Goal: Task Accomplishment & Management: Complete application form

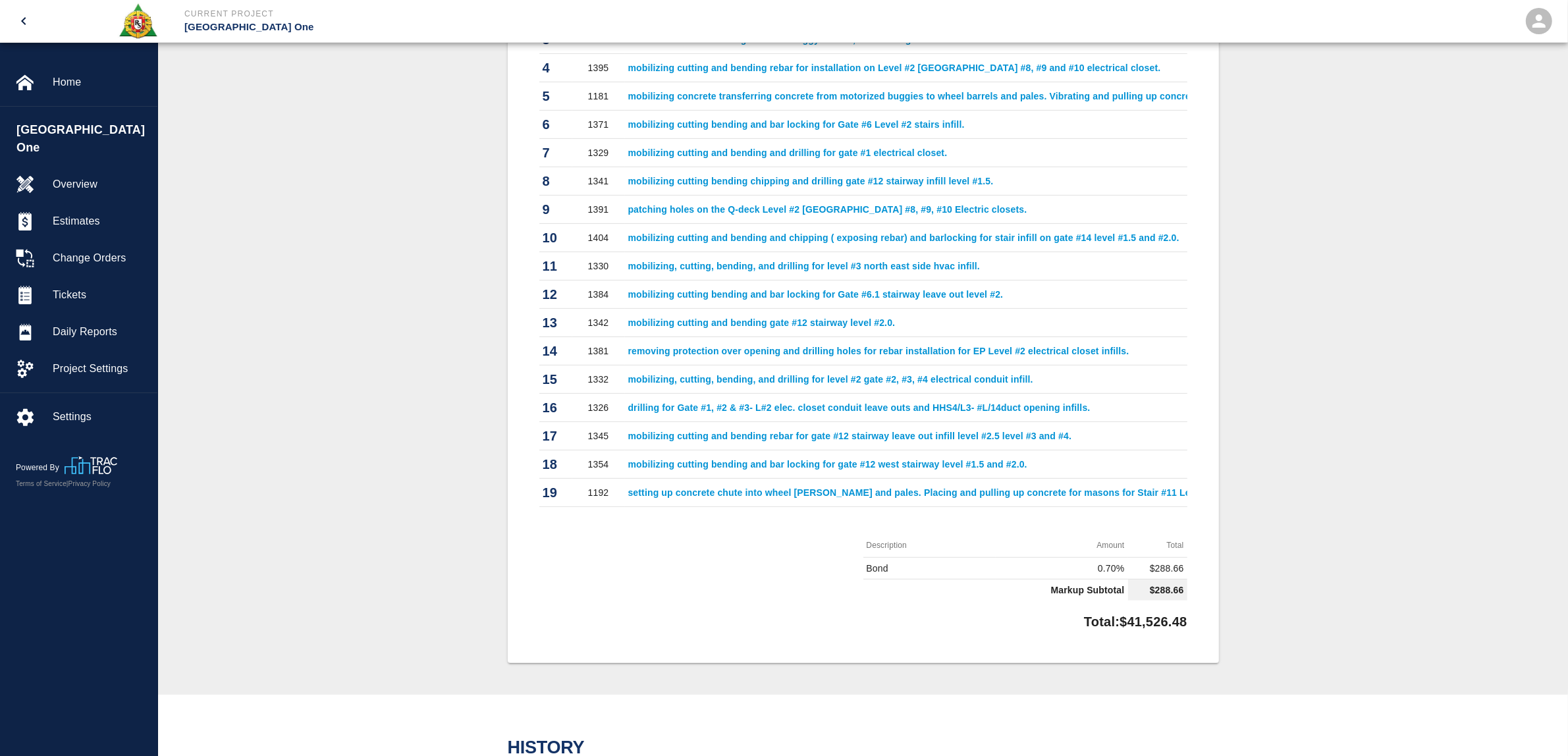
drag, startPoint x: 432, startPoint y: 347, endPoint x: 242, endPoint y: 247, distance: 214.7
click at [432, 347] on div "#206 Client/PCO# #624 Subject PI 624 T&M Ticket Work Total $41,526.48 Project #…" at bounding box center [863, 172] width 1347 height 981
click at [80, 287] on span "Tickets" at bounding box center [100, 295] width 94 height 16
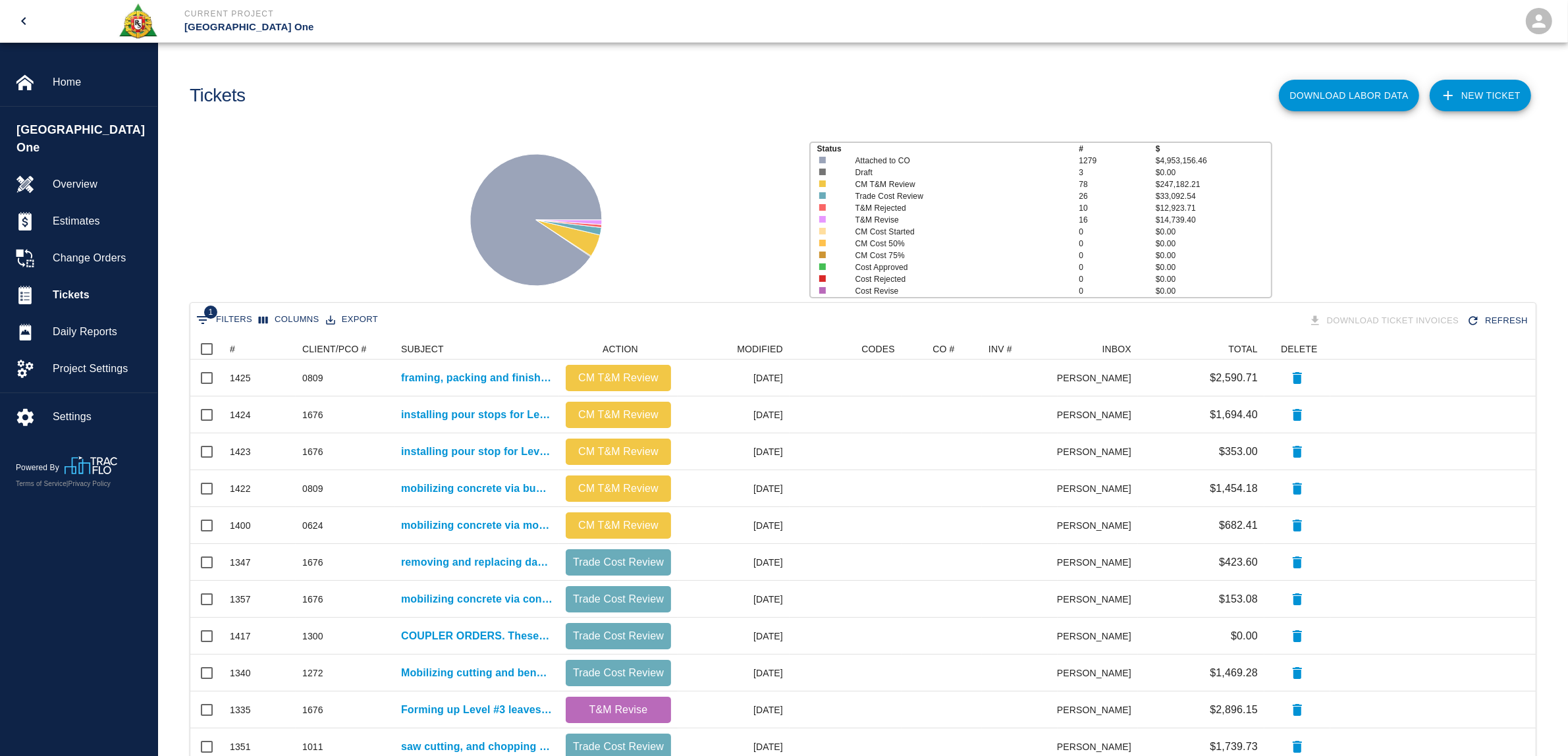
click at [241, 321] on button "1 Filters" at bounding box center [224, 320] width 63 height 21
select select "date_closed"
select select "isEmpty"
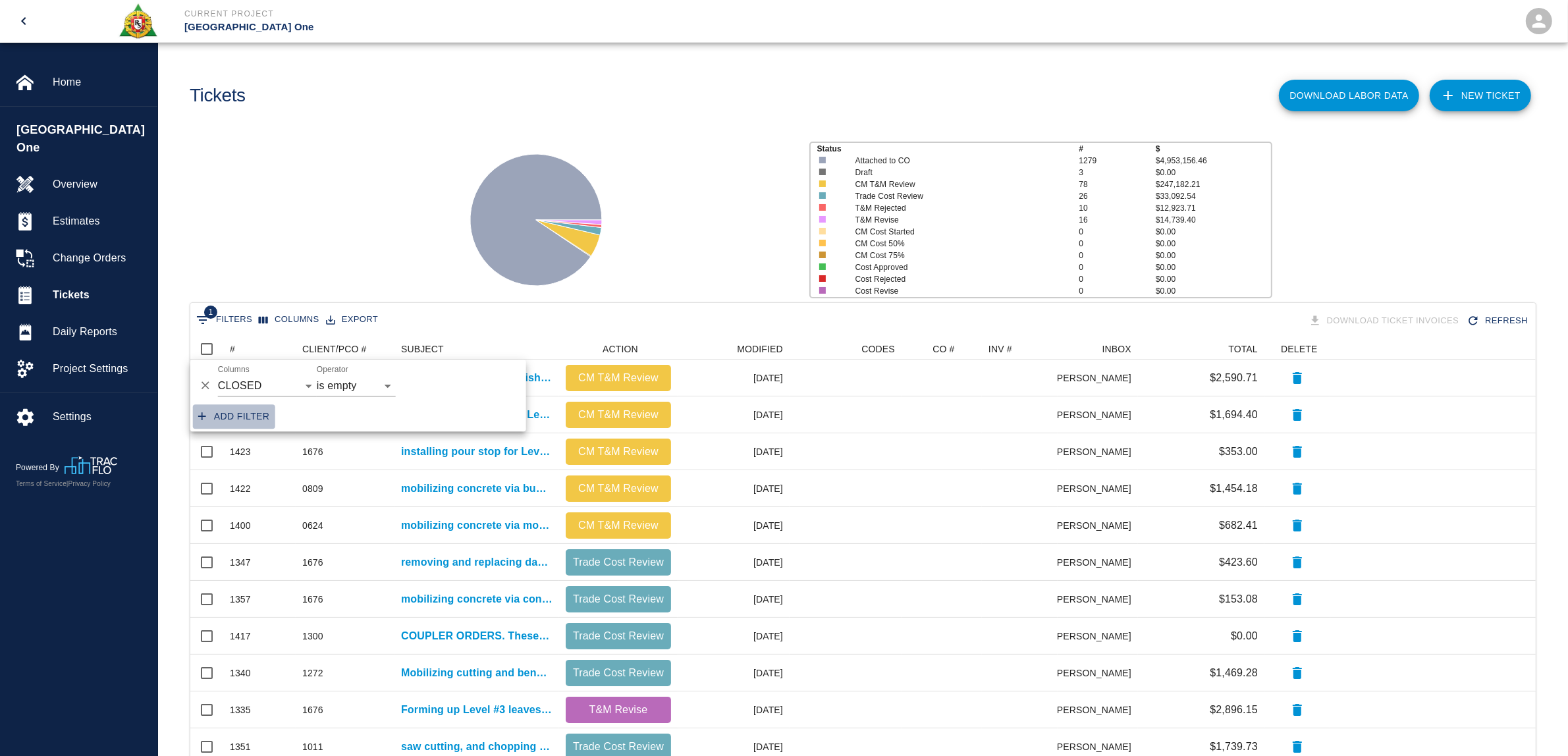
click at [250, 414] on button "Add filter" at bounding box center [234, 416] width 83 height 25
select select "date_closed"
select select "isEmpty"
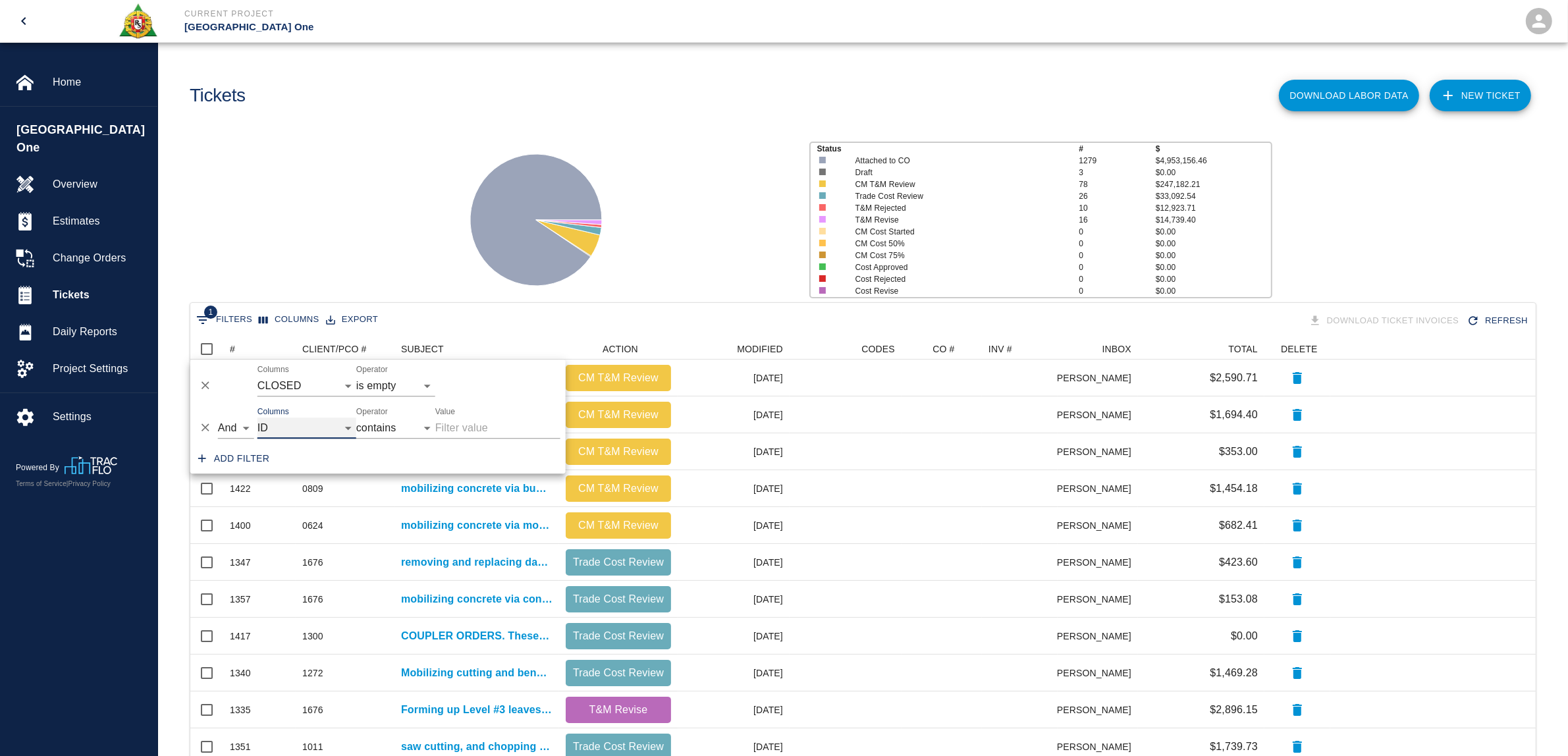
click at [300, 434] on select "ID # CLIENT/PCO # SUBJECT DESCRIPTION ACTION WORK MODIFIED CREATED CODES CO # I…" at bounding box center [307, 428] width 99 height 21
click at [258, 417] on select "ID # CLIENT/PCO # SUBJECT DESCRIPTION ACTION WORK MODIFIED CREATED CODES CO # I…" at bounding box center [307, 428] width 99 height 21
select select "pco_number"
click at [499, 426] on input "Value" at bounding box center [497, 428] width 125 height 21
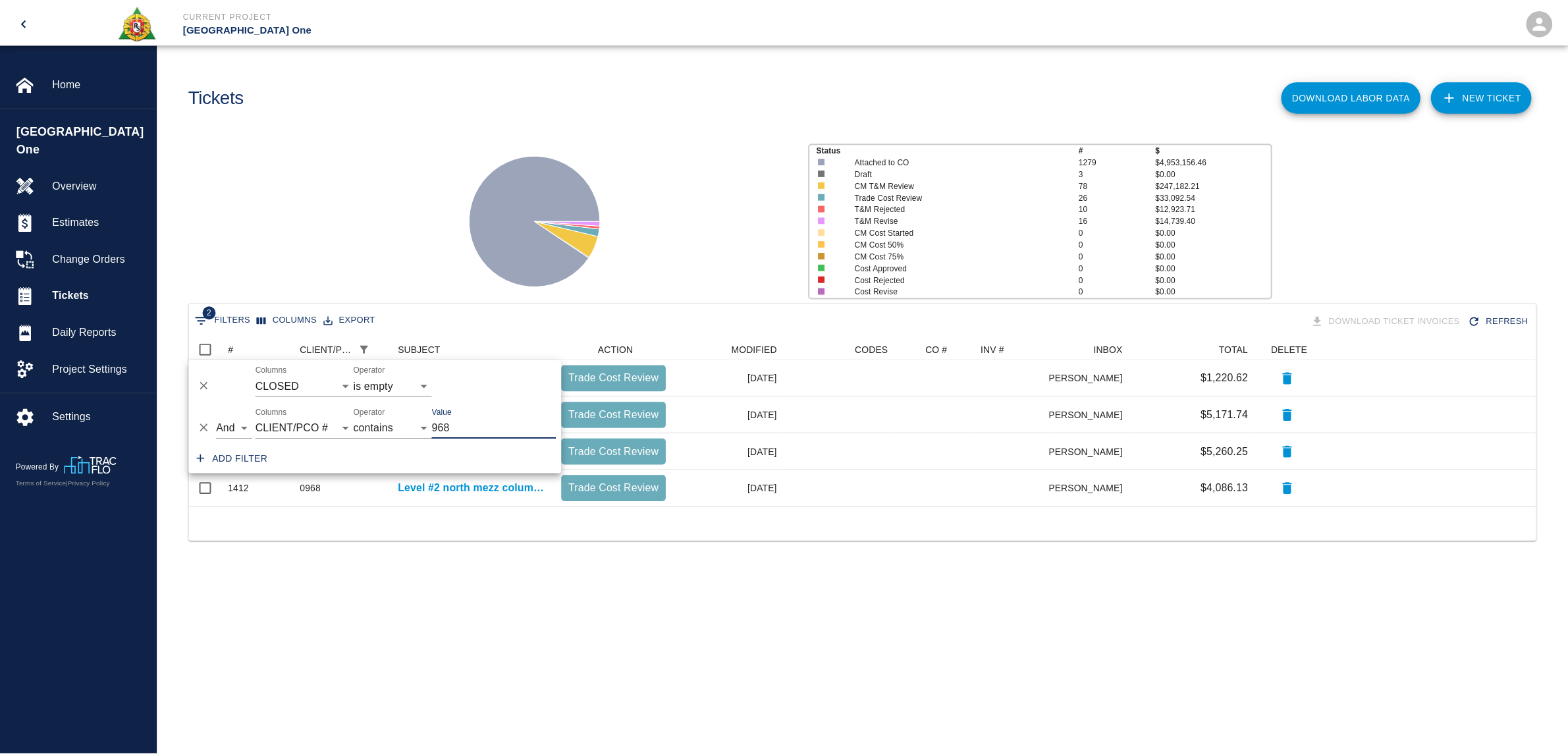
scroll to position [13, 13]
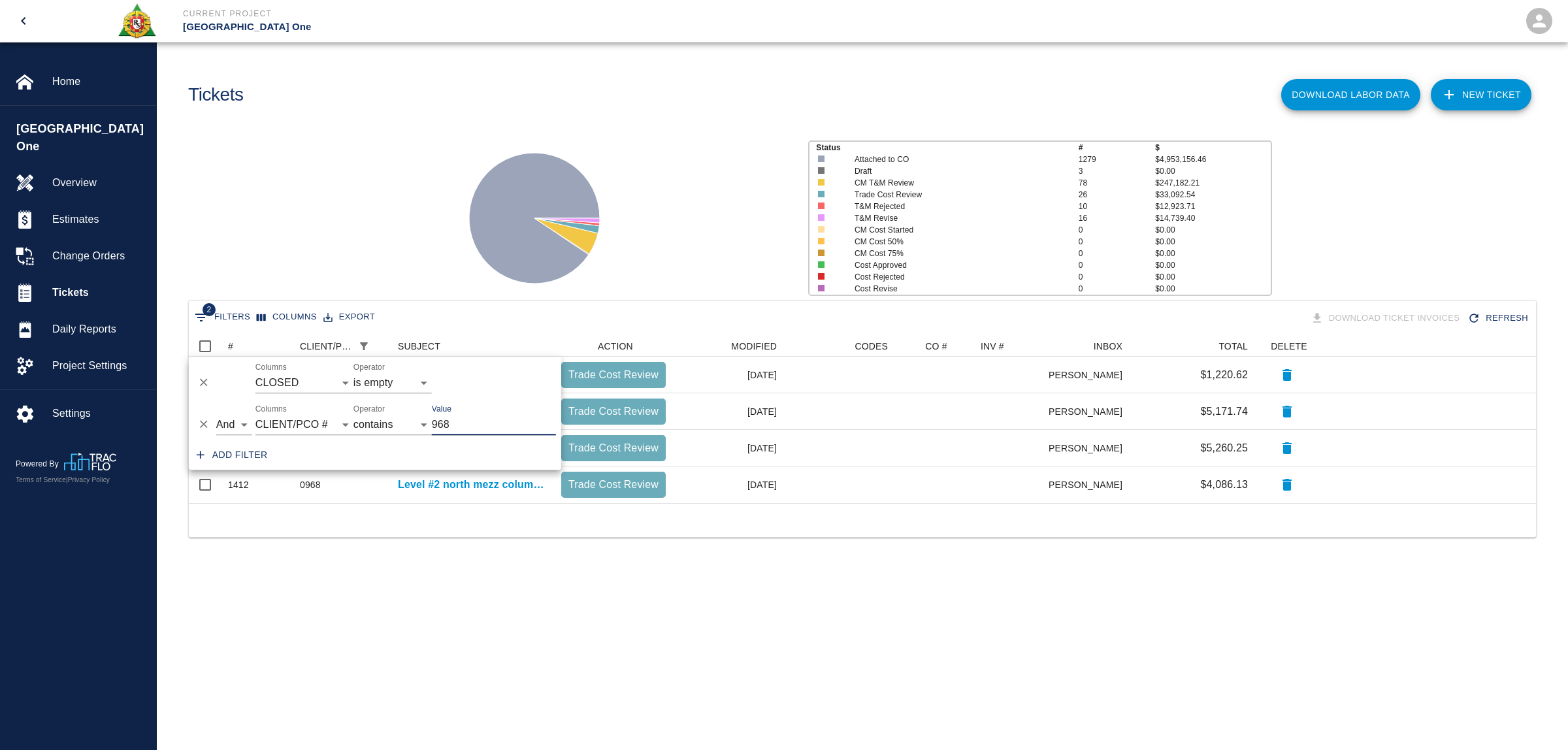
type input "968"
click at [378, 218] on div "Status # $ Attached to CO 1279 $4,953,156.46 Draft 3 $0.00 CM T&M Review 78 $24…" at bounding box center [857, 213] width 1422 height 174
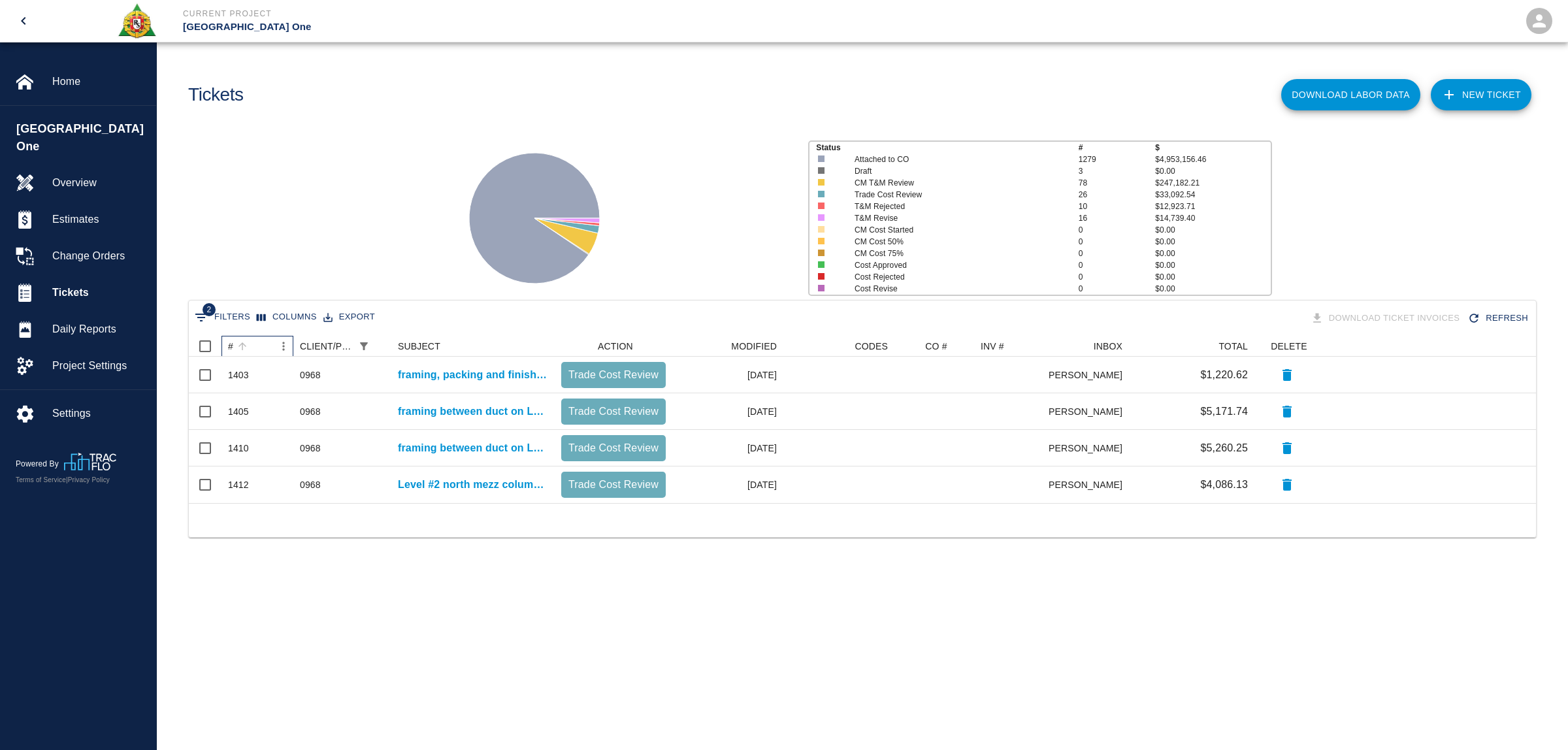
click at [232, 347] on div "#" at bounding box center [230, 346] width 5 height 21
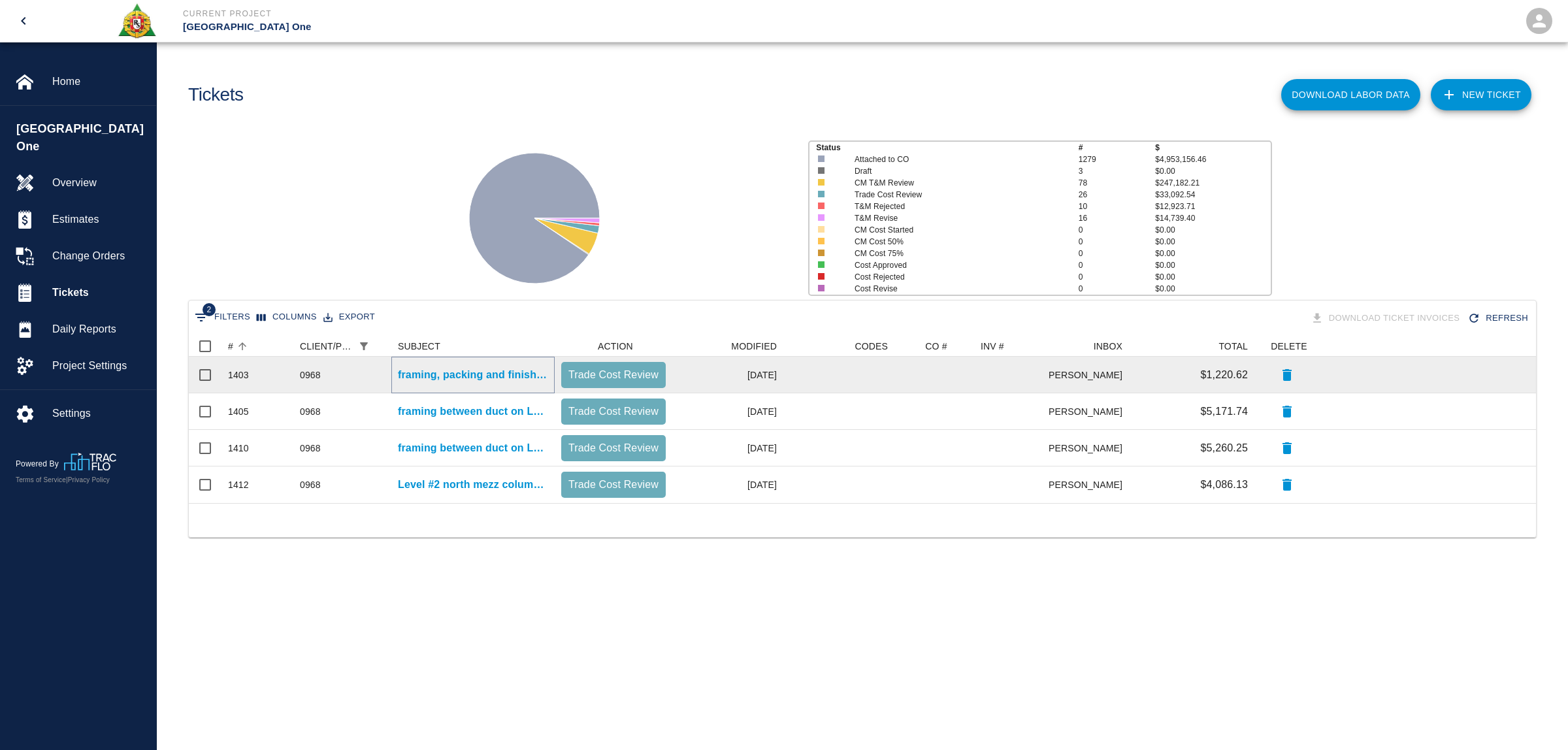
click at [508, 375] on p "framing, packing and finishing up patching for Level #2 north mezz between damp…" at bounding box center [473, 375] width 150 height 15
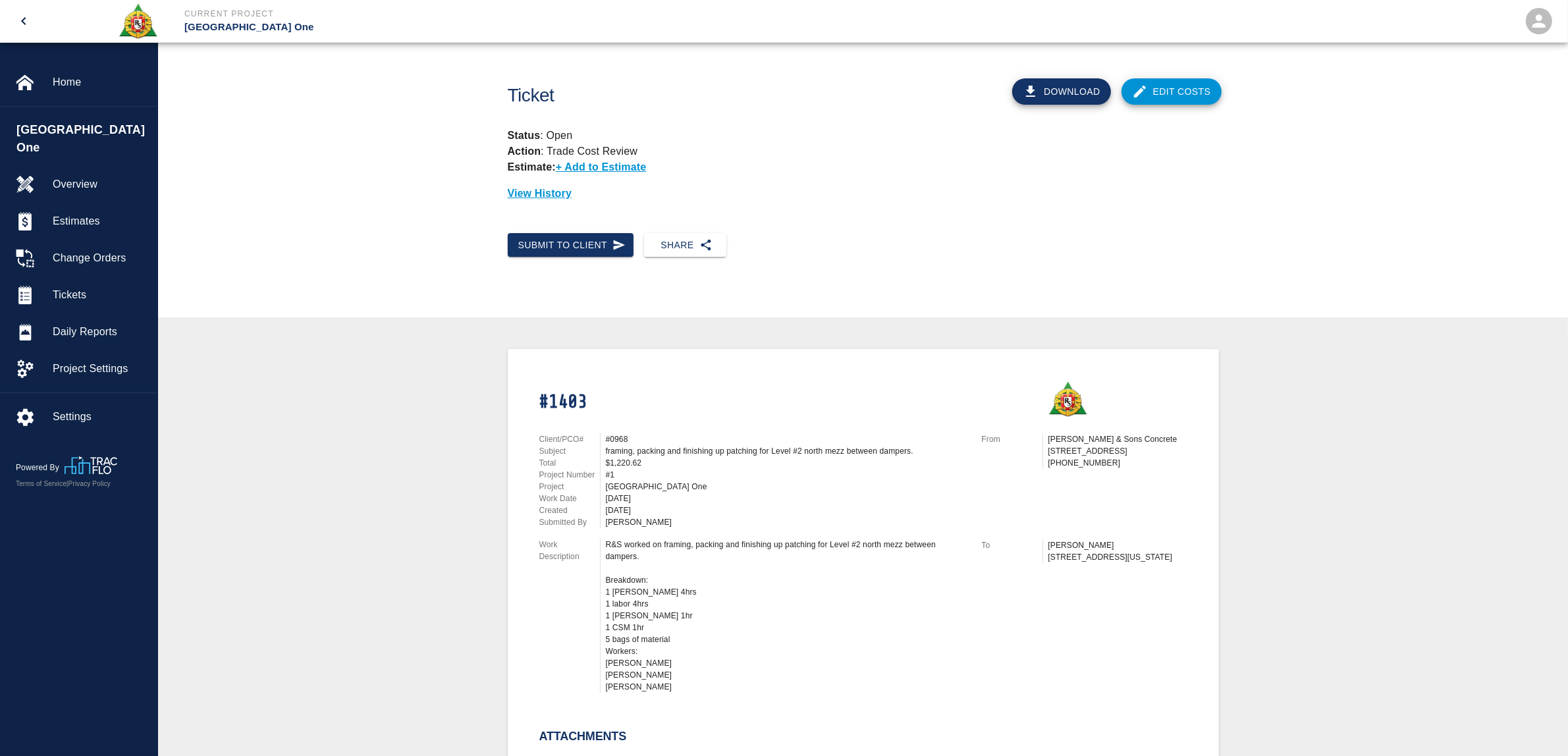
click at [1189, 89] on link "Edit Costs" at bounding box center [1172, 91] width 100 height 26
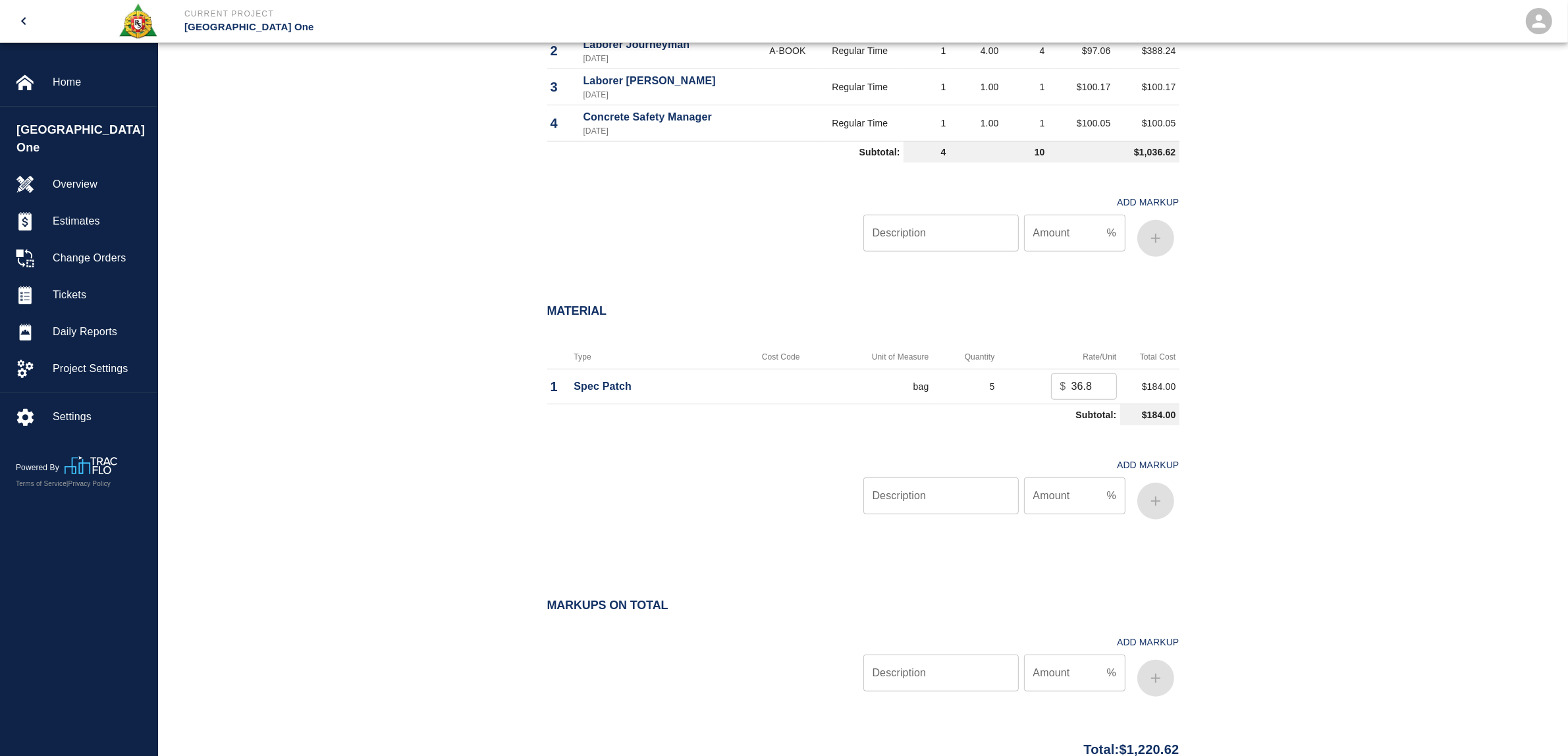
scroll to position [1069, 0]
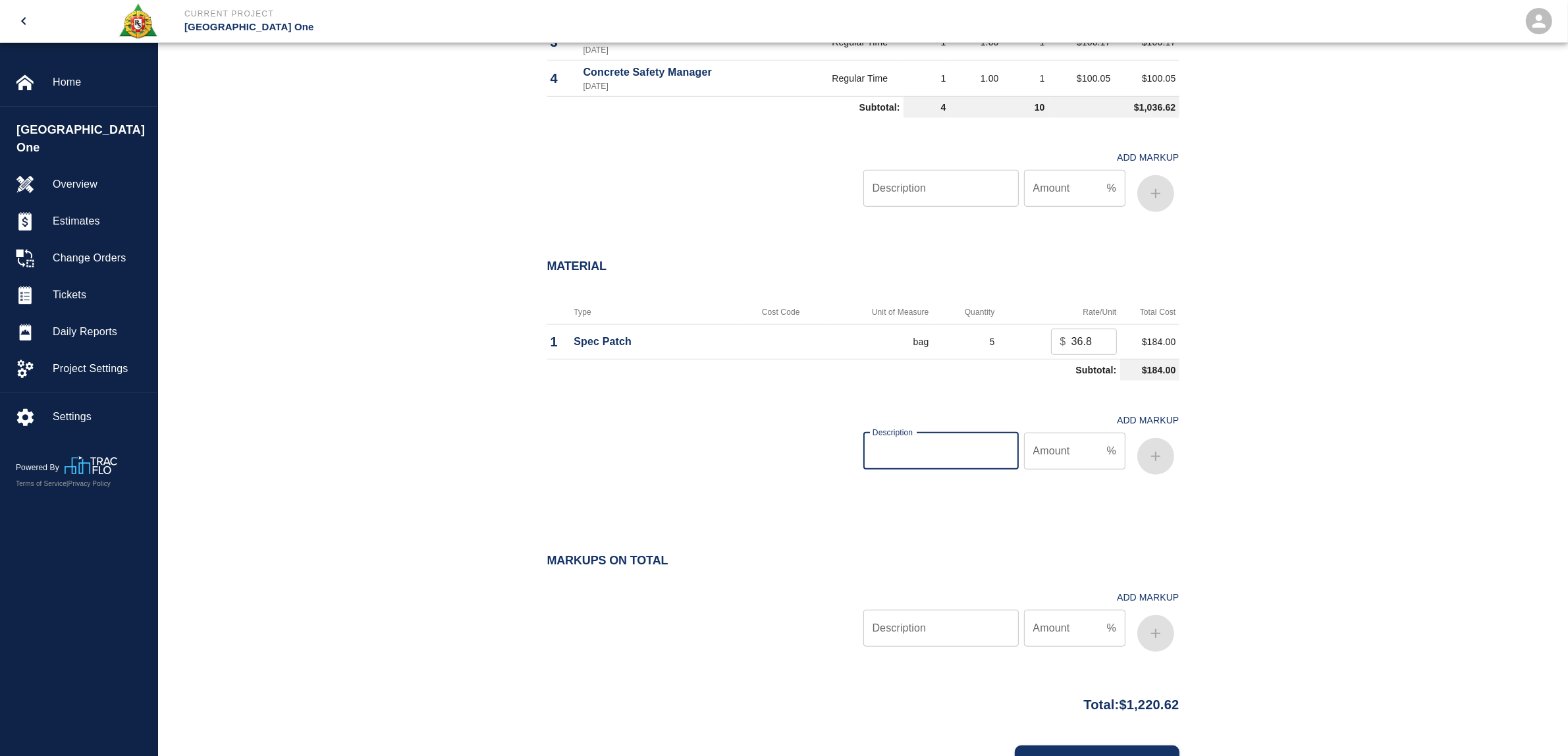
click at [975, 443] on input "Description" at bounding box center [942, 451] width 155 height 37
type input "oh/p"
type input "15"
click at [1146, 463] on button "button" at bounding box center [1156, 456] width 37 height 37
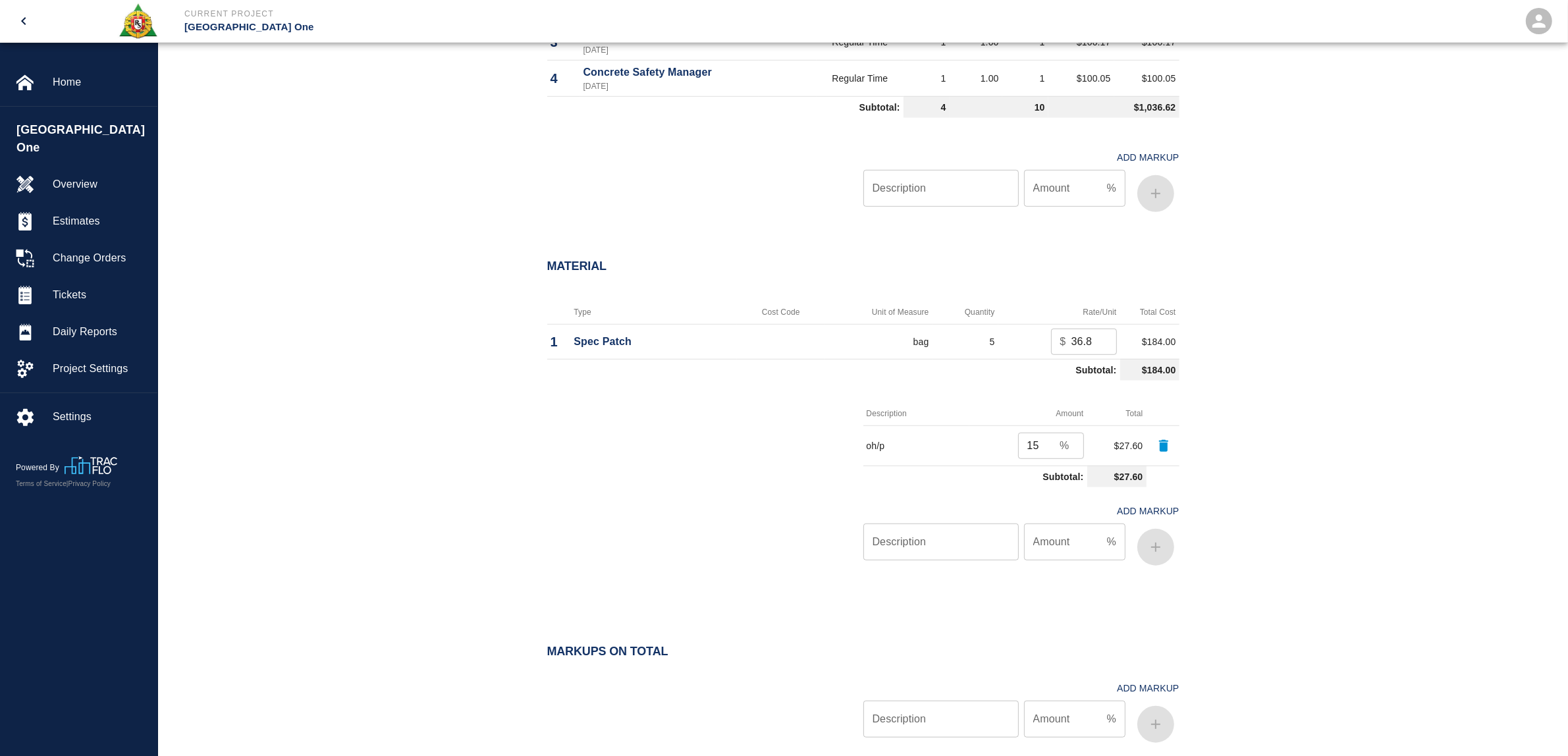
scroll to position [1228, 0]
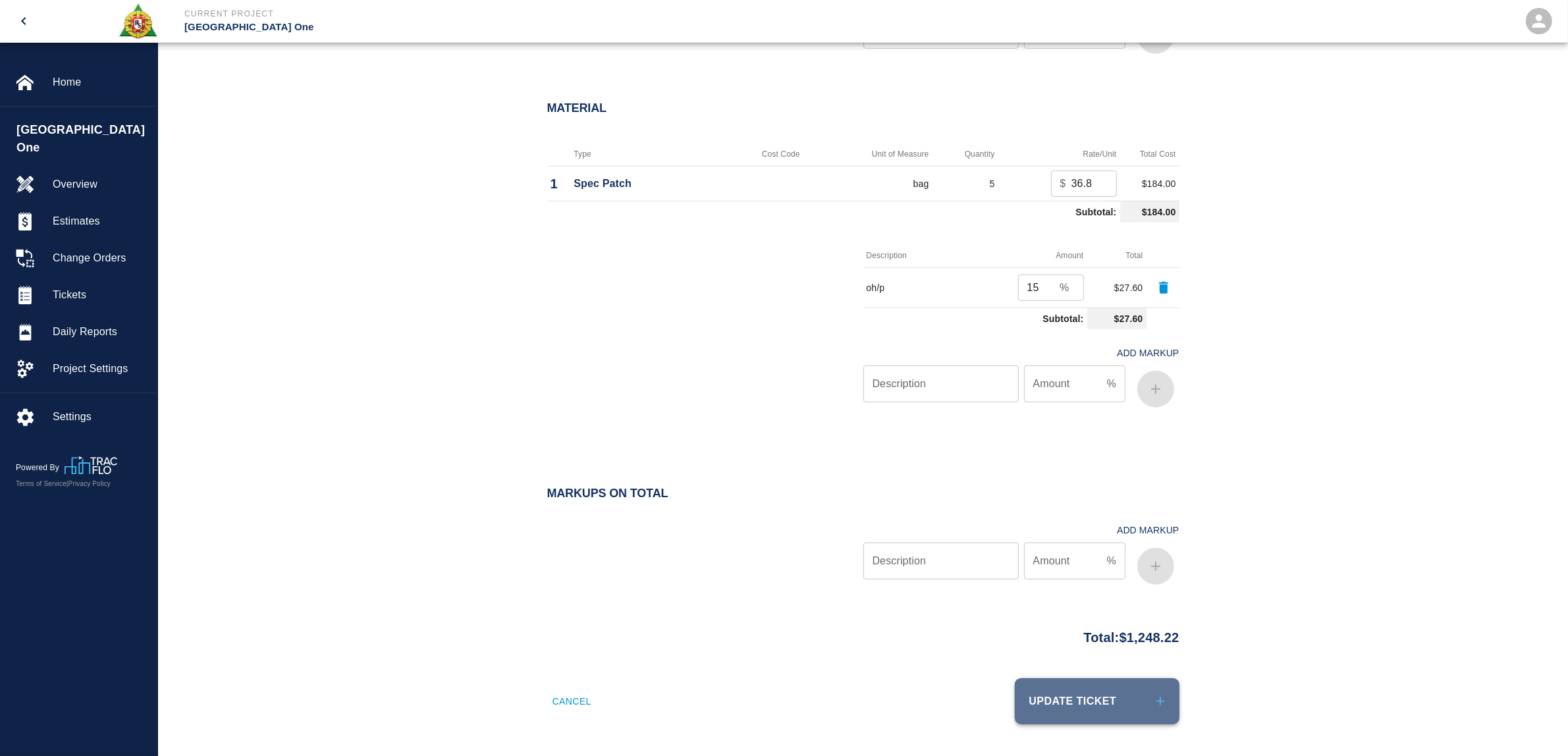
click at [1107, 697] on button "Update Ticket" at bounding box center [1097, 700] width 165 height 46
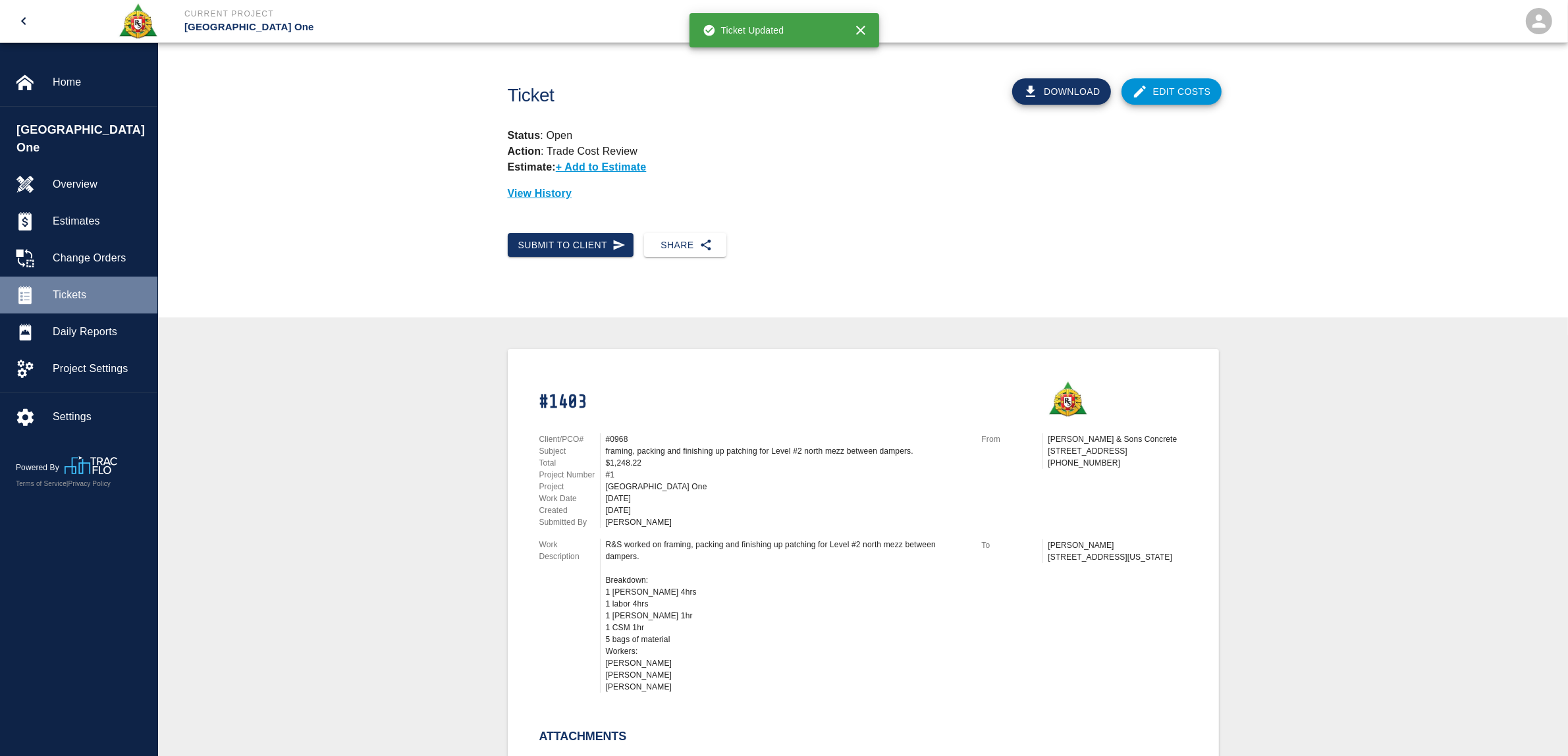
click at [63, 287] on span "Tickets" at bounding box center [100, 295] width 94 height 16
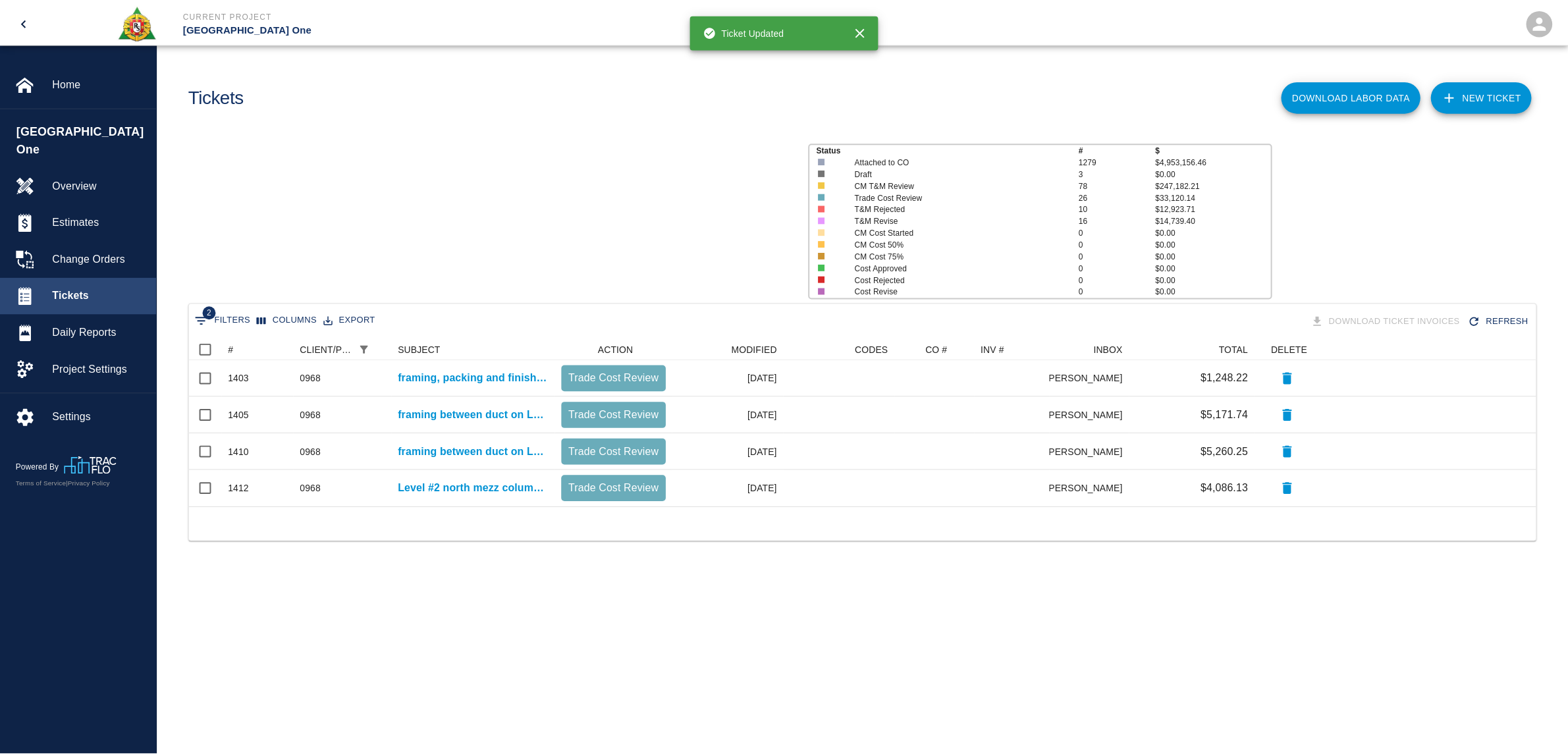
scroll to position [156, 1345]
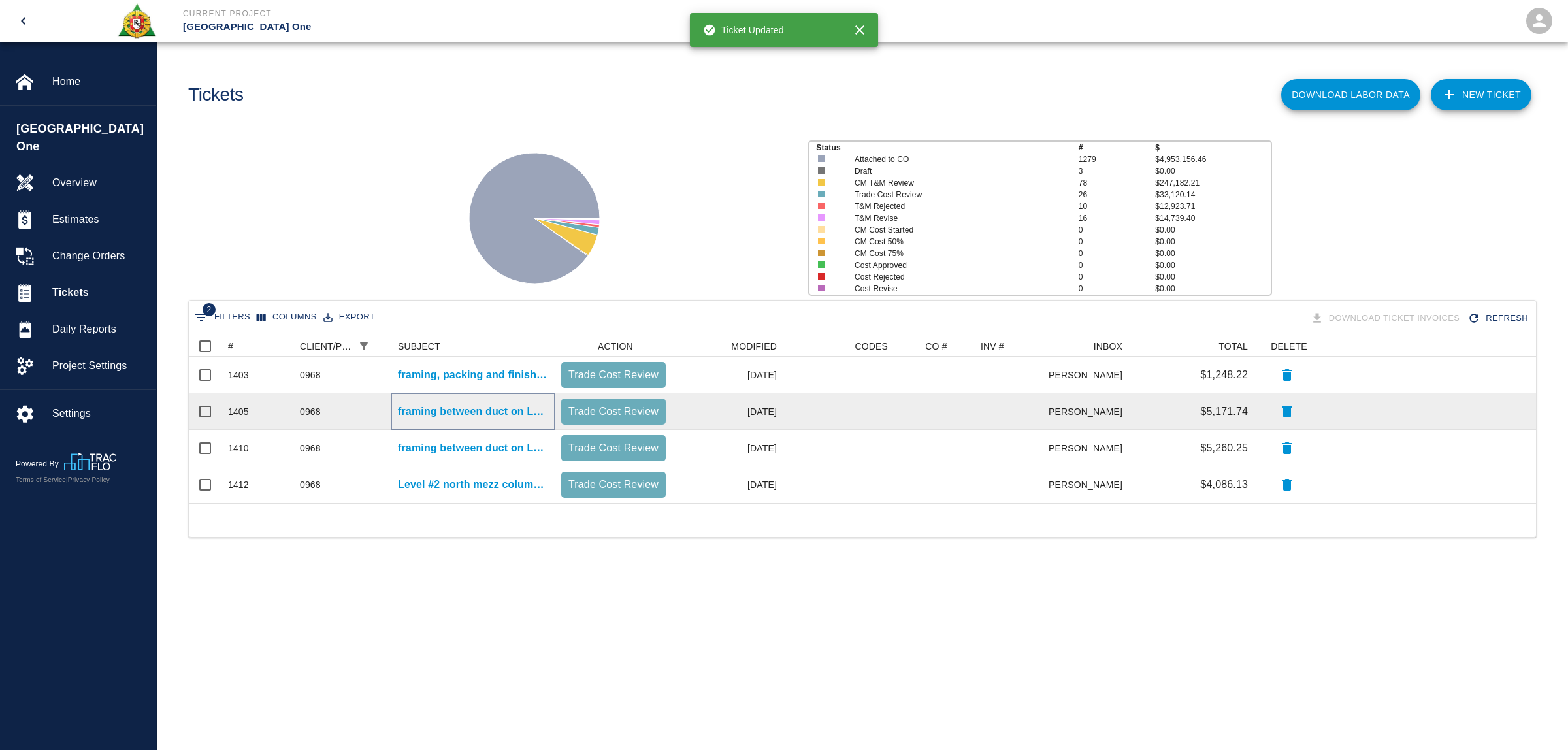
click at [486, 410] on p "framing between duct on Level #2 north side." at bounding box center [473, 411] width 150 height 15
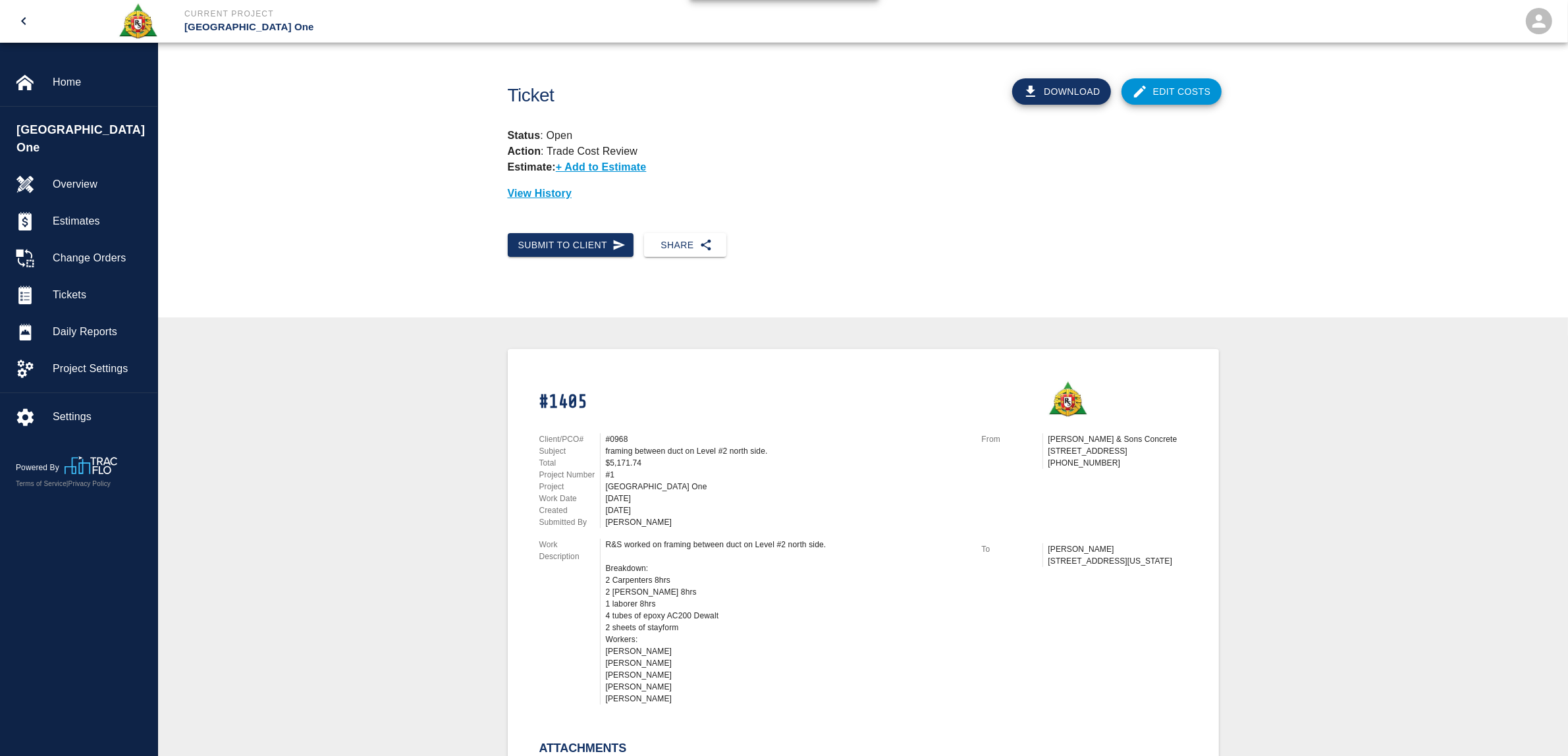
click at [1170, 88] on link "Edit Costs" at bounding box center [1172, 91] width 100 height 26
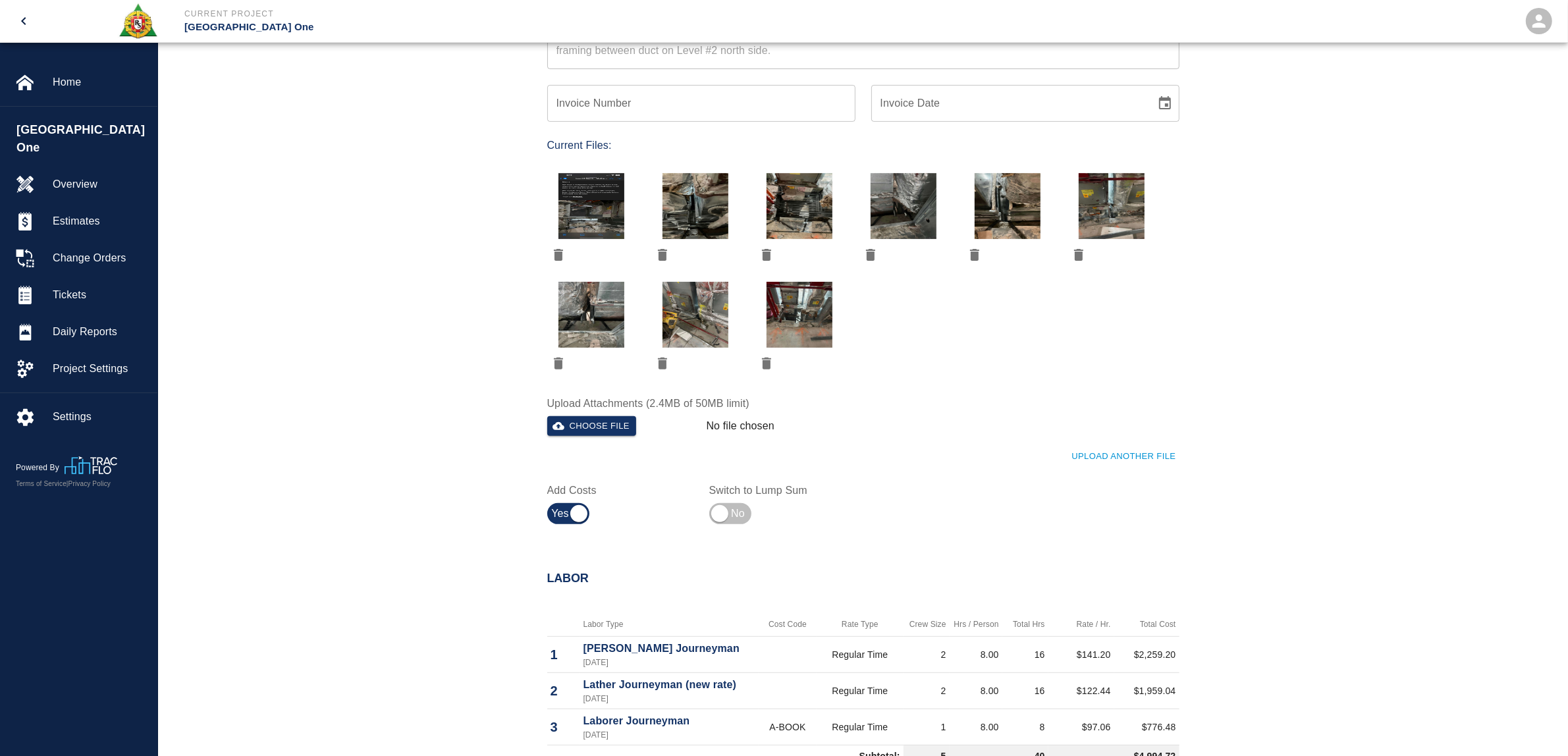
scroll to position [988, 0]
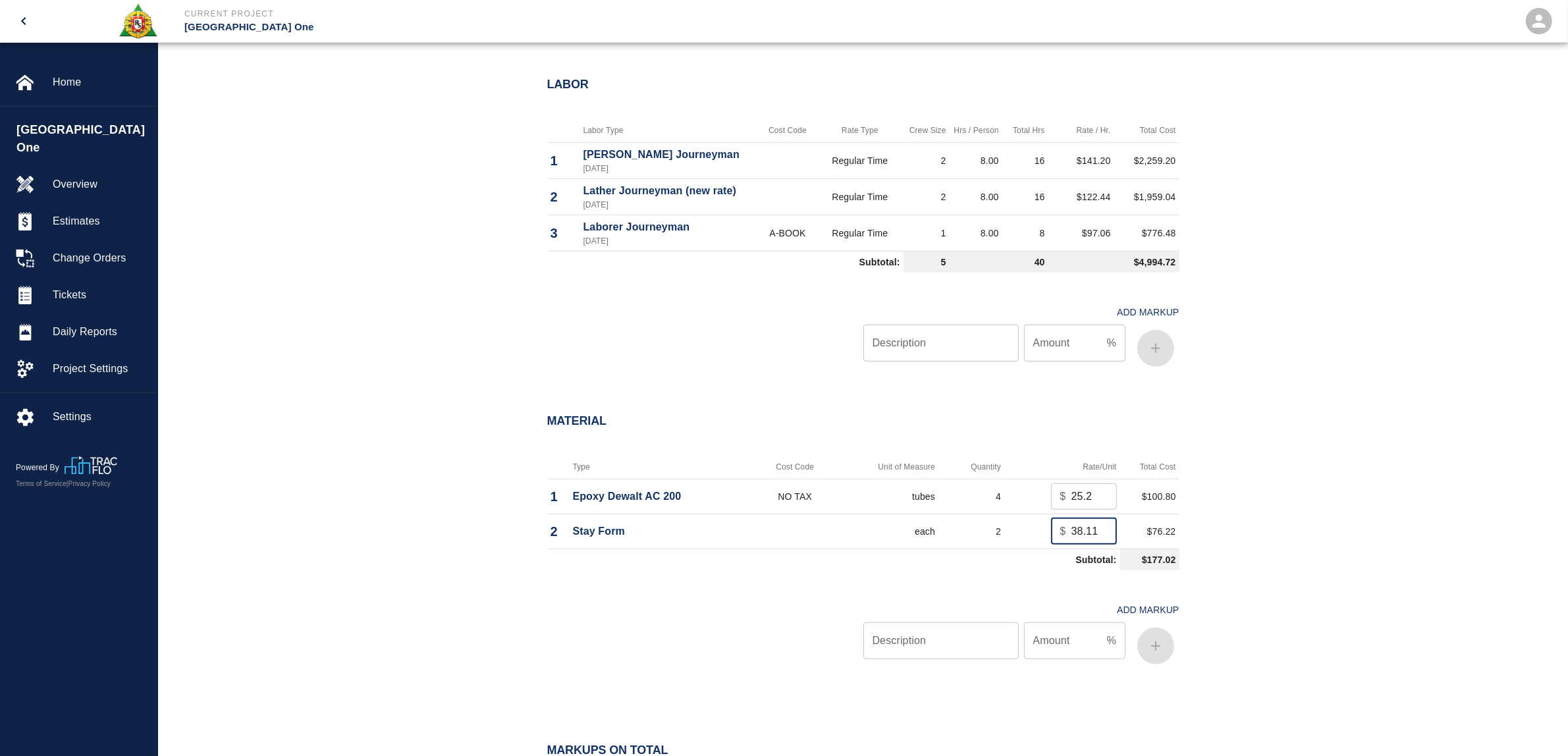
drag, startPoint x: 1072, startPoint y: 532, endPoint x: 1127, endPoint y: 532, distance: 55.0
click at [1127, 532] on tr "2 Stay Form each 2 $ 38.11 ​ $76.22" at bounding box center [863, 530] width 632 height 35
type input "16"
click at [926, 634] on input "Description" at bounding box center [942, 640] width 155 height 37
type input "oh/p"
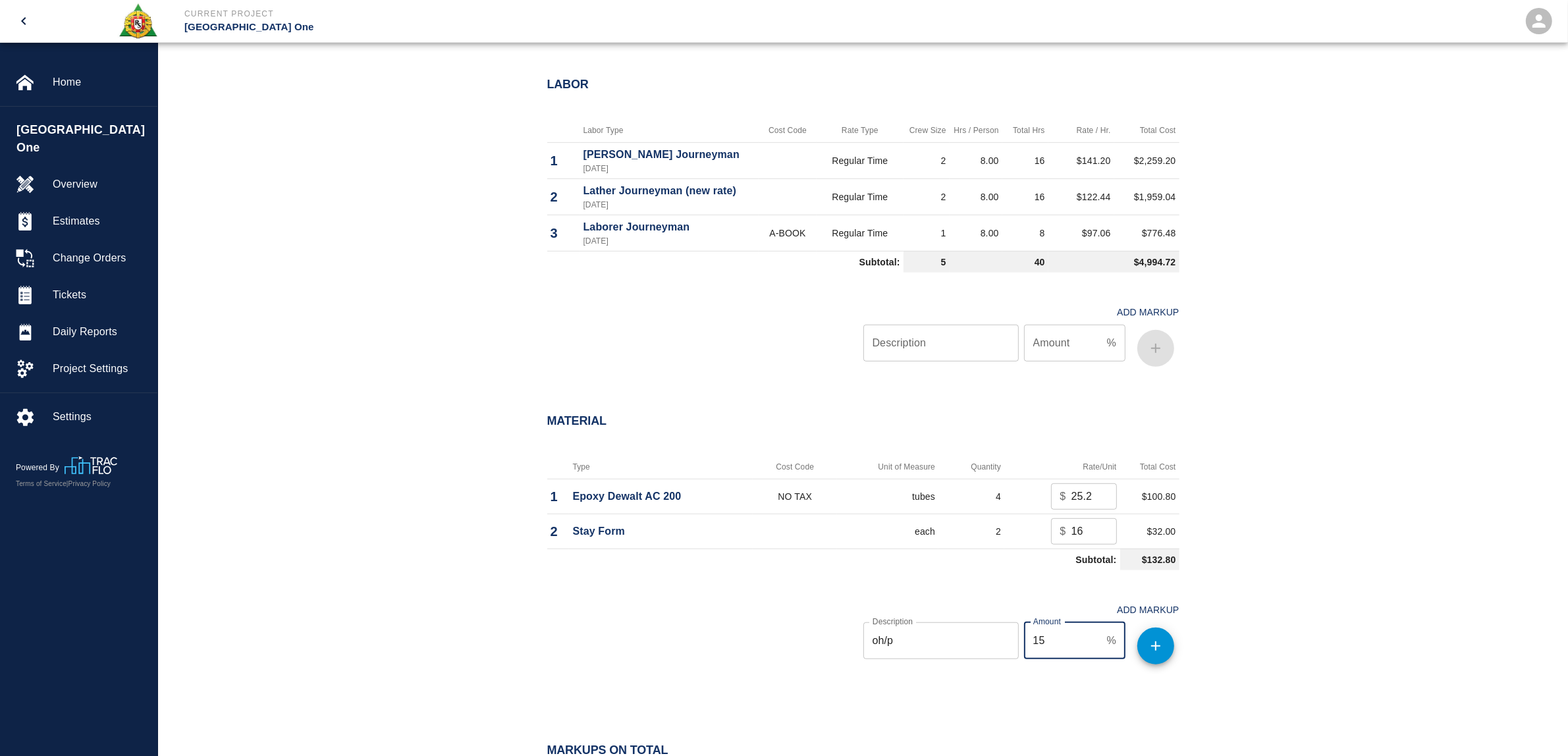
type input "15"
click at [1166, 647] on button "button" at bounding box center [1156, 646] width 37 height 37
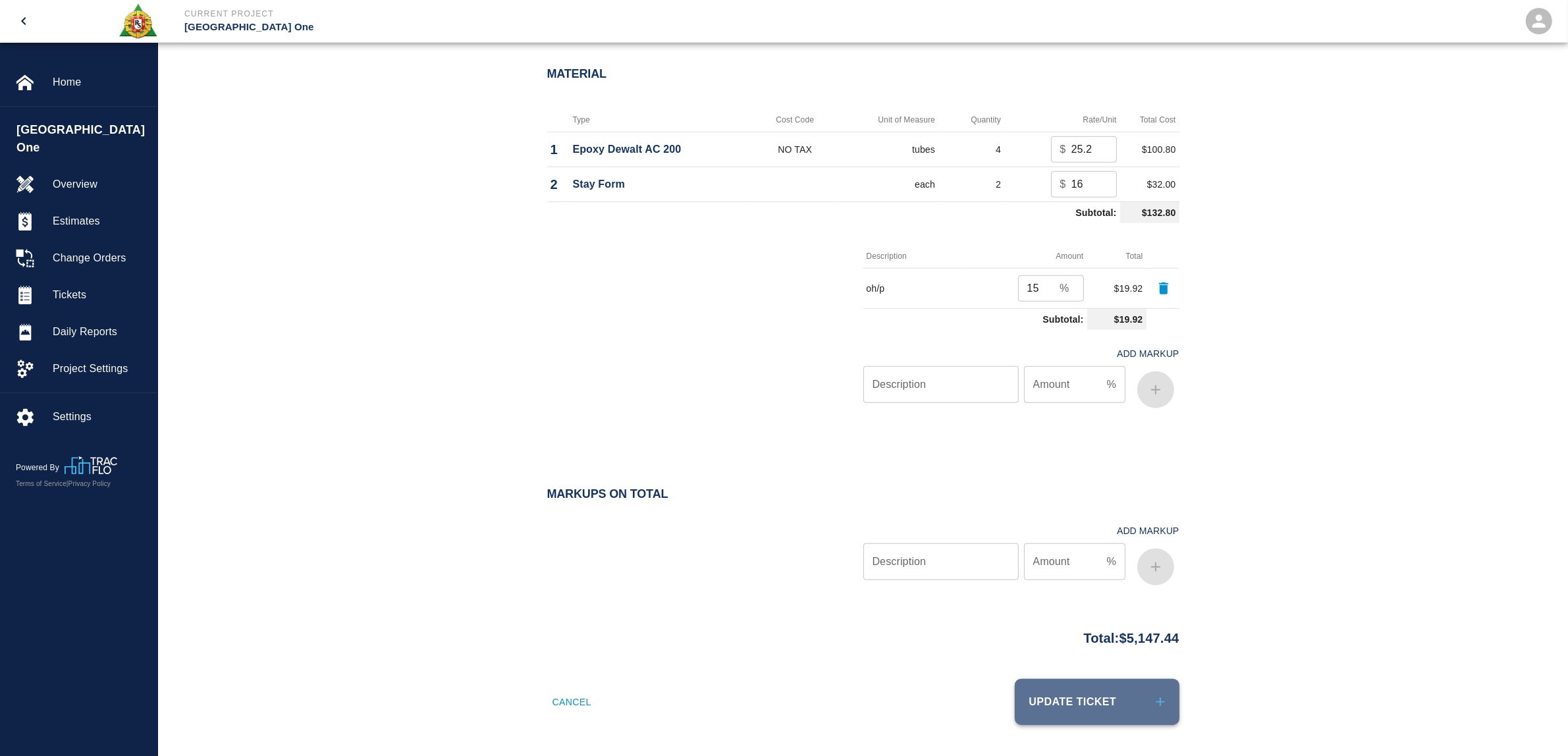
click at [1161, 696] on icon "submit" at bounding box center [1160, 702] width 15 height 15
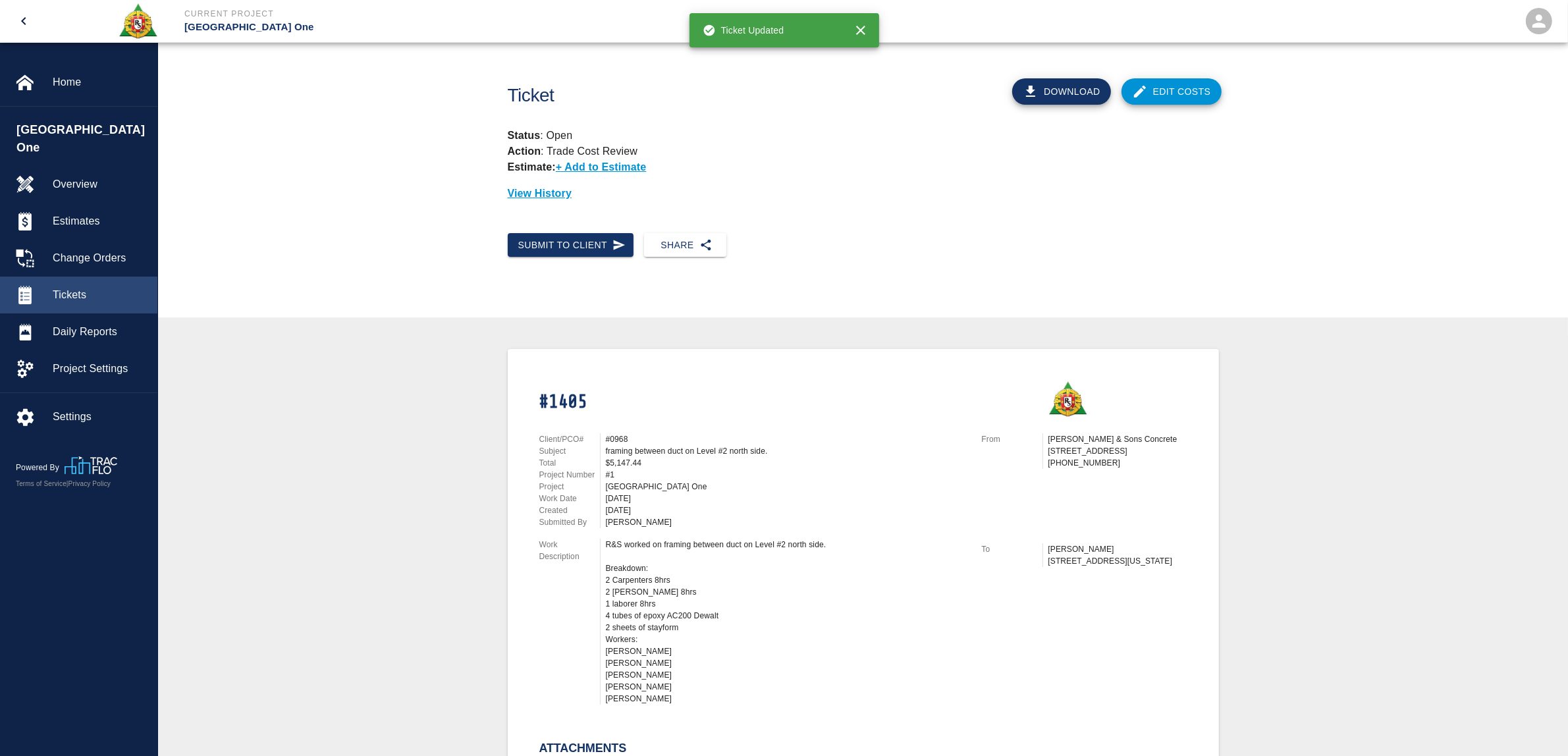
click at [83, 287] on span "Tickets" at bounding box center [100, 295] width 94 height 16
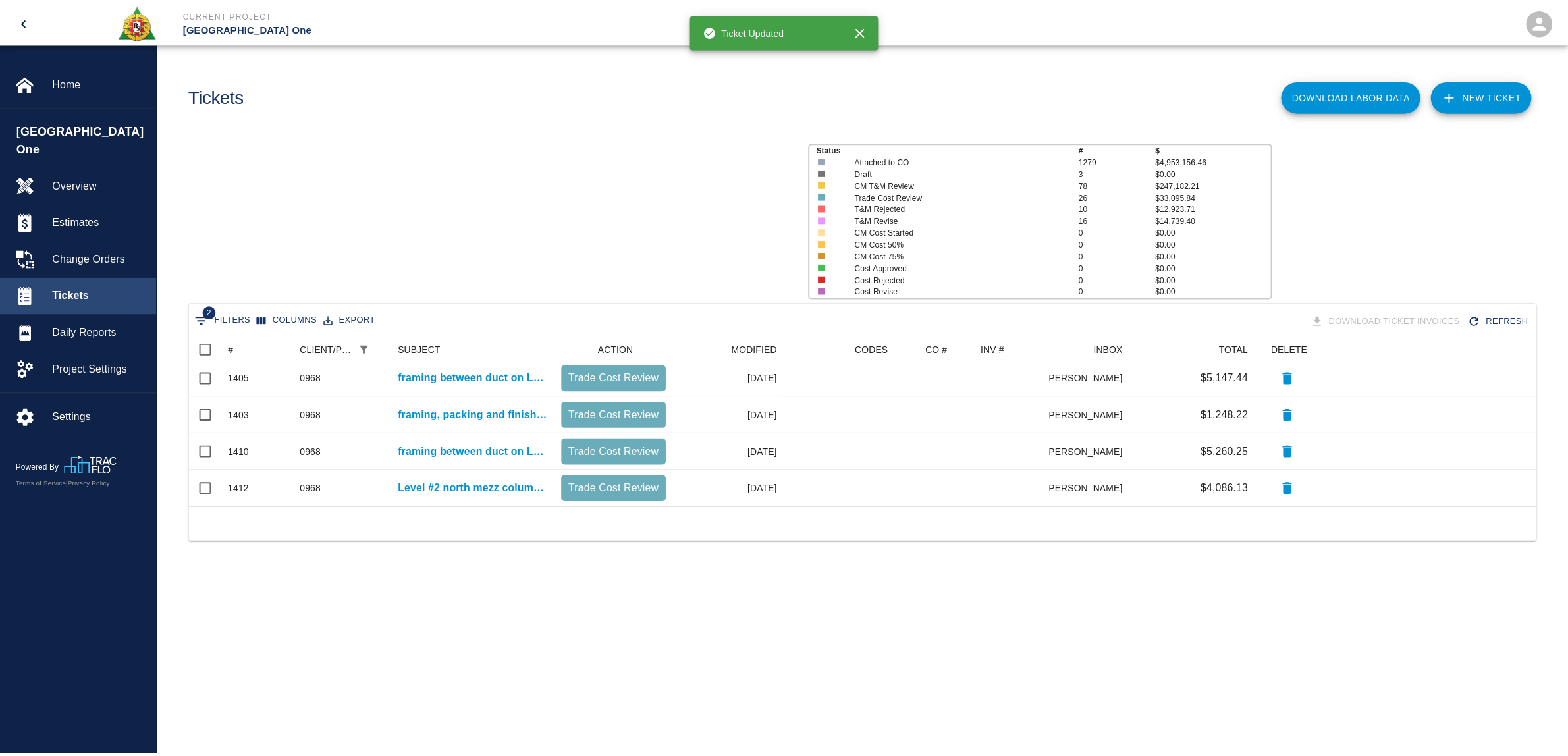
scroll to position [156, 1345]
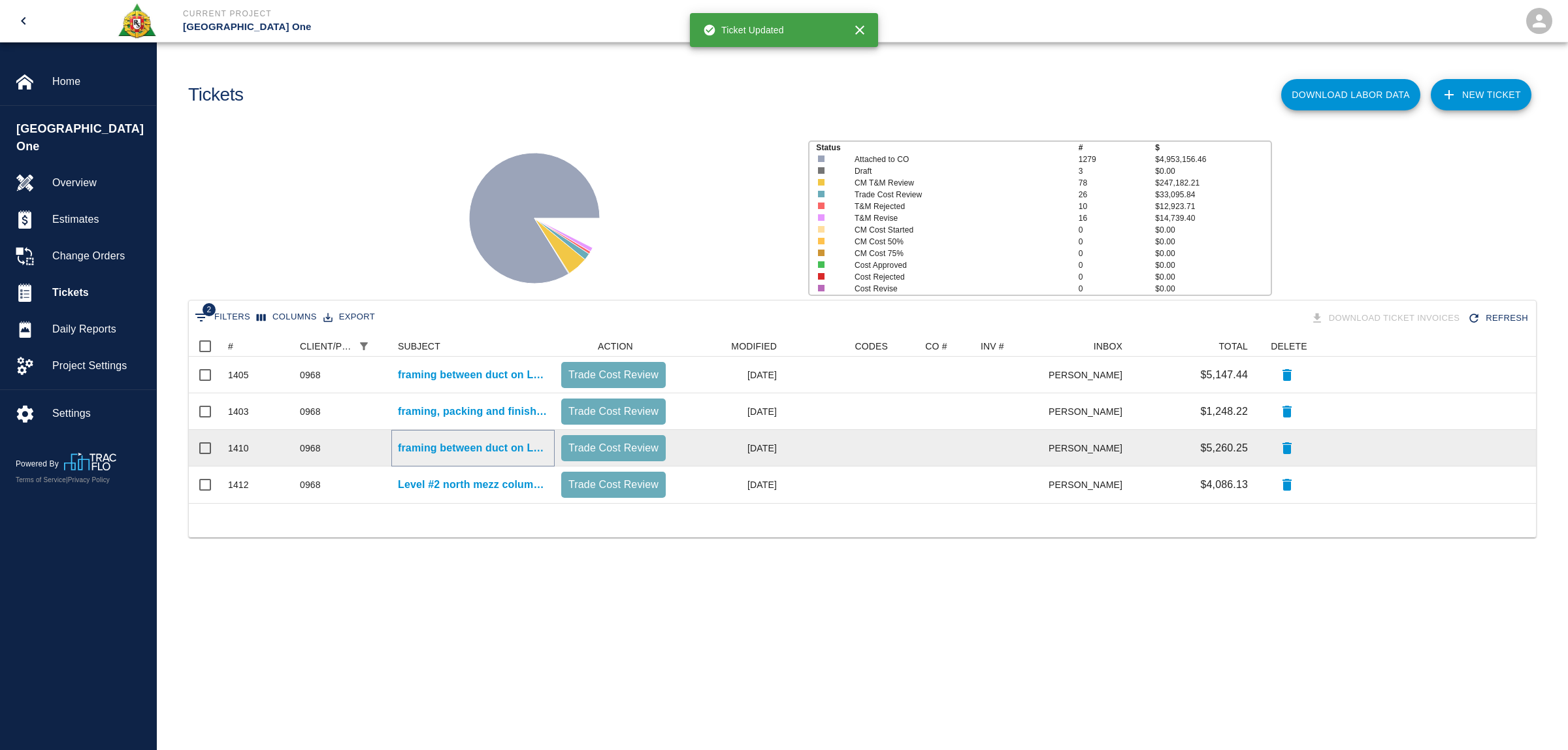
click at [537, 451] on p "framing between duct on Level #2 north side hallway." at bounding box center [473, 448] width 150 height 15
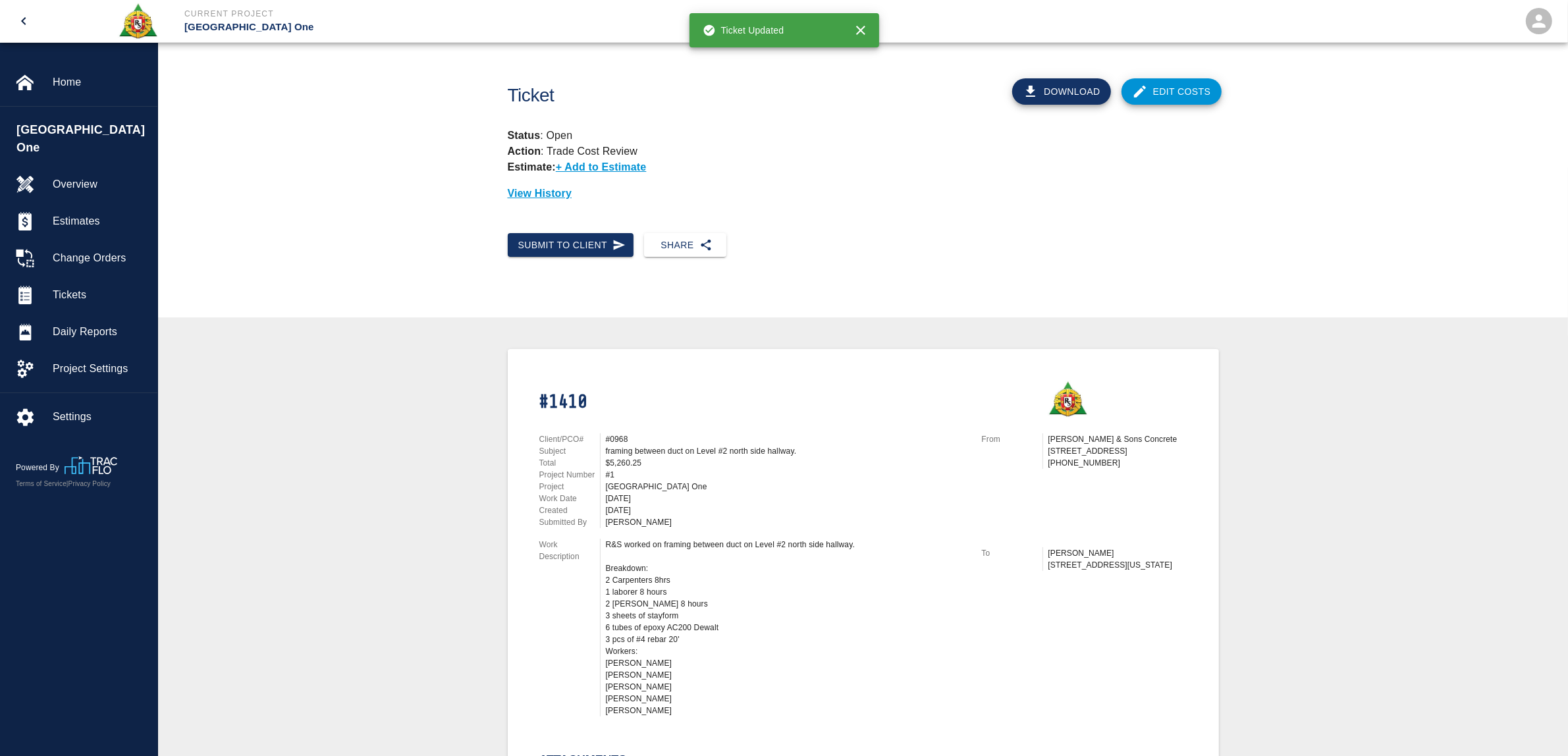
click at [1171, 97] on link "Edit Costs" at bounding box center [1172, 91] width 100 height 26
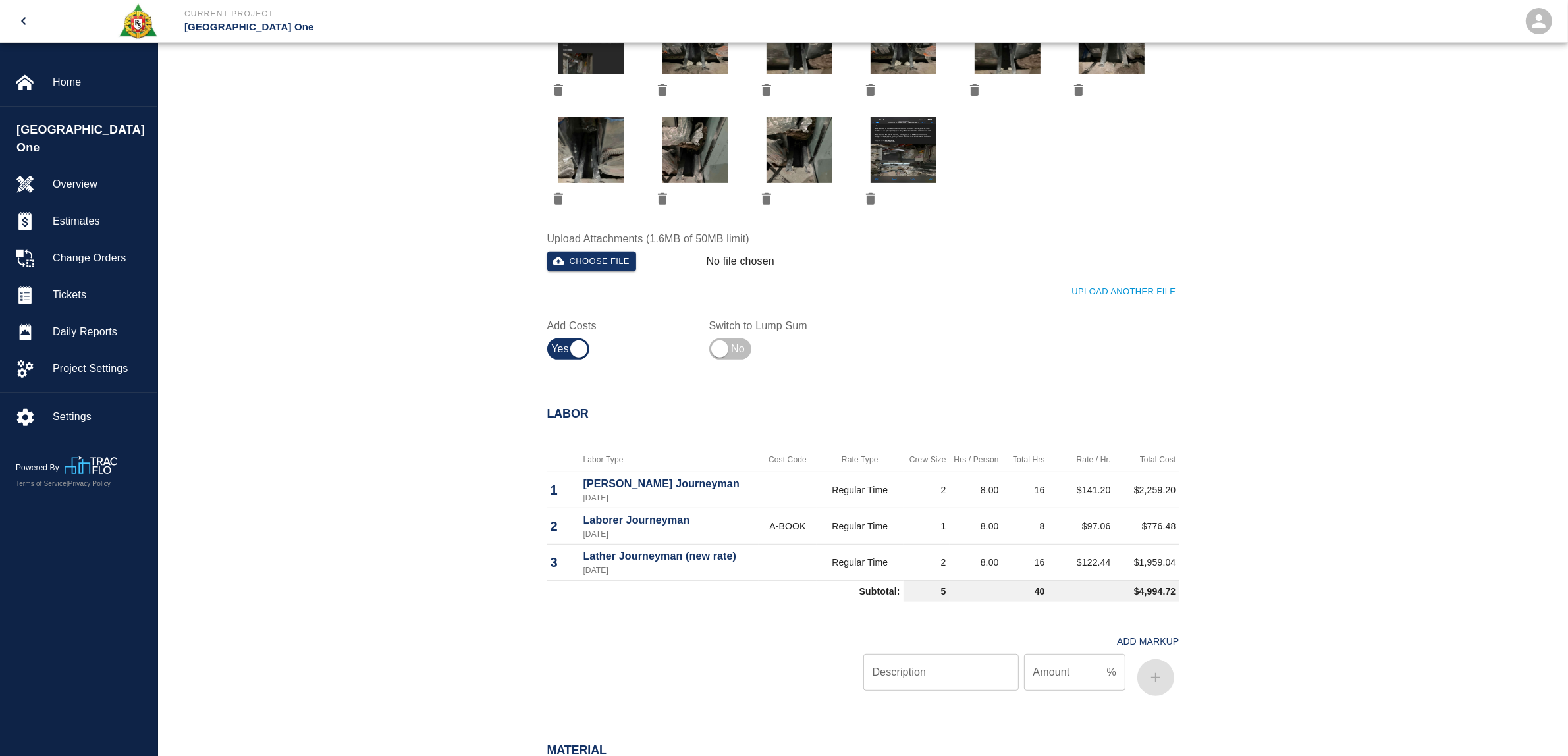
scroll to position [1234, 0]
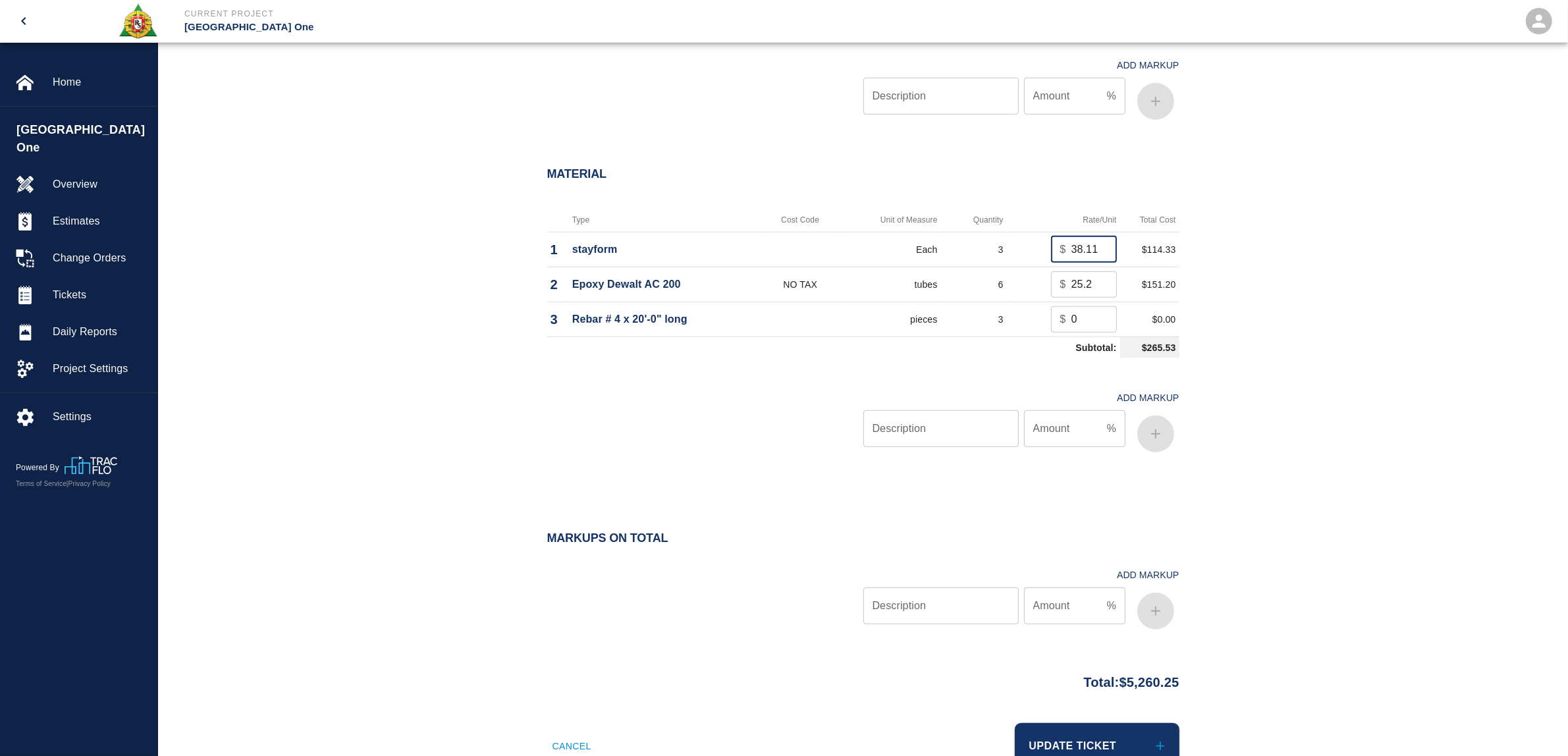
drag, startPoint x: 1074, startPoint y: 250, endPoint x: 1132, endPoint y: 248, distance: 58.0
click at [1132, 248] on tr "1 stayform Each 3 $ 38.11 ​ $114.33" at bounding box center [863, 248] width 632 height 35
type input "16"
drag, startPoint x: 1253, startPoint y: 307, endPoint x: 1238, endPoint y: 307, distance: 15.0
click at [1246, 307] on div "Material Type Cost Code Unit of Measure Quantity Rate/Unit Total Cost 1 stayfor…" at bounding box center [863, 315] width 1410 height 348
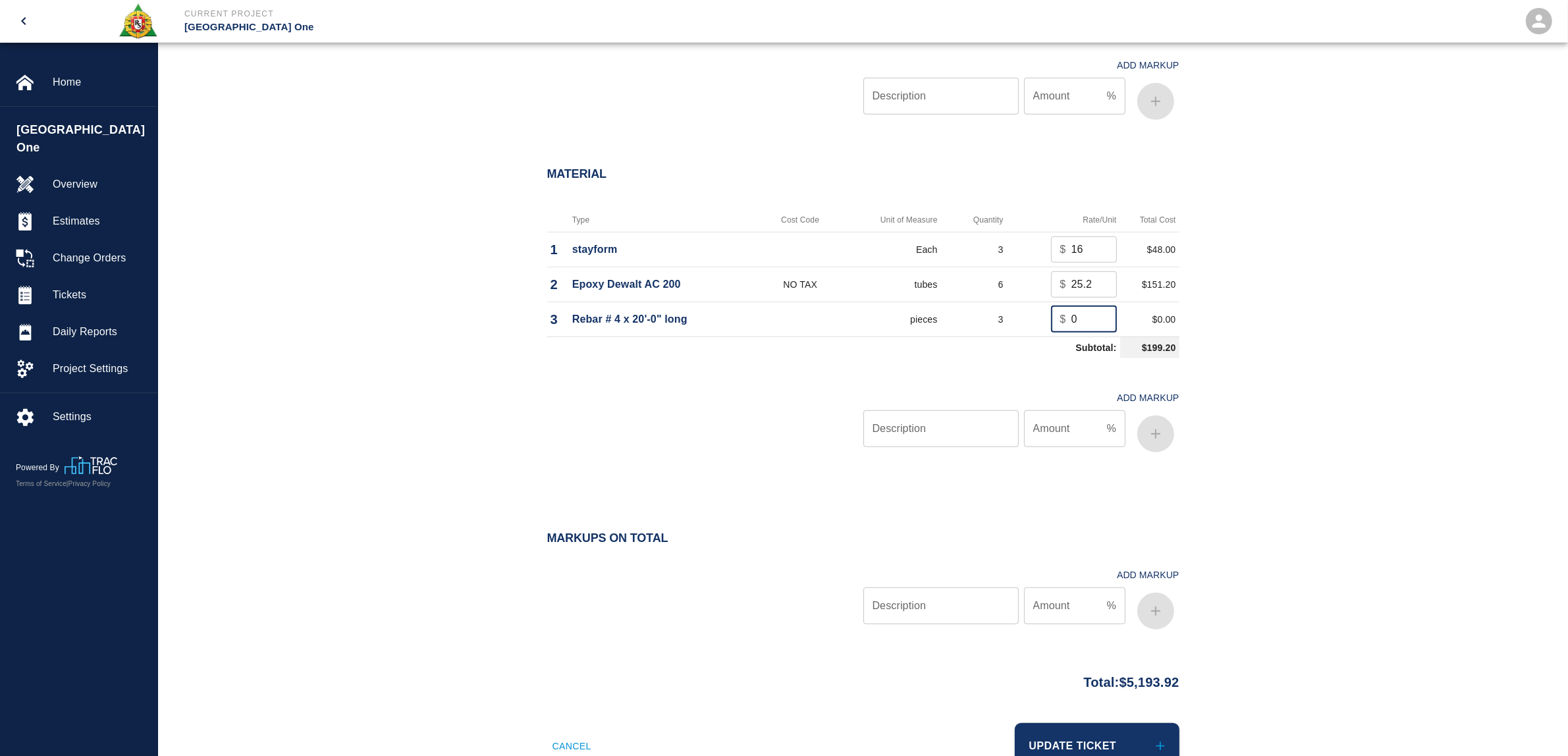
drag, startPoint x: 1086, startPoint y: 320, endPoint x: 1030, endPoint y: 323, distance: 56.1
click at [1030, 323] on td "$ 0 ​" at bounding box center [1064, 318] width 113 height 35
type input "6.54"
click at [926, 422] on input "Description" at bounding box center [942, 428] width 155 height 37
type input "oh/p"
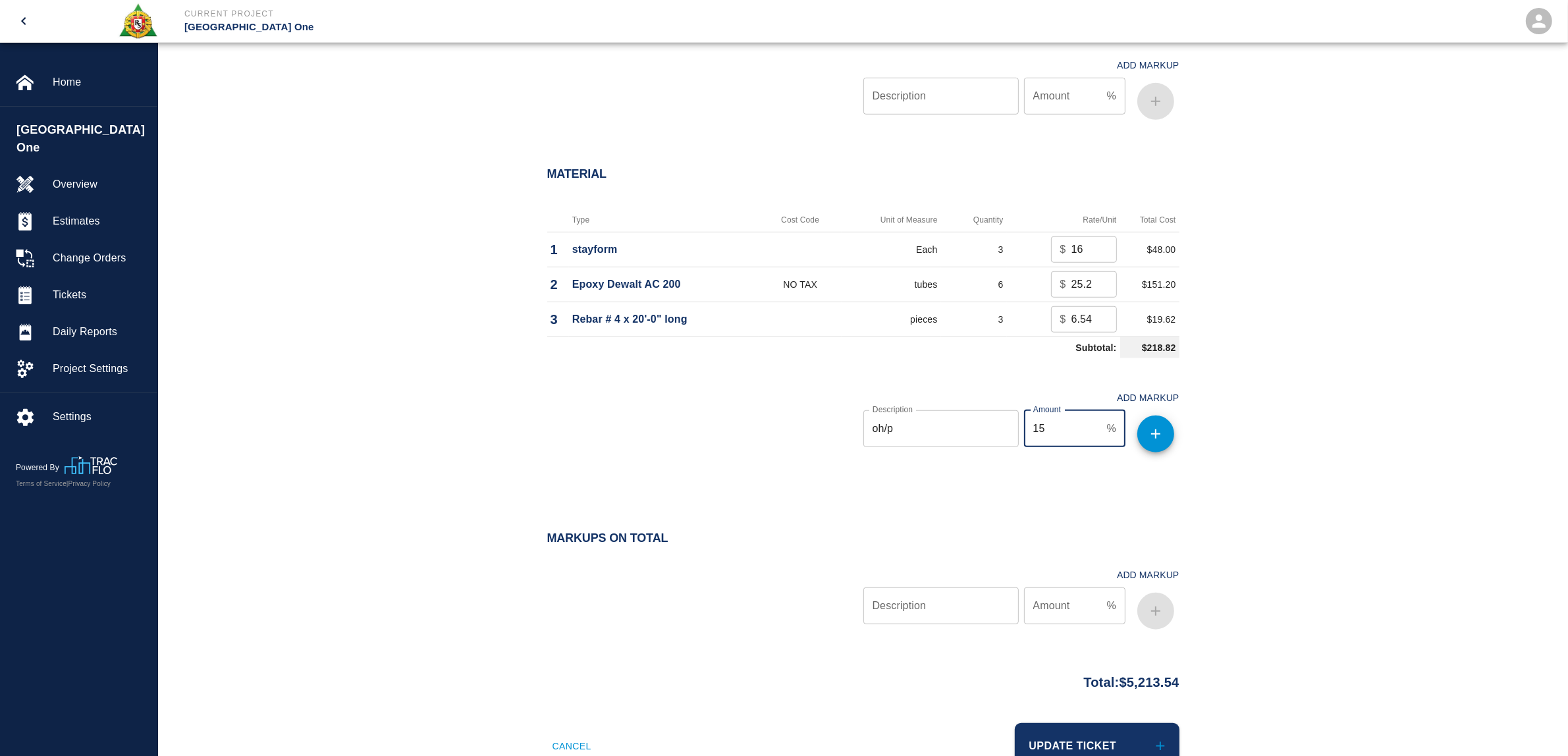
type input "15"
click at [1170, 434] on button "button" at bounding box center [1156, 433] width 37 height 37
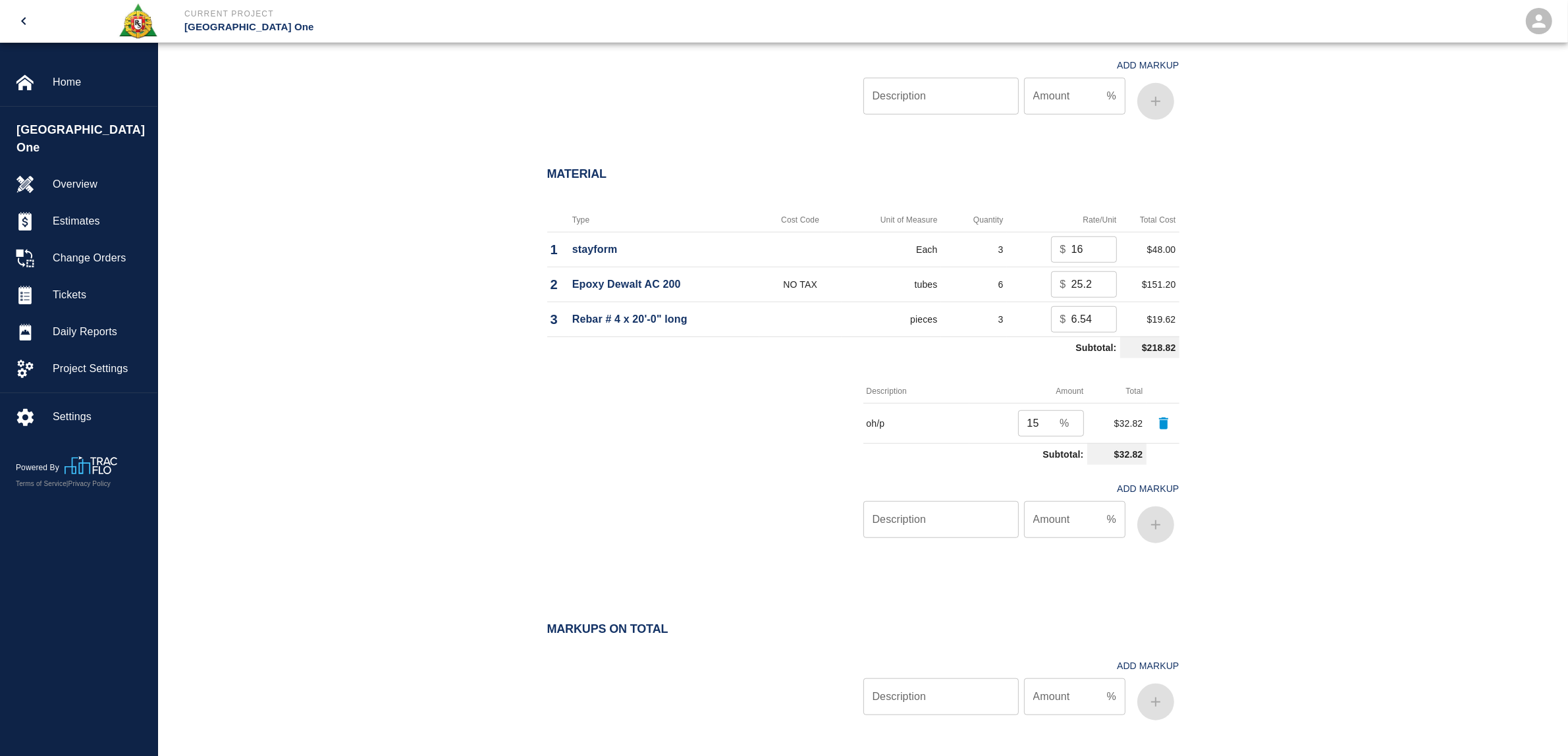
scroll to position [1370, 0]
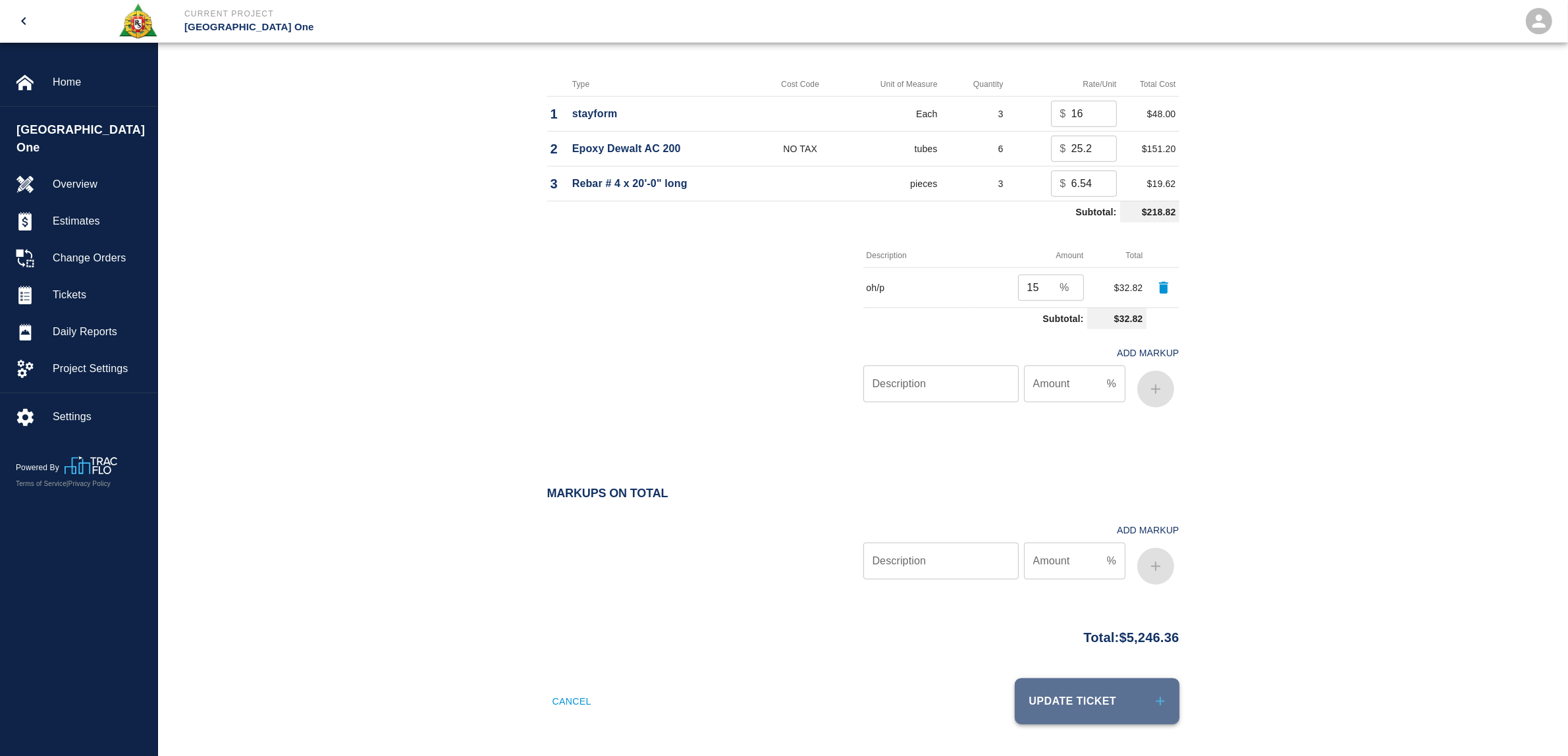
click at [1092, 712] on button "Update Ticket" at bounding box center [1097, 700] width 165 height 46
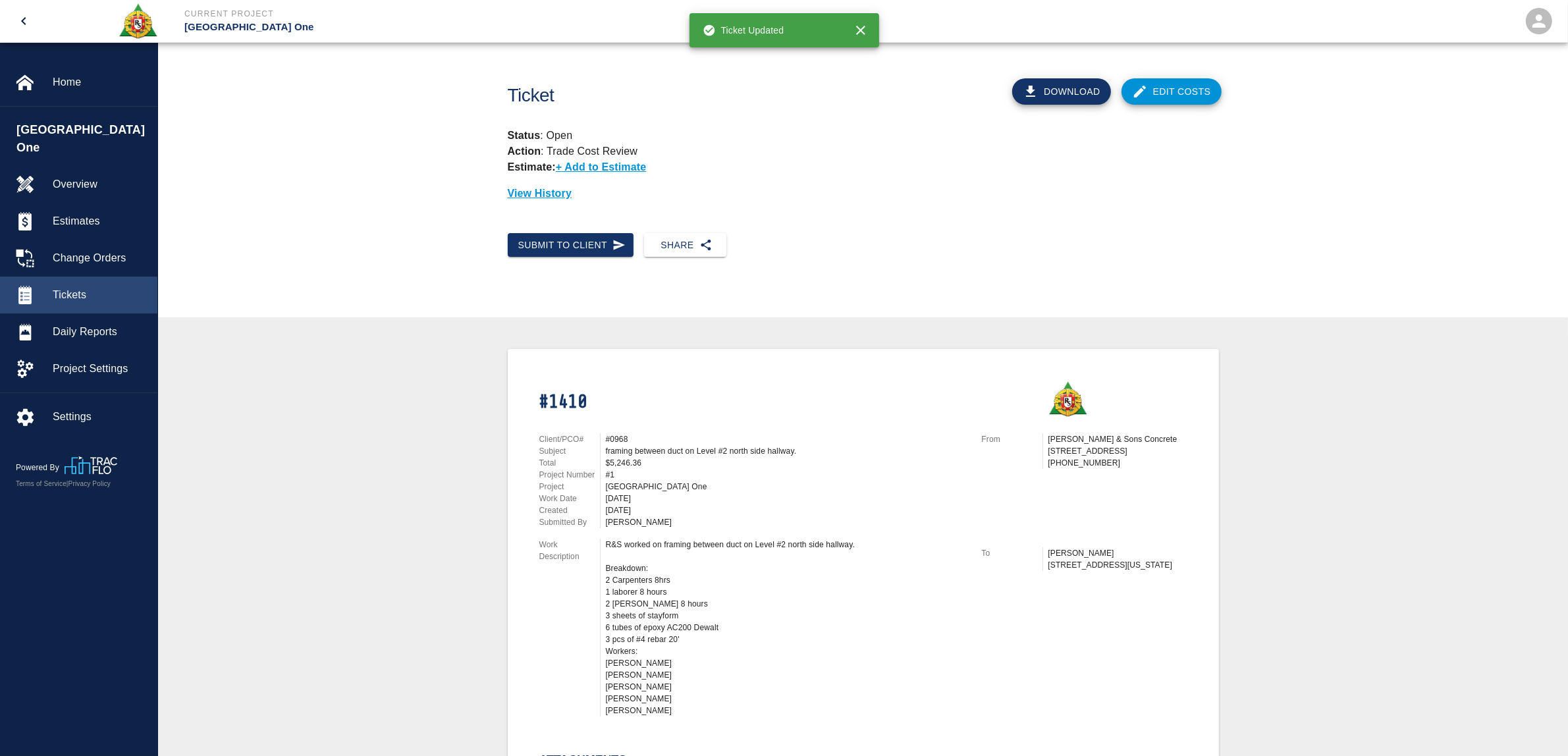
click at [69, 287] on span "Tickets" at bounding box center [100, 295] width 94 height 16
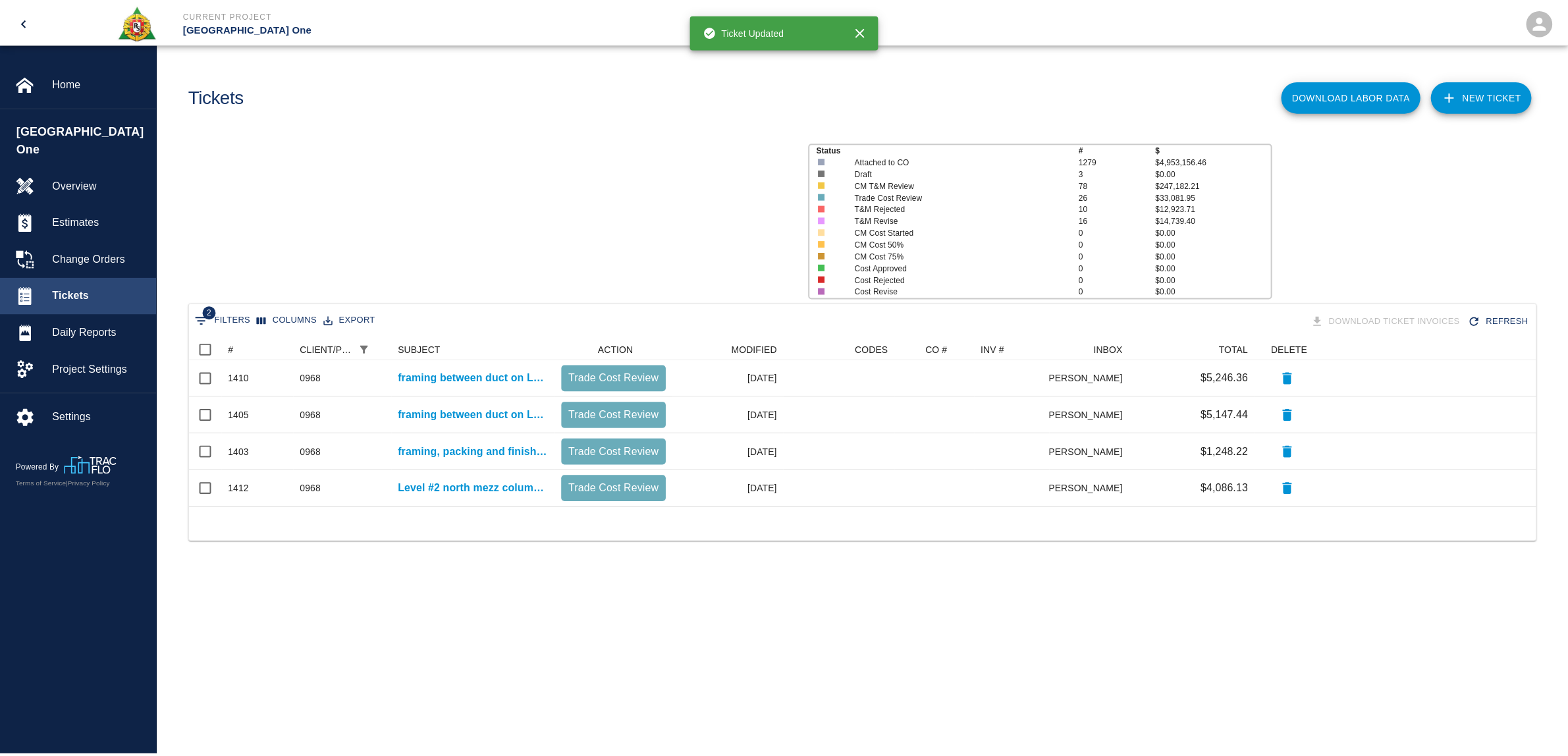
scroll to position [156, 1345]
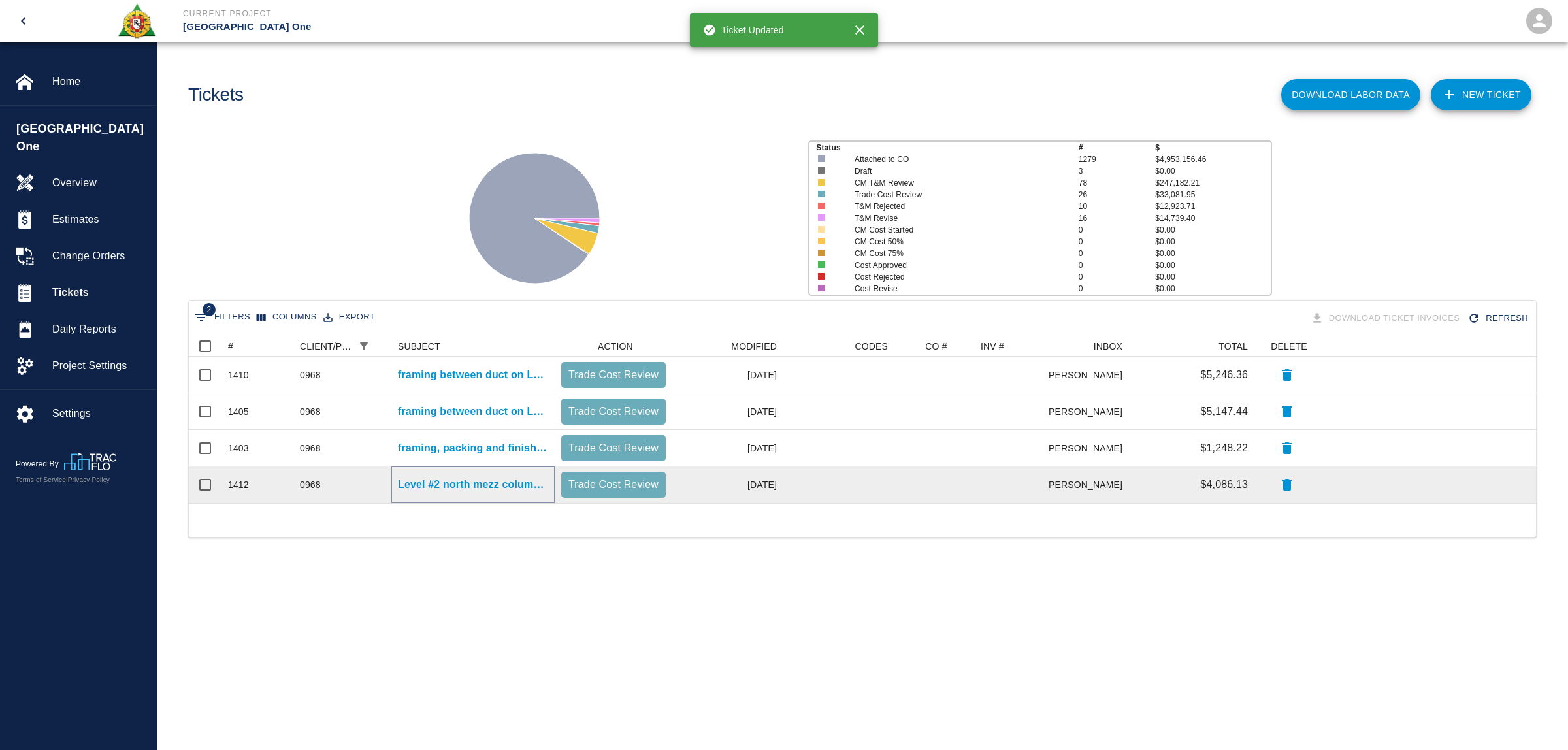
click at [508, 485] on p "Level #2 north mezz column line #3 between dampers and pour grout and finishing." at bounding box center [473, 485] width 150 height 15
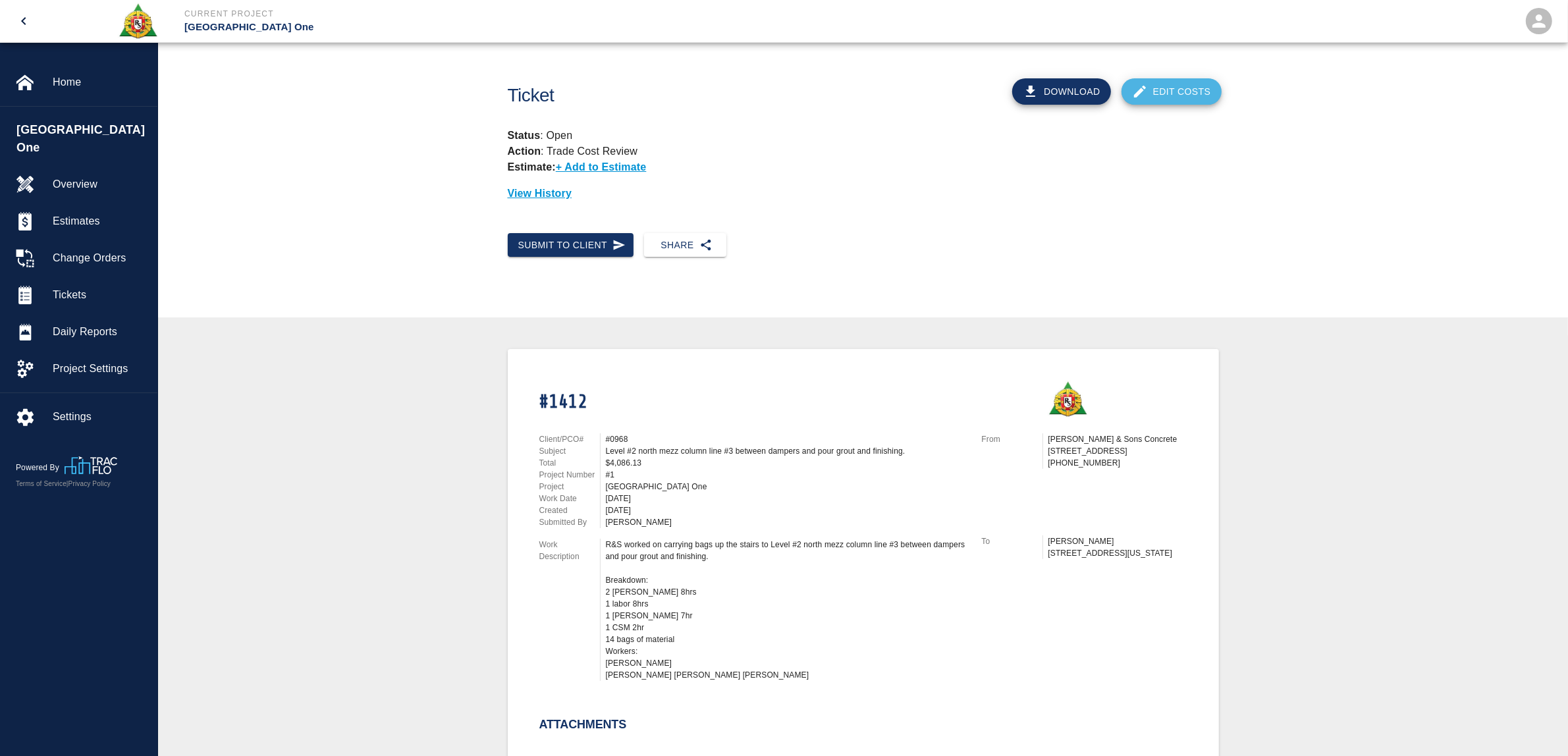
click at [1204, 92] on link "Edit Costs" at bounding box center [1172, 91] width 100 height 26
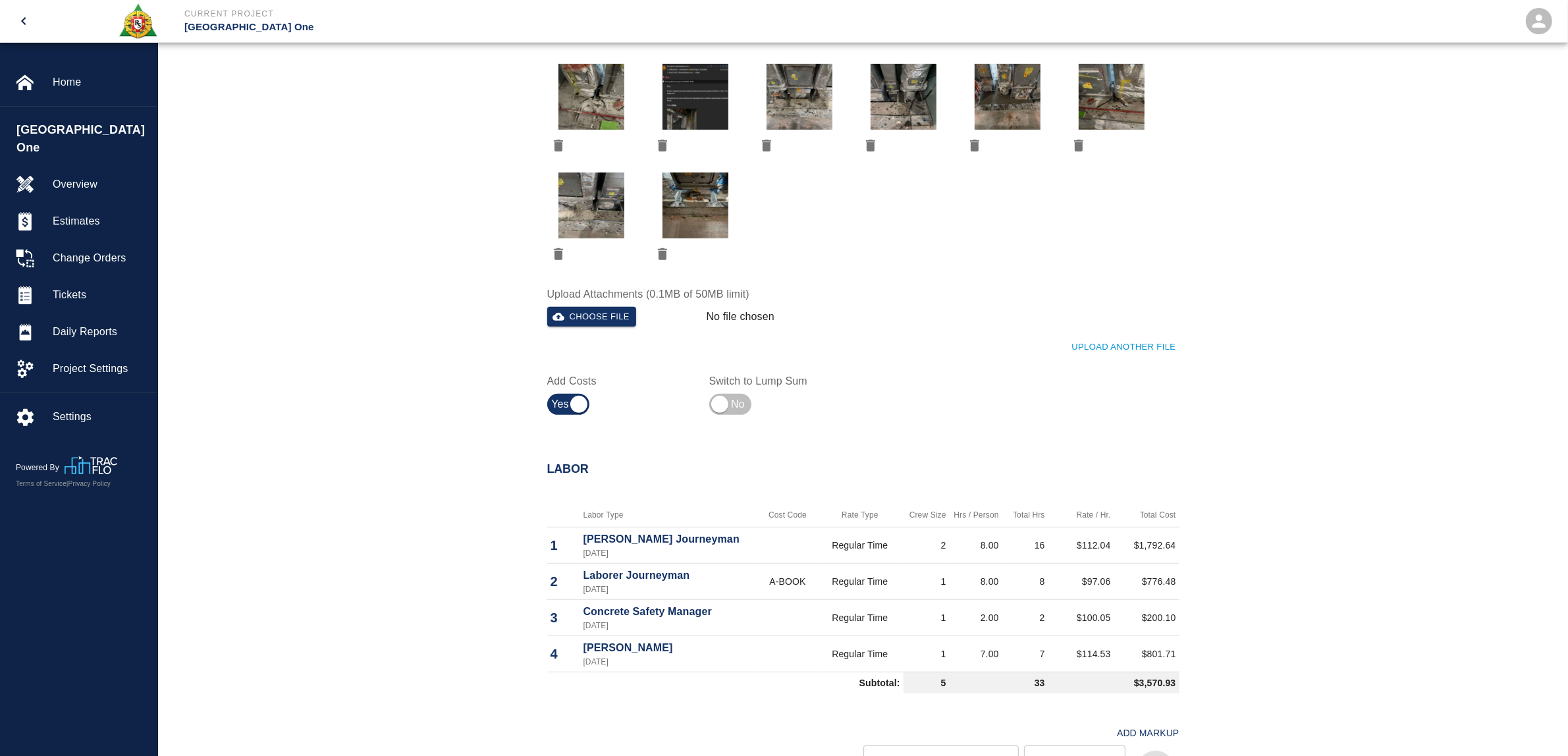
scroll to position [905, 0]
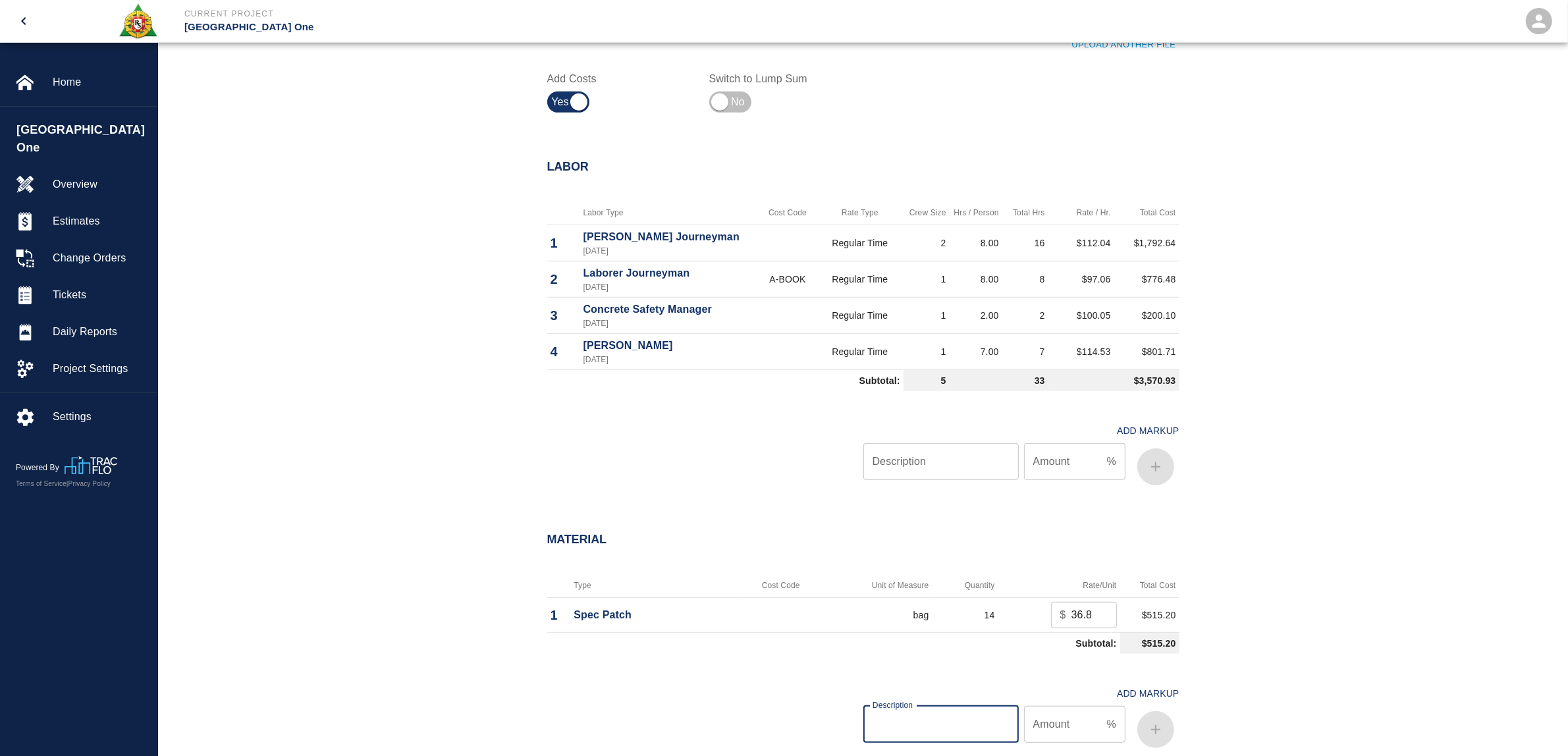
click at [977, 721] on input "Description" at bounding box center [942, 724] width 155 height 37
type input "oh/p"
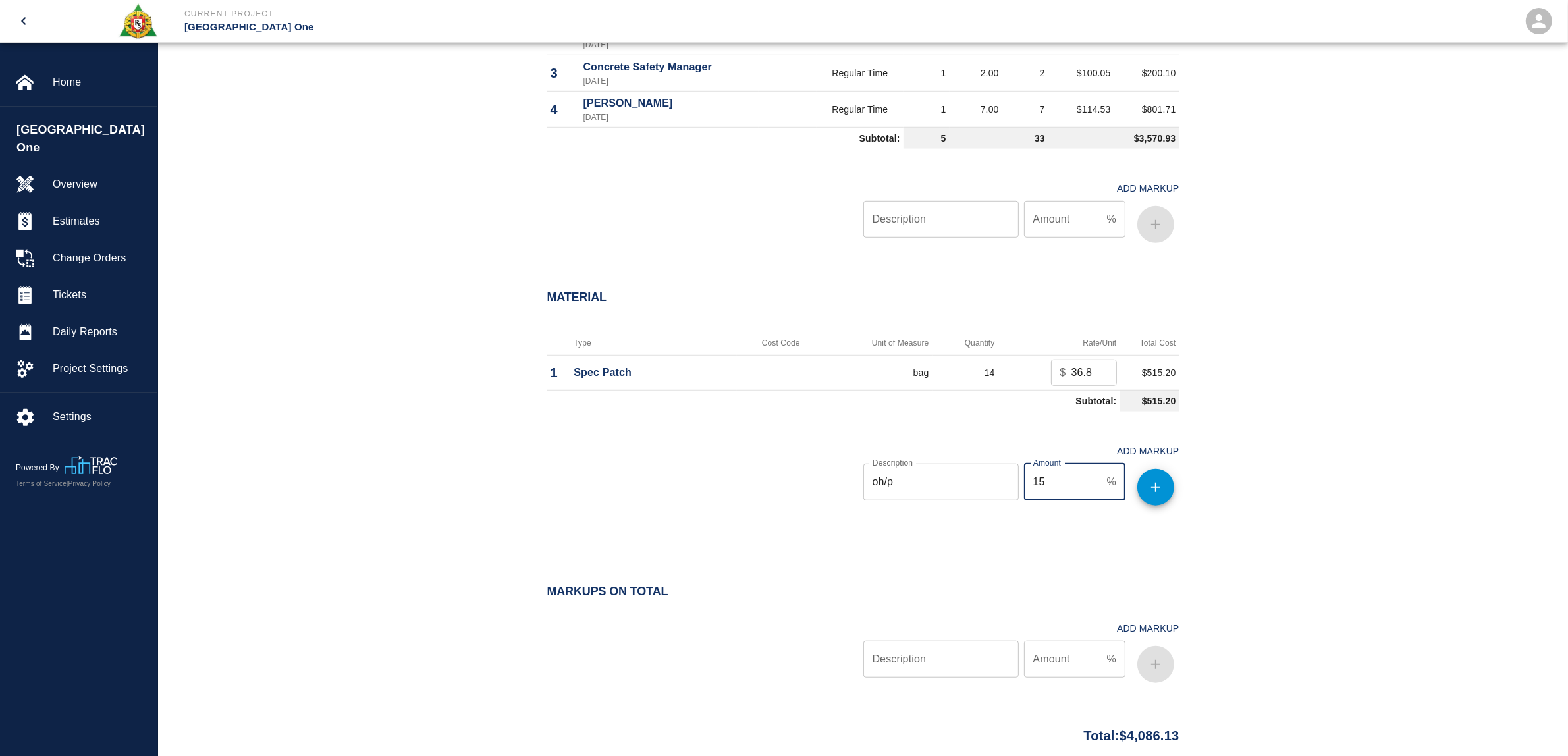
scroll to position [1152, 0]
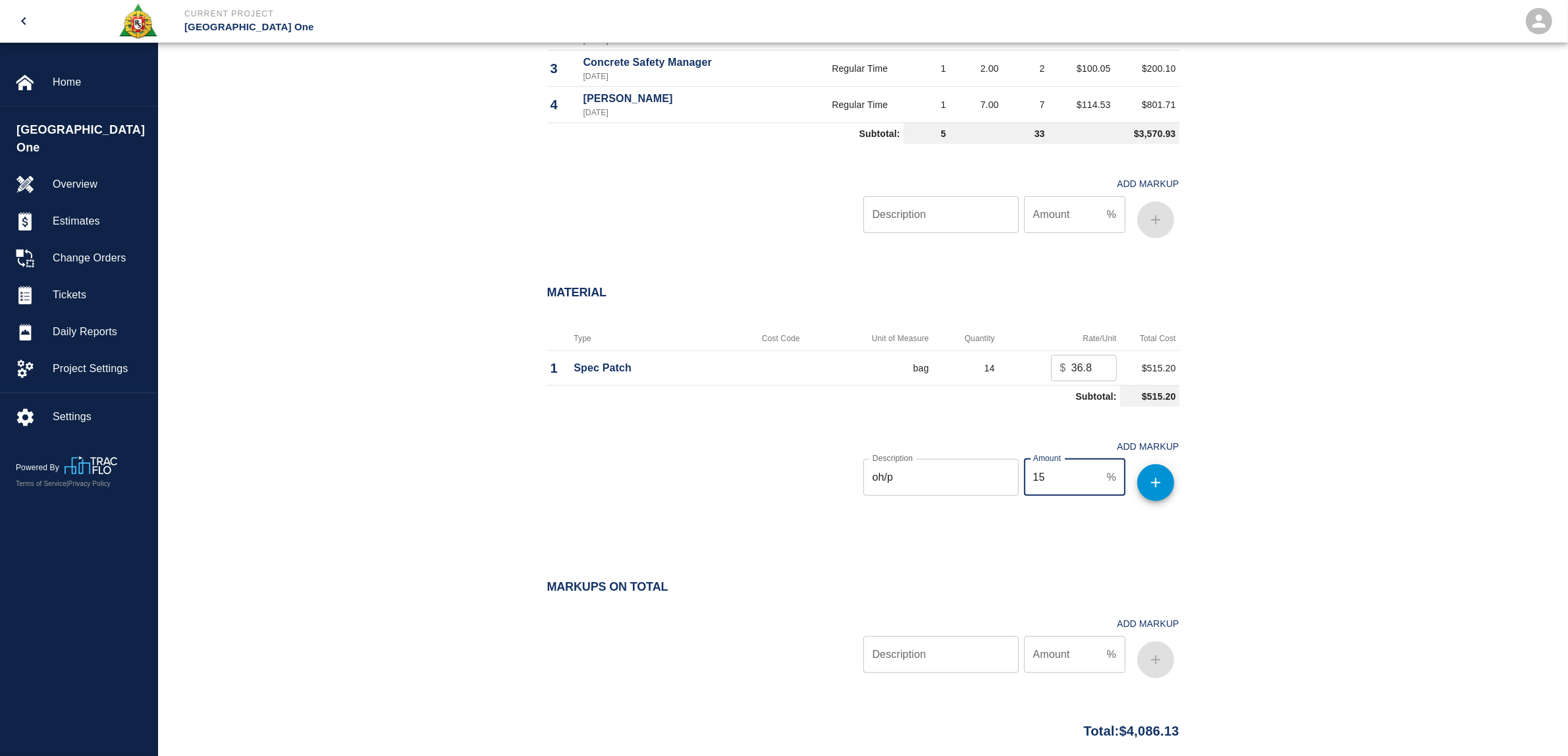
type input "15"
click at [1160, 484] on icon "button" at bounding box center [1156, 482] width 16 height 16
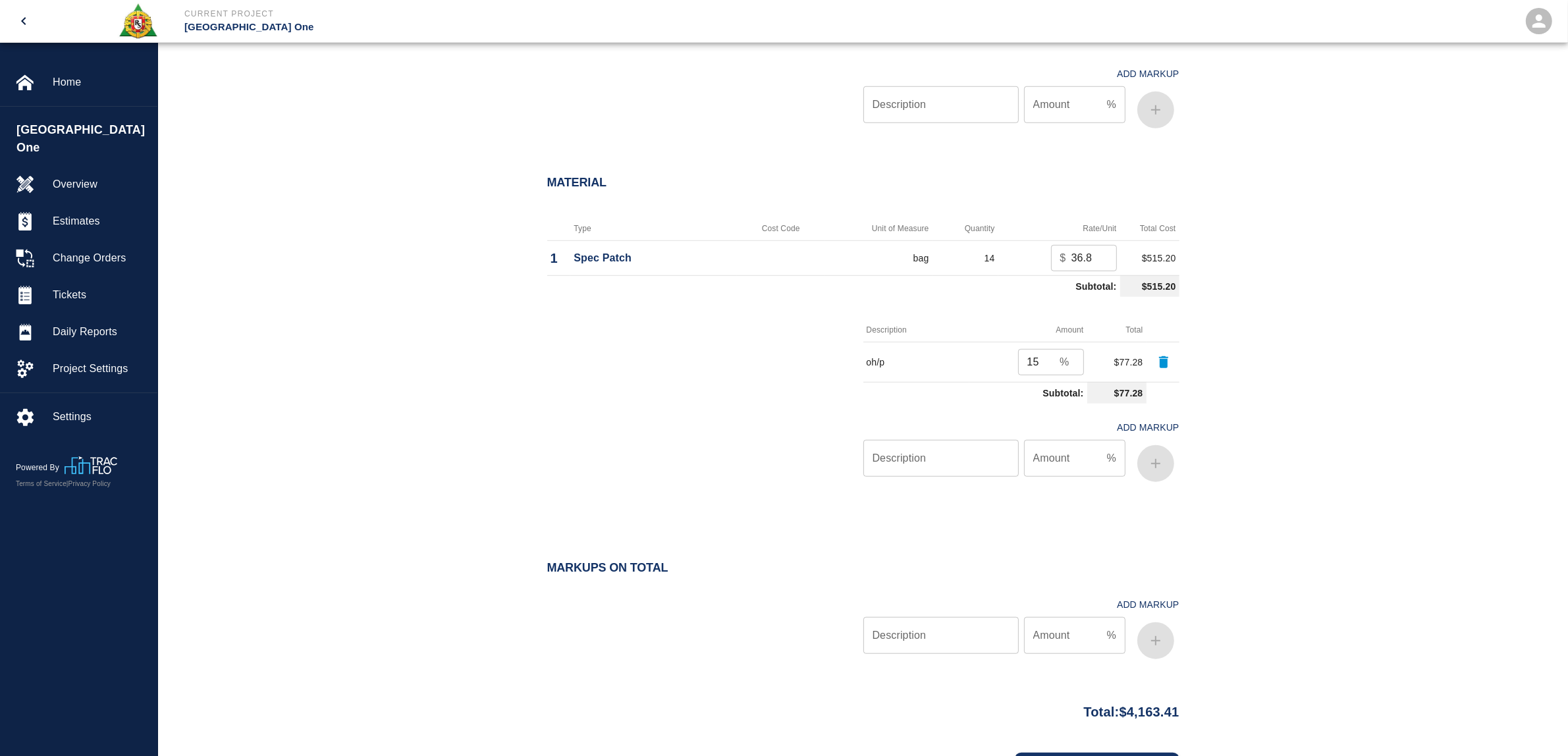
scroll to position [1336, 0]
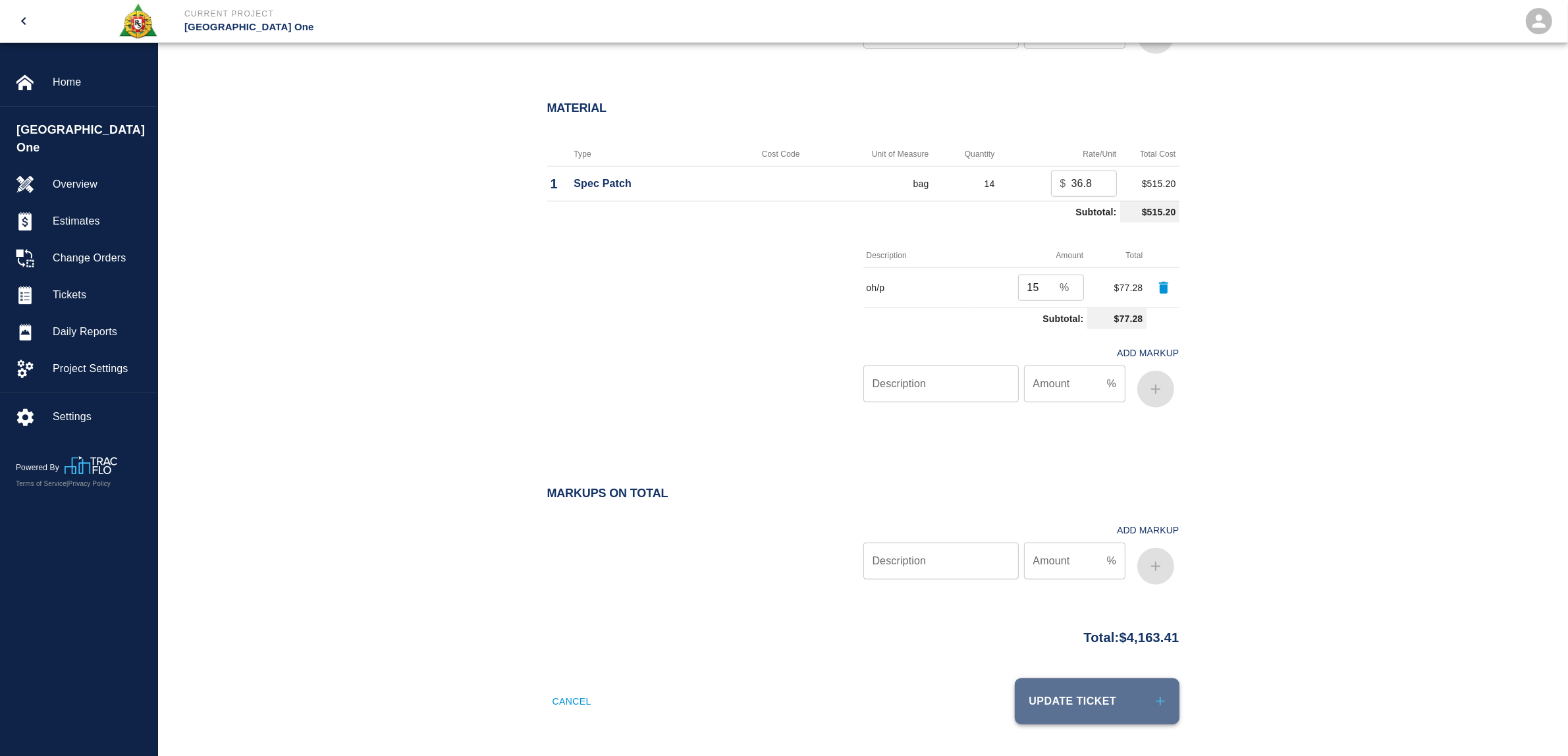
click at [1153, 695] on icon "submit" at bounding box center [1160, 701] width 15 height 15
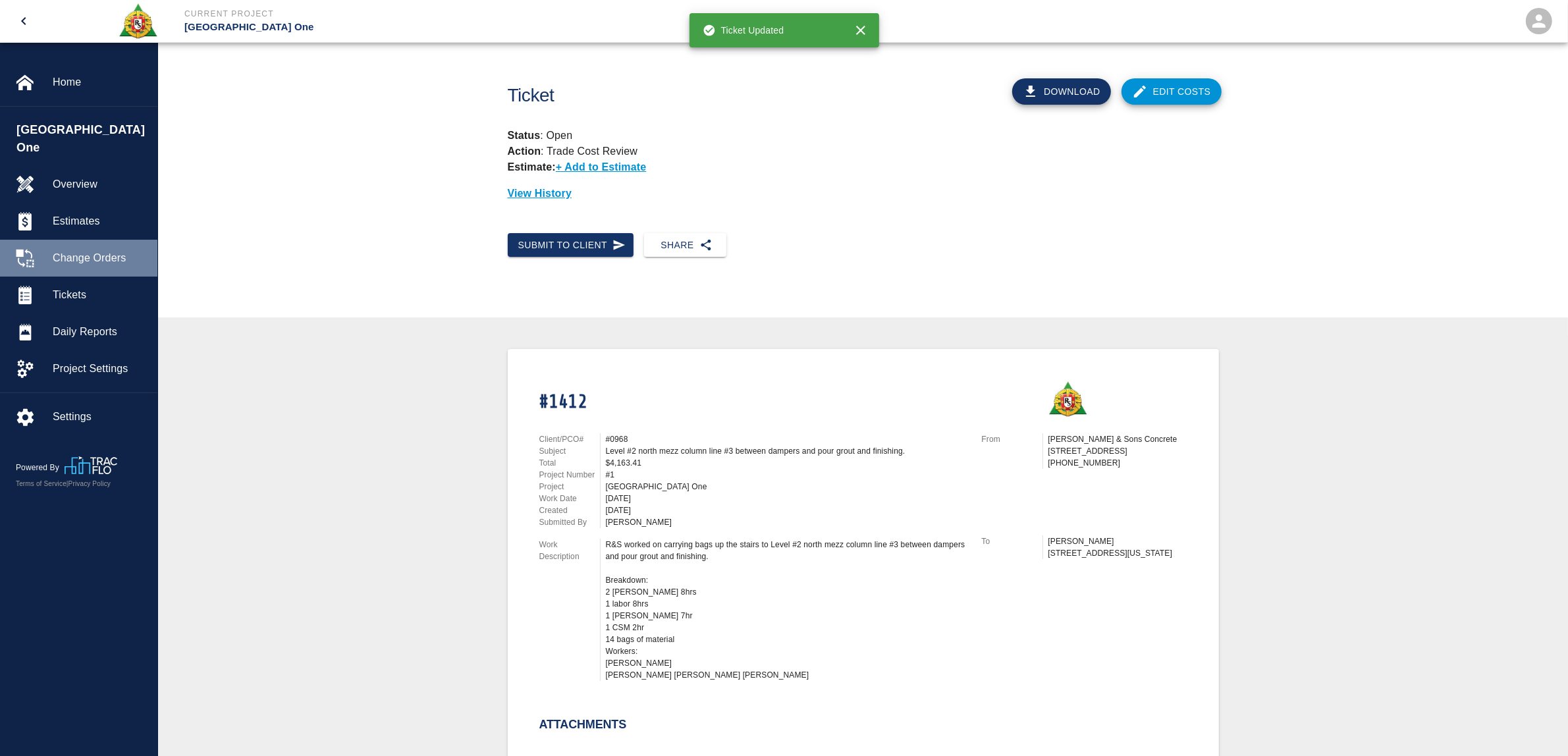
click at [76, 250] on span "Change Orders" at bounding box center [100, 258] width 94 height 16
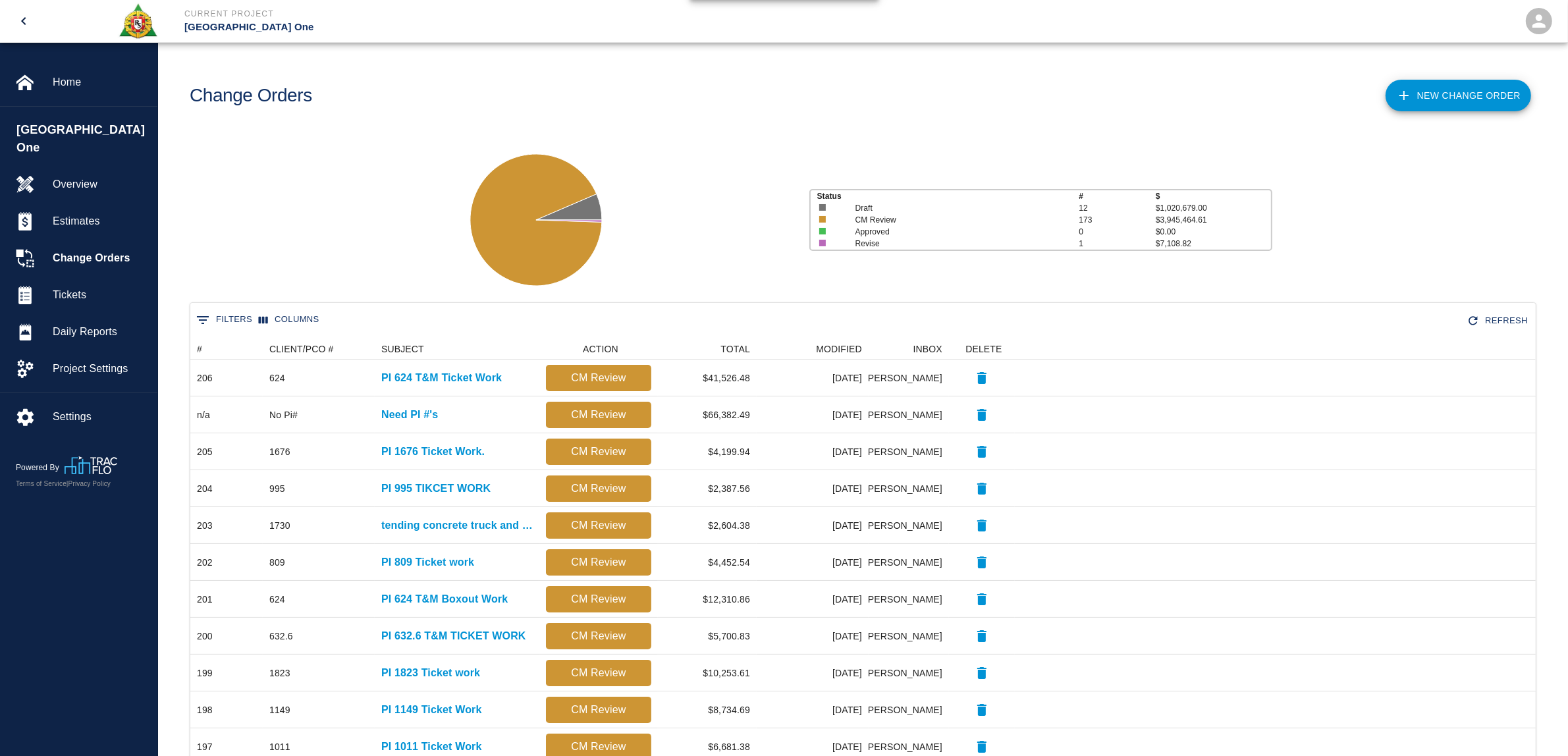
scroll to position [745, 1332]
click at [1423, 104] on link "New Change Order" at bounding box center [1459, 95] width 145 height 32
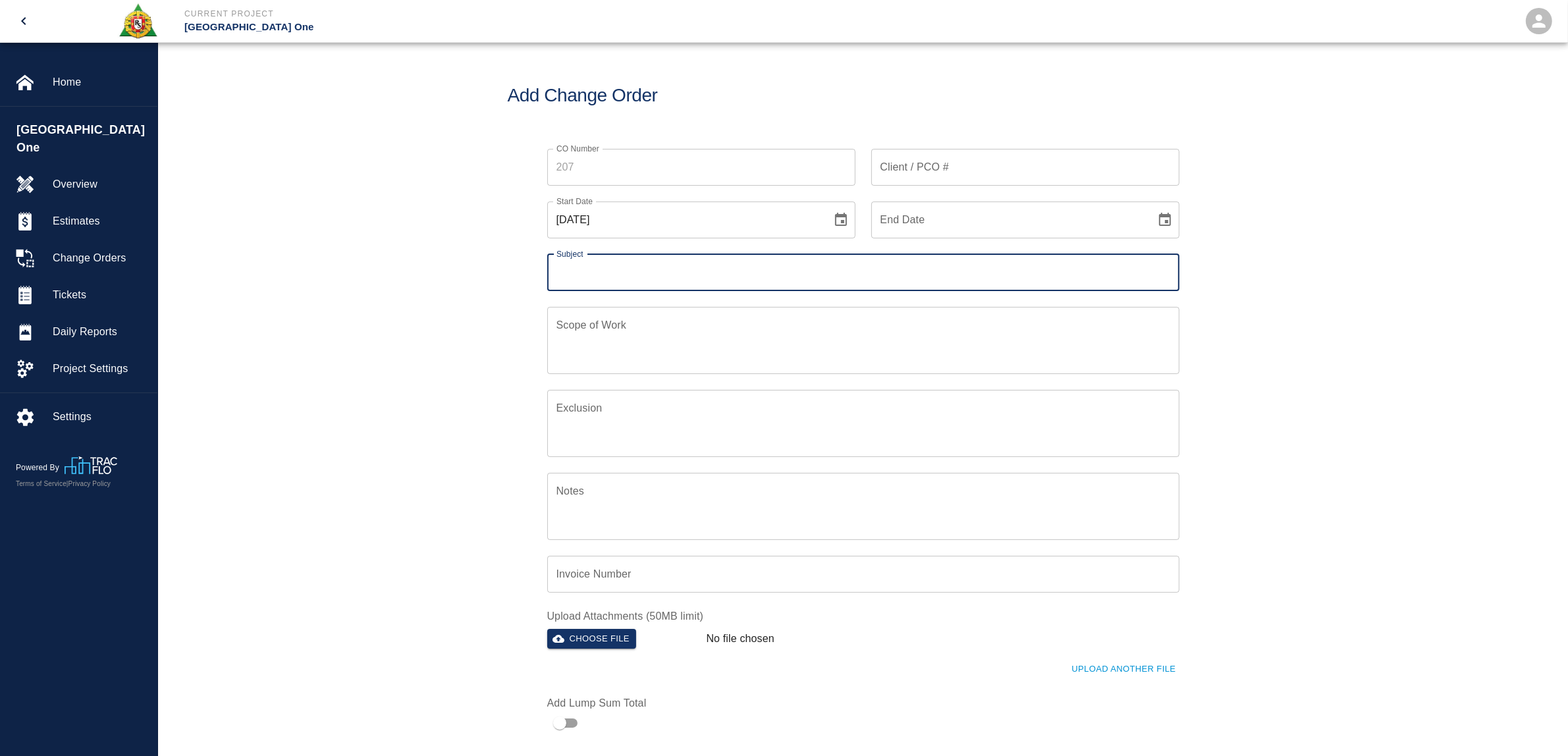
scroll to position [304, 634]
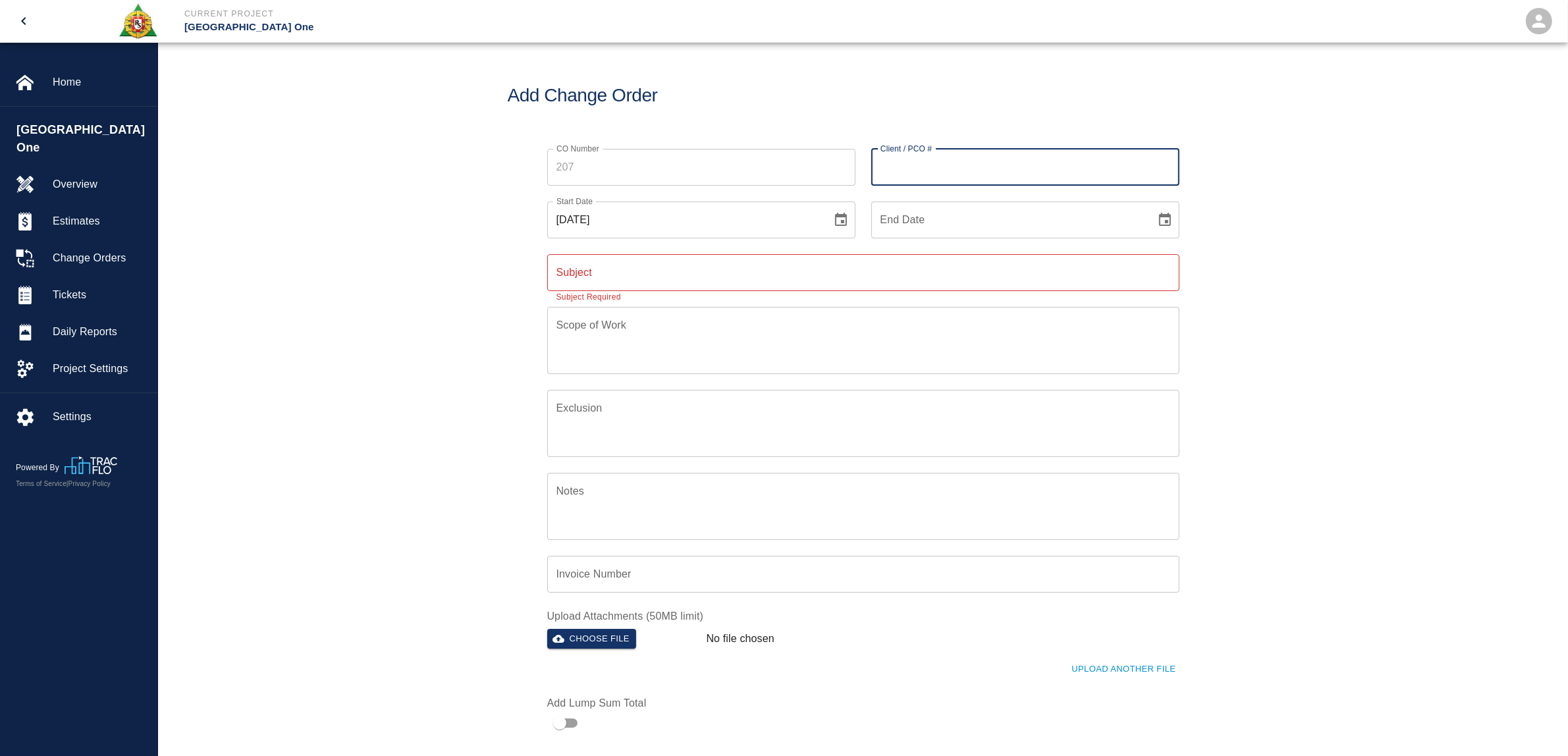
click at [993, 160] on input "Client / PCO #" at bounding box center [1026, 167] width 308 height 37
type input "0968"
click at [660, 267] on input "Subject" at bounding box center [863, 272] width 632 height 37
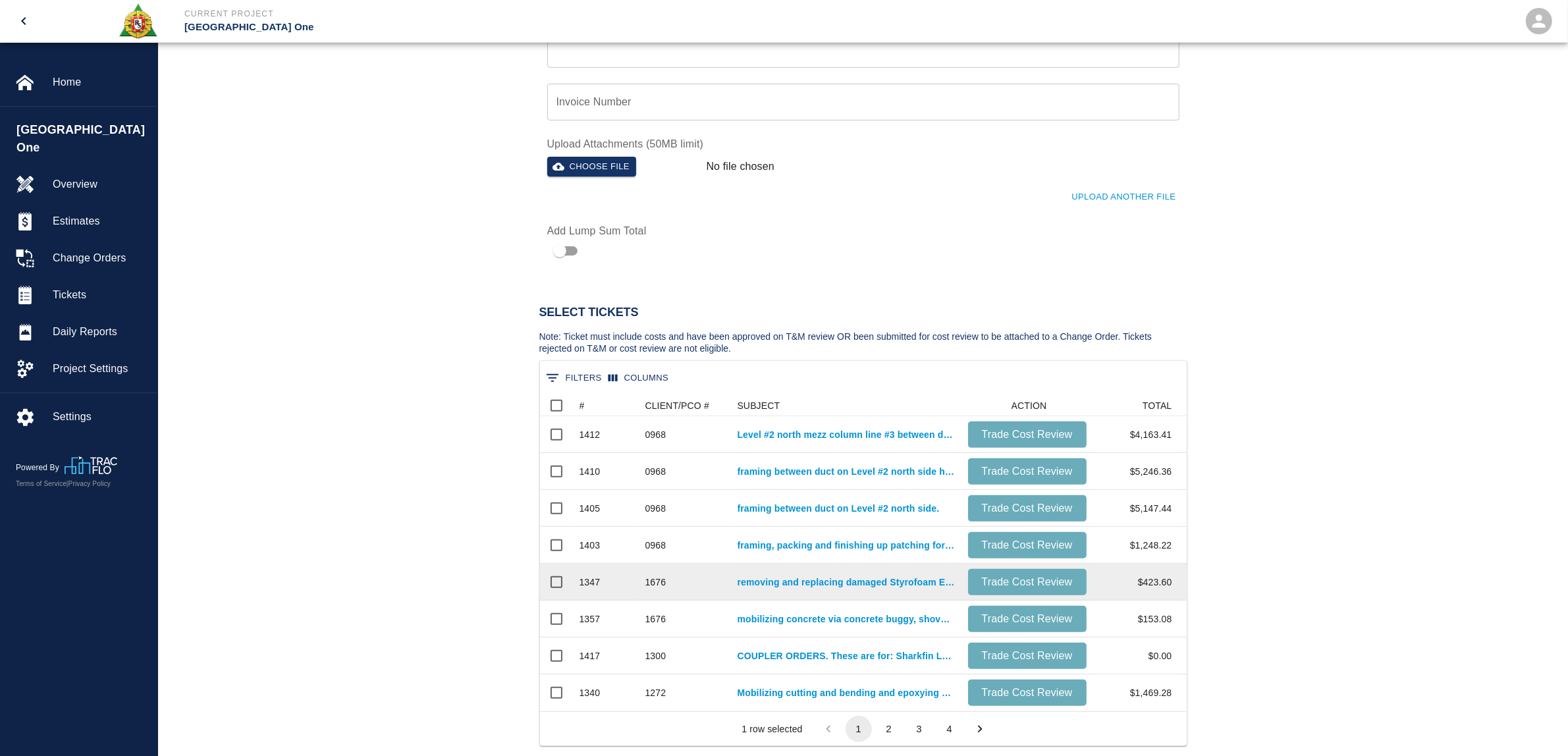
scroll to position [493, 0]
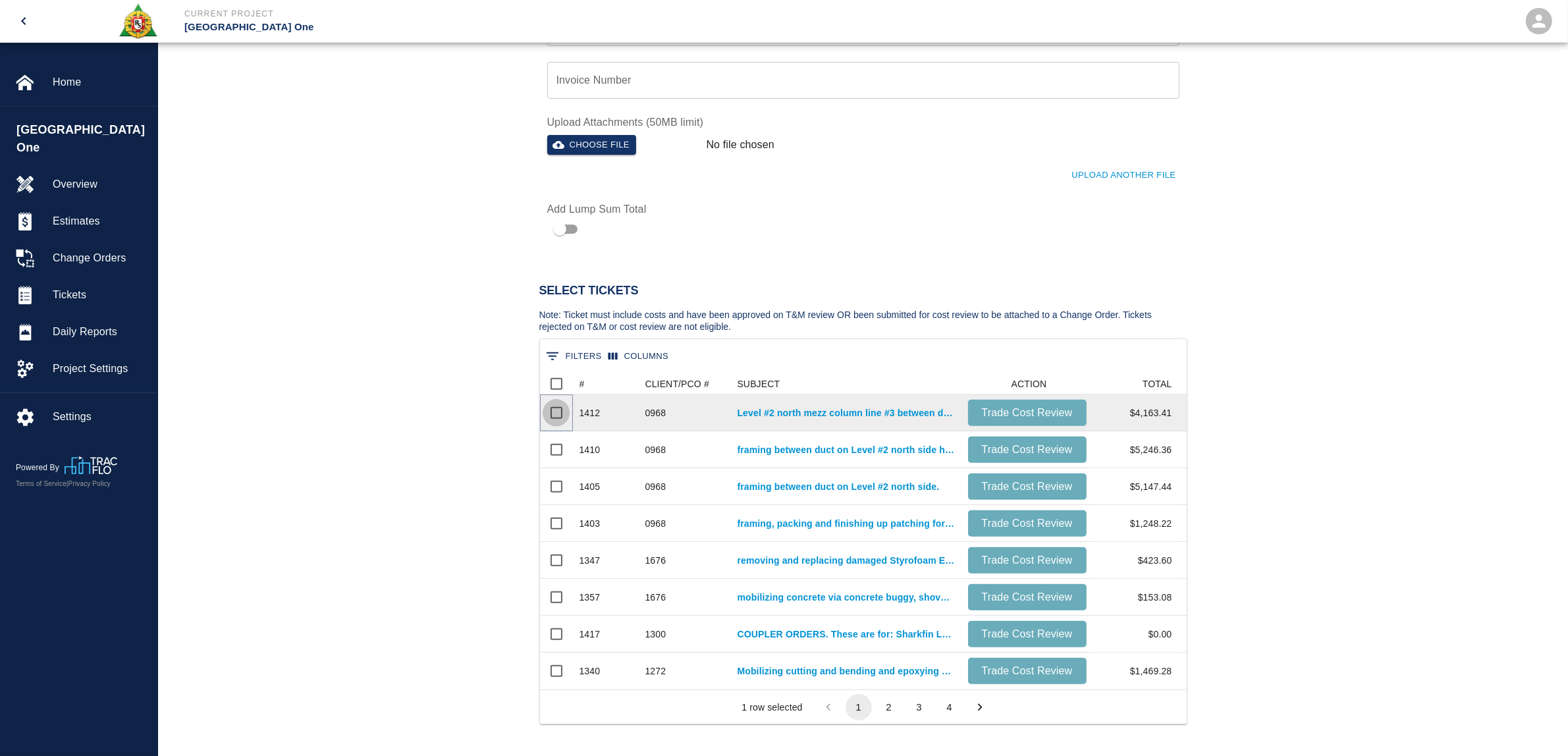
click at [552, 414] on input "Select row" at bounding box center [556, 412] width 28 height 28
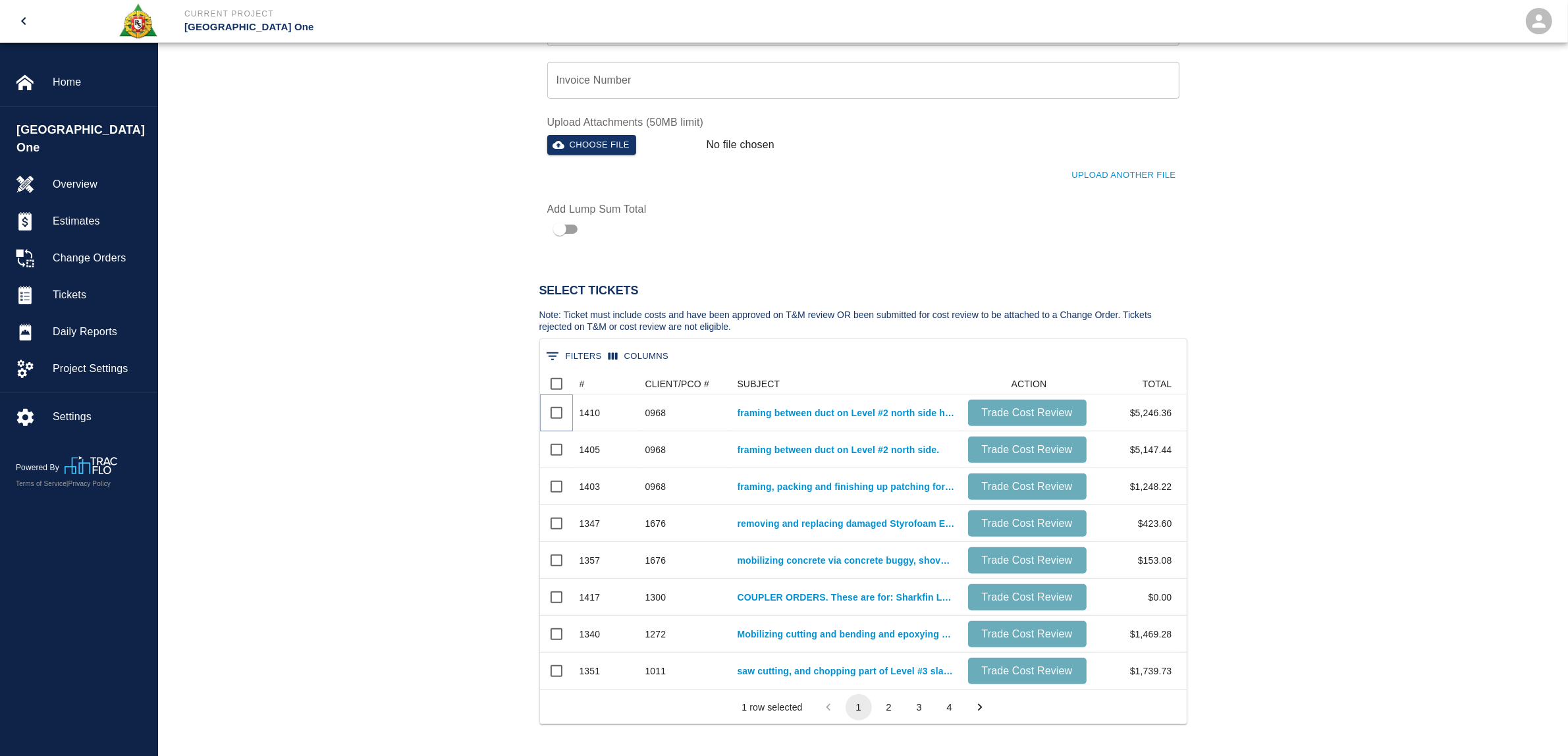
scroll to position [46, 634]
click at [552, 414] on input "Select row" at bounding box center [556, 412] width 28 height 28
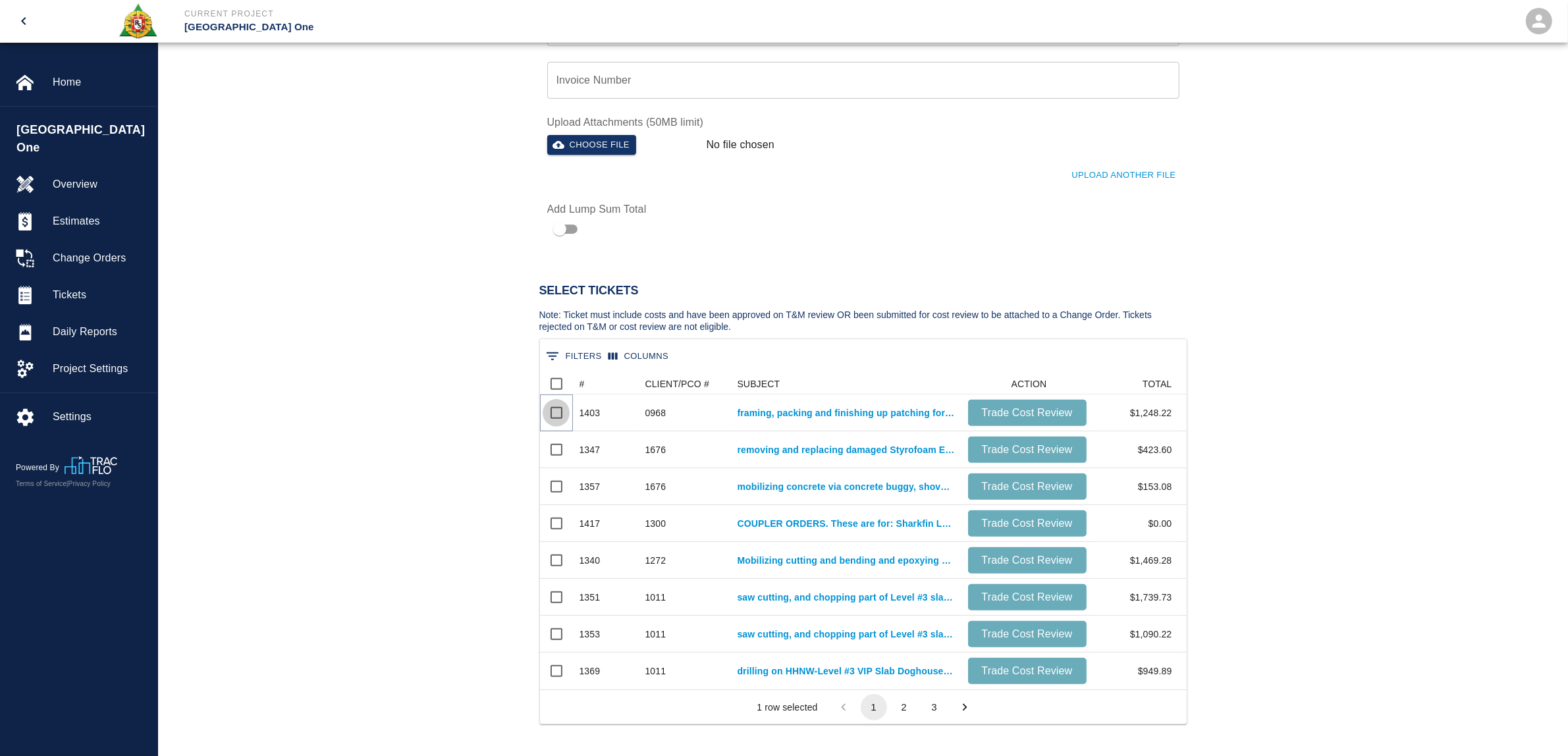
click at [552, 414] on input "Select row" at bounding box center [556, 412] width 28 height 28
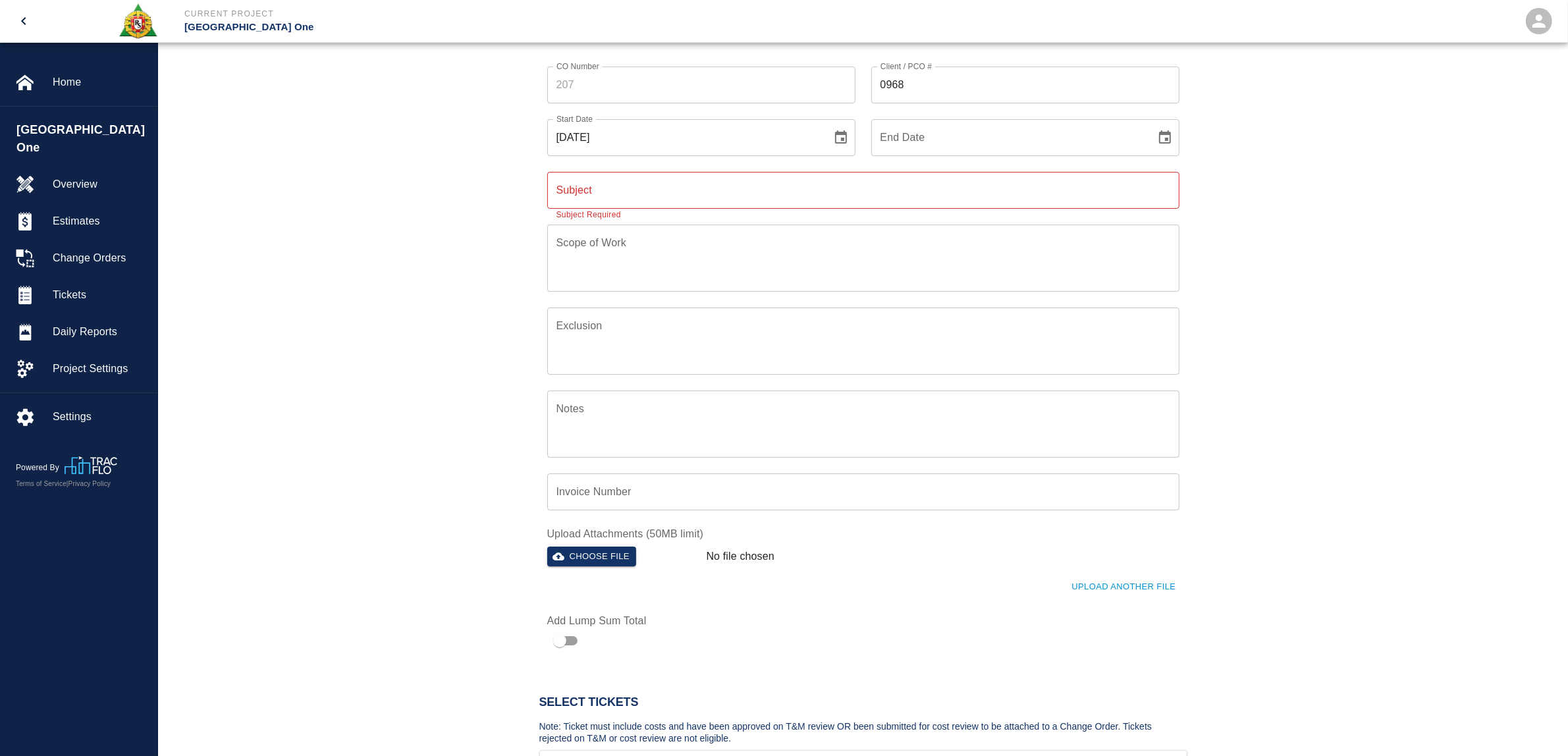
scroll to position [0, 0]
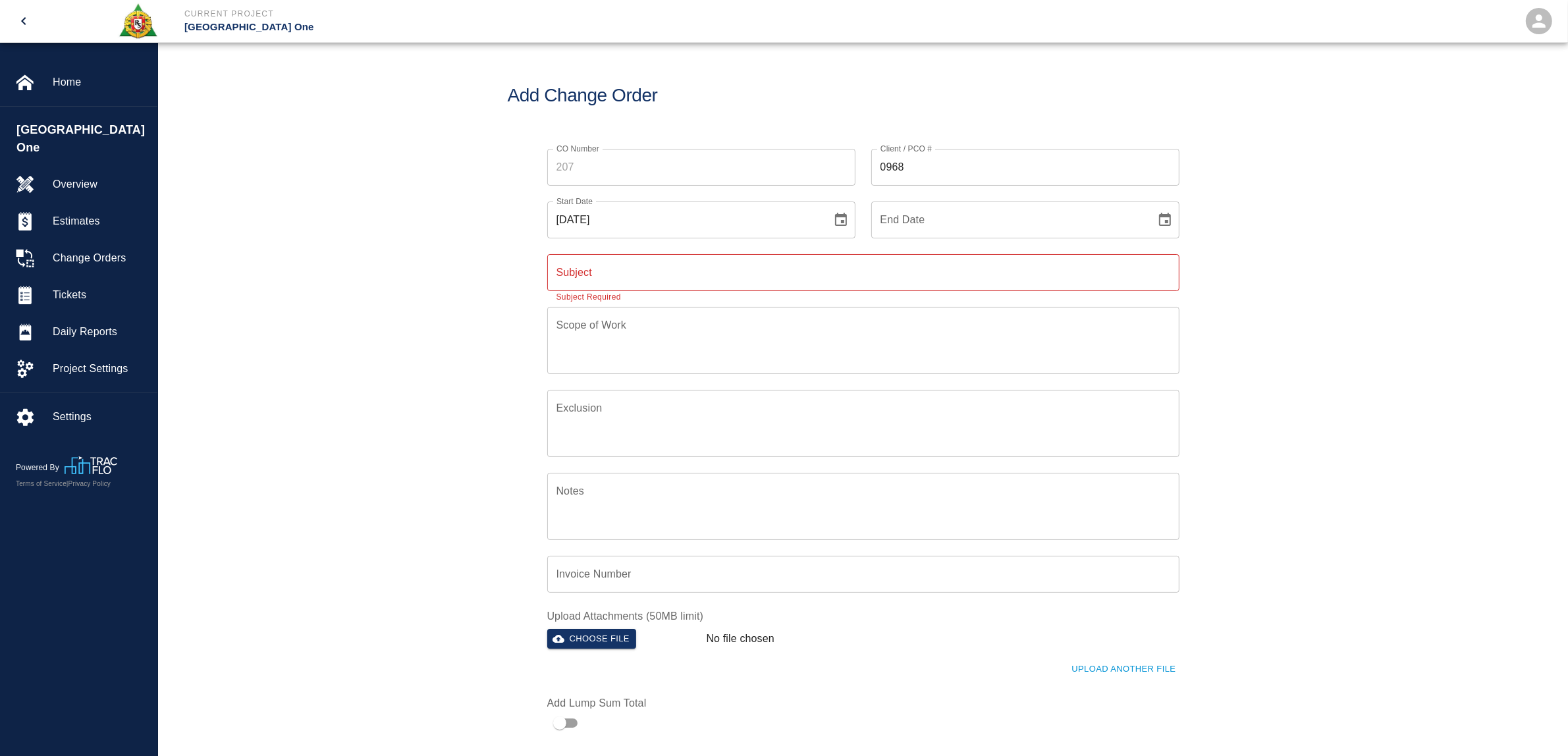
click at [643, 273] on input "Subject" at bounding box center [863, 272] width 632 height 37
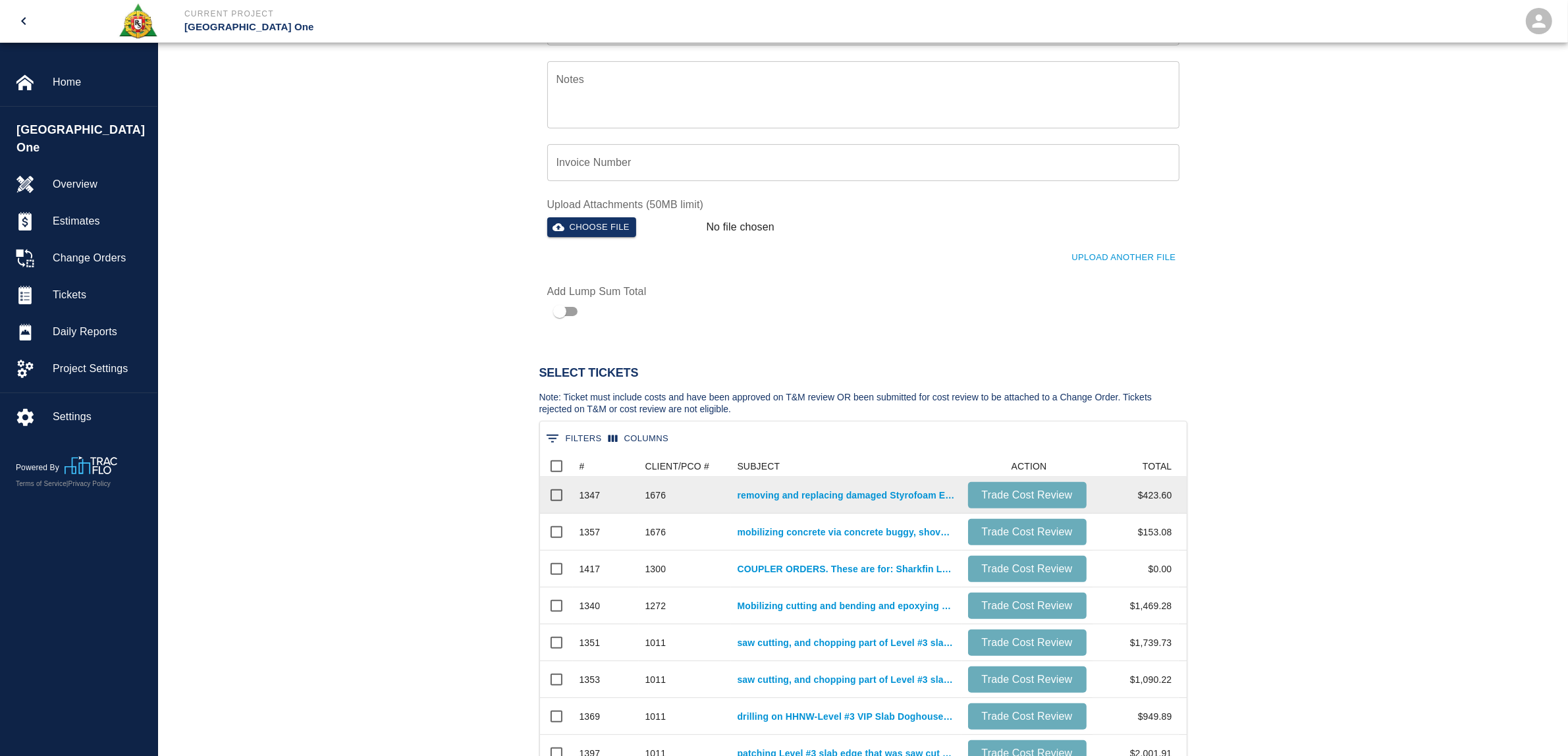
scroll to position [988, 0]
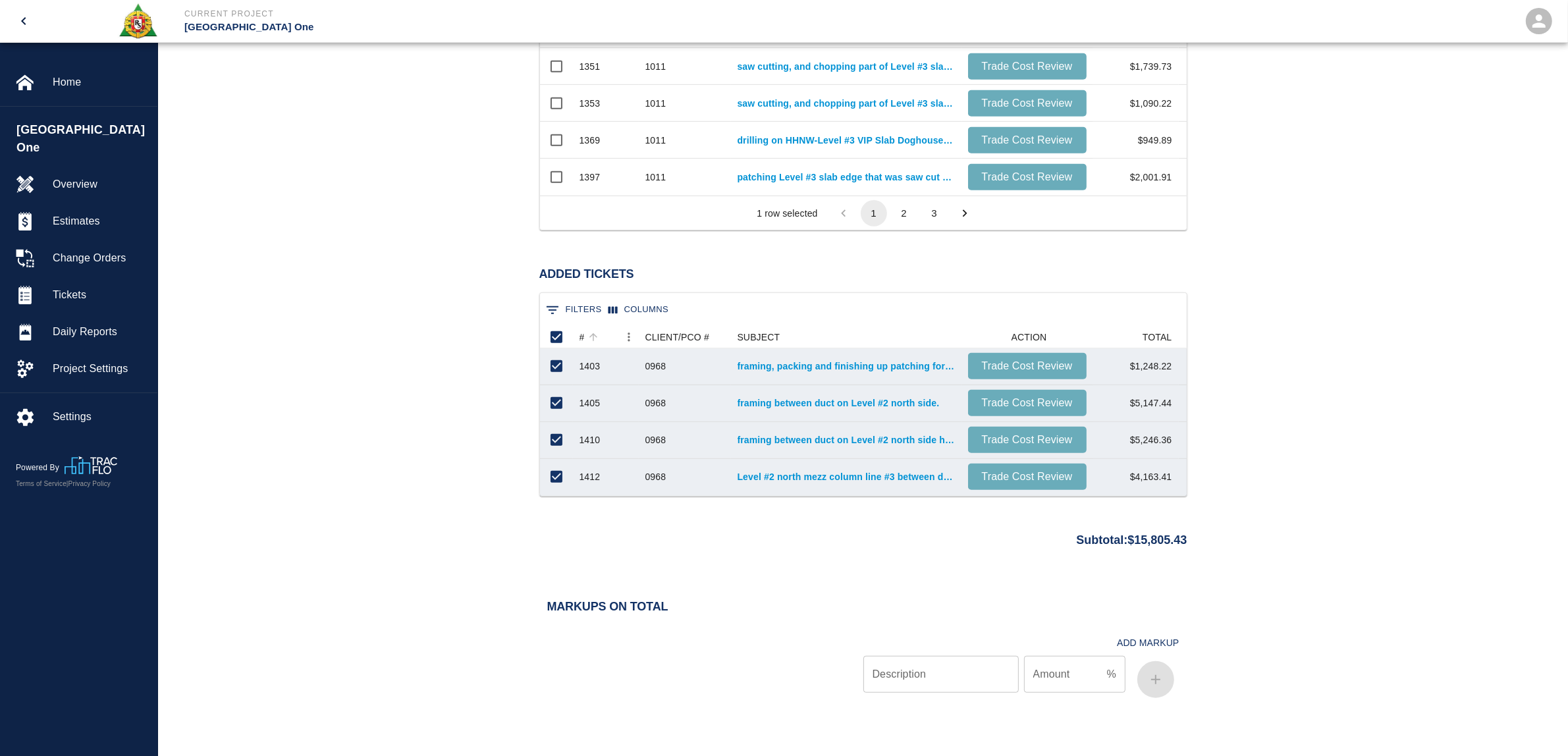
type input "PI 968 Ticket work."
click at [583, 337] on div "#" at bounding box center [582, 337] width 5 height 21
click at [782, 364] on link "framing, packing and finishing up patching for Level #2 north mezz between damp…" at bounding box center [846, 366] width 218 height 13
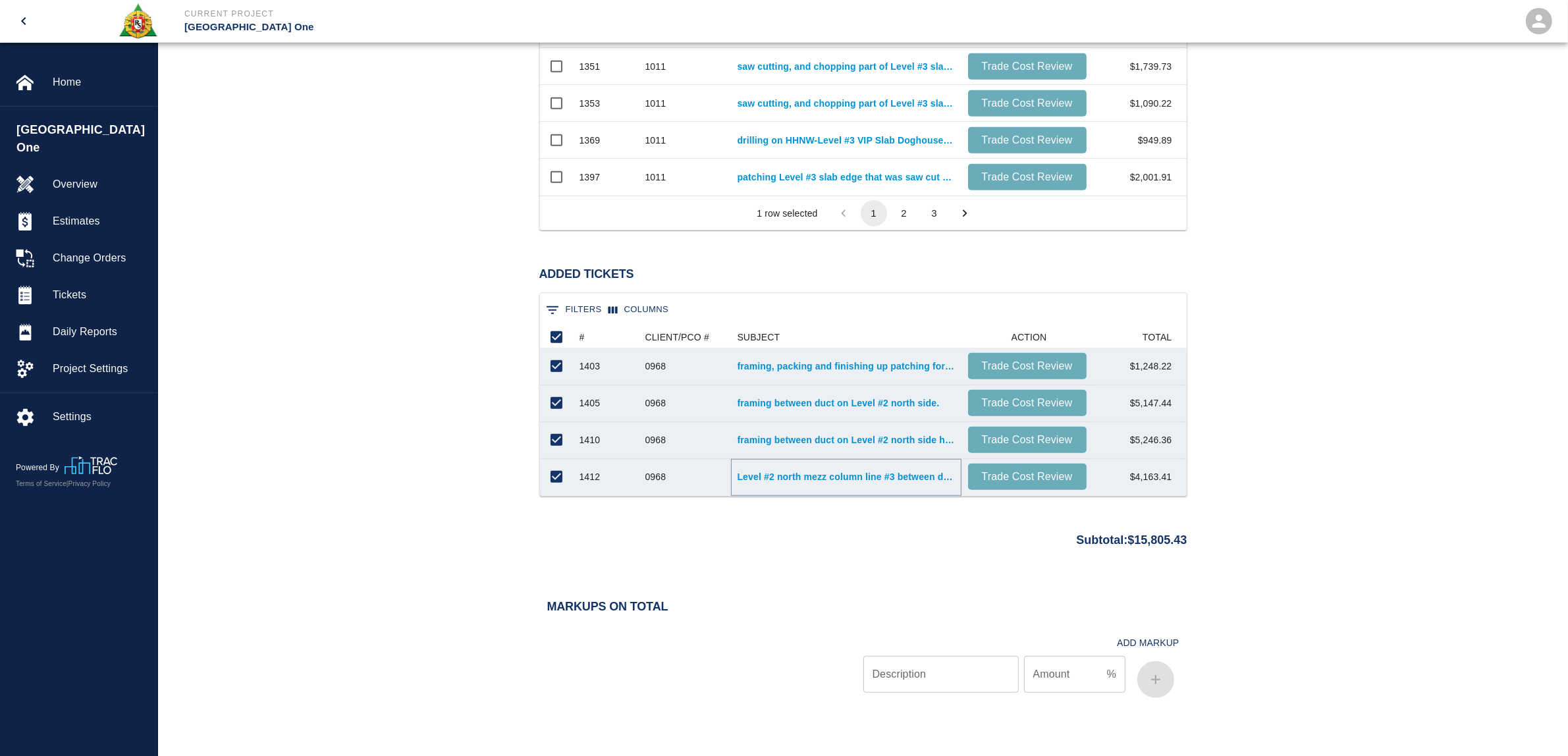
click at [790, 472] on link "Level #2 north mezz column line #3 between dampers and pour grout and finishing." at bounding box center [846, 476] width 218 height 13
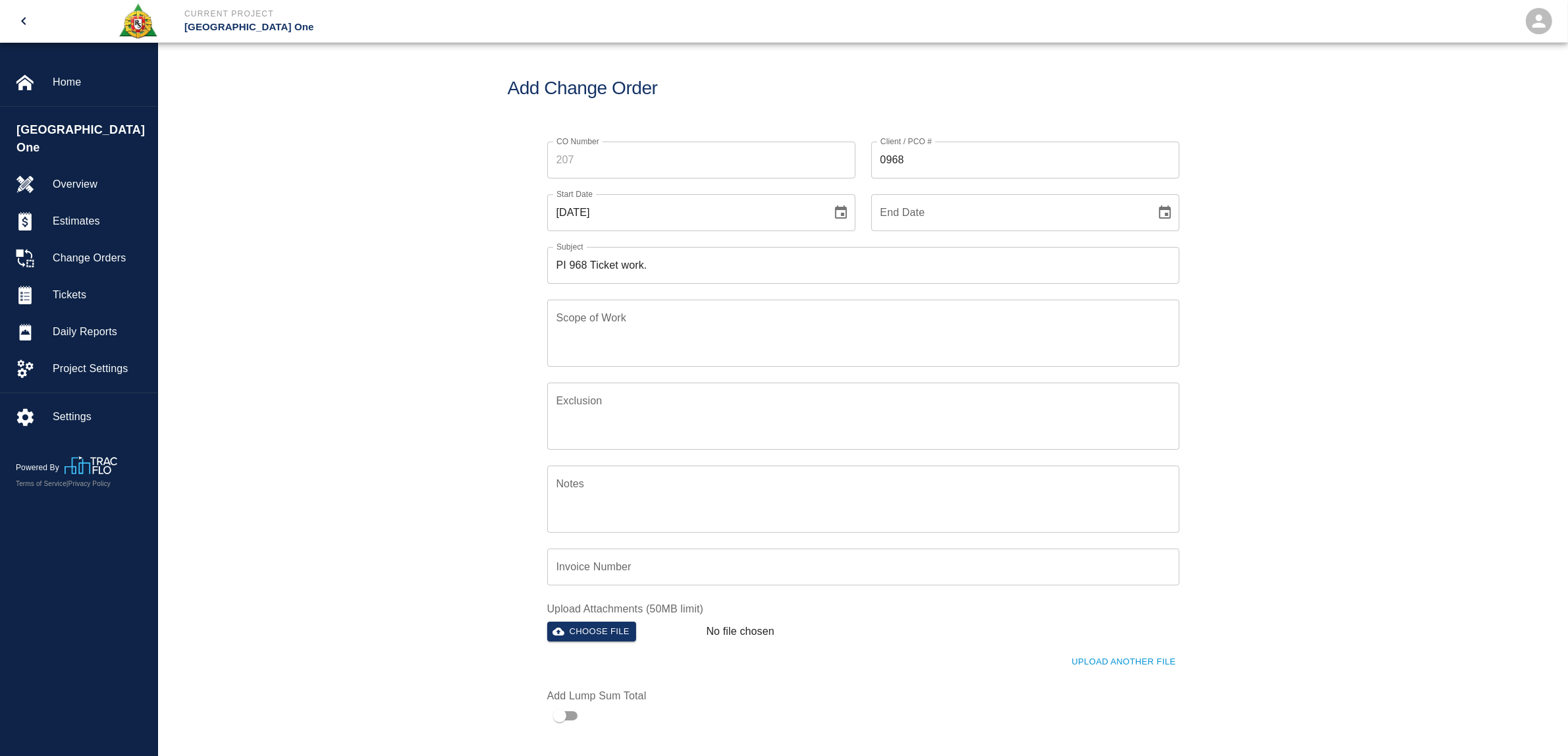
scroll to position [0, 0]
click at [846, 221] on icon "Choose date, selected date is Oct 7, 2025" at bounding box center [841, 219] width 12 height 13
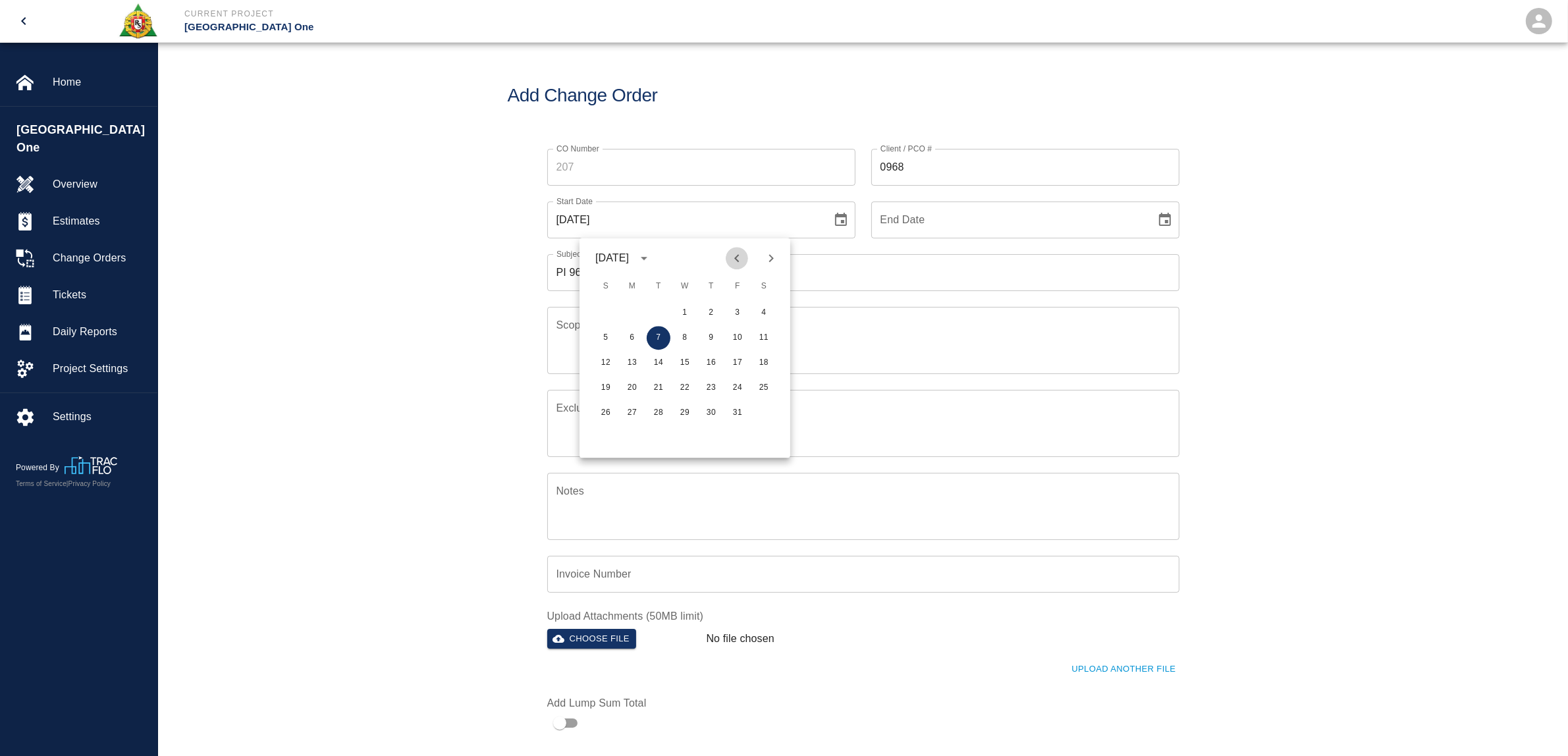
click at [737, 258] on icon "Previous month" at bounding box center [737, 258] width 5 height 8
click at [658, 386] on button "23" at bounding box center [659, 388] width 24 height 24
type input "[DATE]"
click at [1167, 221] on icon "Choose date" at bounding box center [1165, 219] width 12 height 13
click at [927, 409] on button "26" at bounding box center [929, 413] width 24 height 24
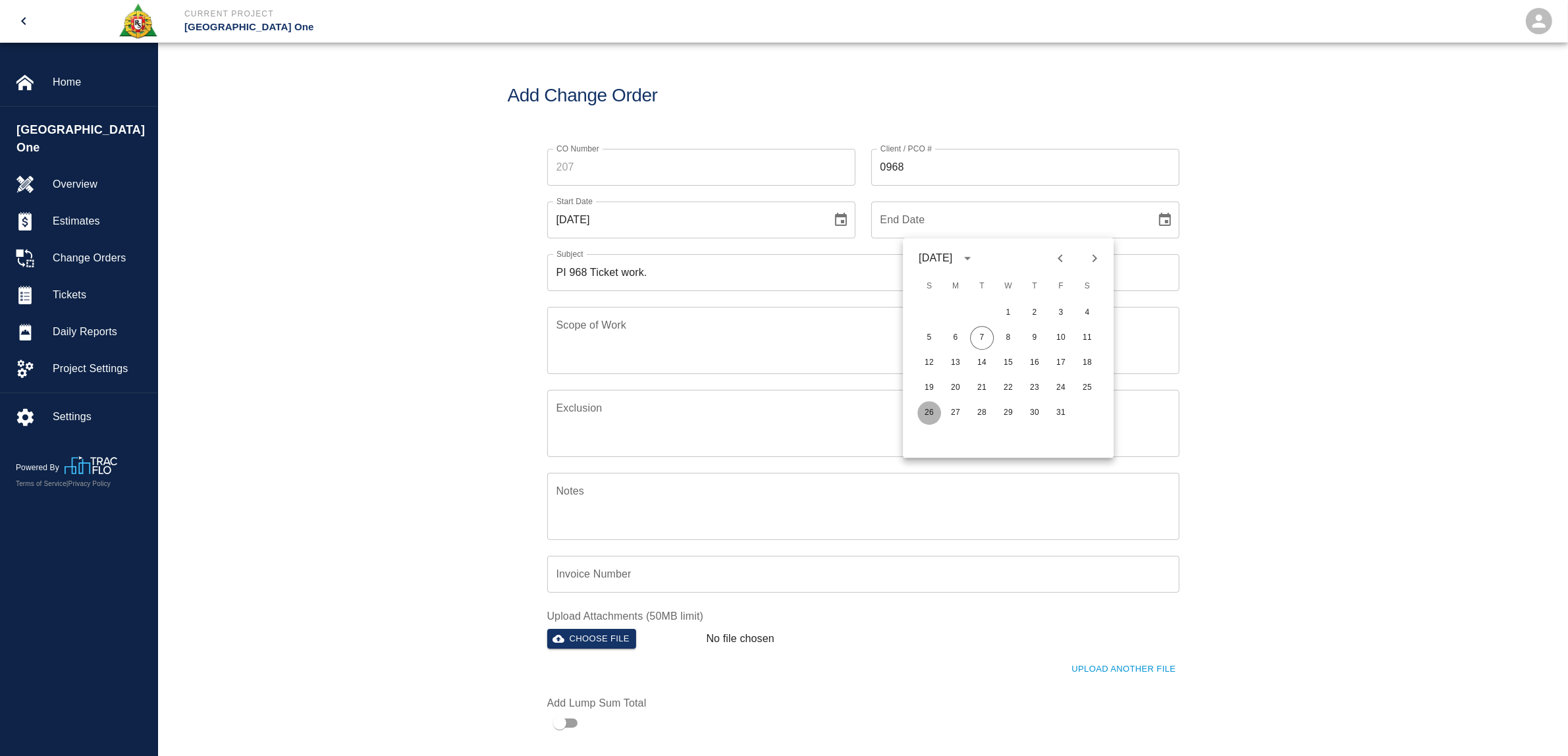
type input "10/26/2025"
click at [406, 430] on div "CO Number CO Number Client / PCO # 0968 Client / PCO # Start Date 09/23/2025 St…" at bounding box center [863, 434] width 1410 height 603
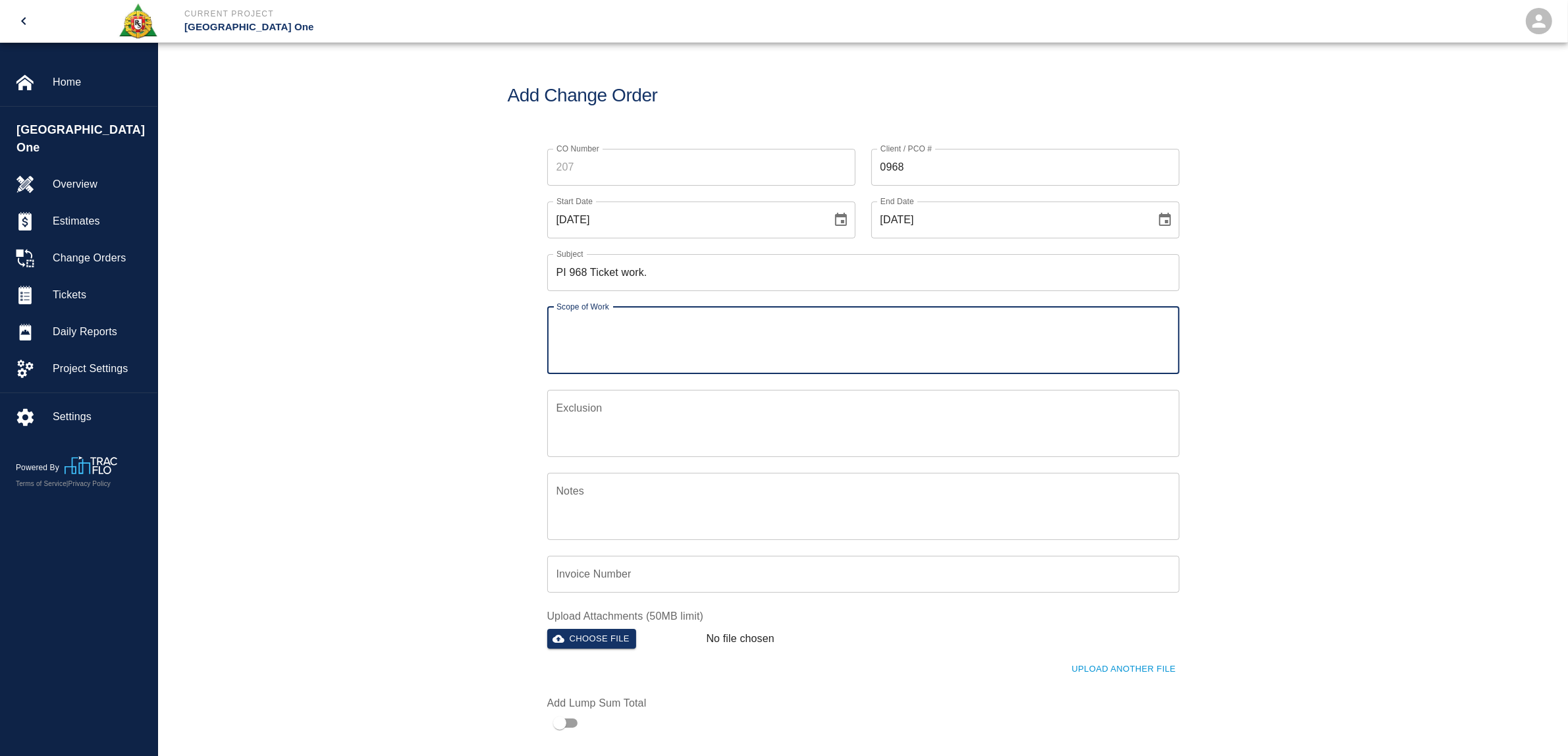
click at [601, 344] on textarea "Scope of Work" at bounding box center [863, 340] width 614 height 45
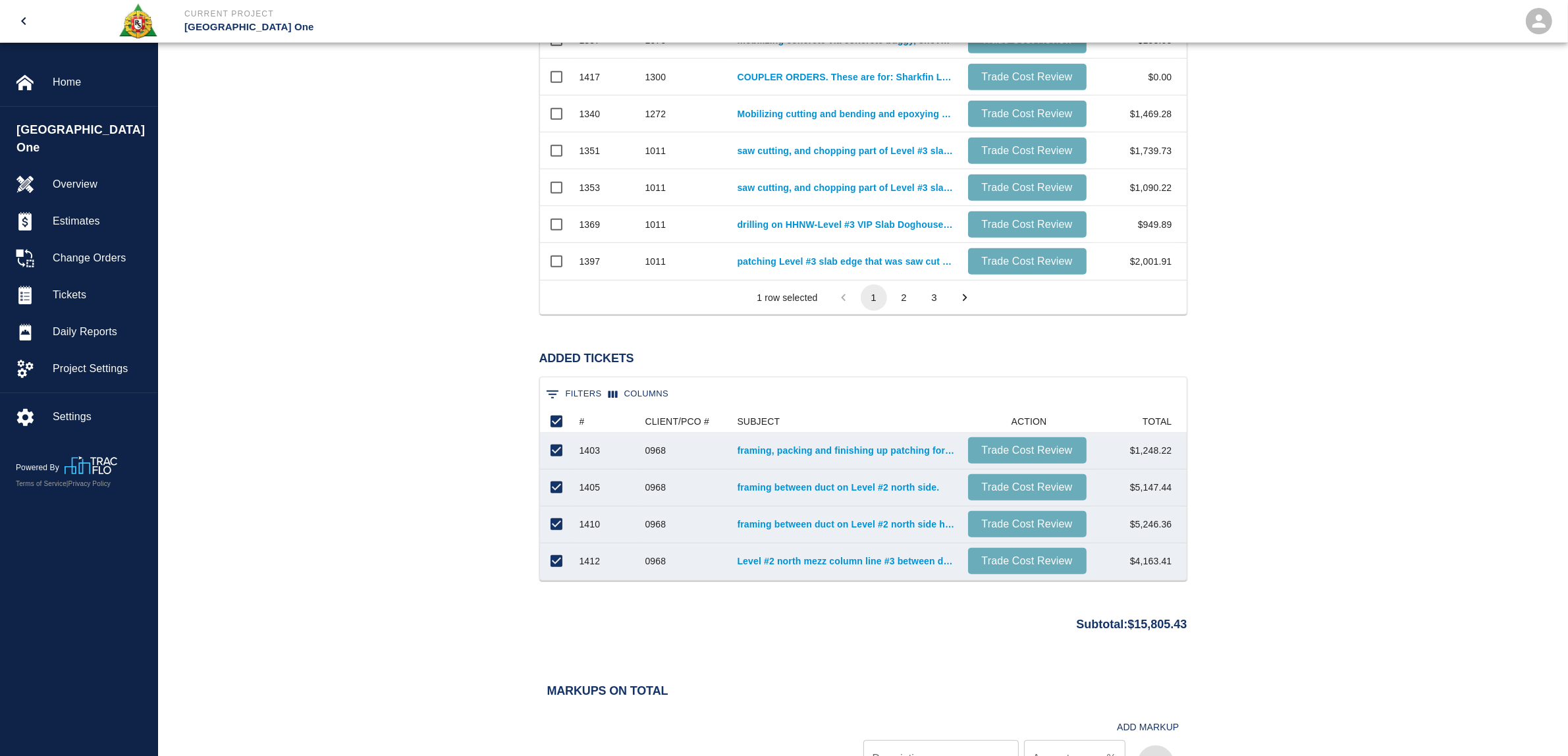
scroll to position [905, 0]
type textarea "Please see attached tickets for specific details."
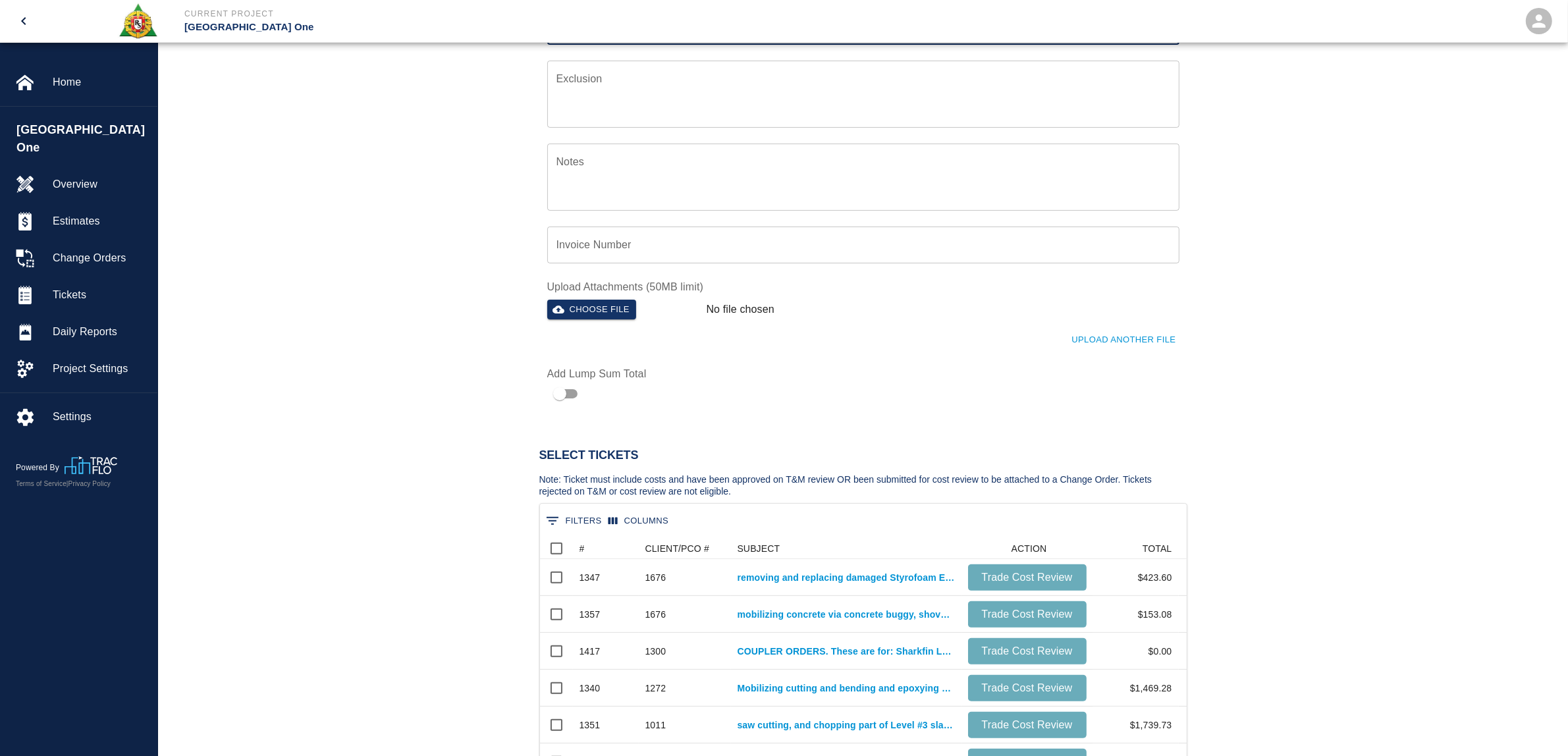
scroll to position [0, 0]
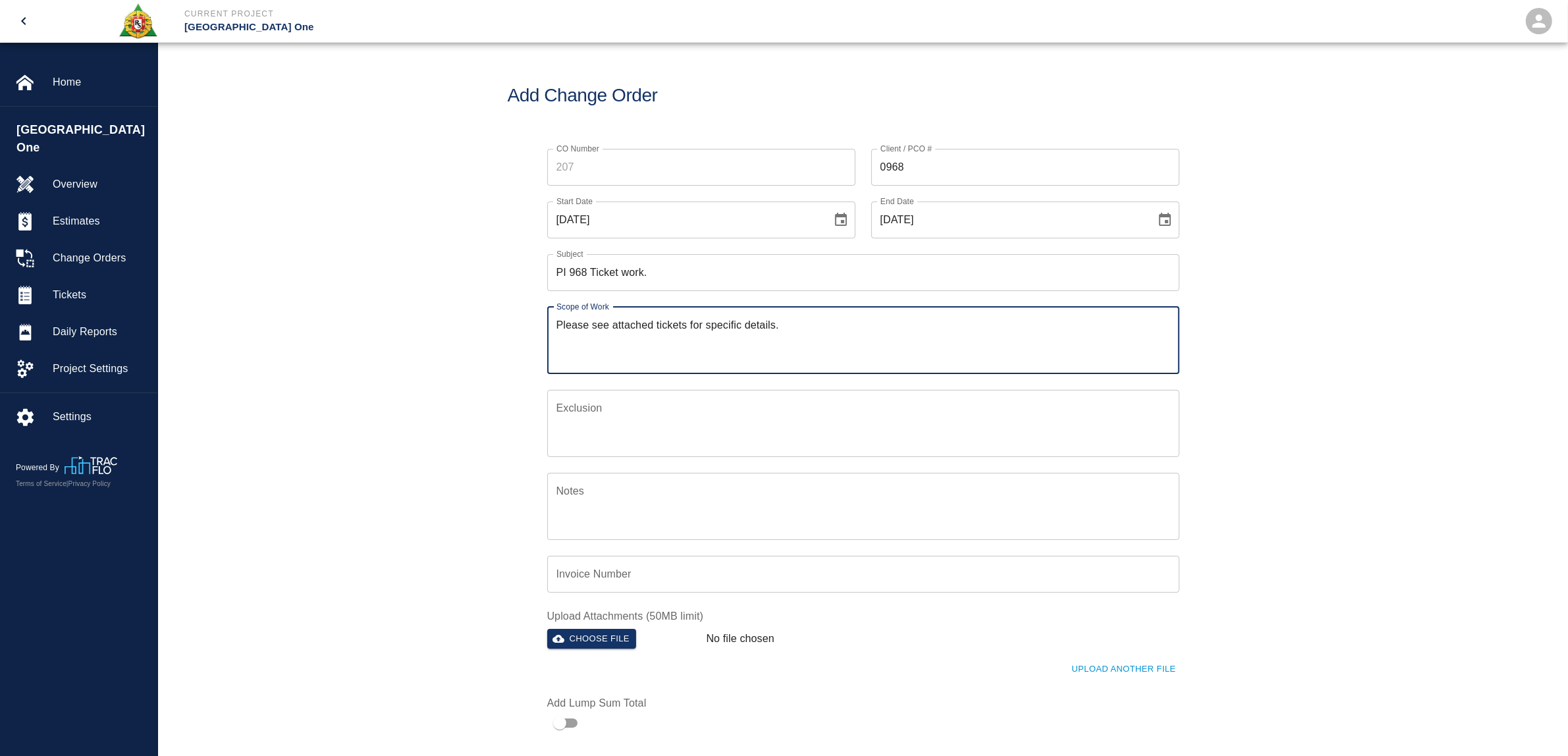
click at [688, 280] on input "PI 968 Ticket work." at bounding box center [863, 272] width 632 height 37
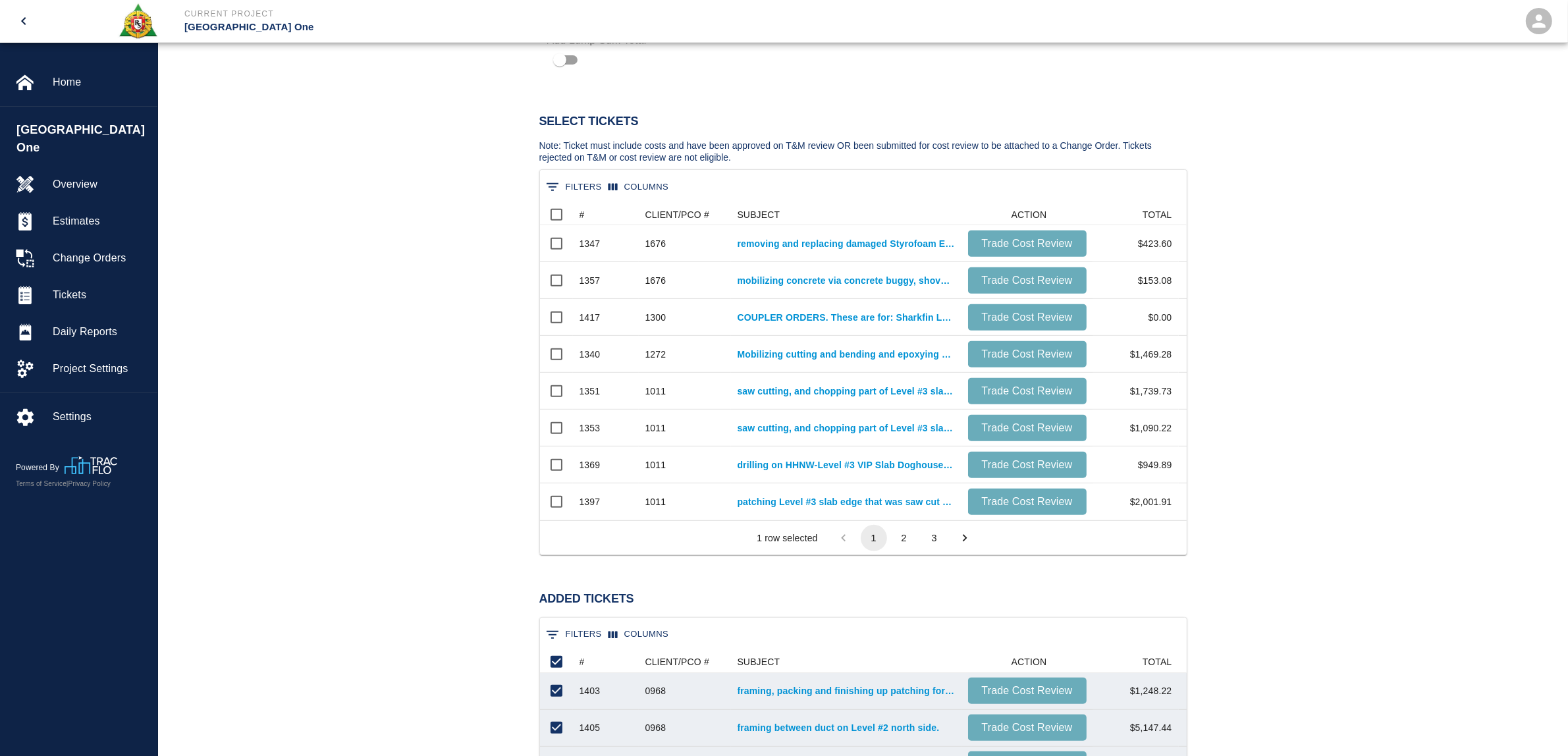
scroll to position [988, 0]
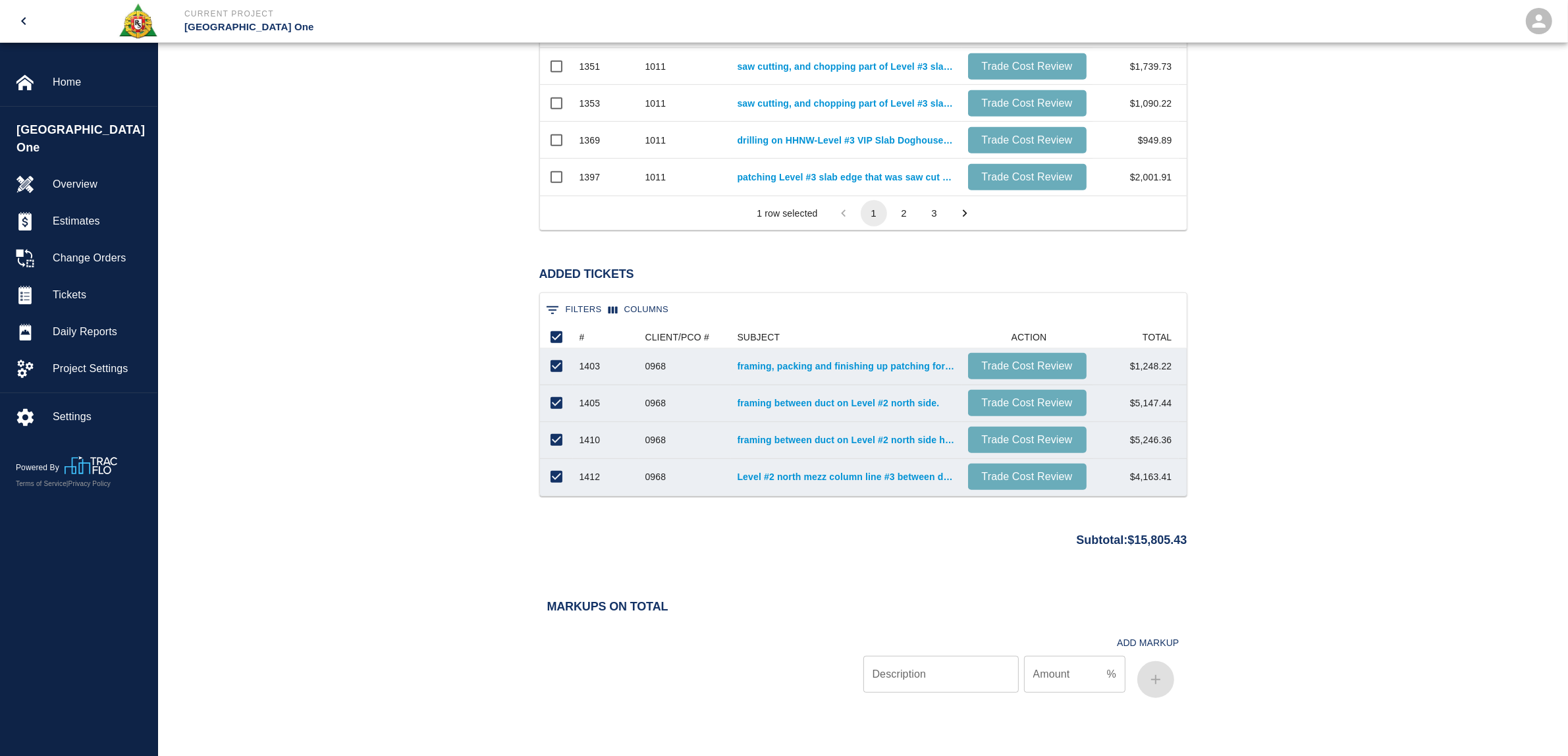
type input "PI 968 Ticket work. Level 2"
click at [976, 685] on input "Description" at bounding box center [942, 674] width 155 height 37
type input "bond"
type input ".70"
click at [1156, 673] on icon "button" at bounding box center [1156, 679] width 16 height 16
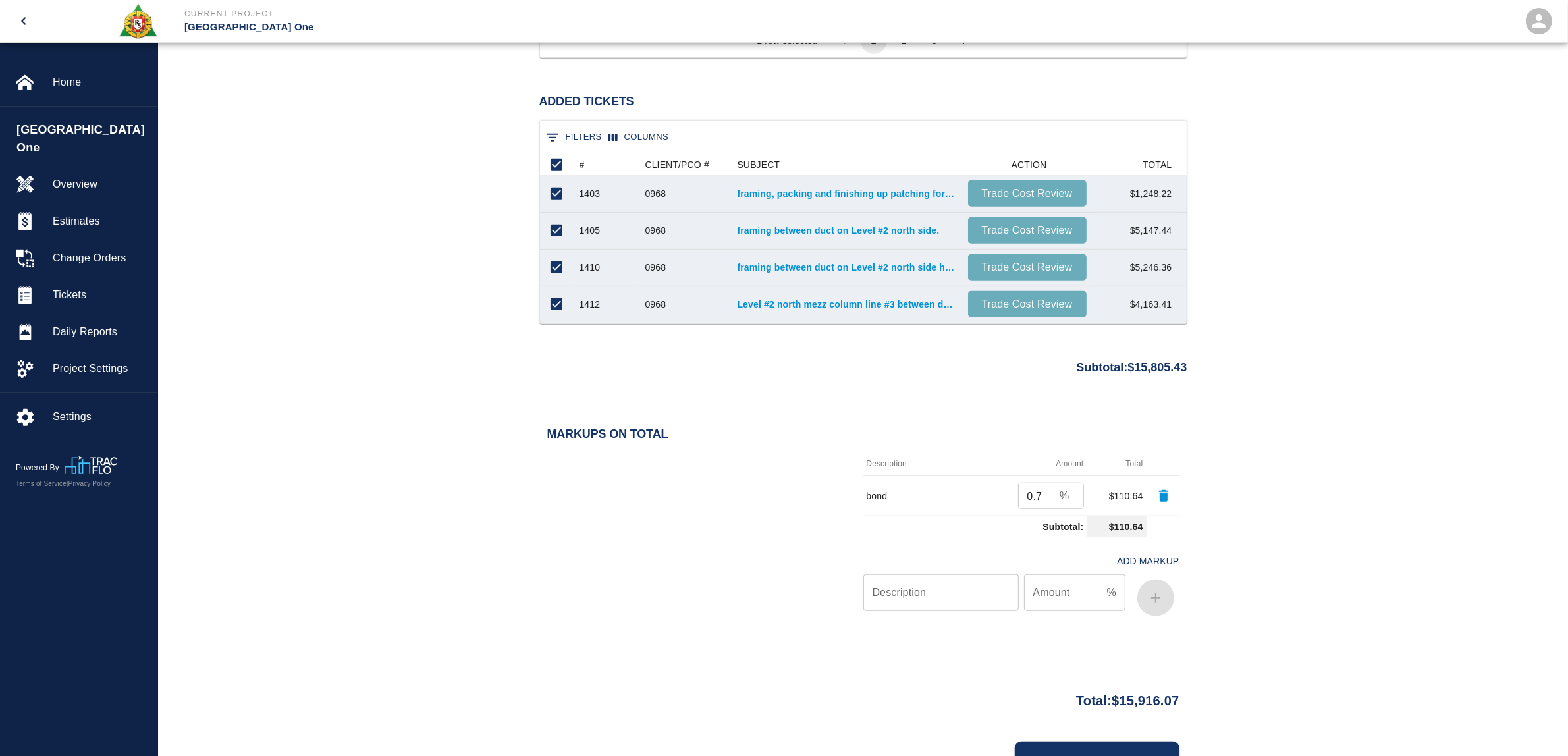
scroll to position [1223, 0]
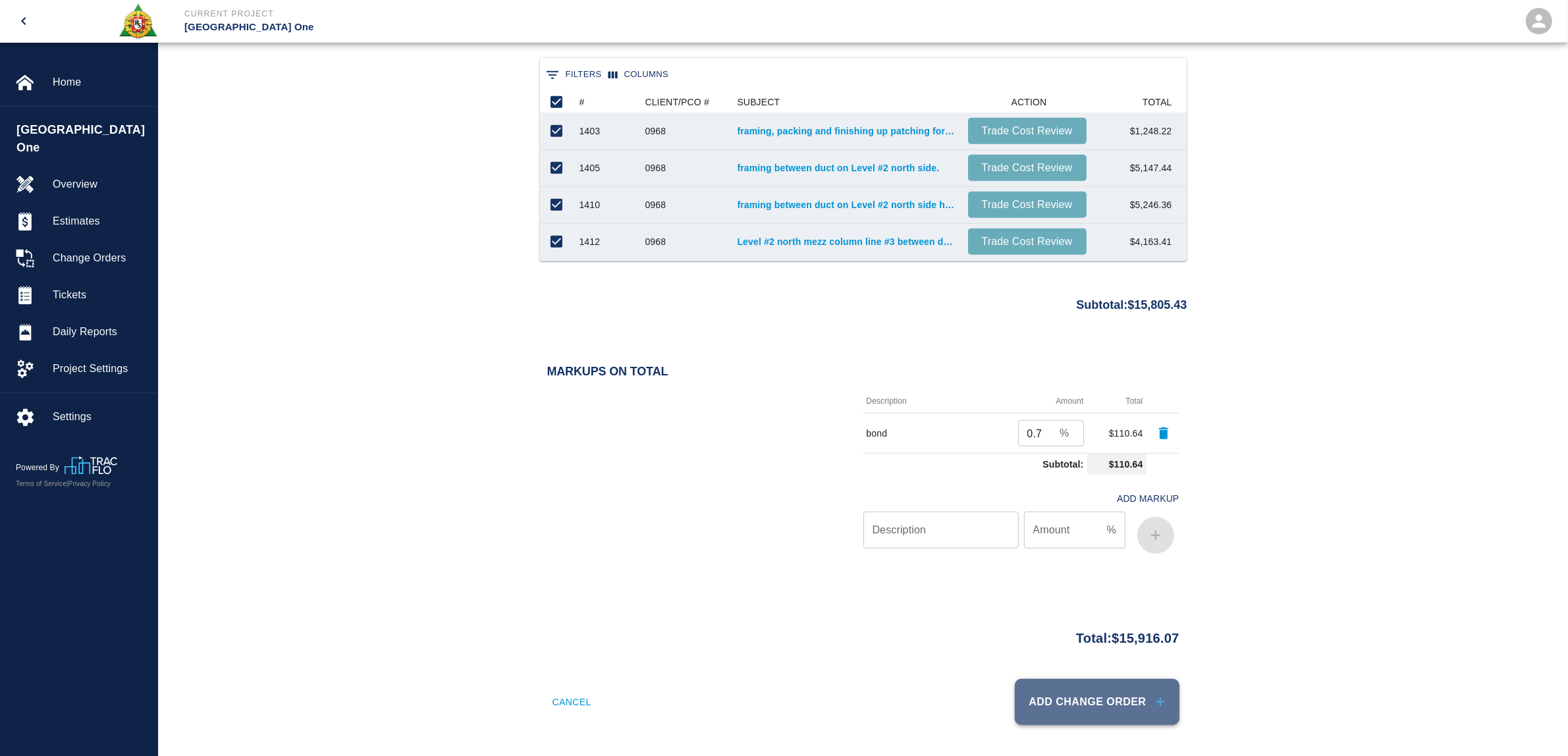
click at [1153, 721] on button "Add Change Order" at bounding box center [1097, 701] width 165 height 46
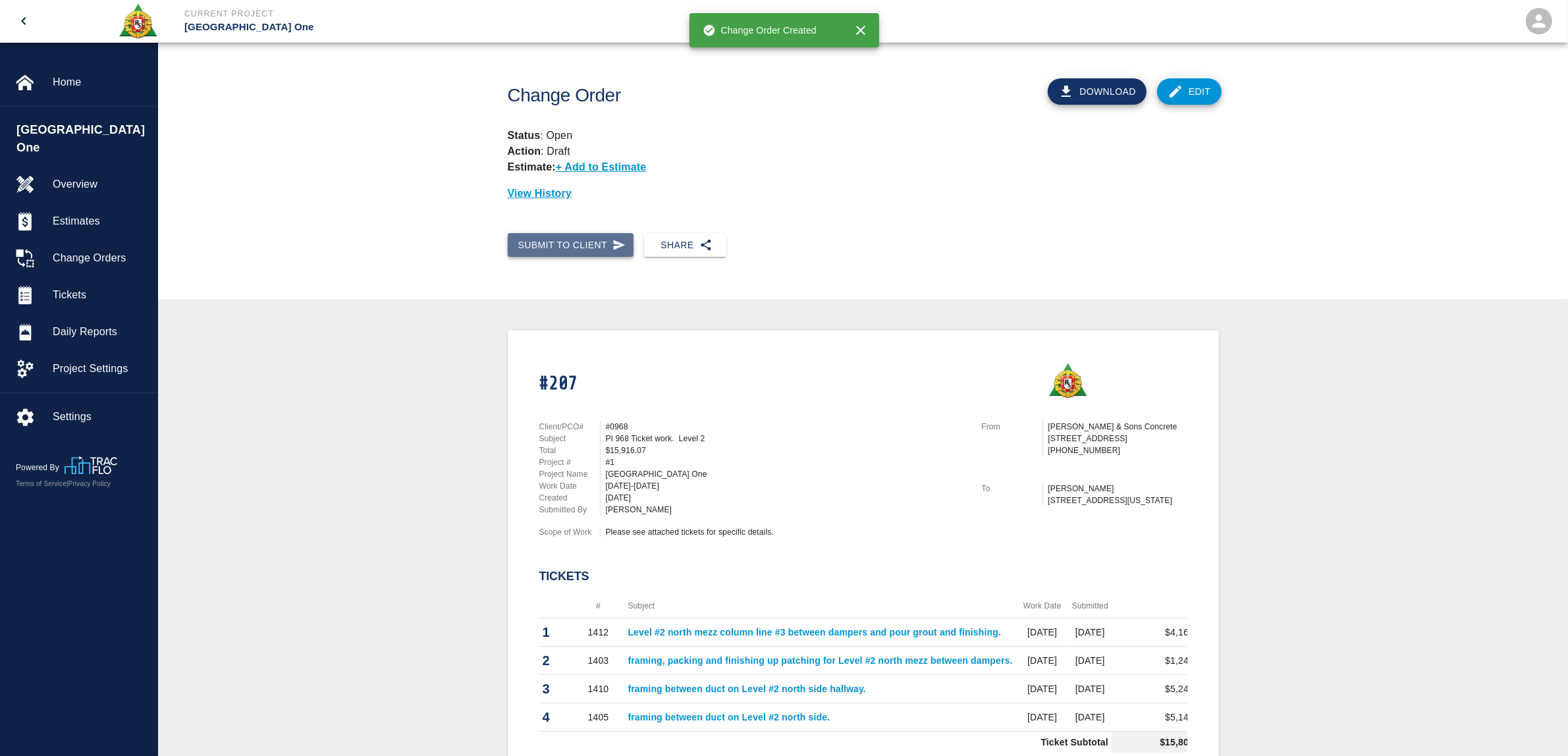
click at [573, 241] on button "Submit to Client" at bounding box center [571, 245] width 126 height 25
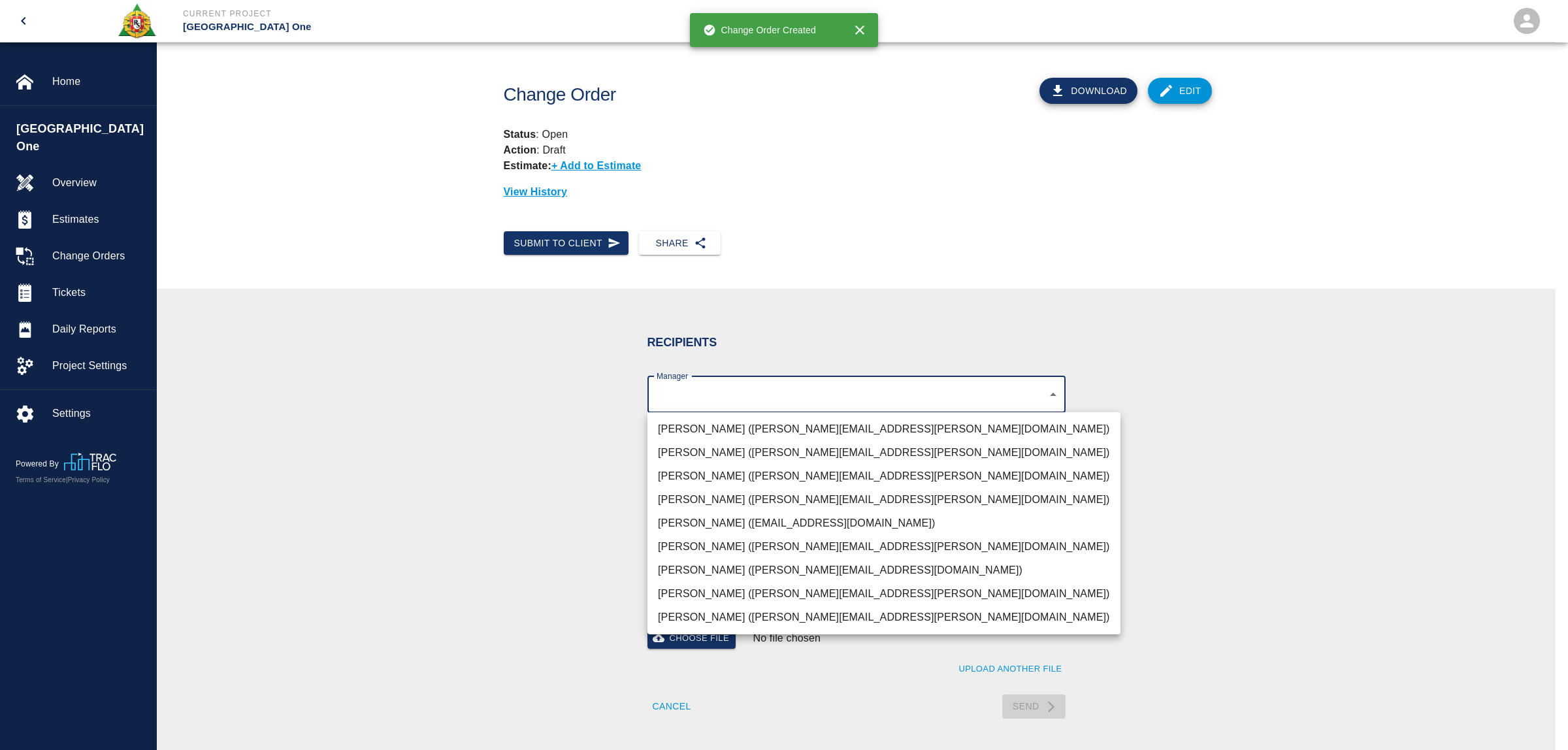
click at [692, 399] on body "Current Project JFK Terminal One Home JFK Terminal One Overview Estimates Chang…" at bounding box center [784, 375] width 1568 height 750
click at [704, 481] on li "Parin Kanani (parin.kanani@aecom.com)" at bounding box center [883, 476] width 473 height 24
type input "69d78ca4-8a93-4c72-a988-7271956ccf0b"
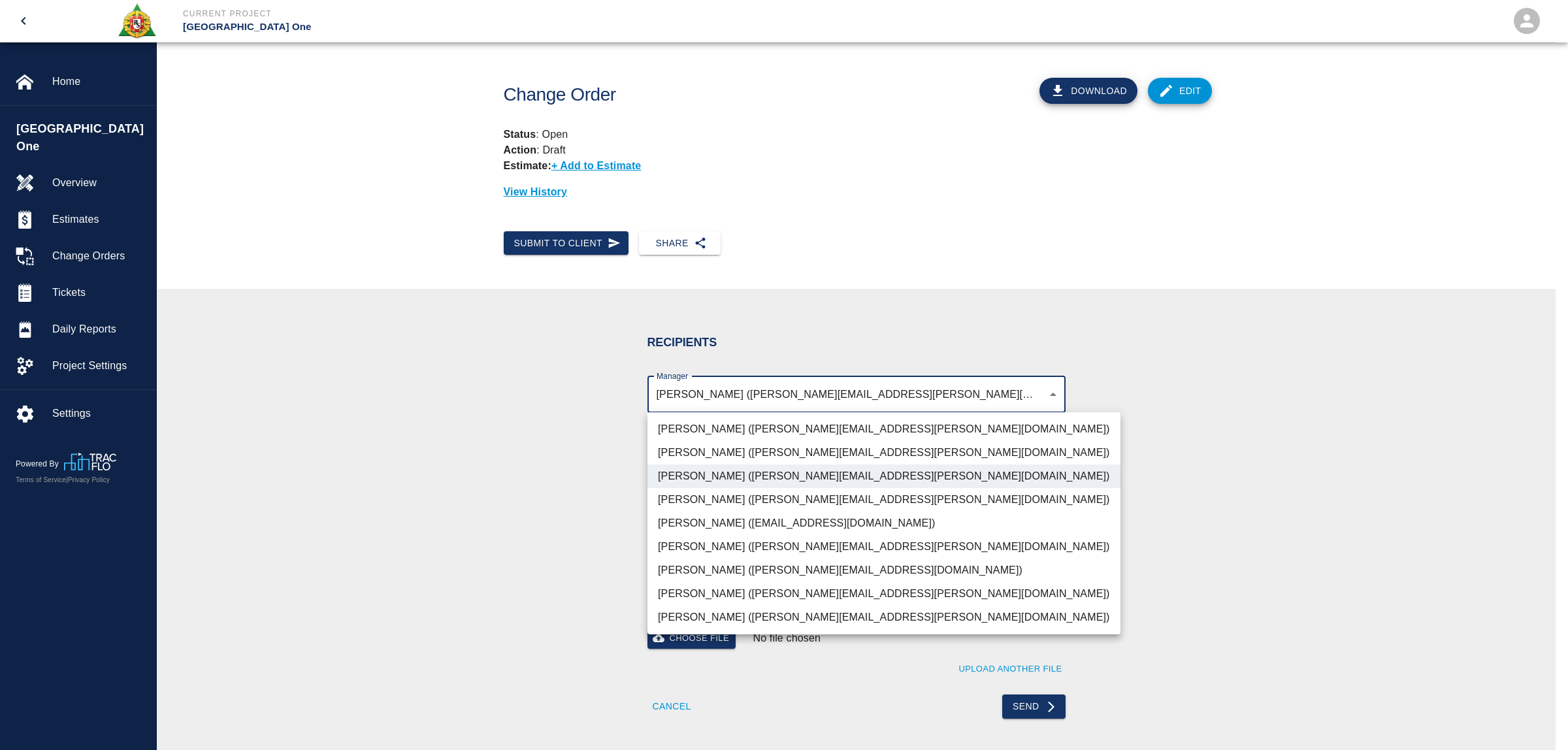
click at [524, 495] on div at bounding box center [784, 375] width 1568 height 750
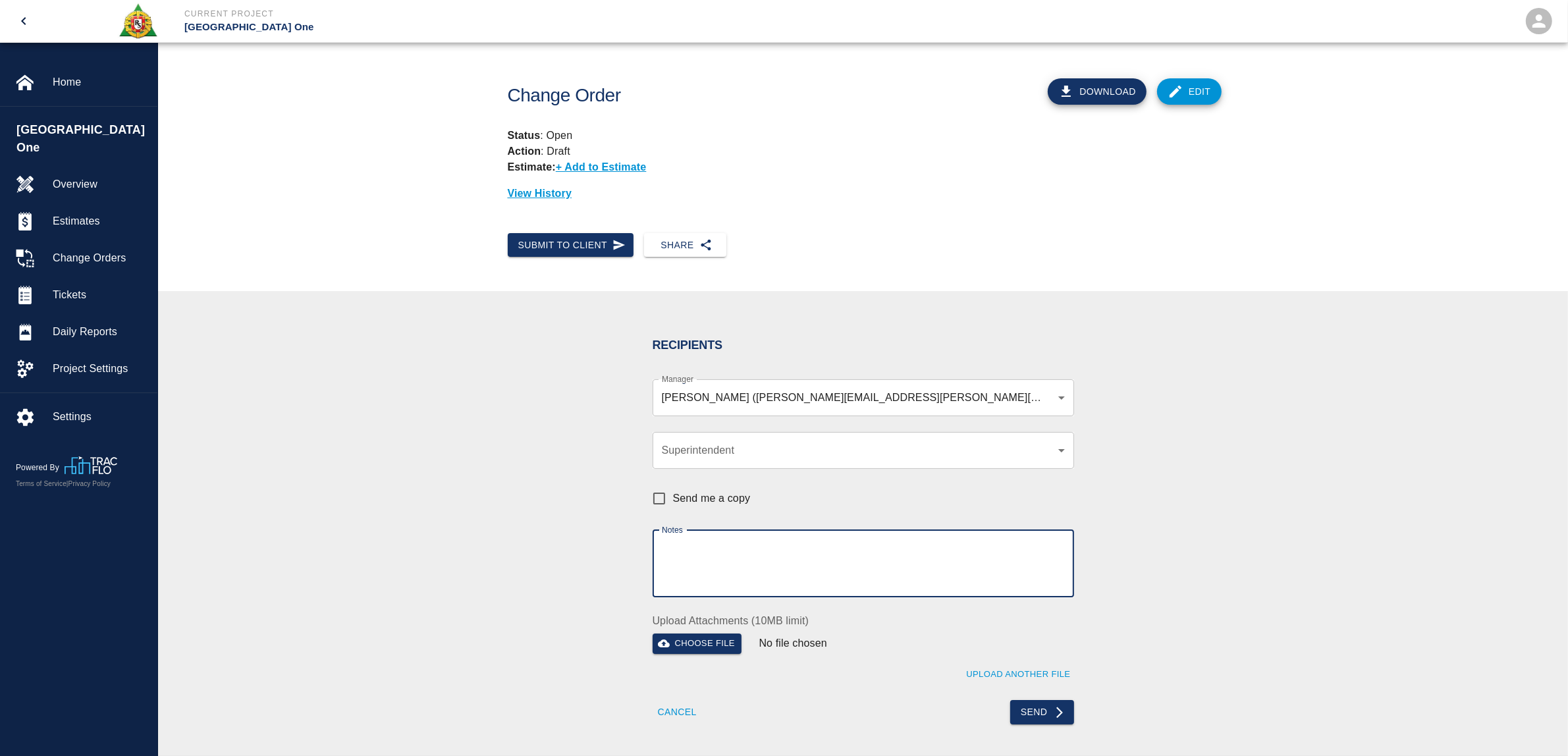
click at [730, 567] on textarea "Notes" at bounding box center [863, 563] width 403 height 45
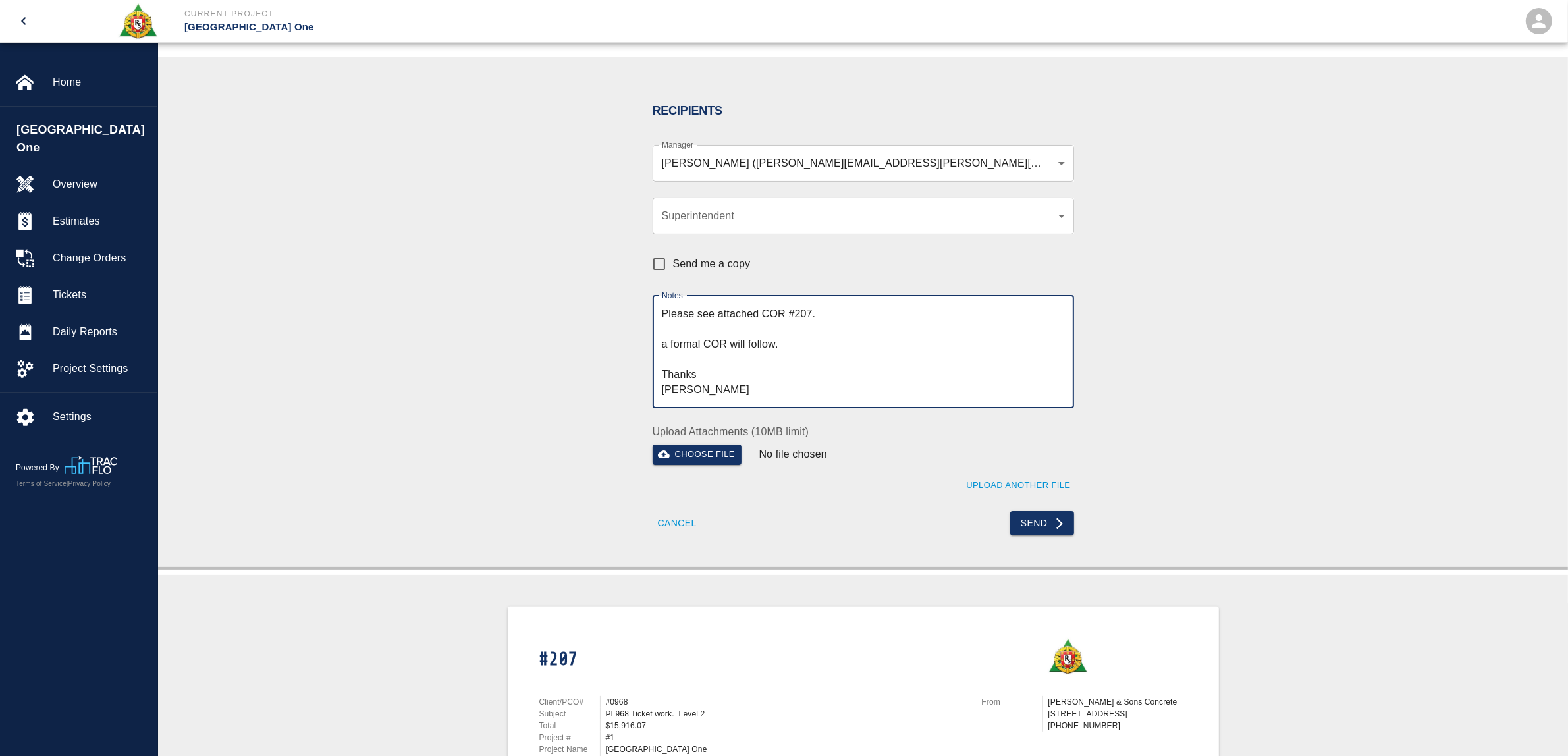
scroll to position [247, 0]
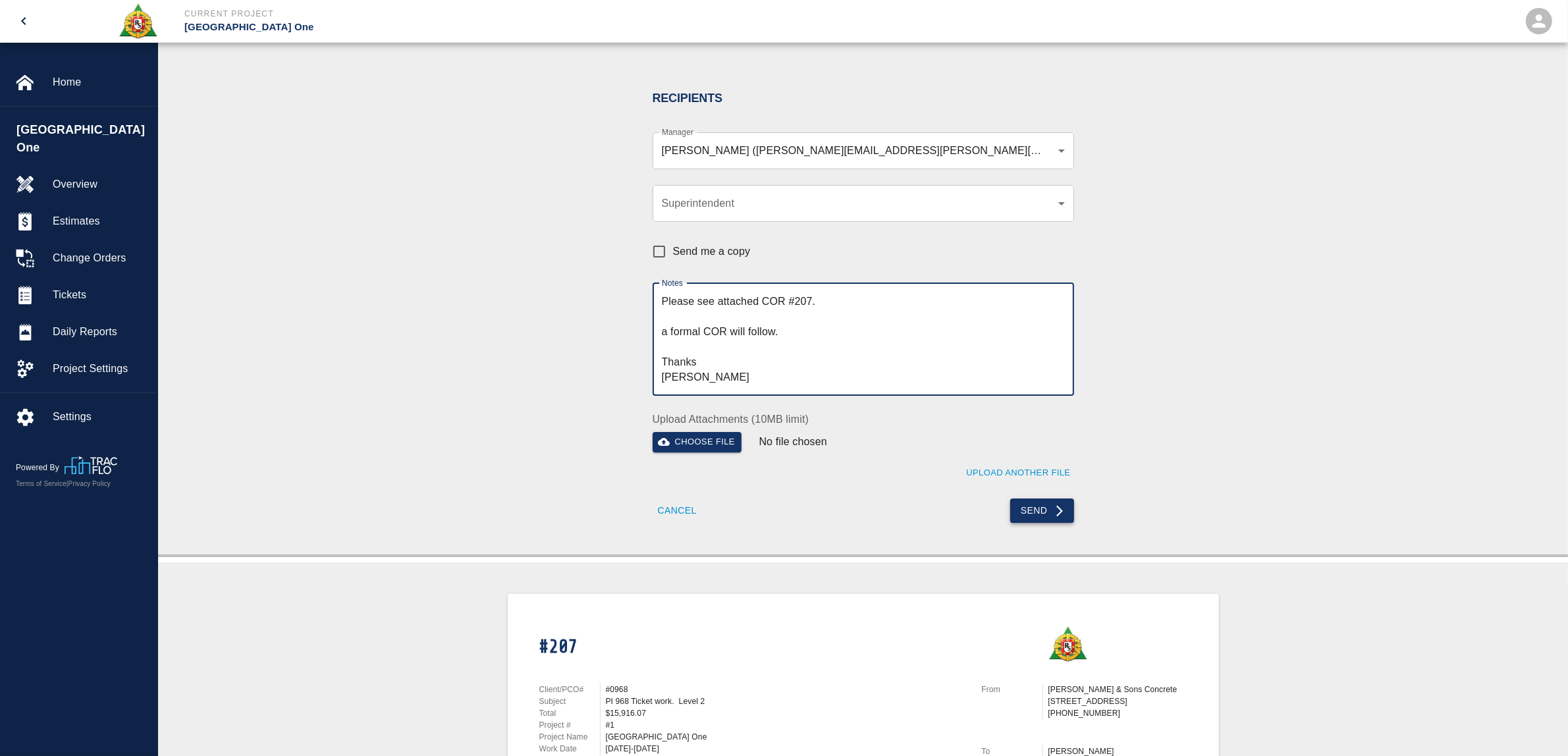
type textarea "Please see attached COR #207. a formal COR will follow. Thanks Mark"
click at [1041, 513] on button "Send" at bounding box center [1042, 510] width 64 height 25
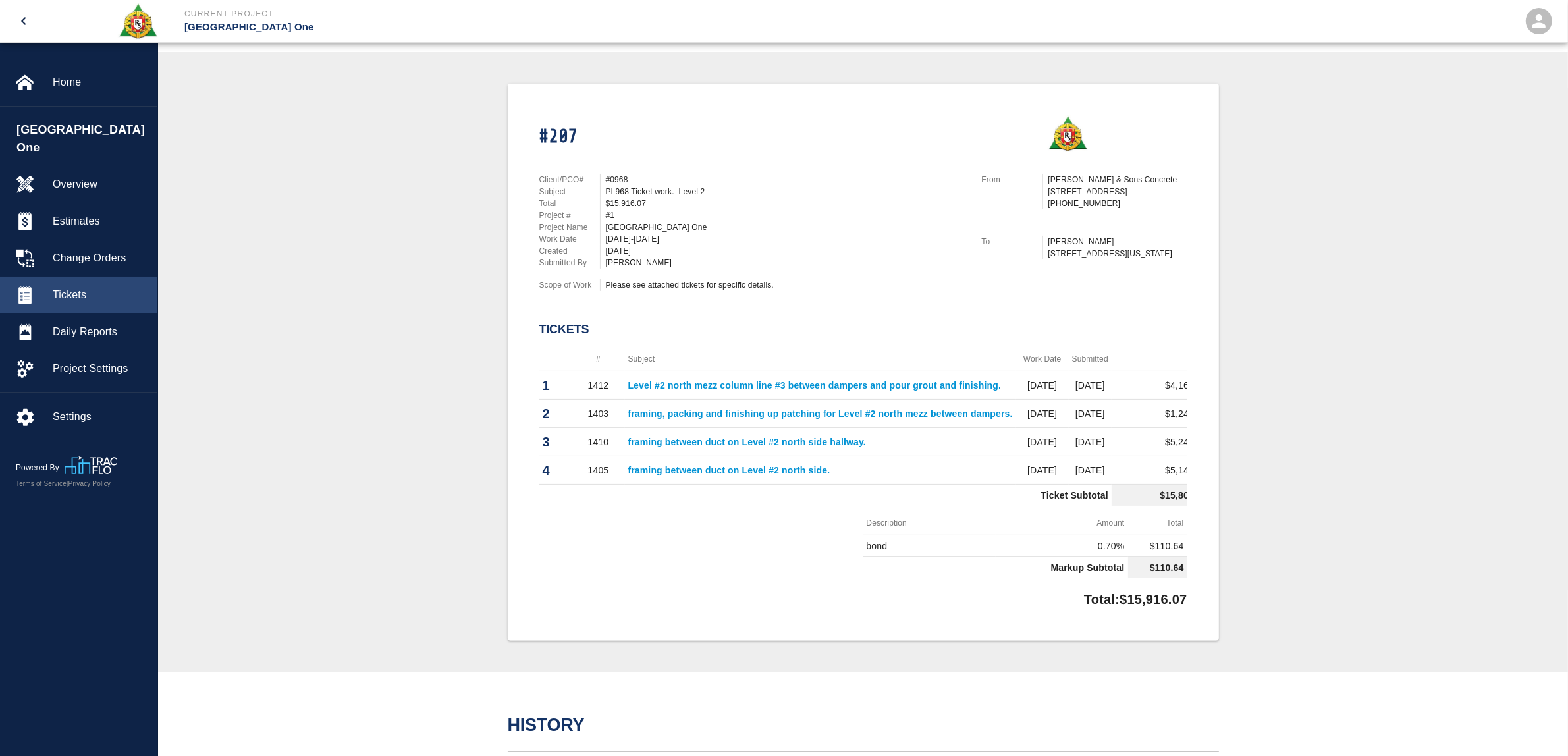
click at [77, 277] on div "Tickets" at bounding box center [78, 295] width 158 height 37
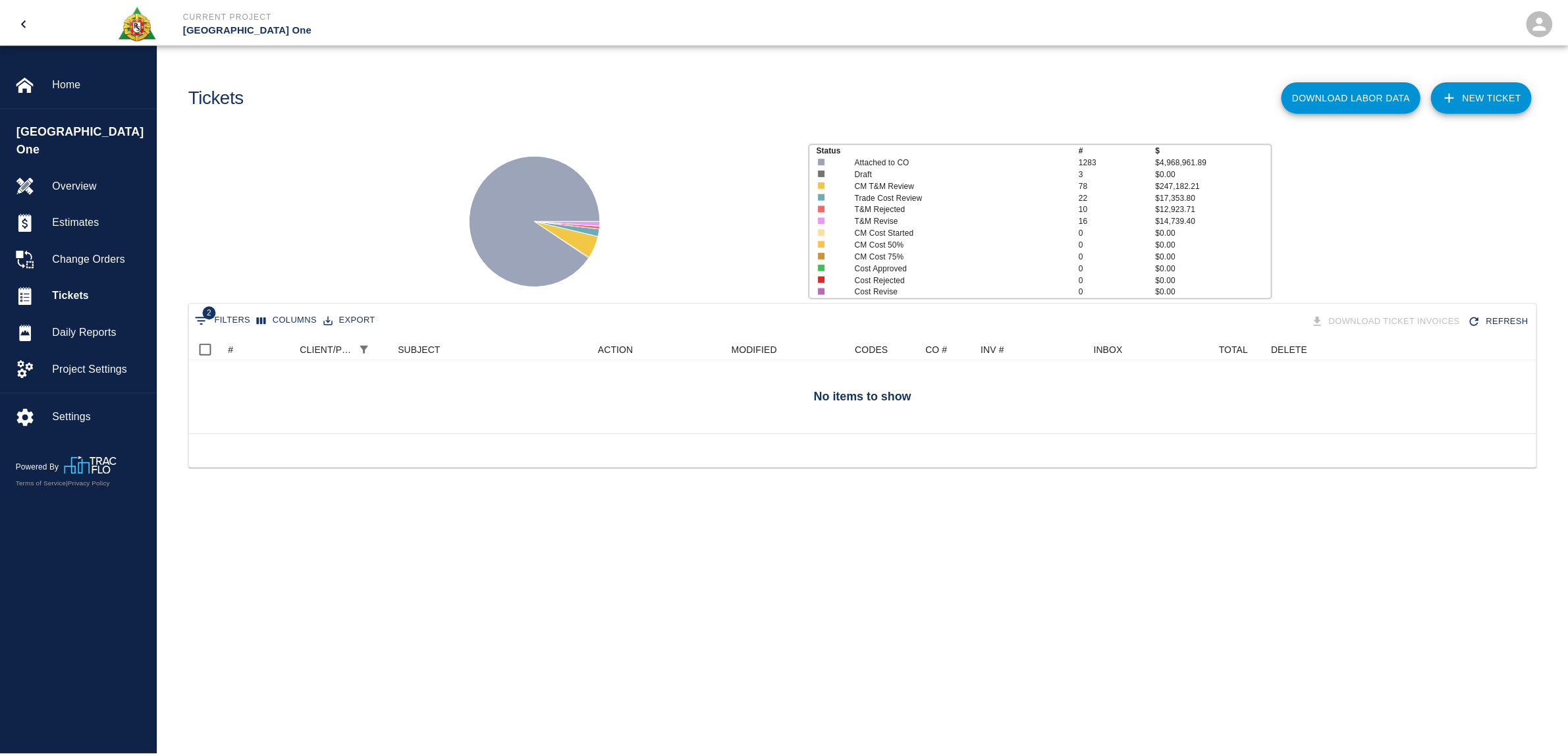
scroll to position [83, 1345]
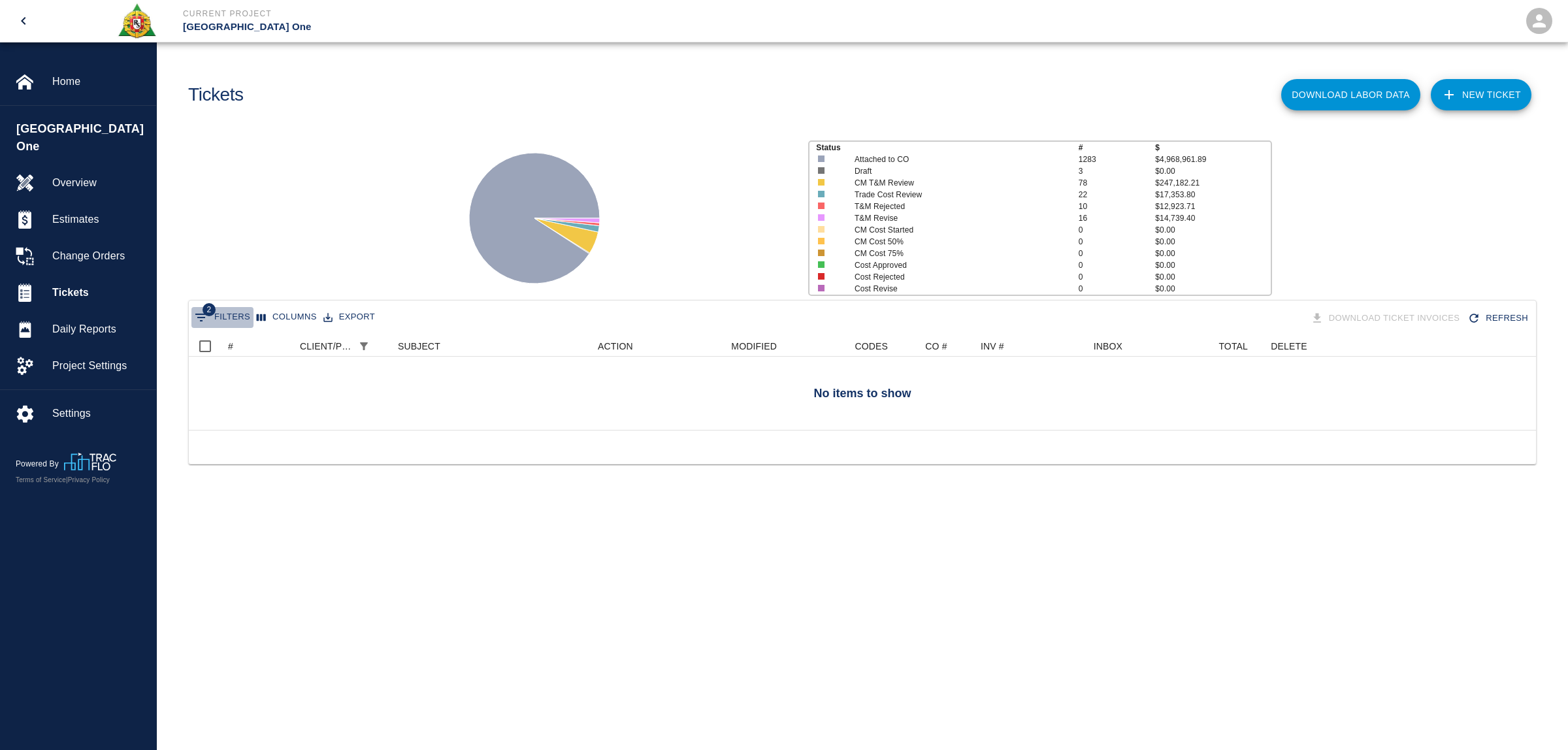
click at [201, 319] on icon "Show filters" at bounding box center [201, 317] width 15 height 15
select select "date_closed"
select select "isEmpty"
select select "pco_number"
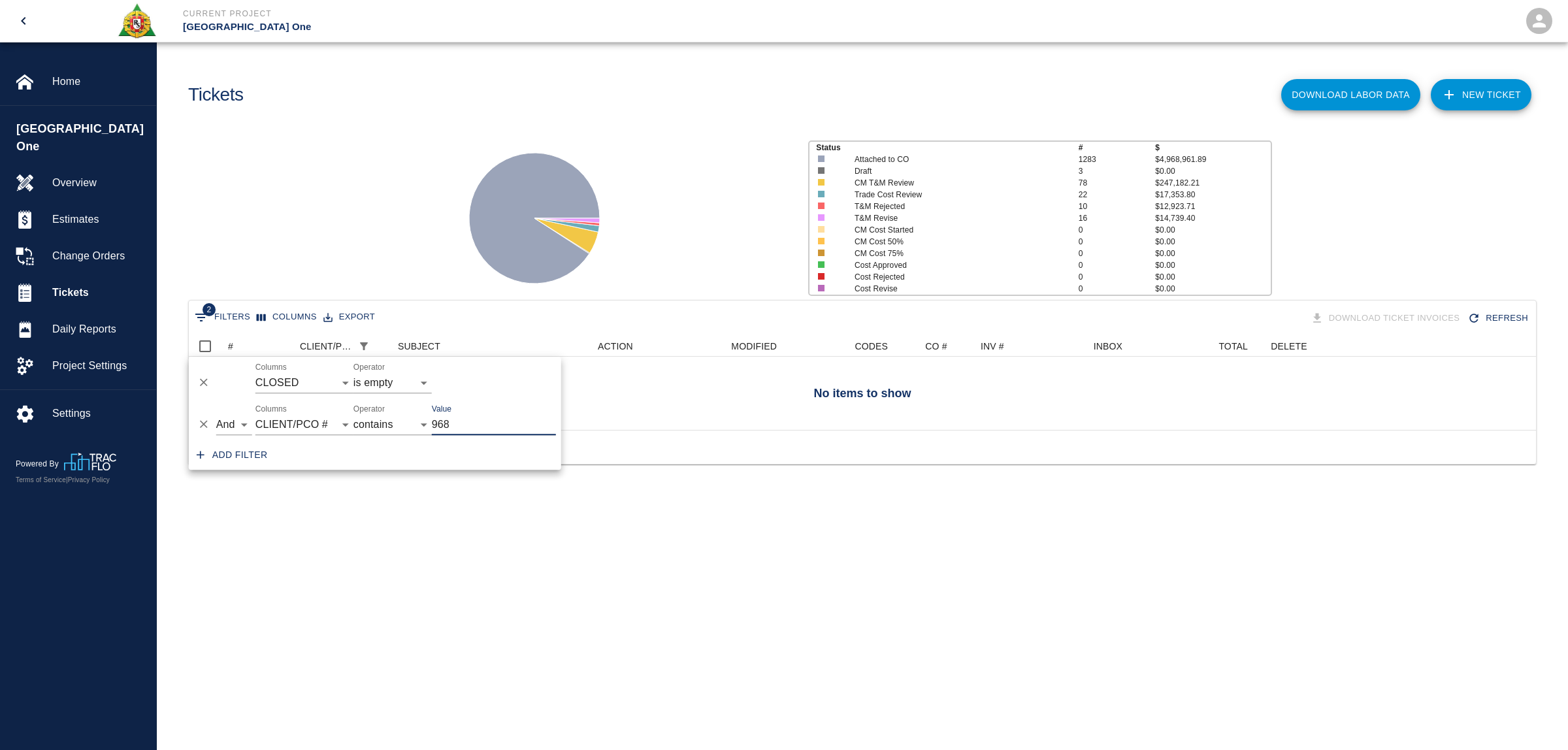
click at [209, 418] on icon "Delete" at bounding box center [204, 424] width 13 height 13
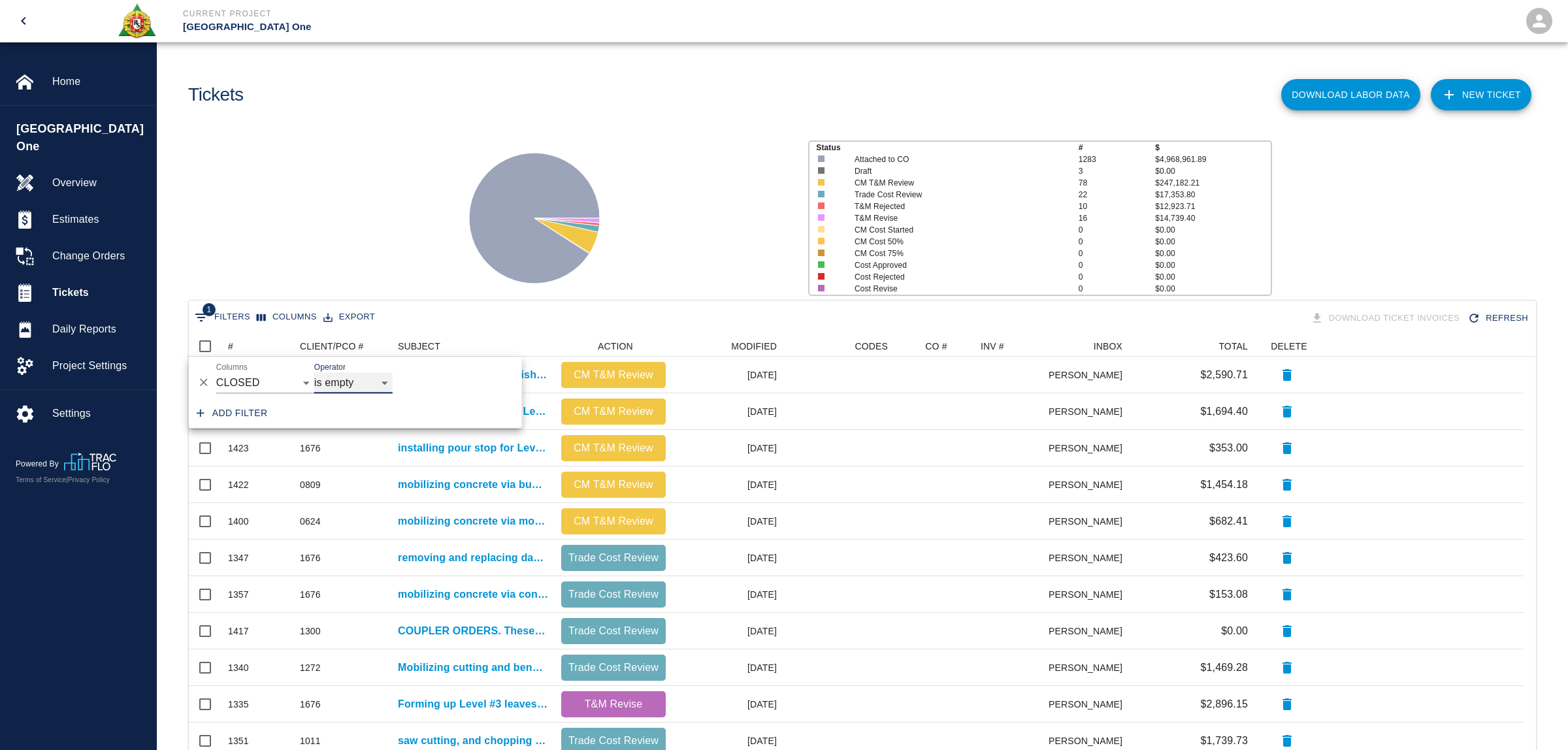
scroll to position [12, 13]
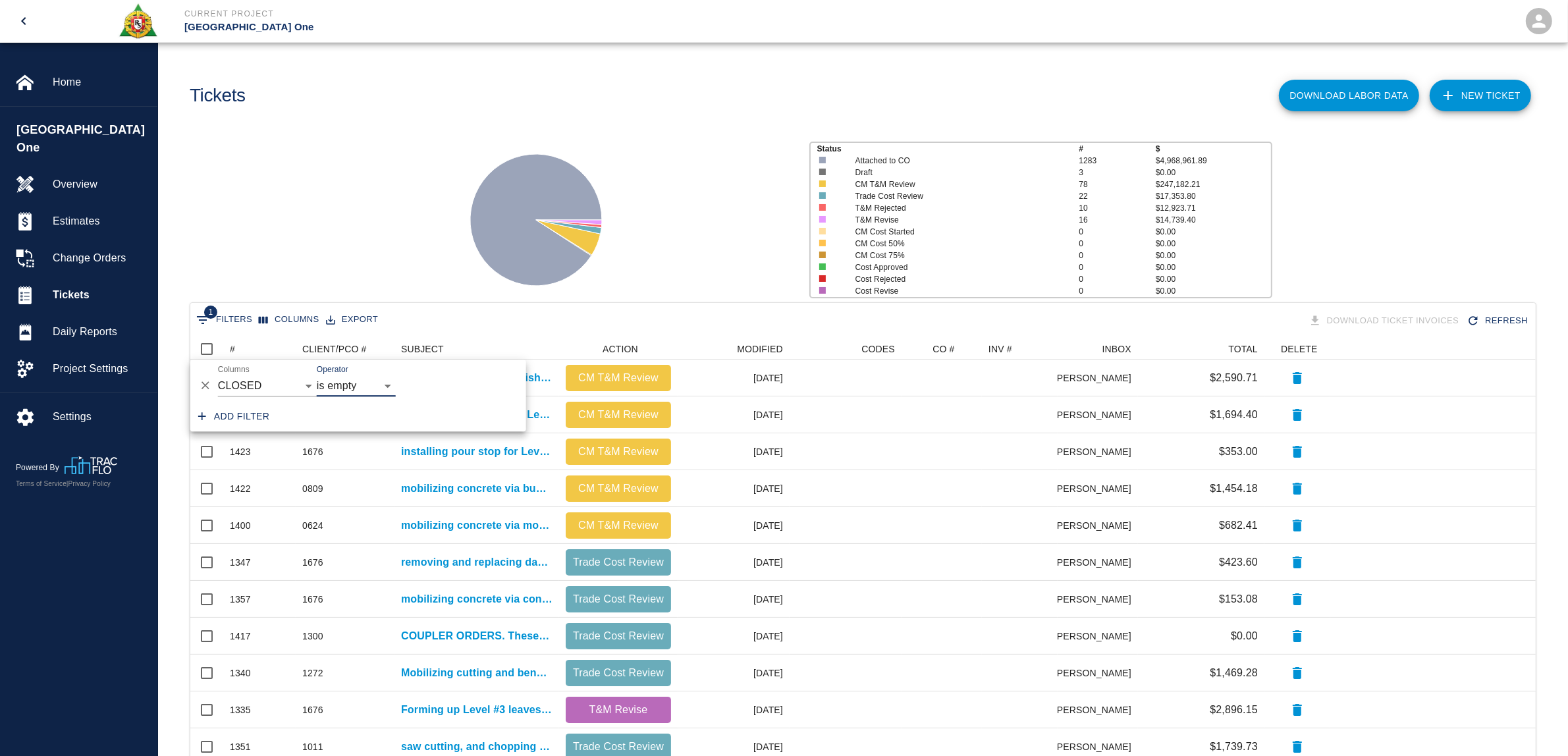
click at [433, 238] on div "Status # $ Attached to CO 1283 $4,968,961.89 Draft 3 $0.00 CM T&M Review 78 $24…" at bounding box center [857, 215] width 1420 height 175
click at [239, 318] on button "1 Filters" at bounding box center [224, 320] width 63 height 21
select select "date_closed"
select select "isEmpty"
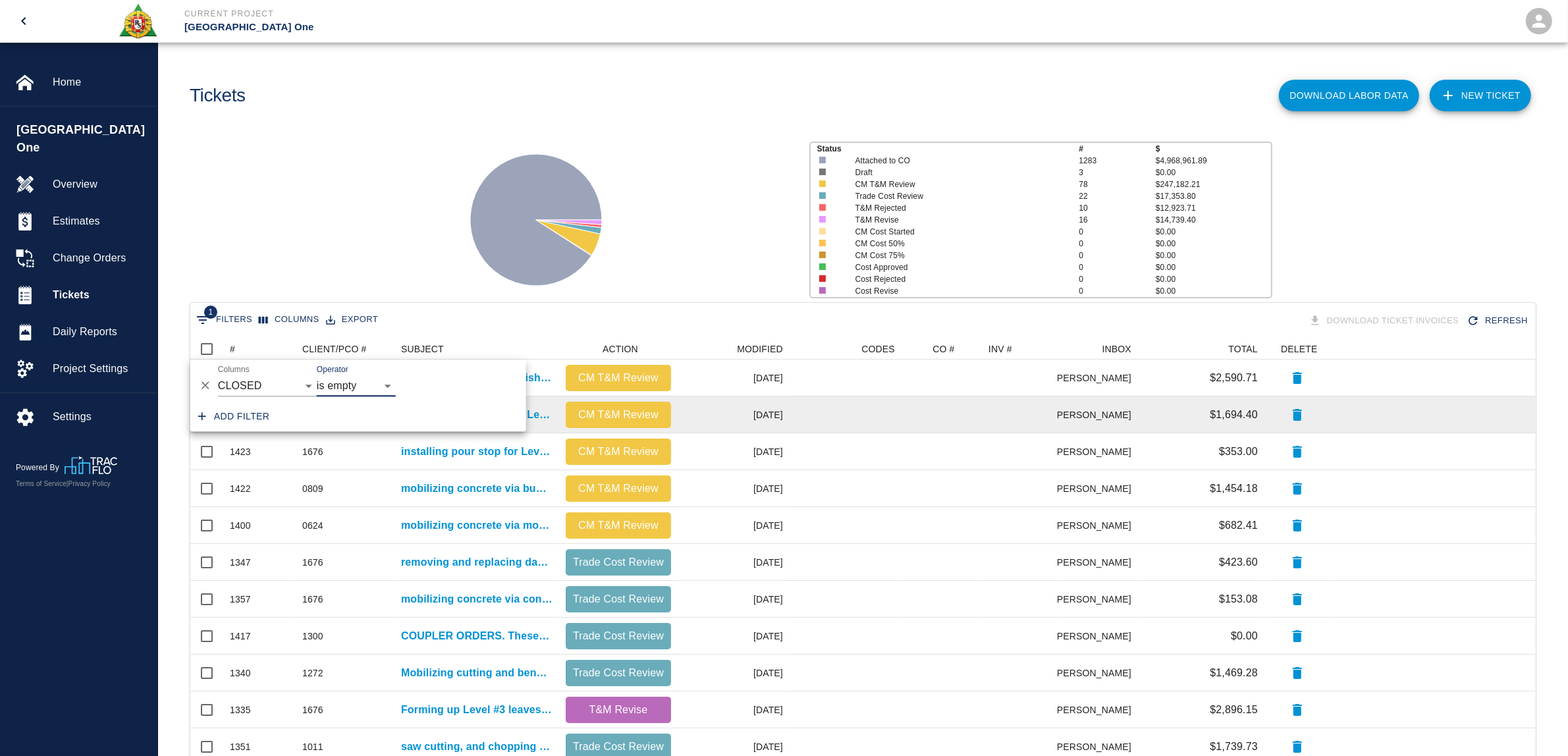
click at [251, 432] on div "1424" at bounding box center [259, 414] width 73 height 37
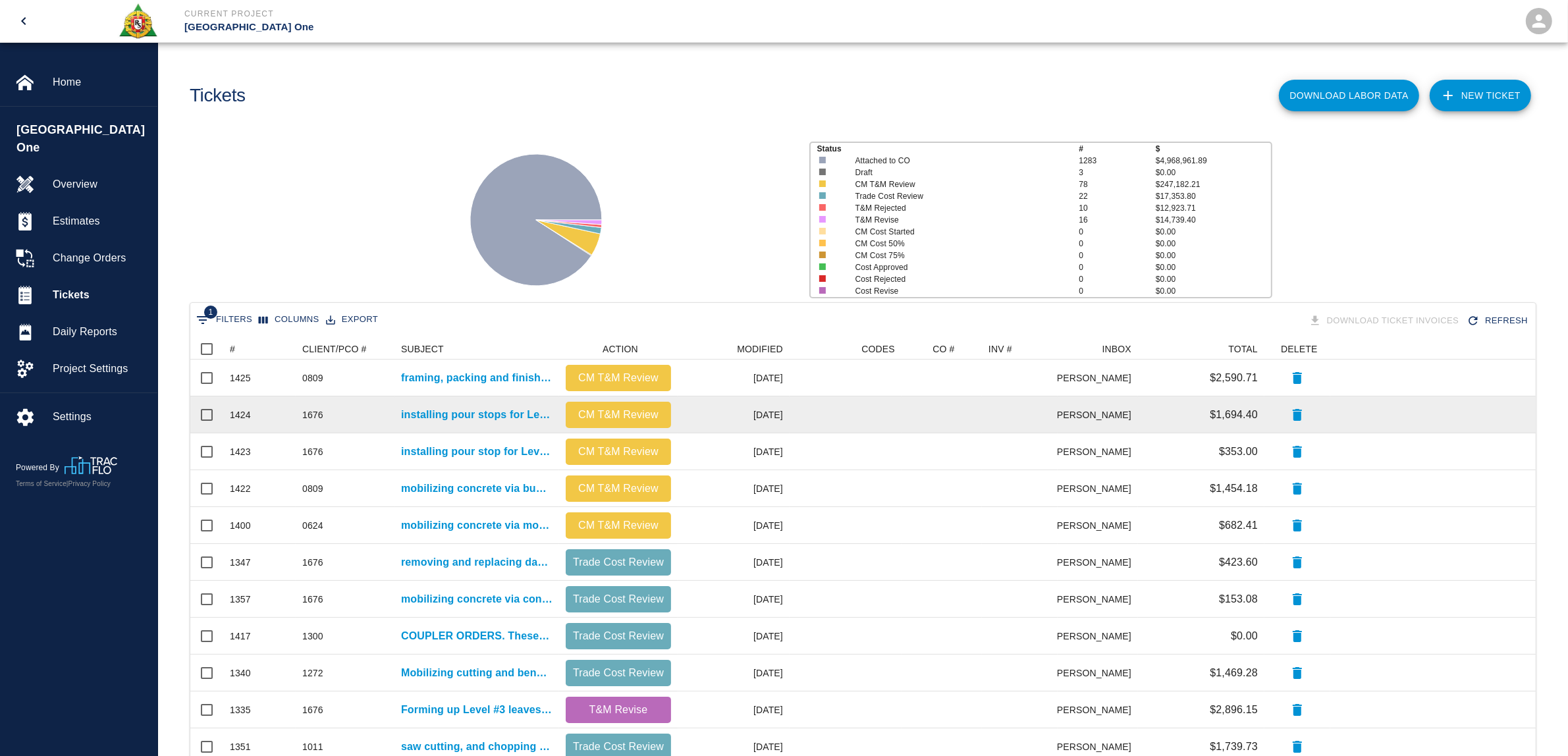
click at [250, 419] on div "1424" at bounding box center [240, 414] width 21 height 13
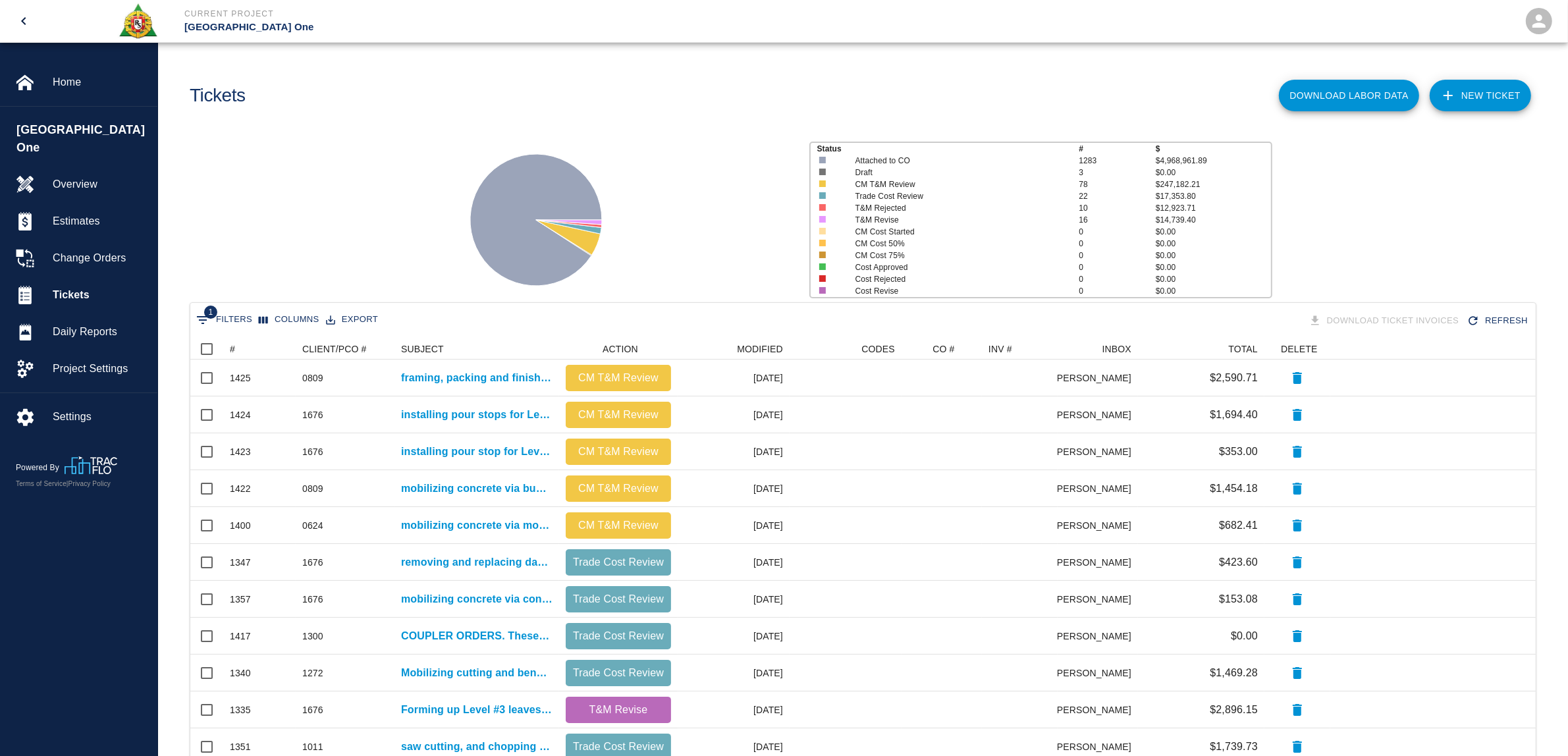
click at [242, 317] on button "1 Filters" at bounding box center [224, 320] width 63 height 21
select select "date_closed"
select select "isEmpty"
click at [242, 418] on button "Add filter" at bounding box center [234, 416] width 83 height 25
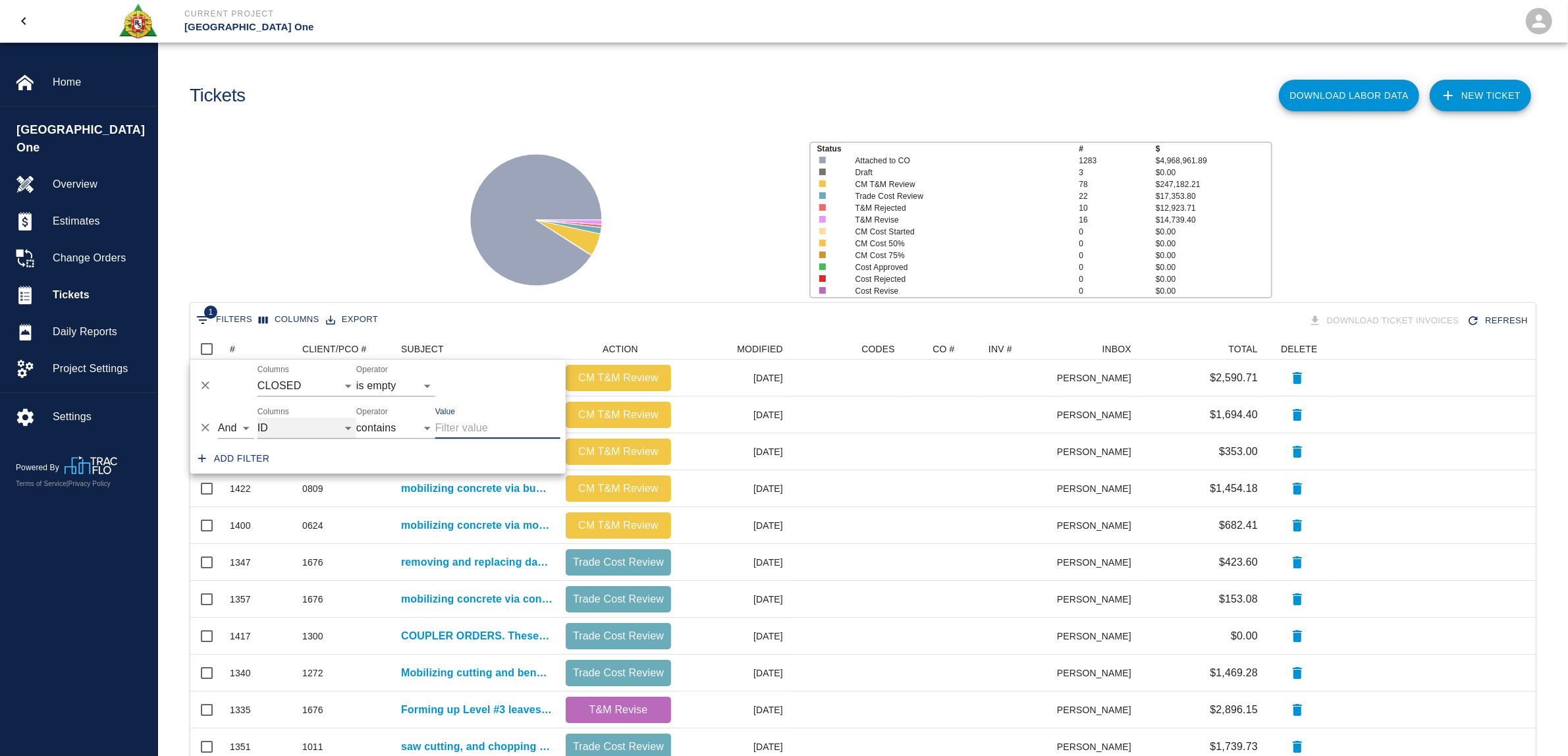
click at [304, 425] on select "ID # CLIENT/PCO # SUBJECT DESCRIPTION ACTION WORK MODIFIED CREATED CODES CO # I…" at bounding box center [307, 428] width 99 height 21
click at [258, 417] on select "ID # CLIENT/PCO # SUBJECT DESCRIPTION ACTION WORK MODIFIED CREATED CODES CO # I…" at bounding box center [307, 428] width 99 height 21
select select "pco_number"
click at [485, 425] on input "Value" at bounding box center [497, 428] width 125 height 21
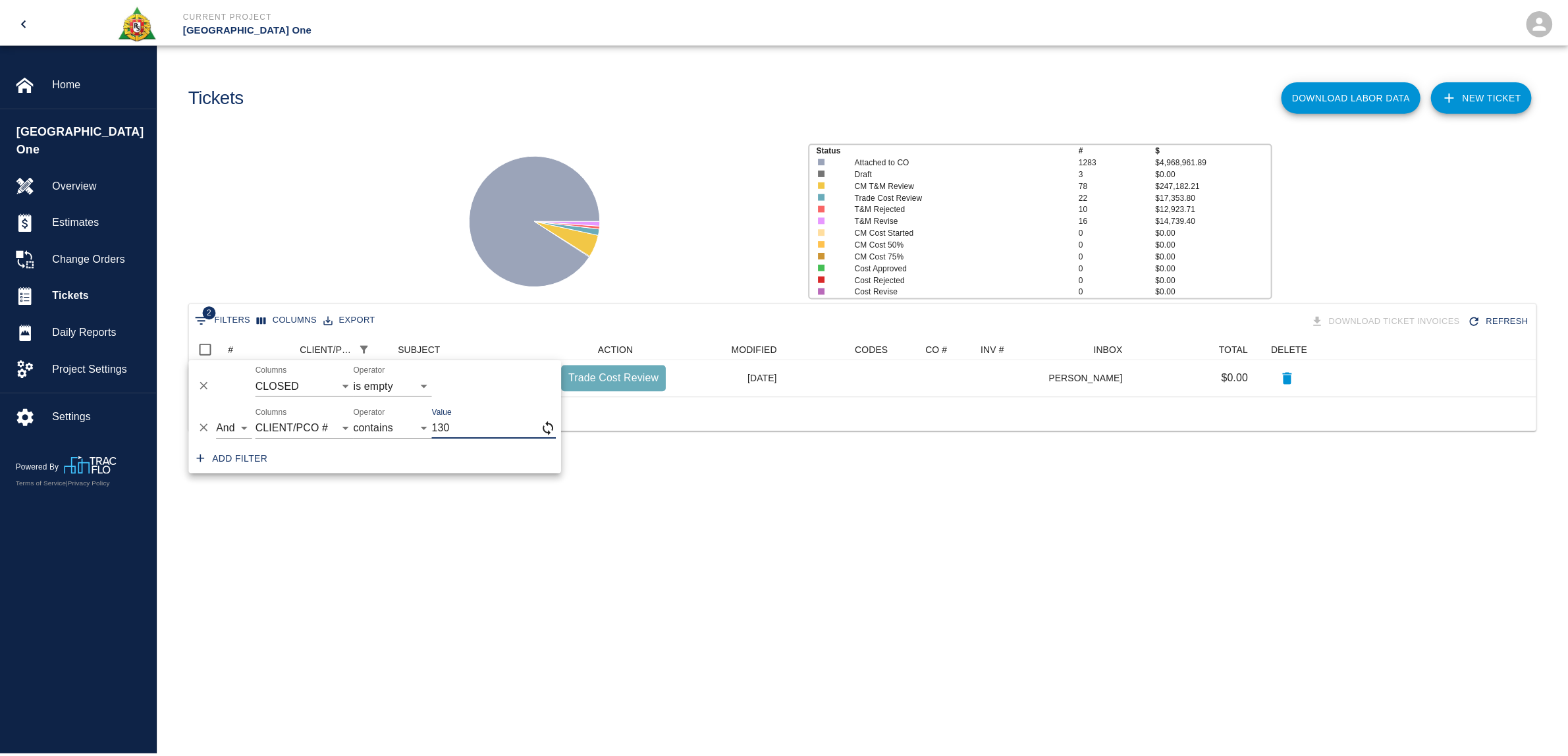
scroll to position [13, 13]
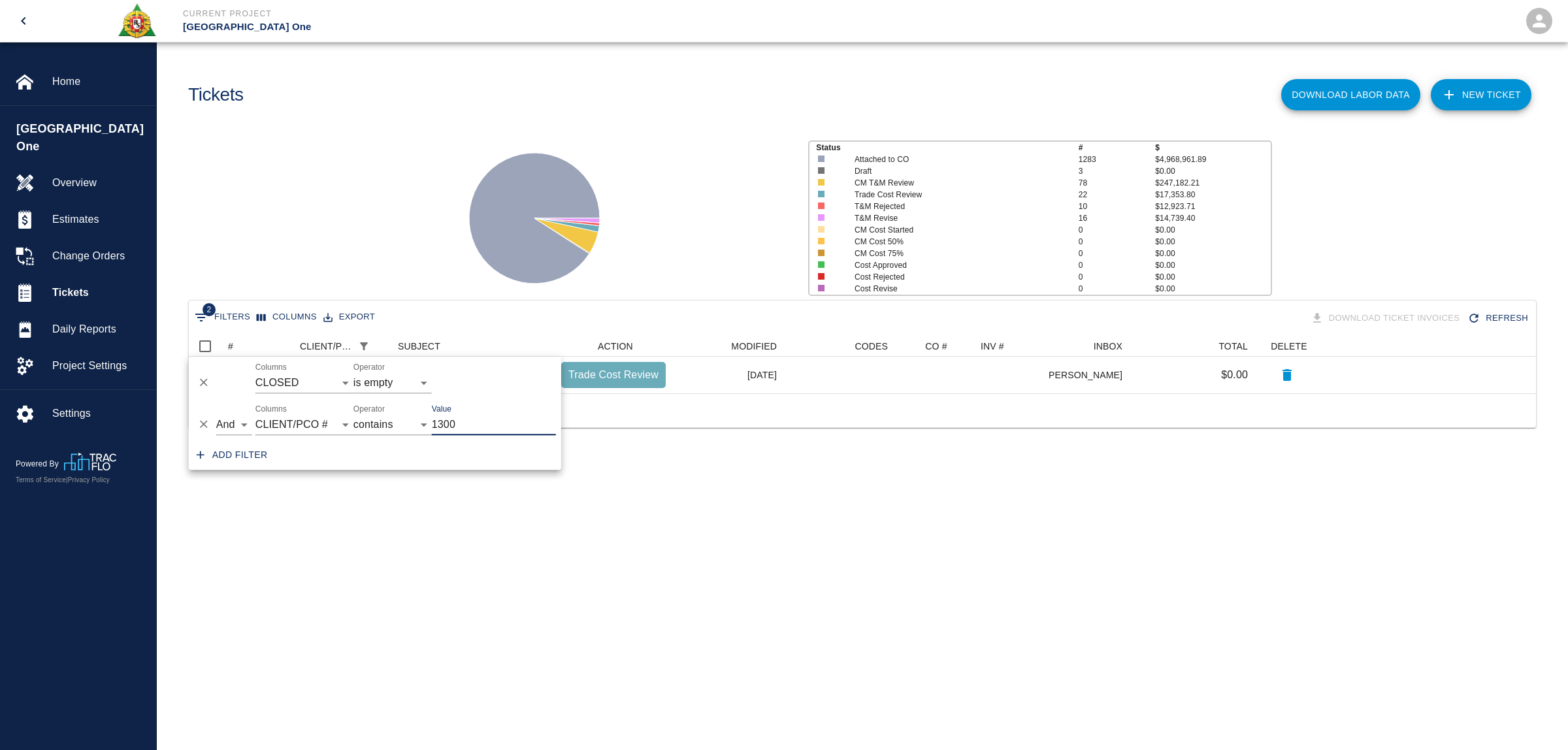
type input "1300"
click at [451, 277] on div at bounding box center [619, 213] width 355 height 174
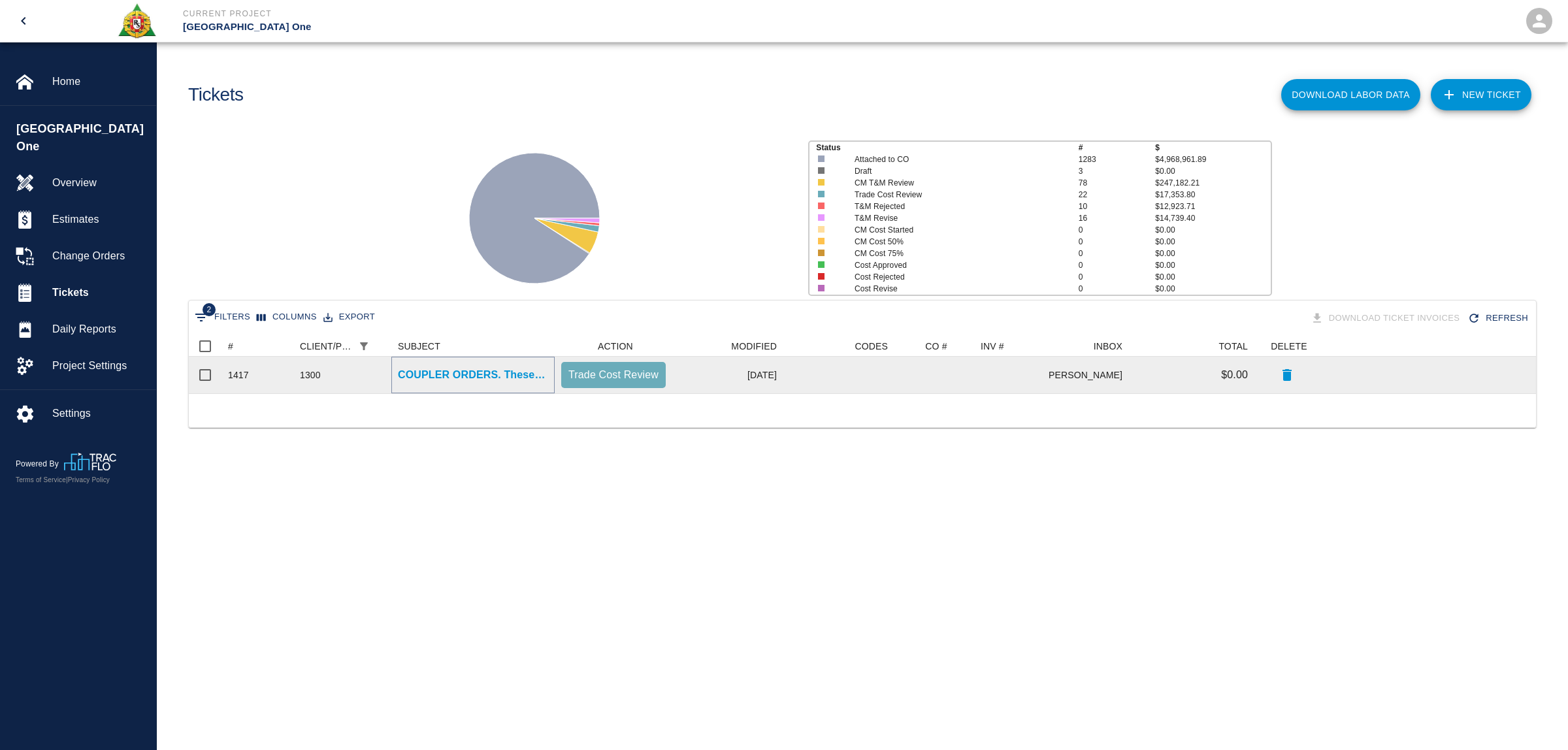
click at [490, 374] on p "COUPLER ORDERS. These are for: Sharkfin L3 VIP doghouse infill Stair chopout in…" at bounding box center [473, 375] width 150 height 15
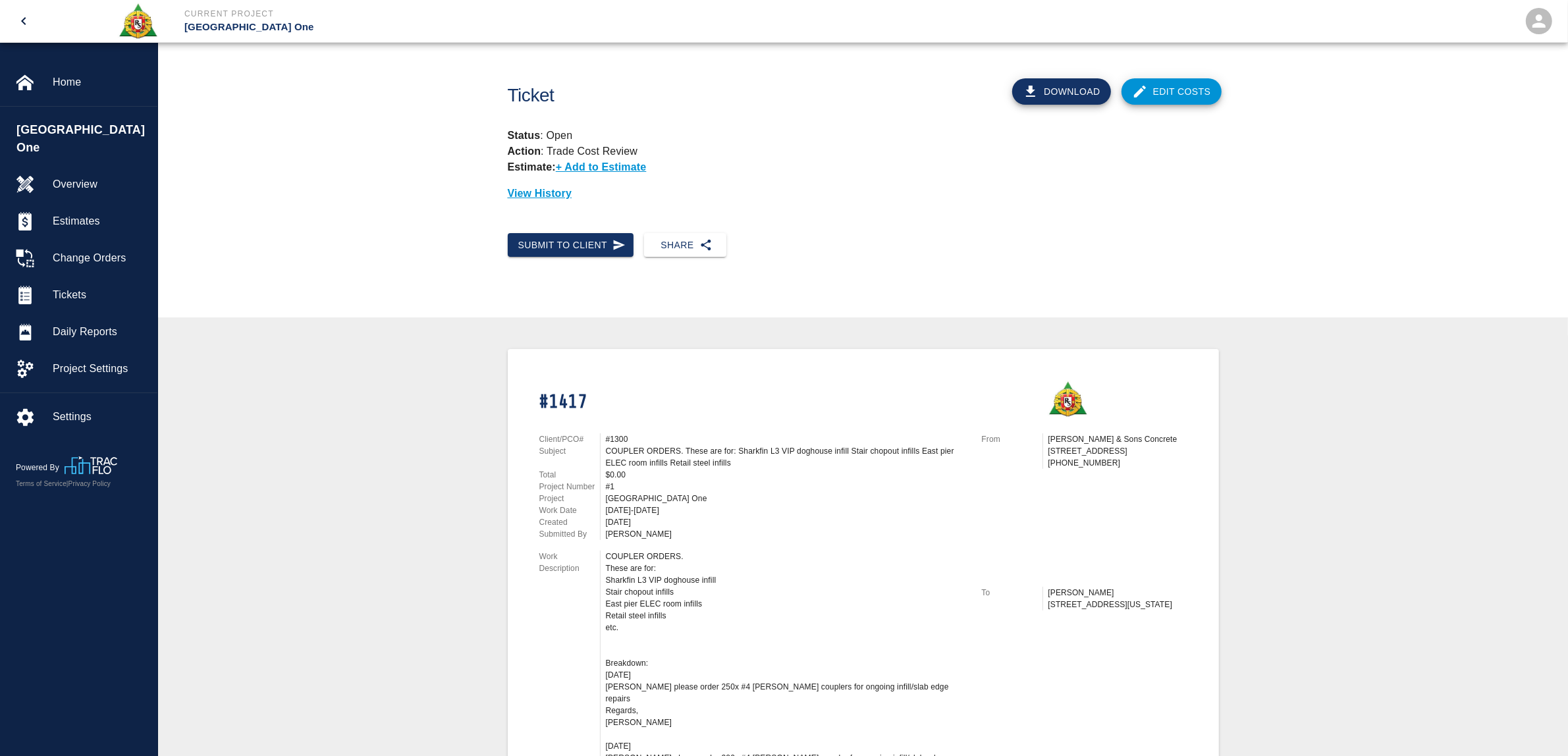
click at [1187, 97] on link "Edit Costs" at bounding box center [1172, 91] width 100 height 26
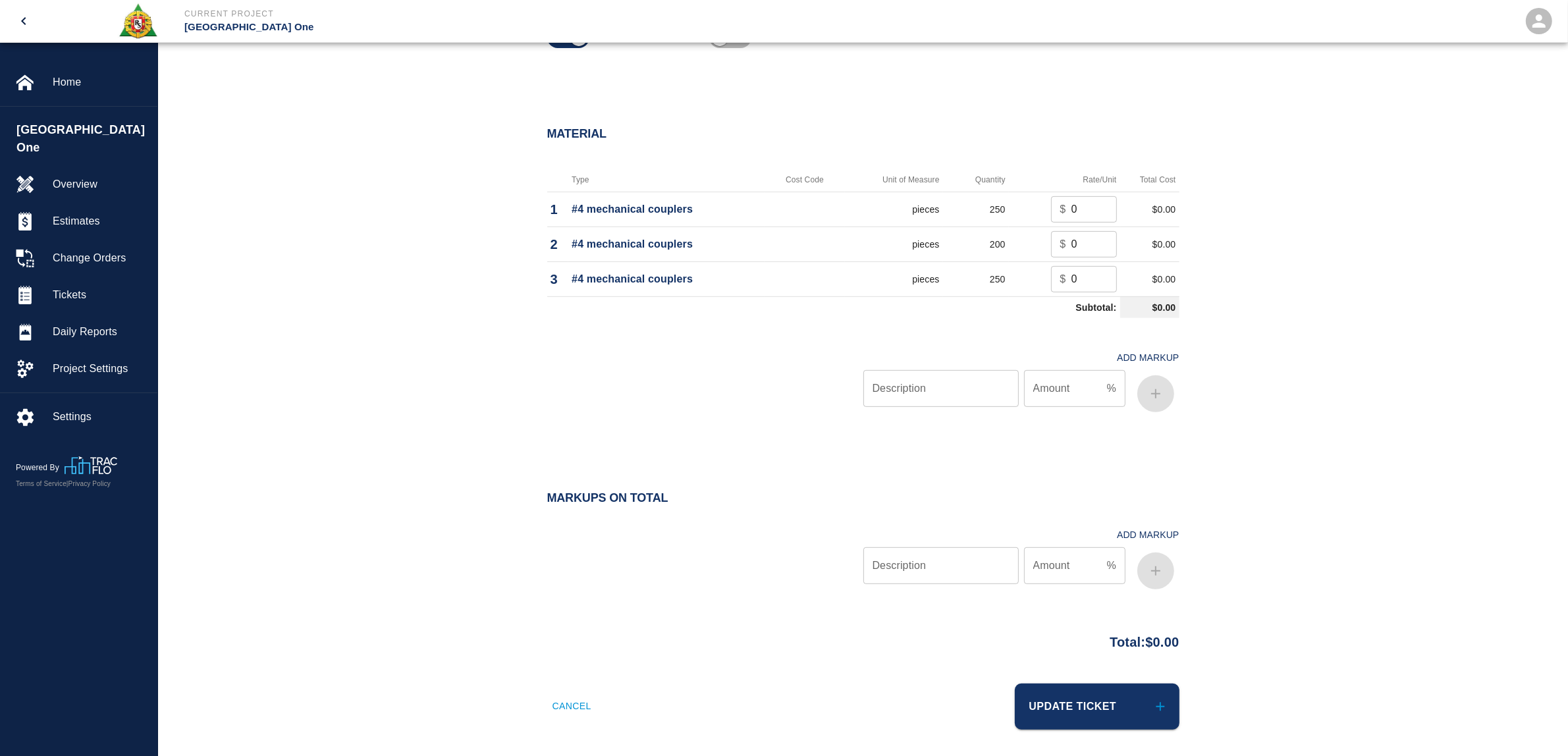
scroll to position [716, 0]
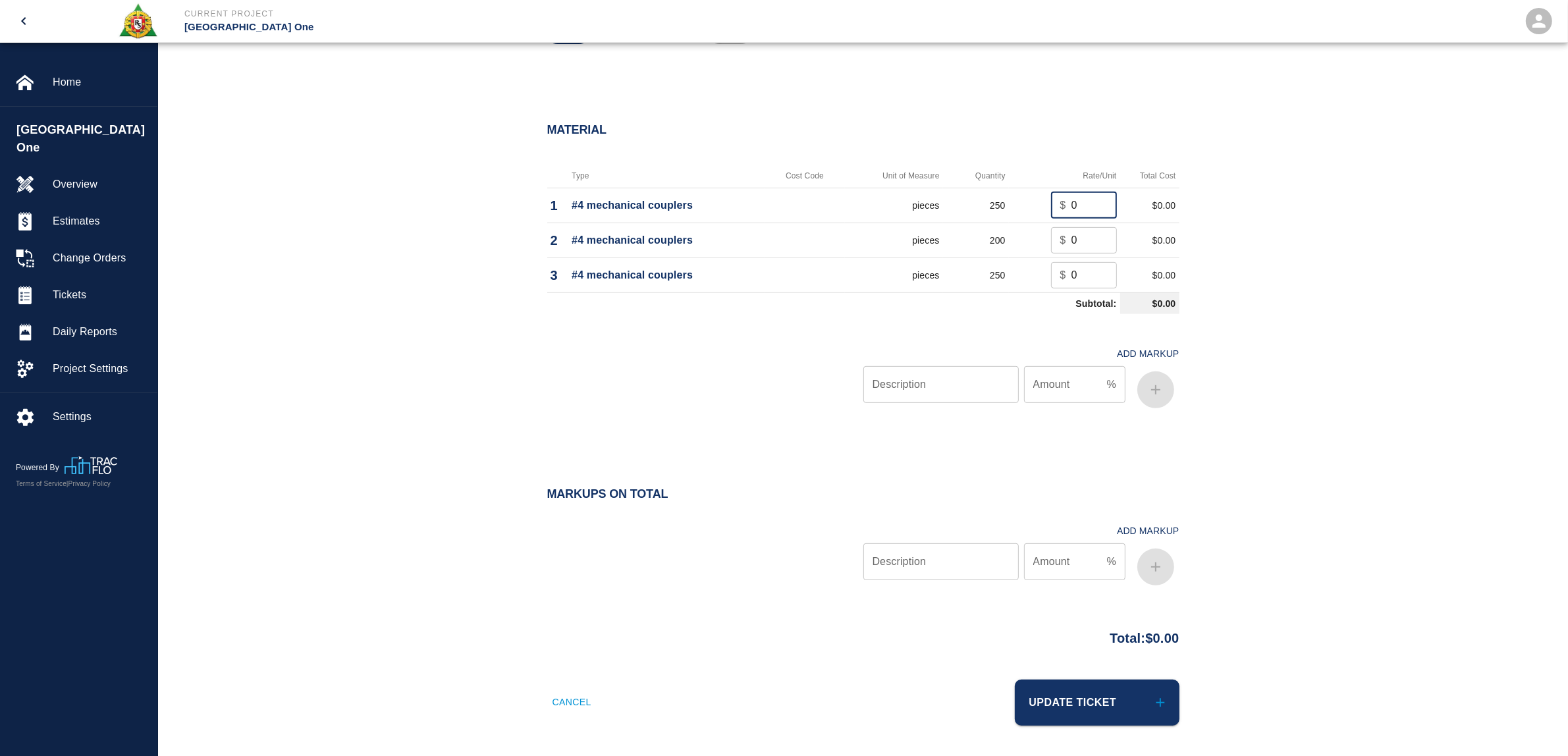
drag, startPoint x: 1083, startPoint y: 210, endPoint x: 1060, endPoint y: 208, distance: 23.1
click at [1060, 208] on div "$ 0 ​" at bounding box center [1083, 205] width 66 height 26
type input "34.99"
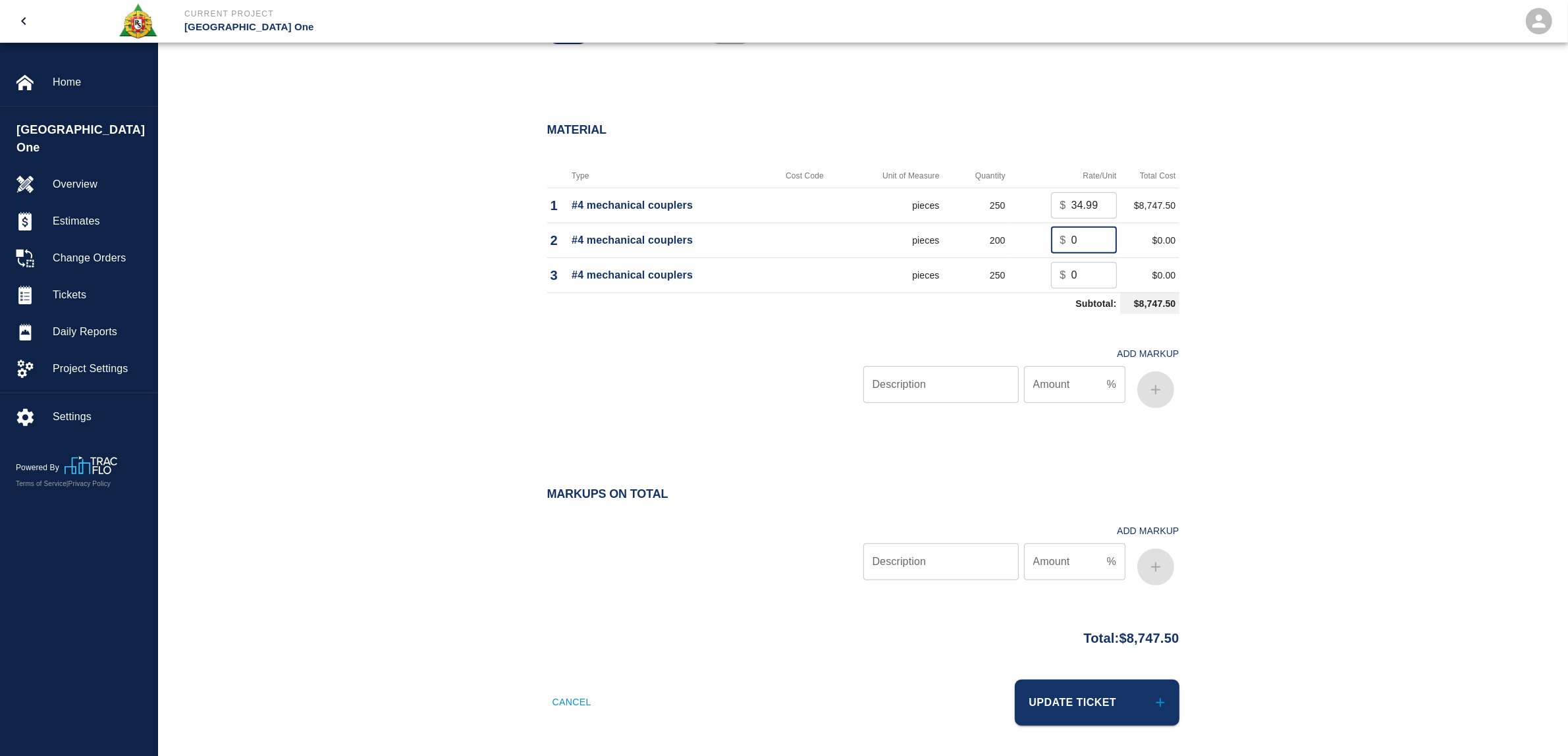
drag, startPoint x: 1081, startPoint y: 234, endPoint x: 1054, endPoint y: 244, distance: 28.8
click at [1054, 244] on div "$ 0 ​" at bounding box center [1083, 240] width 66 height 26
type input "34.99"
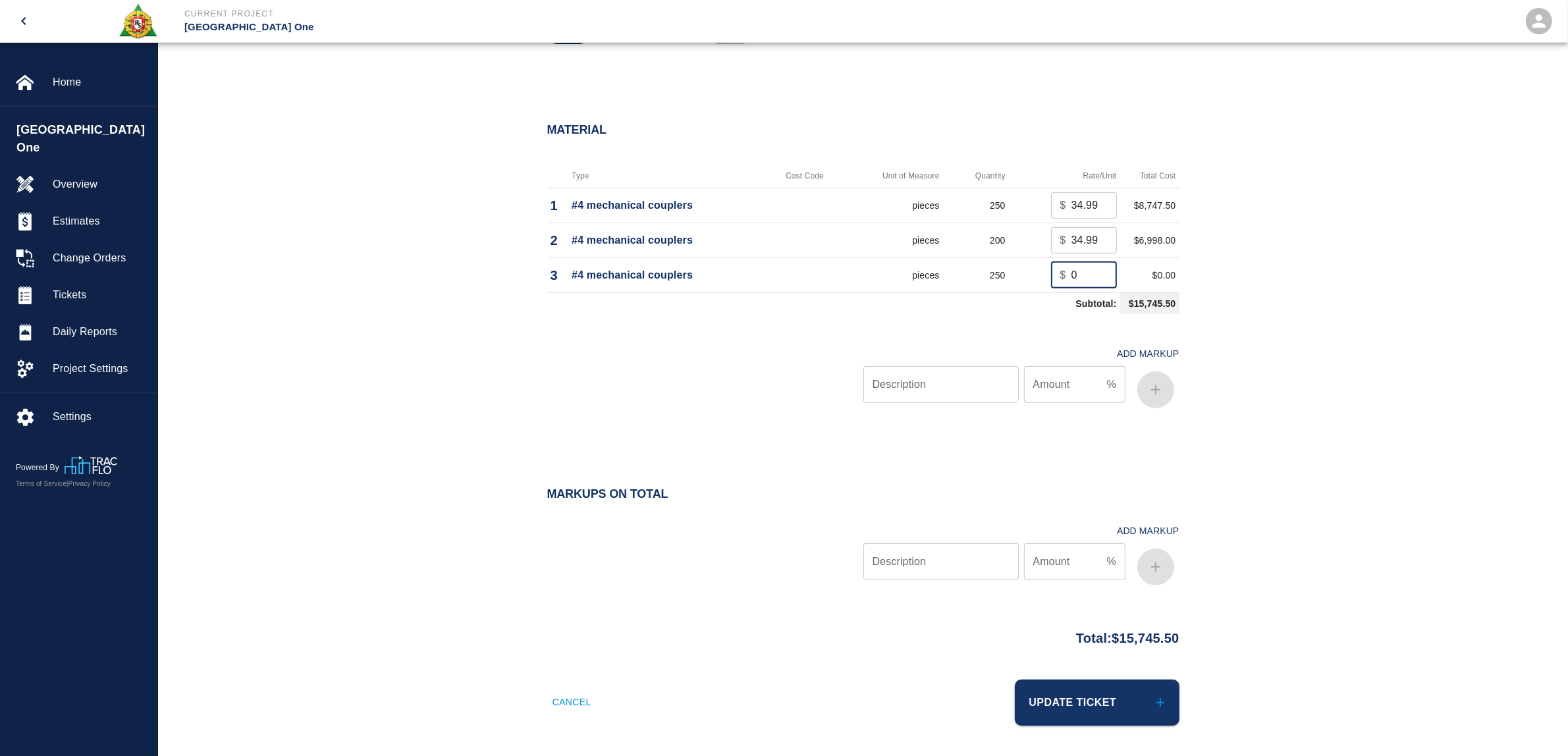
drag, startPoint x: 1081, startPoint y: 271, endPoint x: 1055, endPoint y: 278, distance: 26.9
click at [1055, 278] on div "$ 0 ​" at bounding box center [1083, 275] width 66 height 26
type input "34.99"
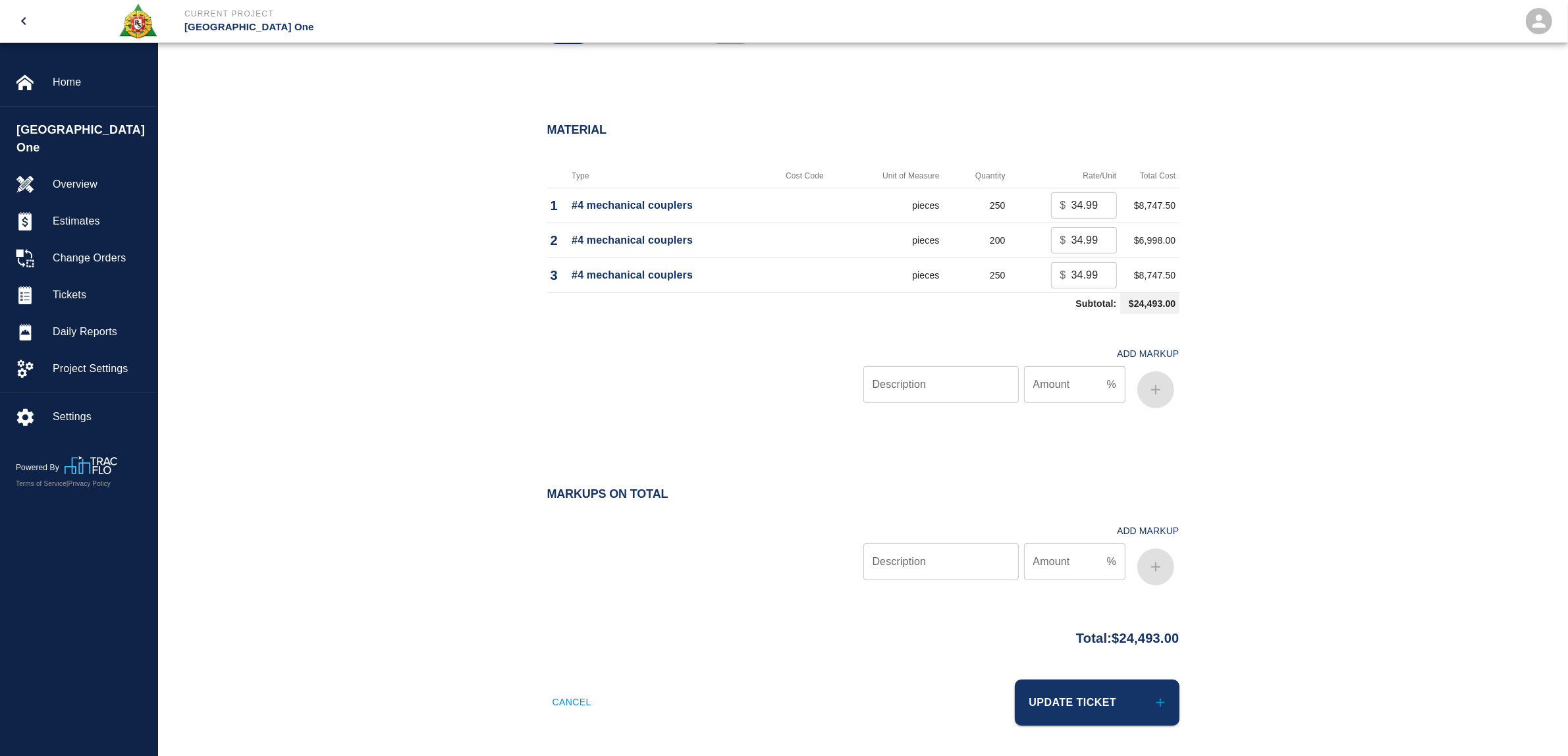
click at [1431, 400] on div "Material Type Cost Code Unit of Measure Quantity Rate/Unit Total Cost 1 #4 mech…" at bounding box center [863, 270] width 1410 height 348
click at [993, 387] on input "Description" at bounding box center [942, 384] width 155 height 37
type input "oh/p"
type input "15"
click at [1156, 385] on icon "button" at bounding box center [1156, 390] width 9 height 9
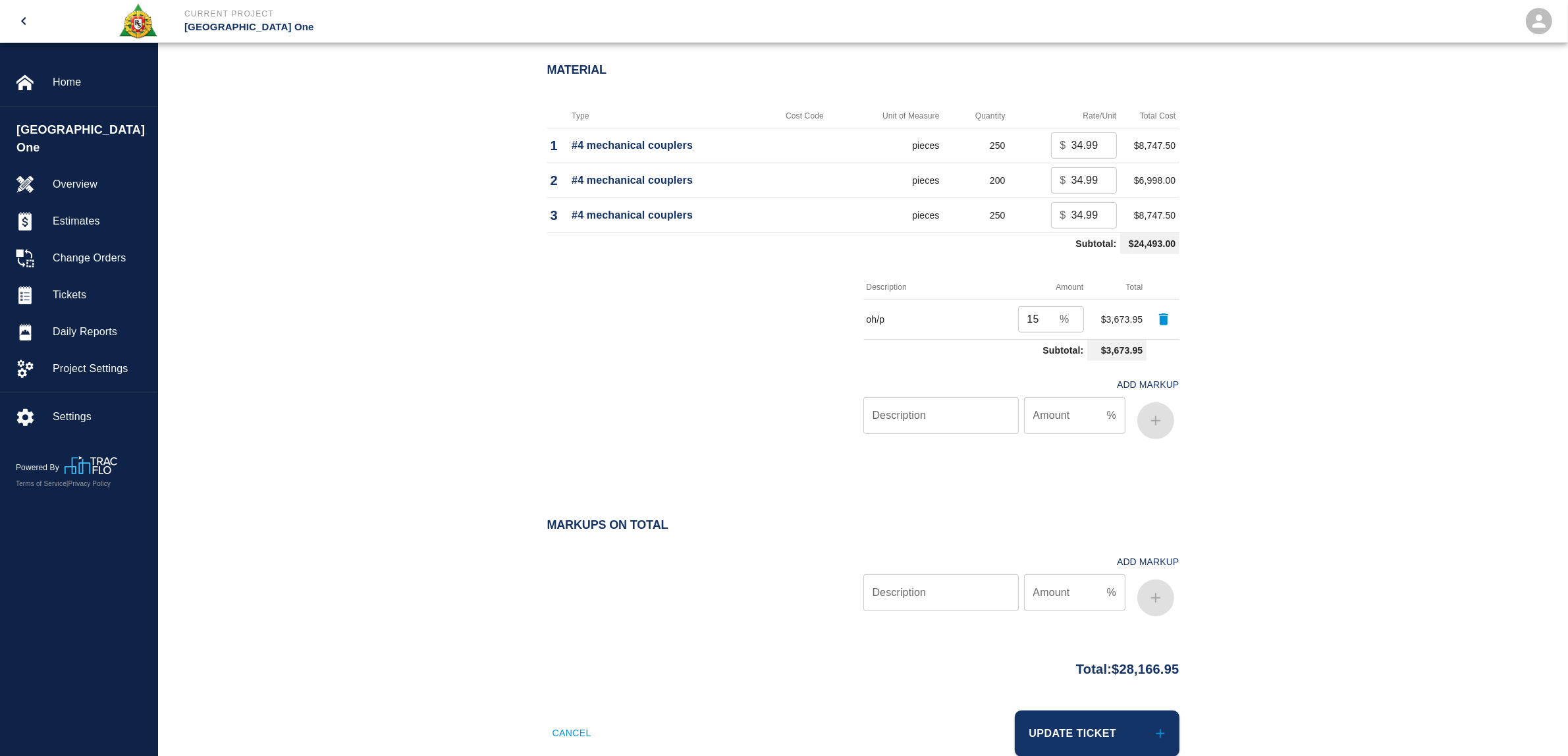
scroll to position [807, 0]
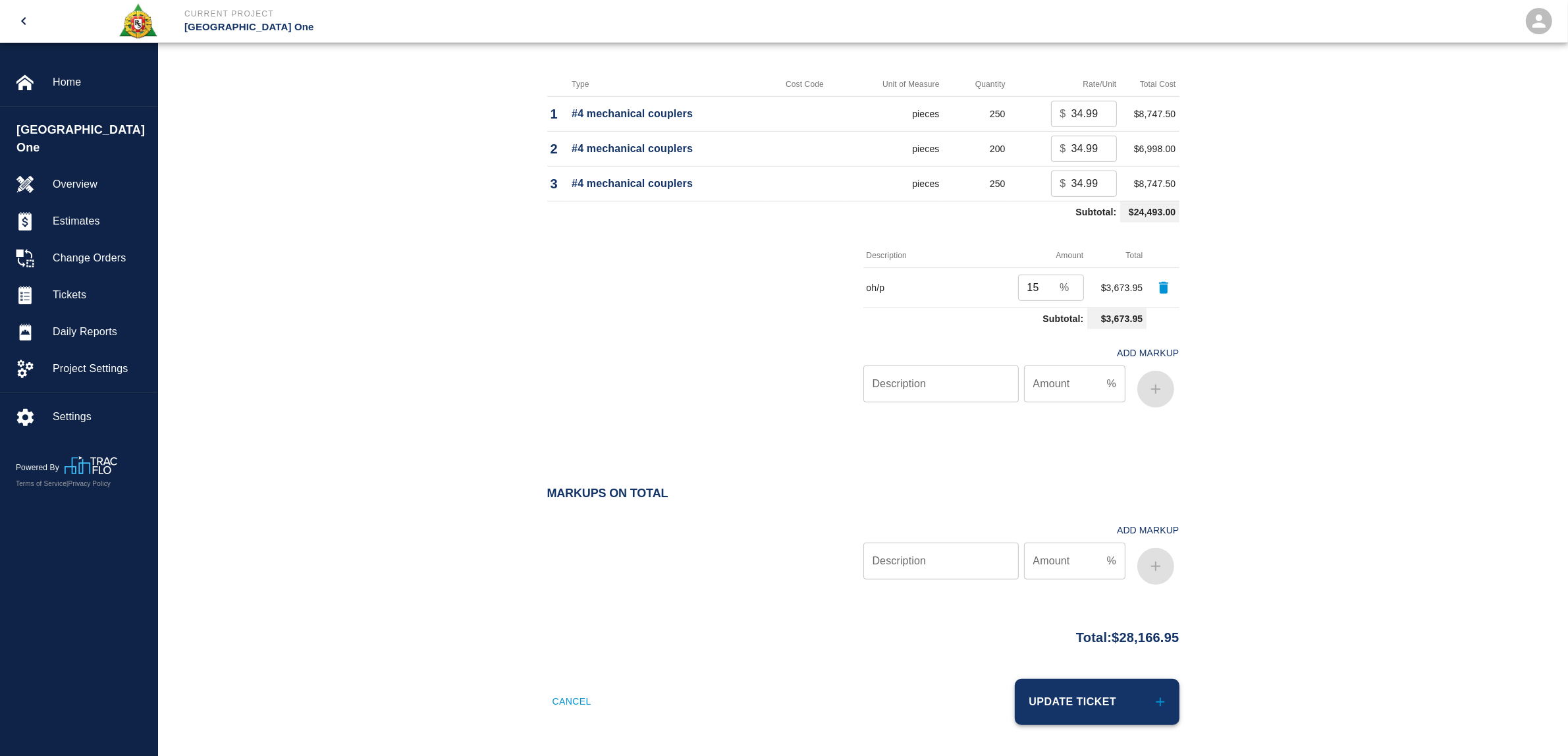
click at [1124, 693] on button "Update Ticket" at bounding box center [1097, 701] width 165 height 46
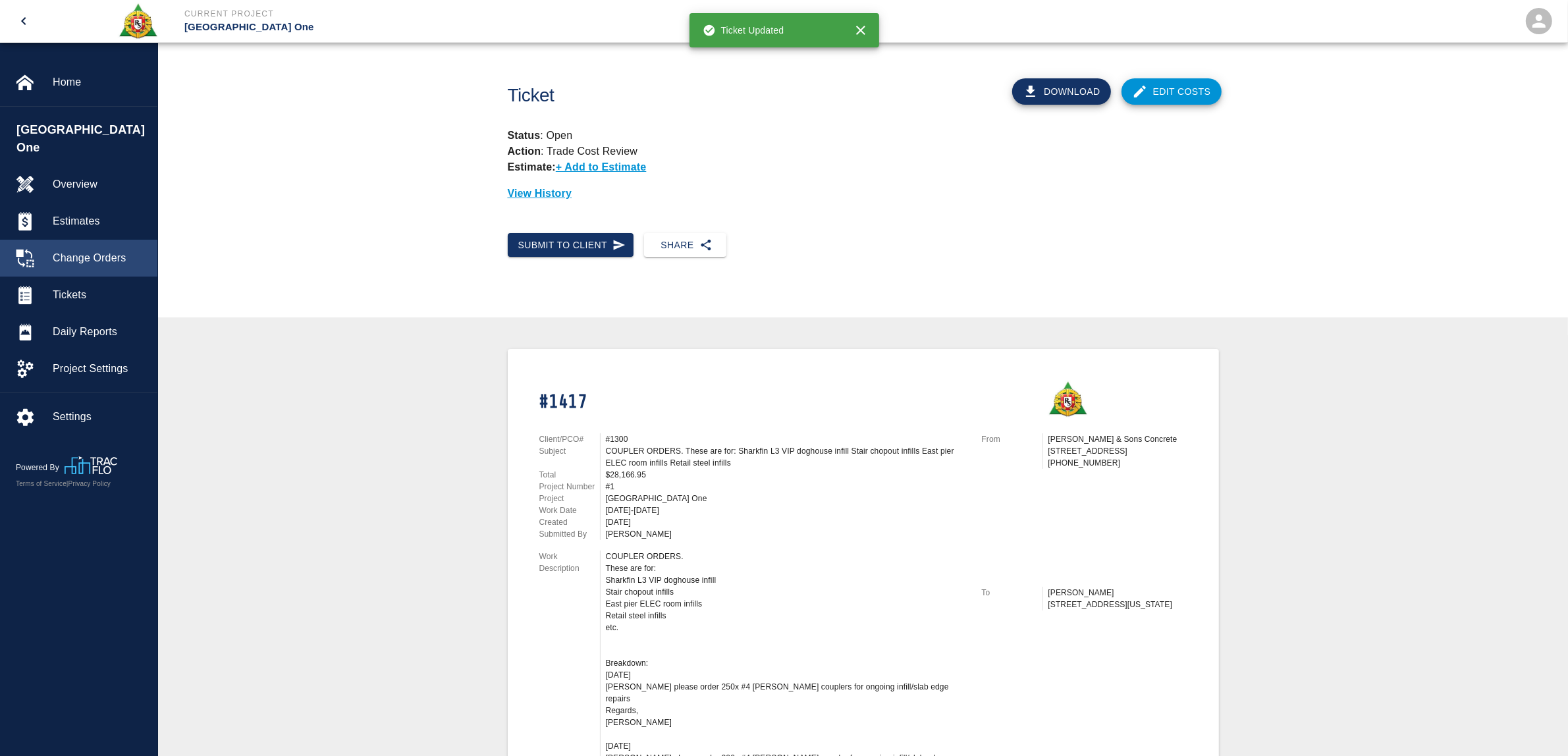
click at [74, 250] on span "Change Orders" at bounding box center [100, 258] width 94 height 16
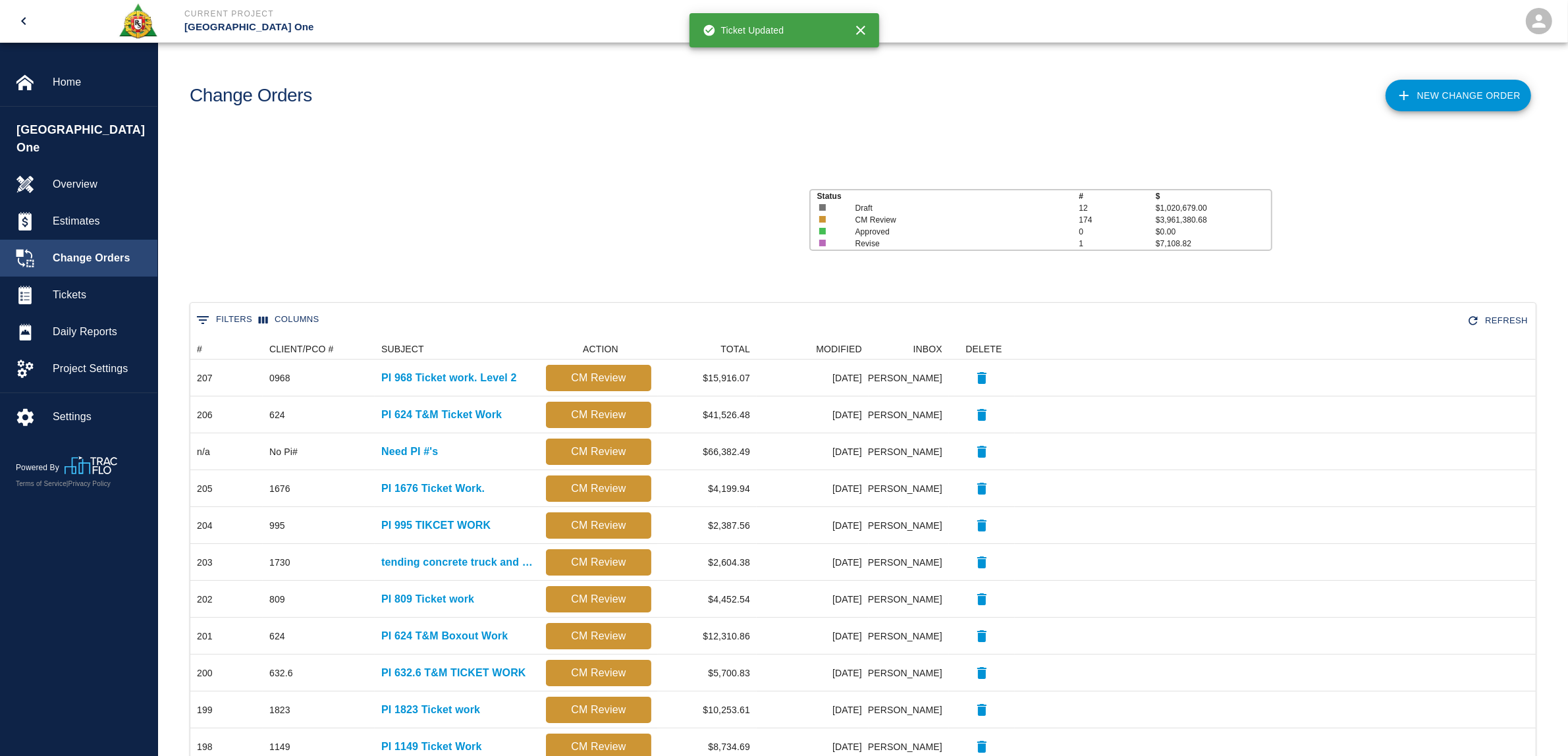
scroll to position [745, 1332]
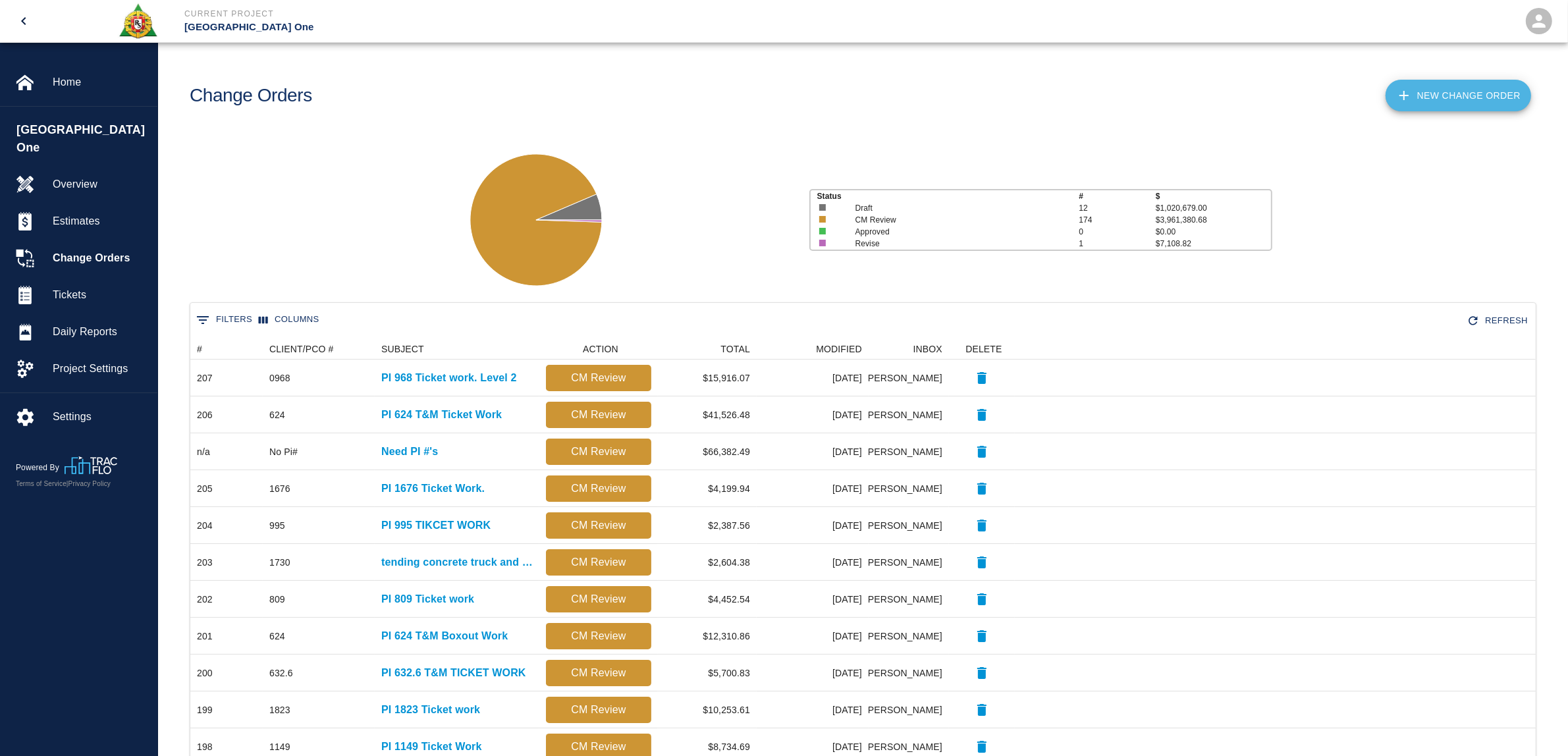
click at [1453, 88] on link "New Change Order" at bounding box center [1459, 95] width 145 height 32
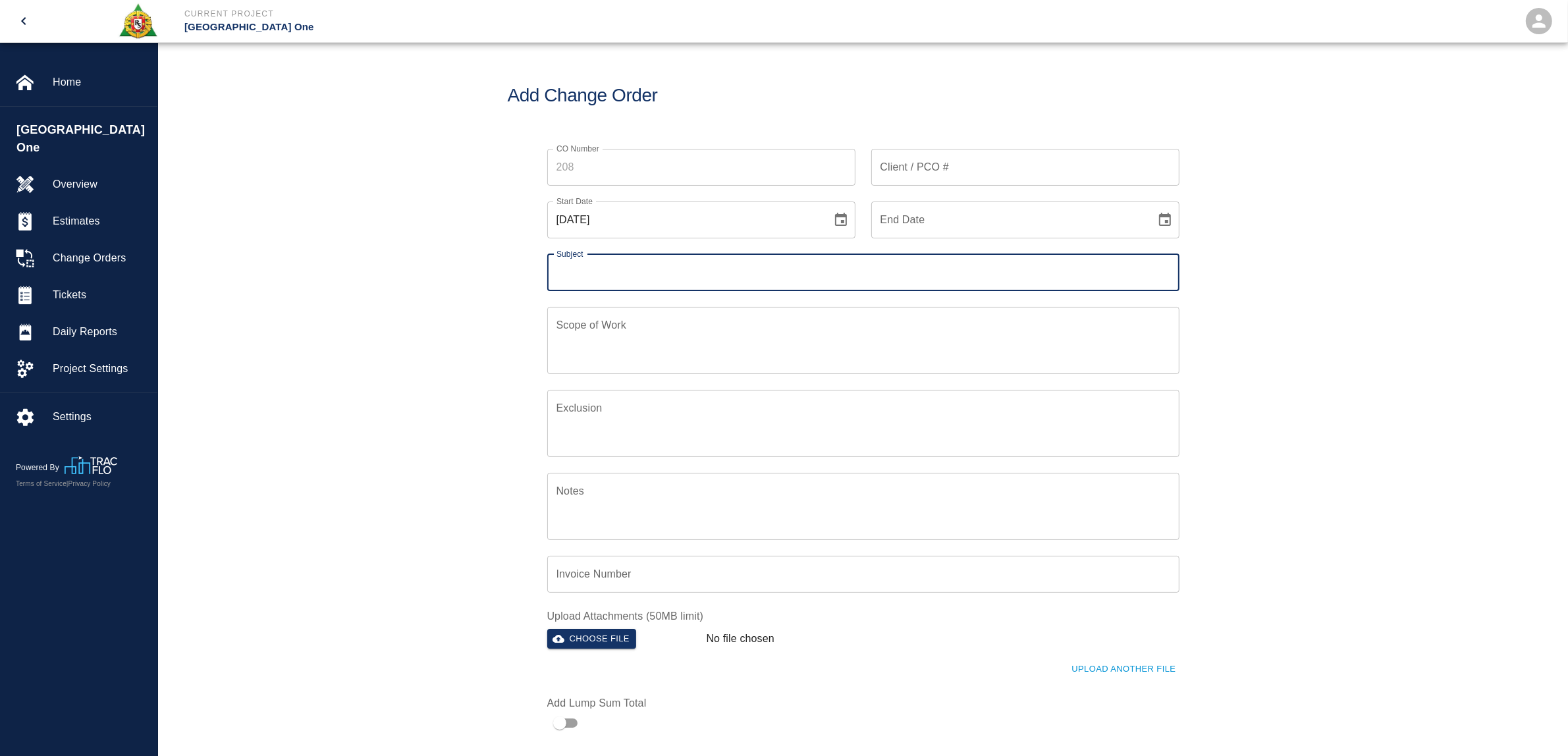
scroll to position [304, 634]
click at [920, 164] on div "Client / PCO # Client / PCO #" at bounding box center [1026, 167] width 308 height 37
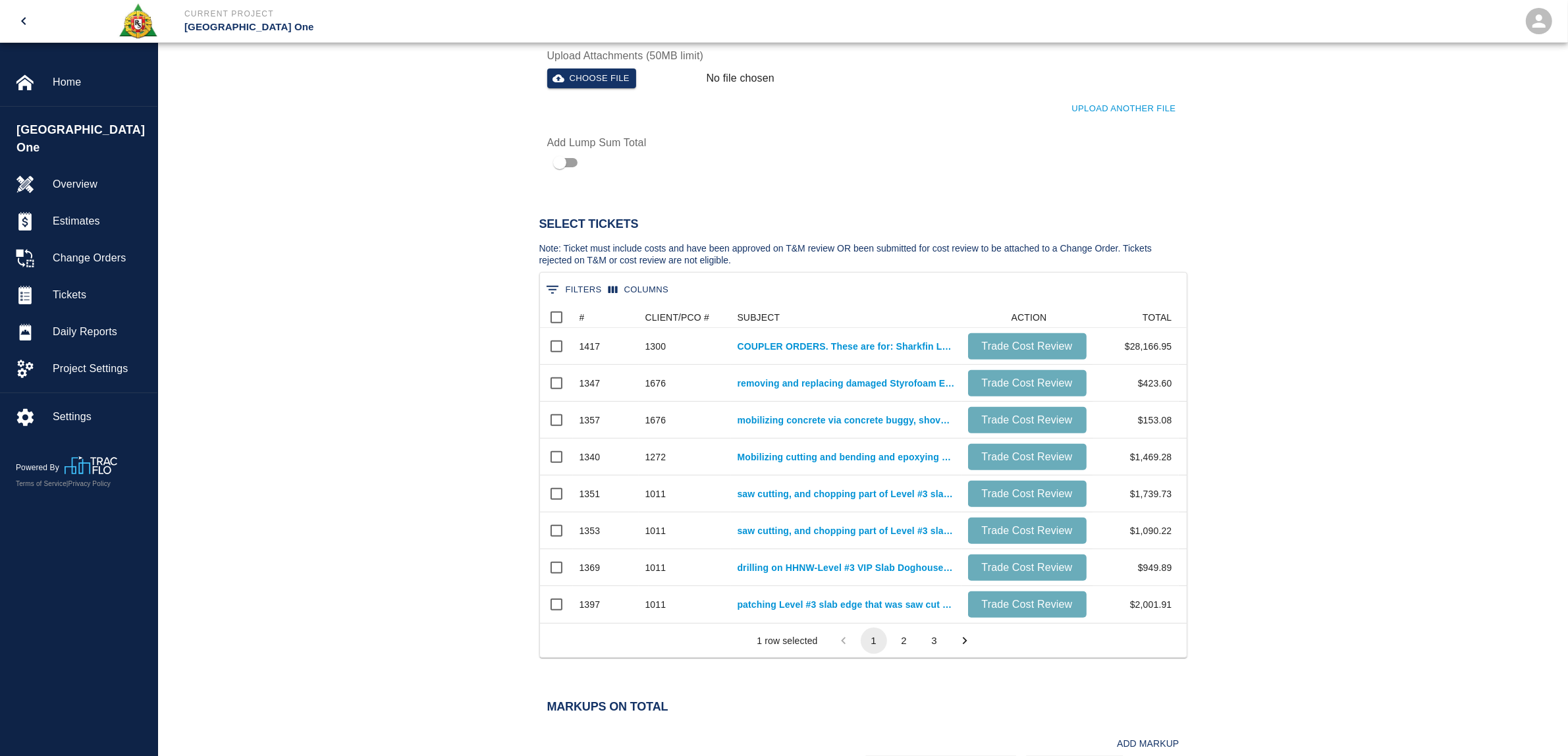
scroll to position [576, 0]
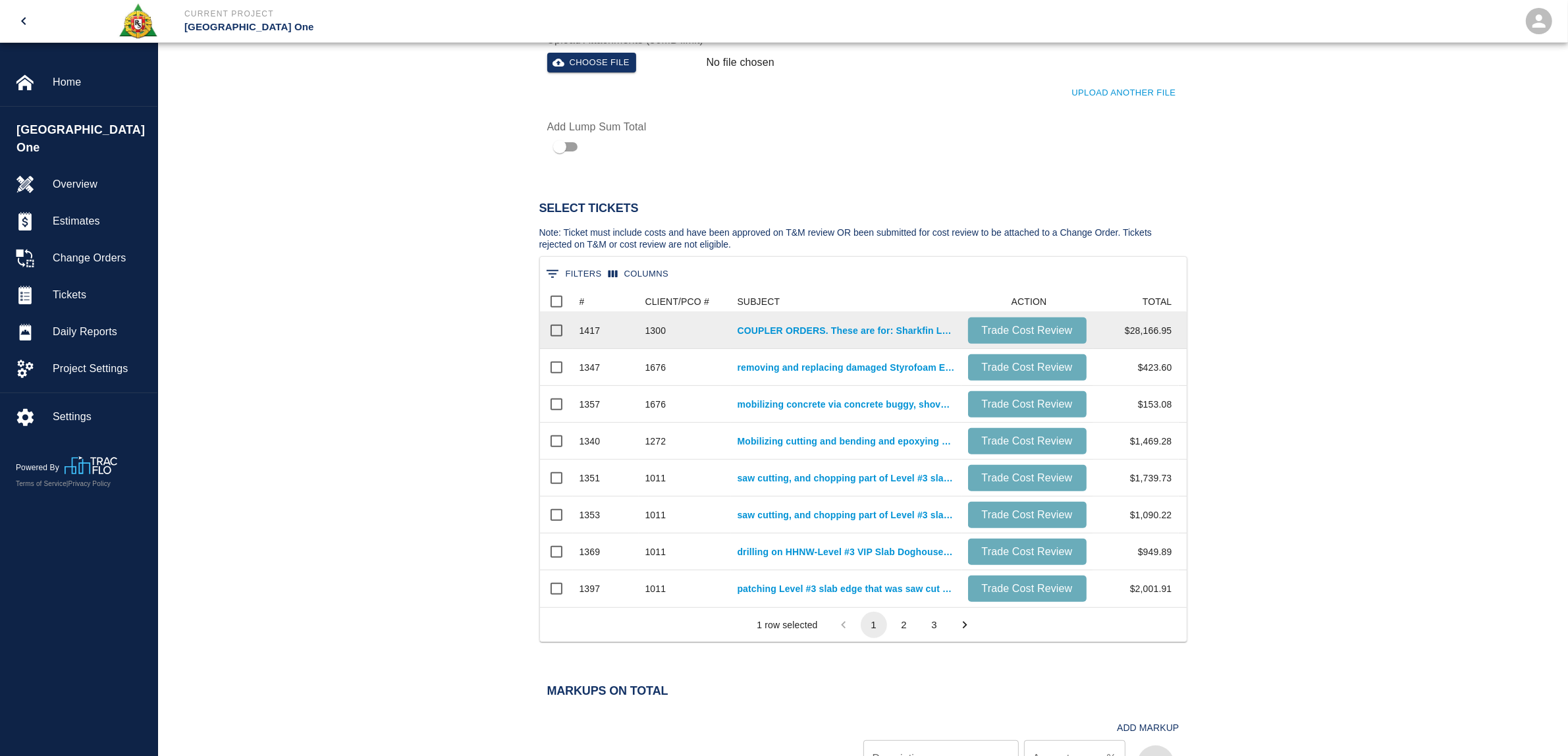
type input "1600"
click at [558, 331] on input "Select row" at bounding box center [556, 330] width 28 height 28
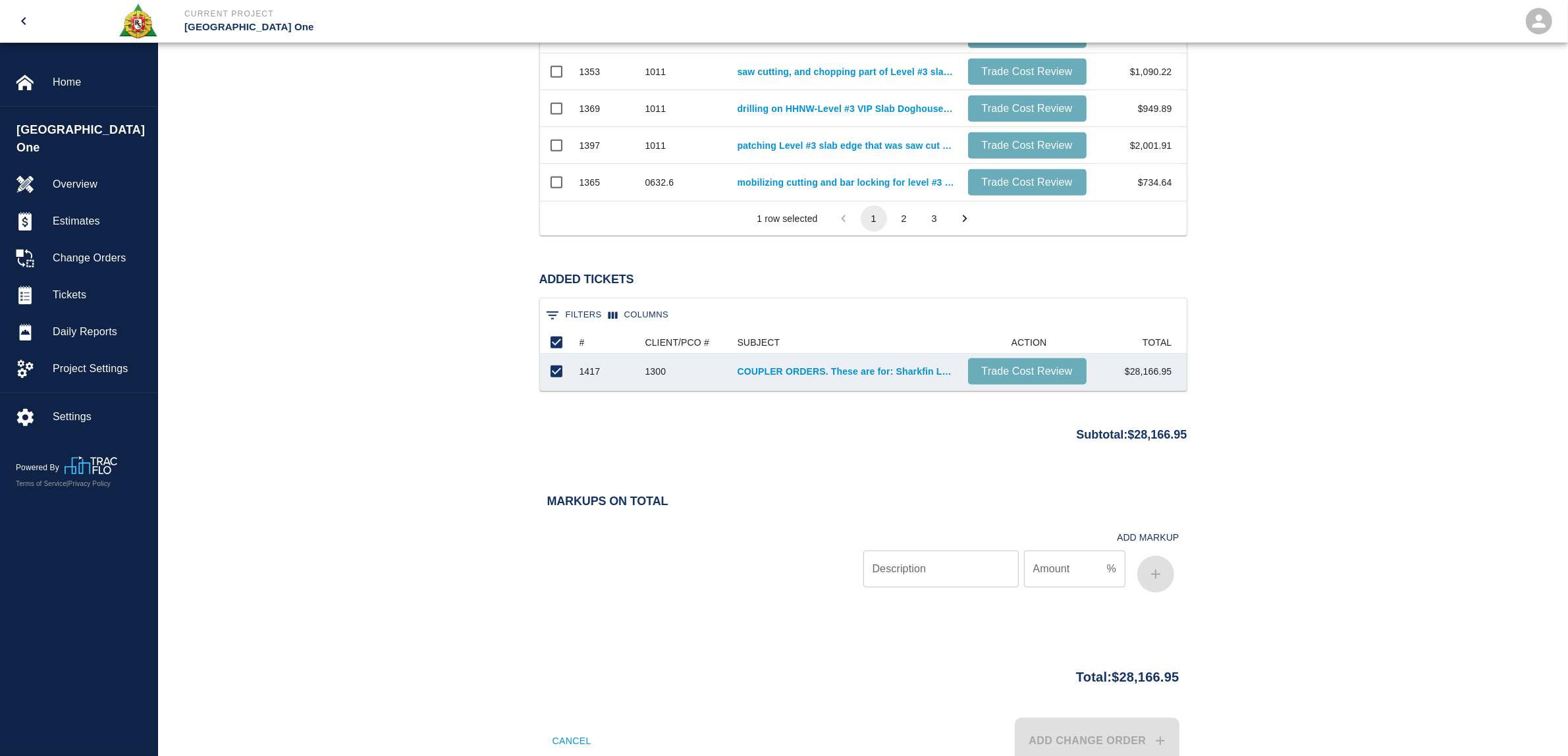
scroll to position [988, 0]
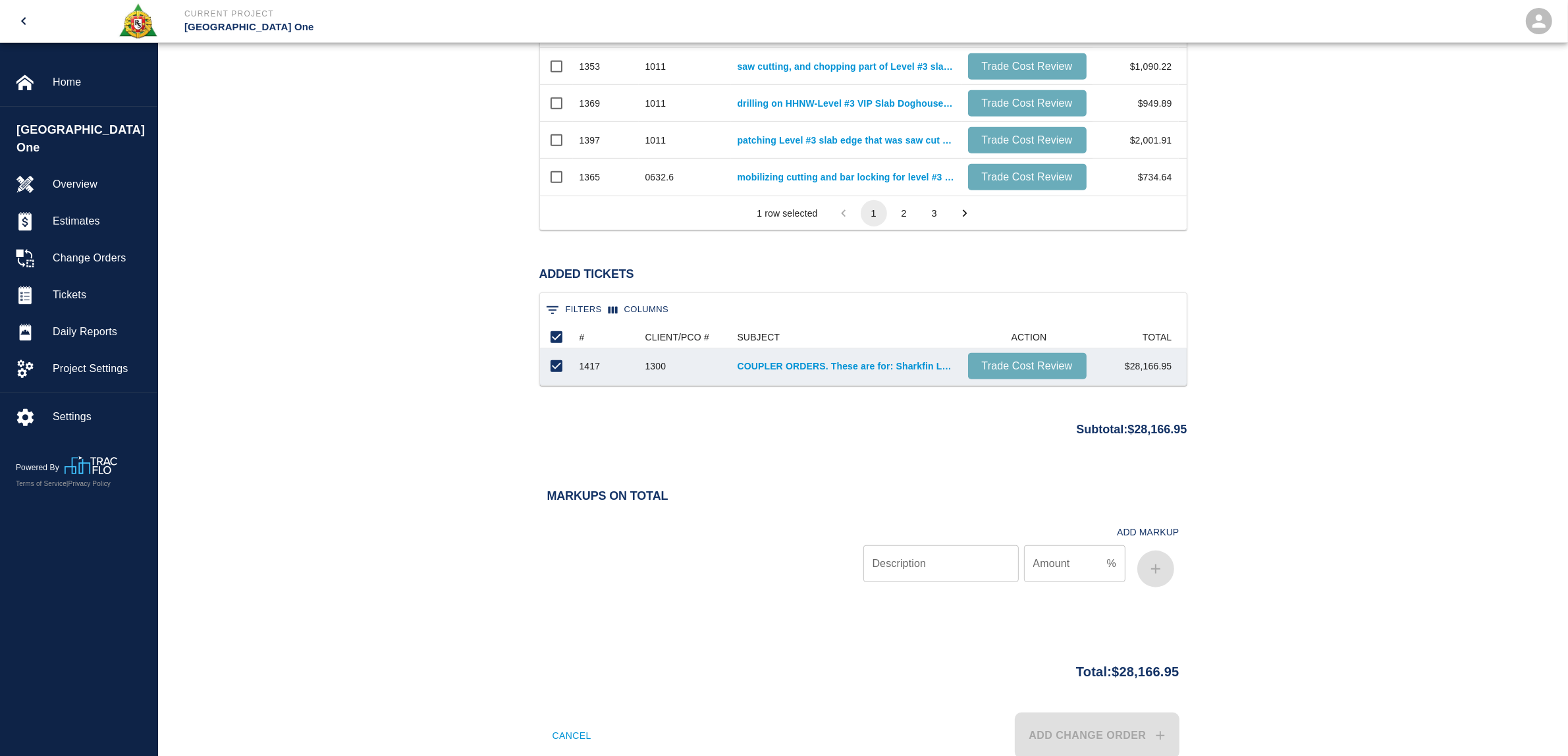
click at [913, 563] on input "Description" at bounding box center [942, 563] width 155 height 37
type input "bond"
type input ".70"
click at [1151, 577] on button "button" at bounding box center [1156, 569] width 37 height 37
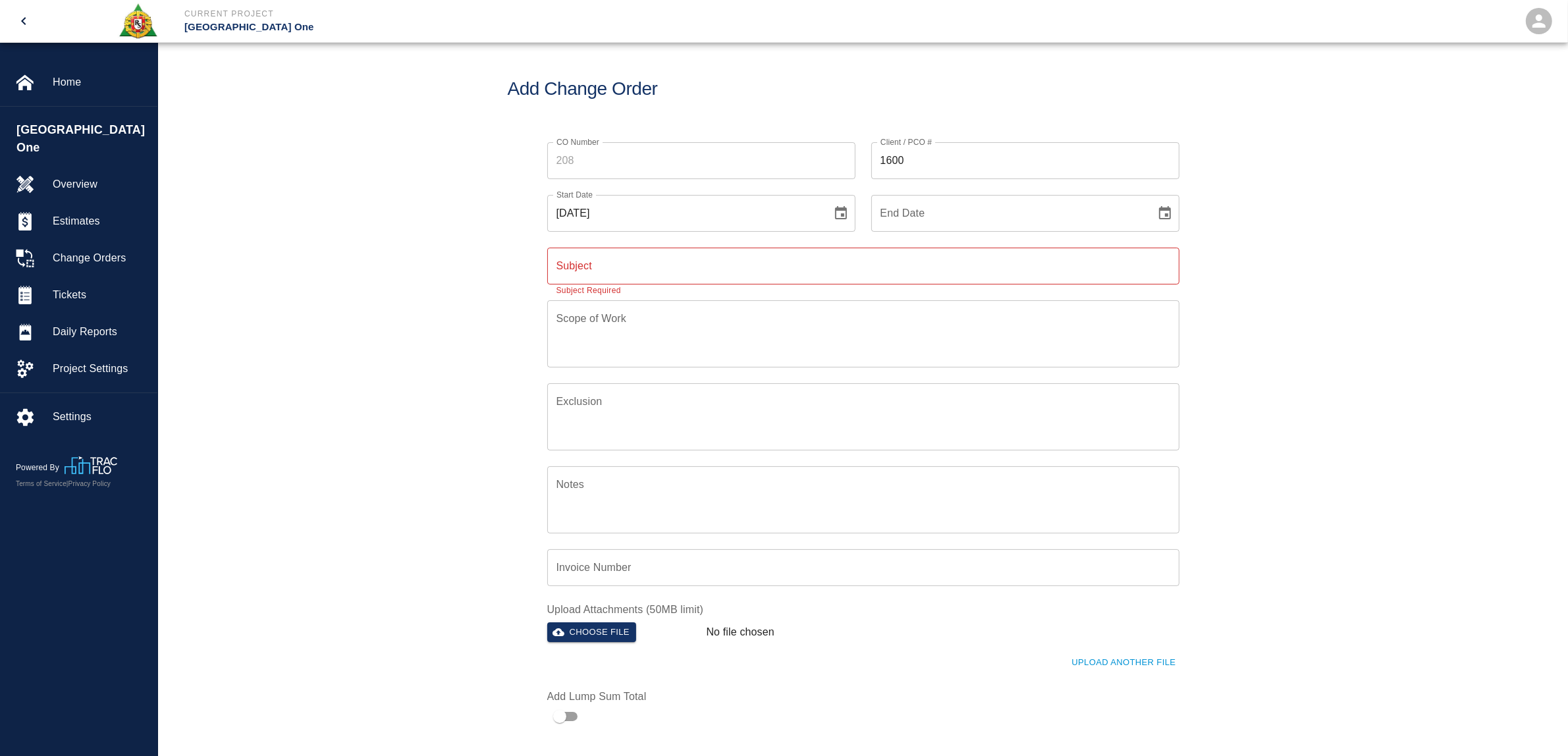
scroll to position [0, 0]
click at [833, 215] on icon "Choose date, selected date is Oct 7, 2025" at bounding box center [841, 220] width 16 height 16
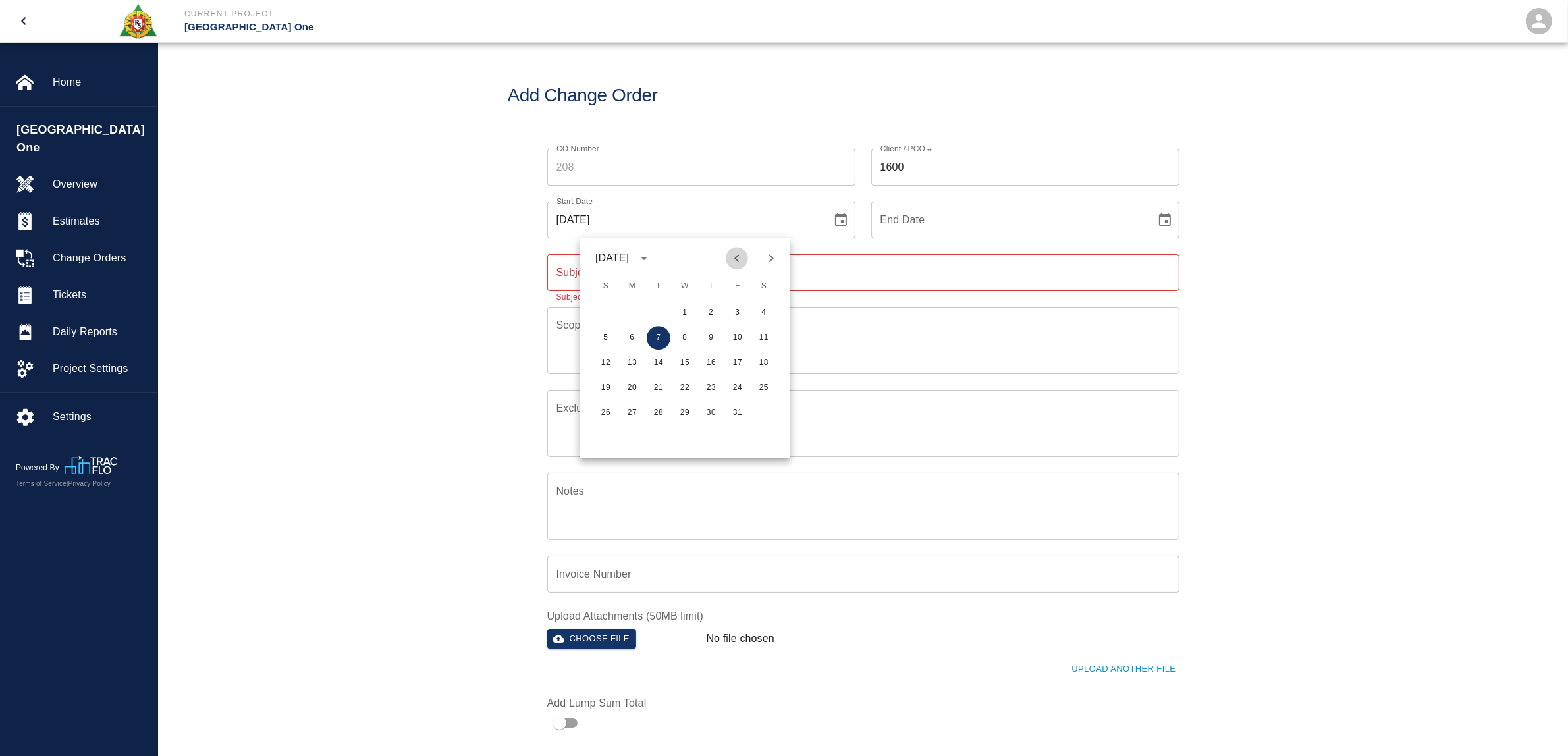
click at [743, 258] on icon "Previous month" at bounding box center [737, 258] width 16 height 16
click at [655, 419] on button "29" at bounding box center [659, 413] width 24 height 24
type input "07/29/2025"
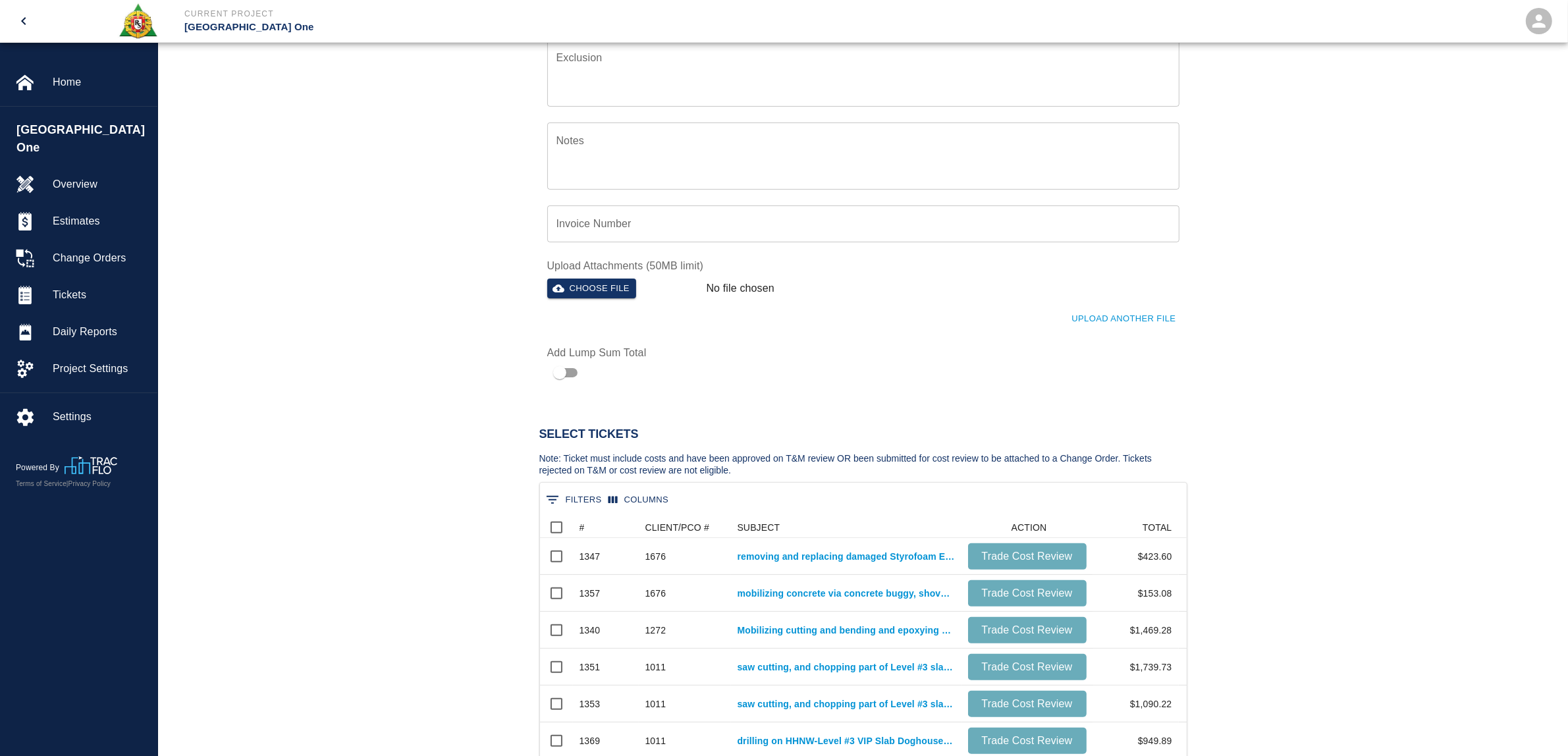
scroll to position [740, 0]
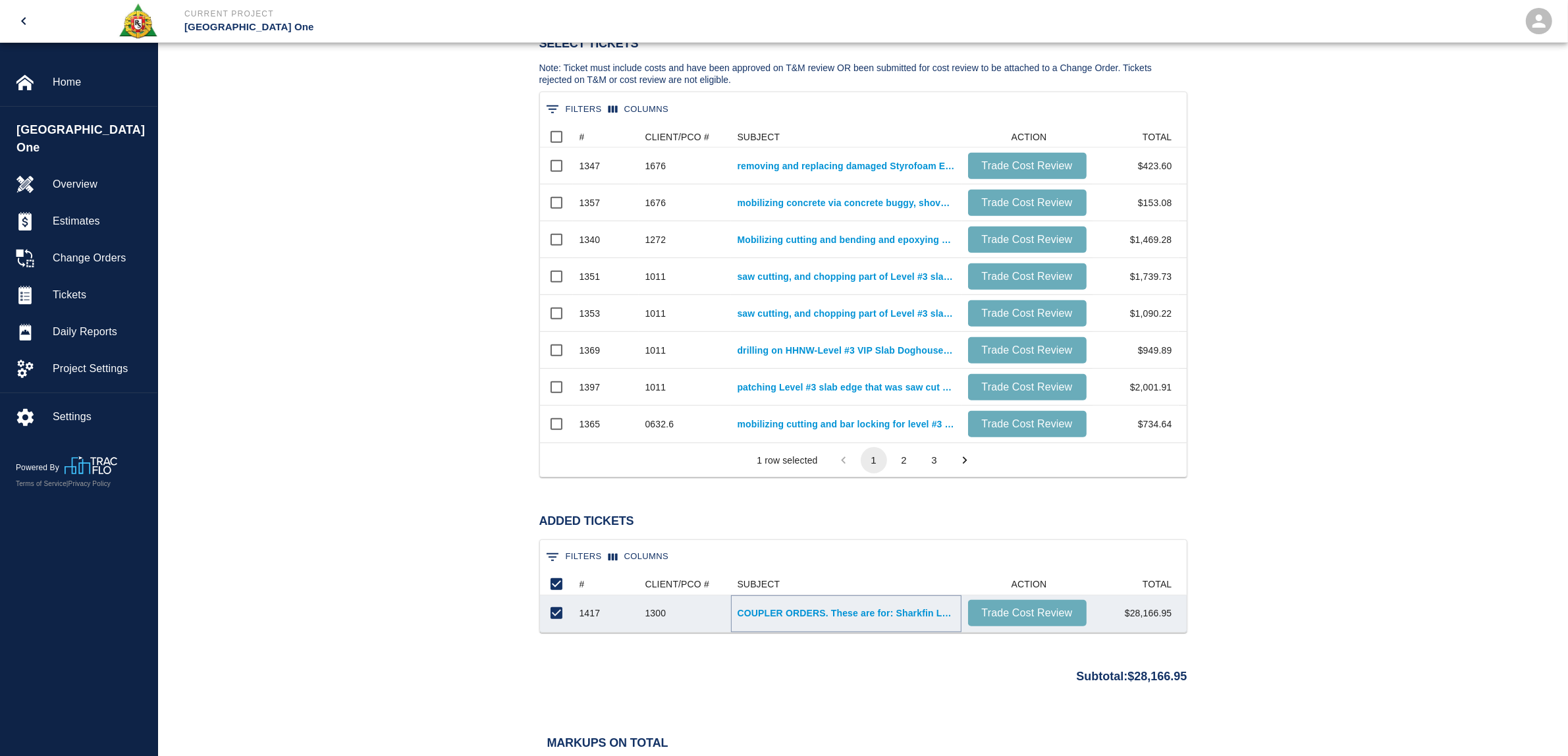
click at [753, 618] on link "COUPLER ORDERS. These are for: Sharkfin L3 VIP doghouse infill Stair chopout in…" at bounding box center [846, 613] width 218 height 13
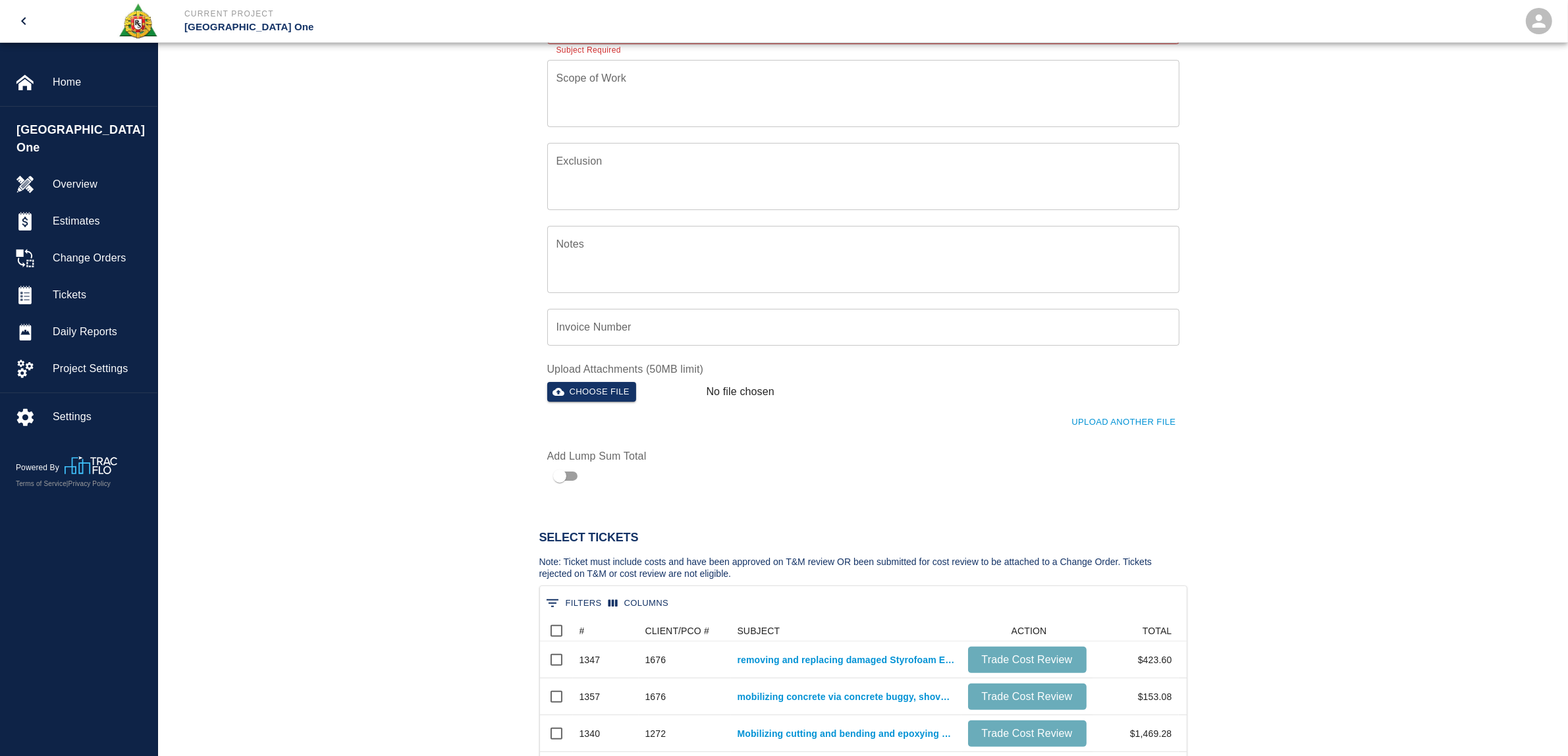
scroll to position [0, 0]
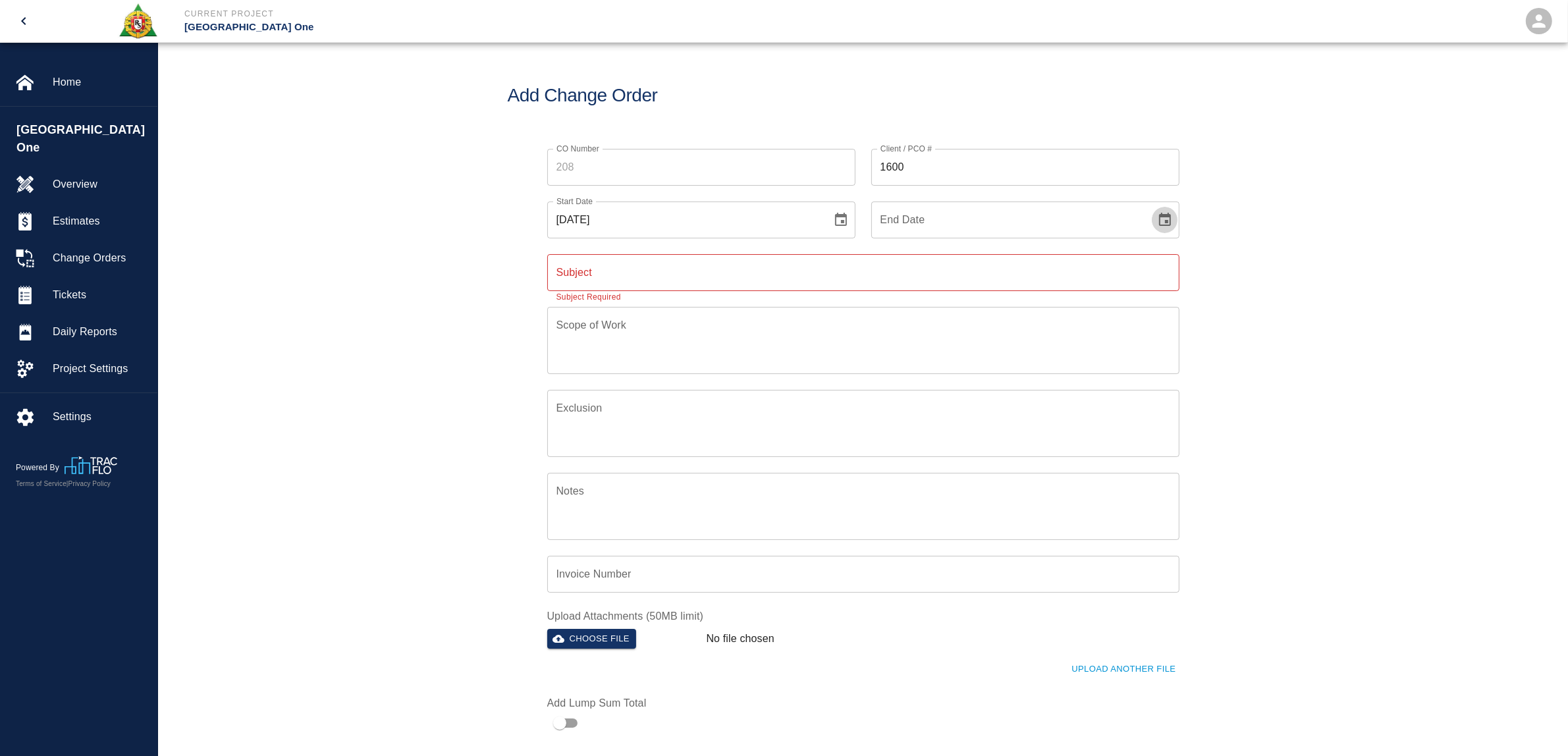
click at [1166, 212] on icon "Choose date" at bounding box center [1165, 220] width 16 height 16
click at [1095, 258] on icon "Next month" at bounding box center [1095, 258] width 16 height 16
click at [1062, 258] on icon "Previous month" at bounding box center [1060, 258] width 16 height 16
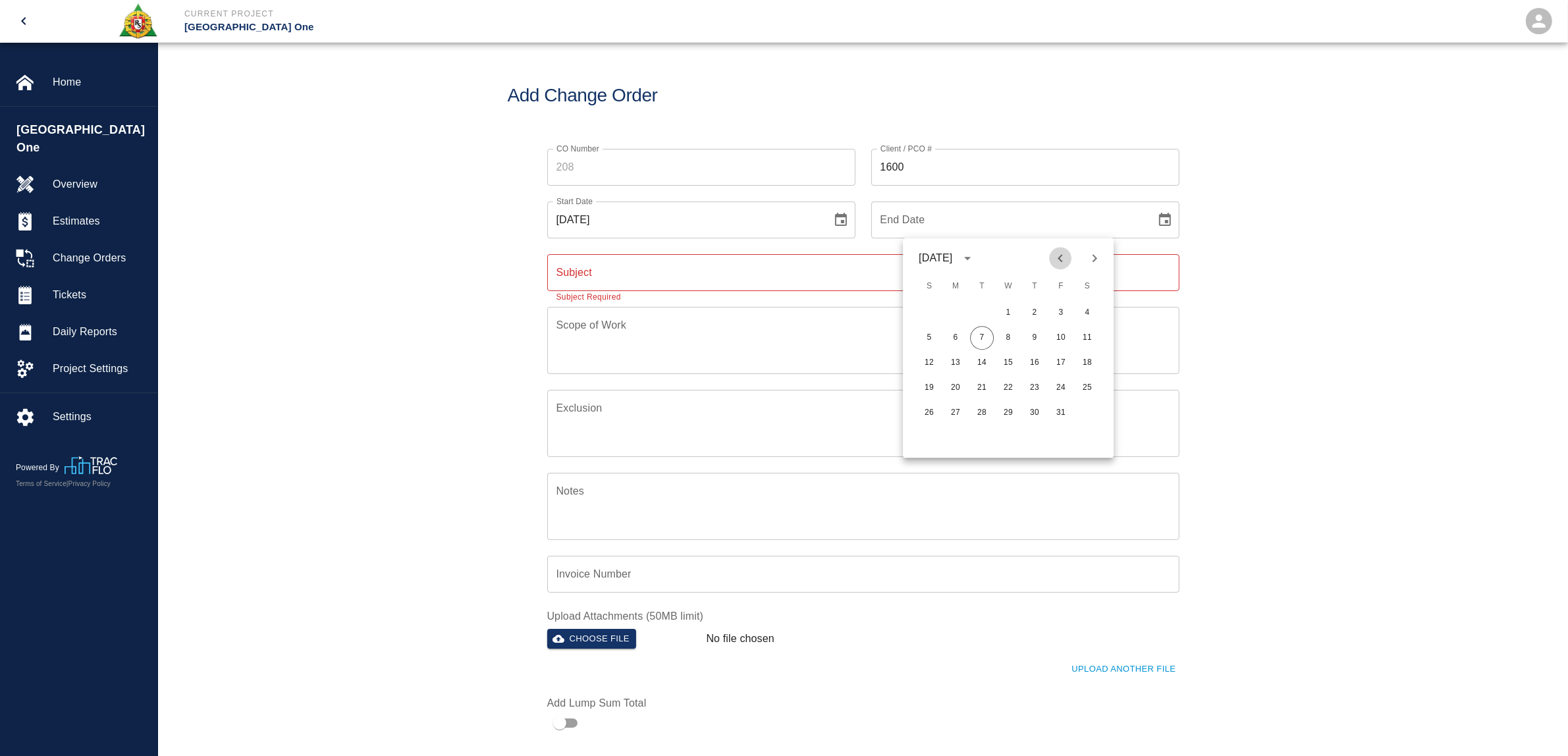
click at [1062, 258] on icon "Previous month" at bounding box center [1060, 258] width 16 height 16
click at [988, 383] on button "23" at bounding box center [982, 388] width 24 height 24
type input "[DATE]"
click at [663, 261] on input "Subject" at bounding box center [863, 272] width 632 height 37
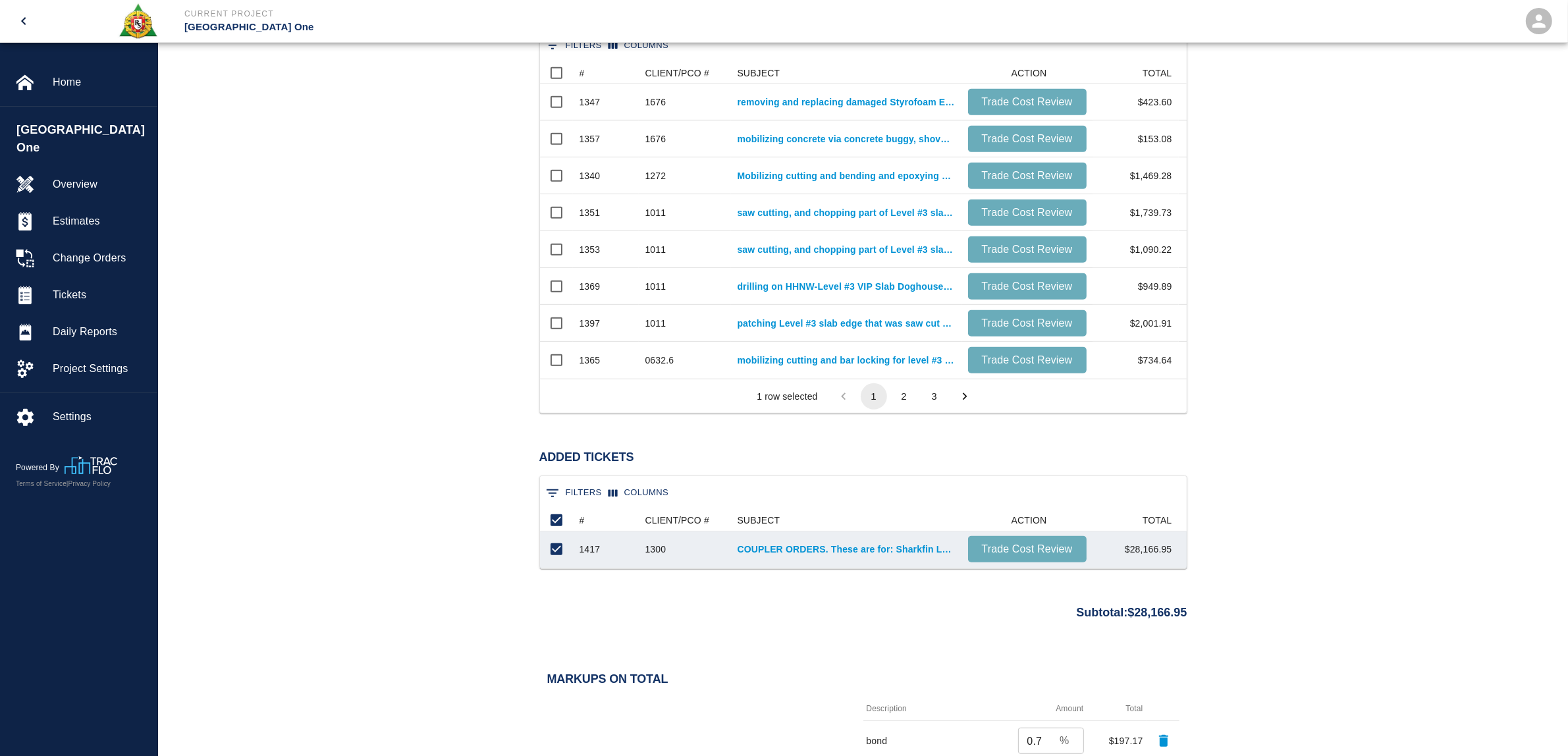
scroll to position [1112, 0]
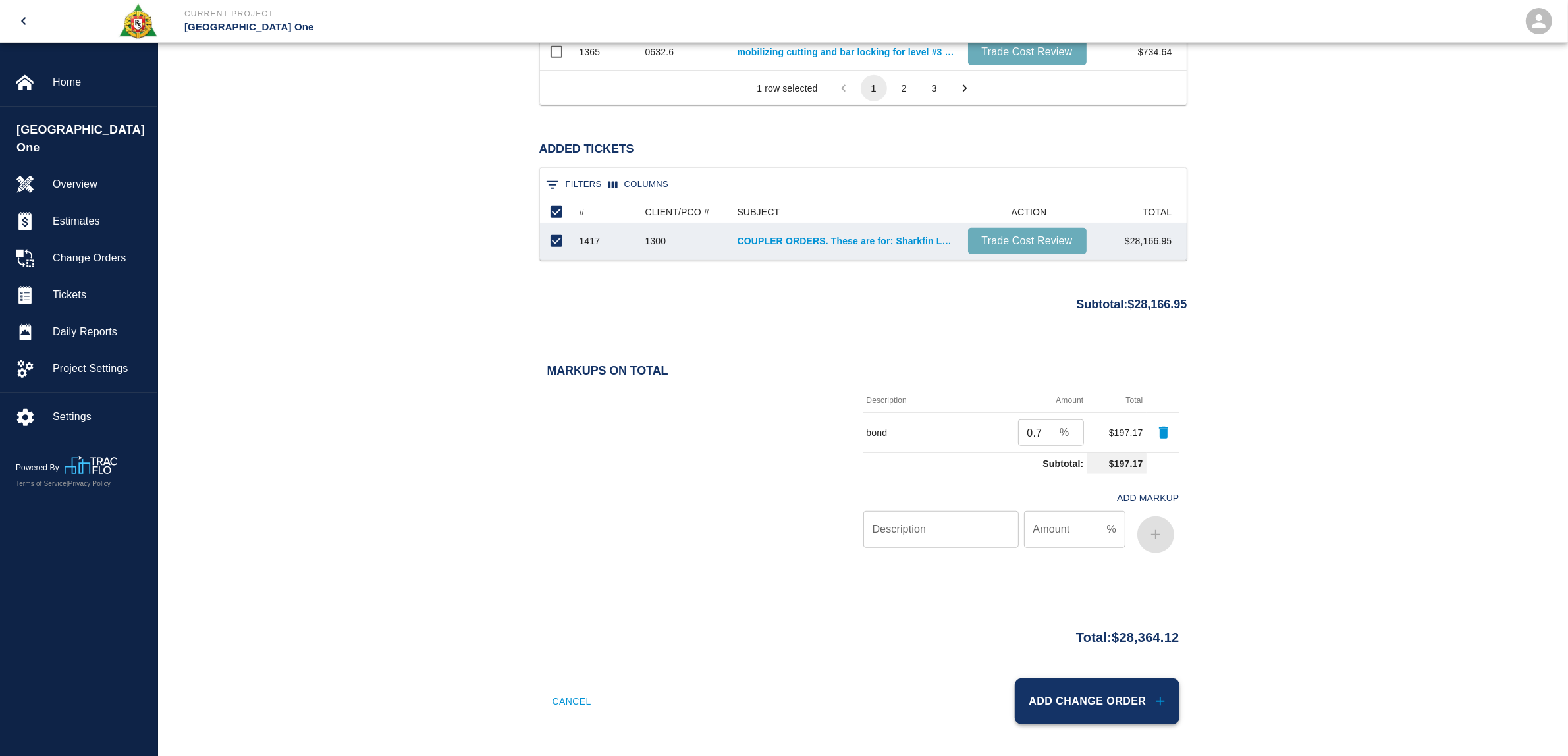
type input "PI 1600 Coupler Orders. July 29, September 8 & 23, 2025."
click at [1097, 703] on button "Add Change Order" at bounding box center [1097, 700] width 165 height 46
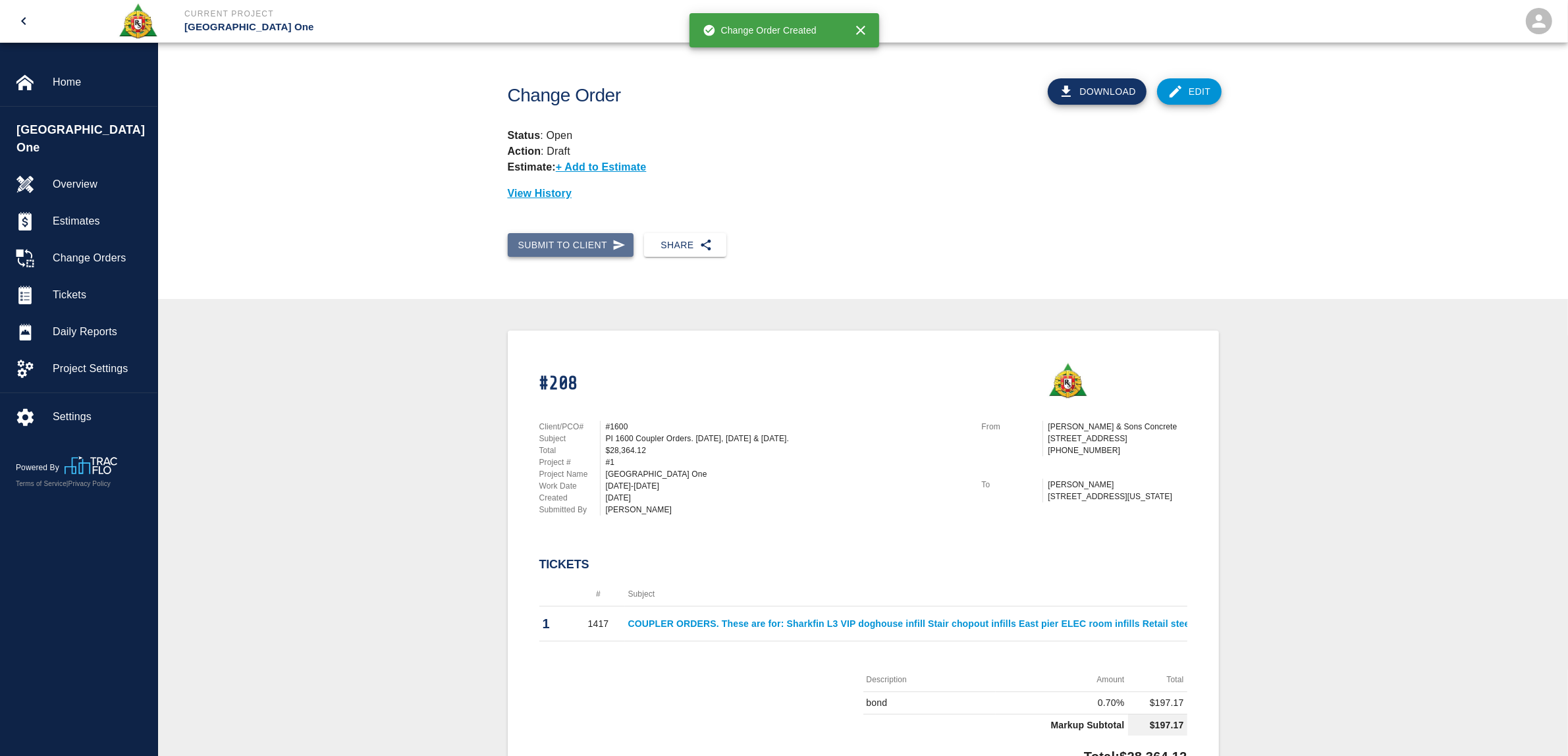
click at [597, 237] on button "Submit to Client" at bounding box center [571, 245] width 126 height 25
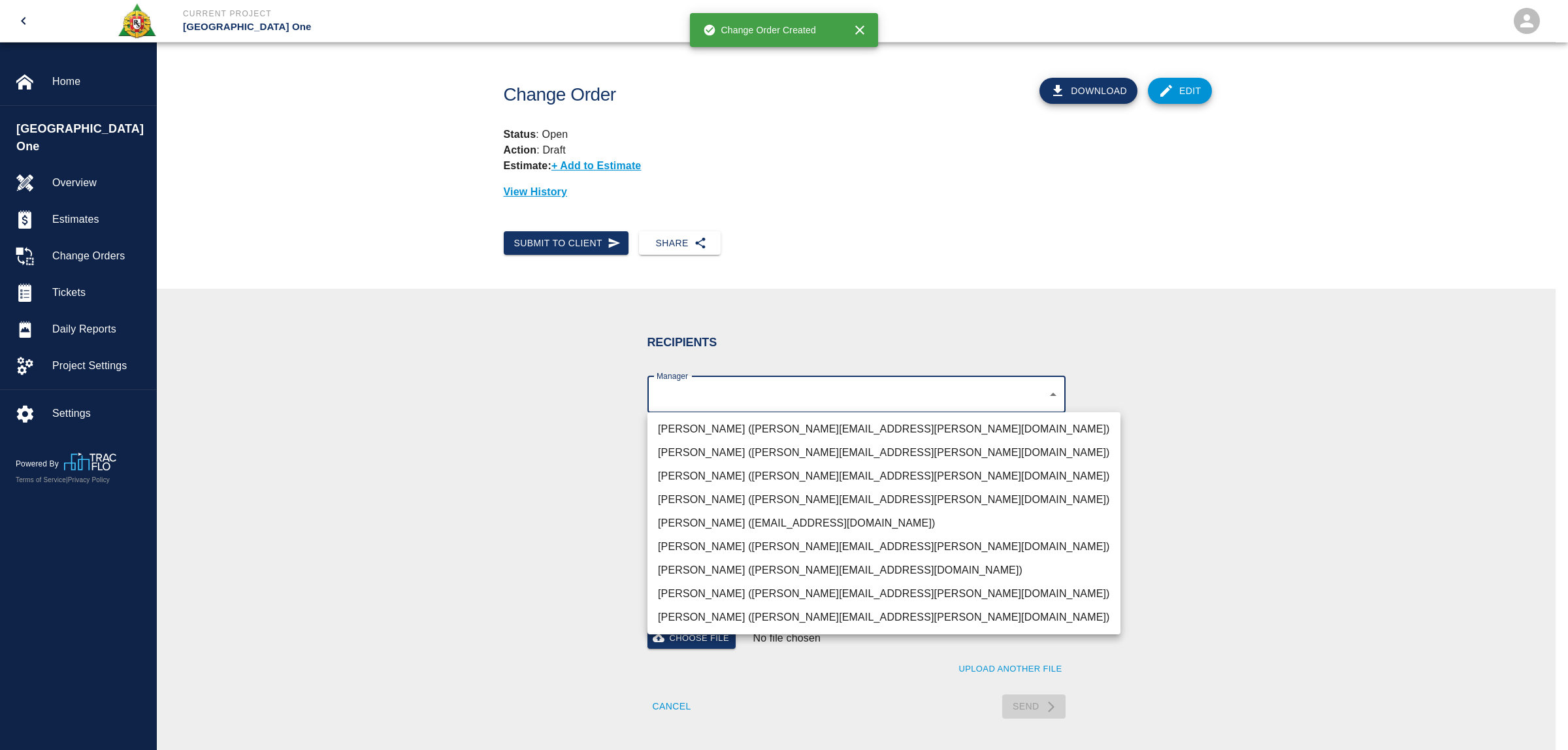
click at [727, 395] on body "Current Project JFK Terminal One Home JFK Terminal One Overview Estimates Chang…" at bounding box center [784, 375] width 1568 height 750
click at [742, 477] on li "Parin Kanani (parin.kanani@aecom.com)" at bounding box center [883, 476] width 473 height 24
type input "69d78ca4-8a93-4c72-a988-7271956ccf0b"
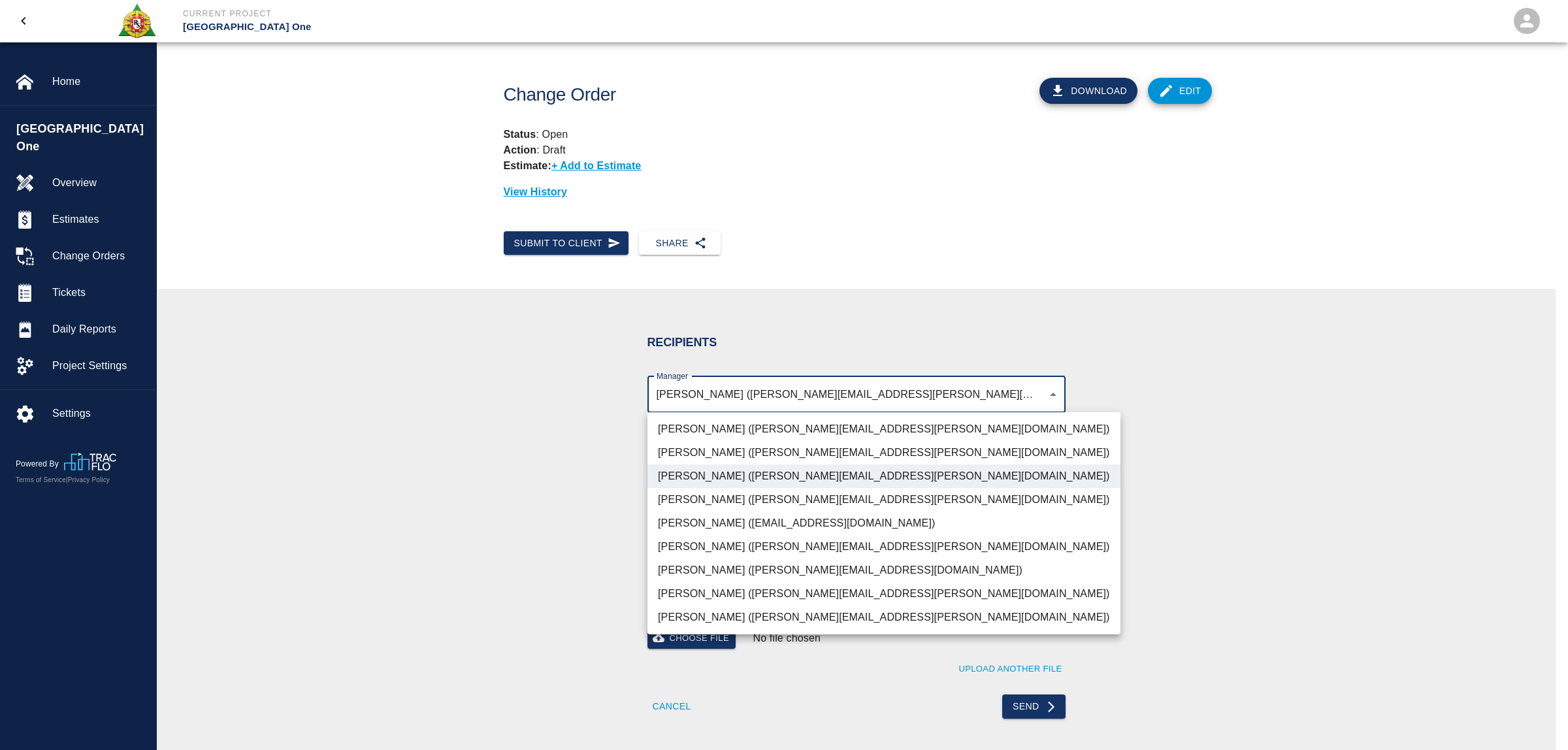
click at [523, 485] on div at bounding box center [784, 375] width 1568 height 750
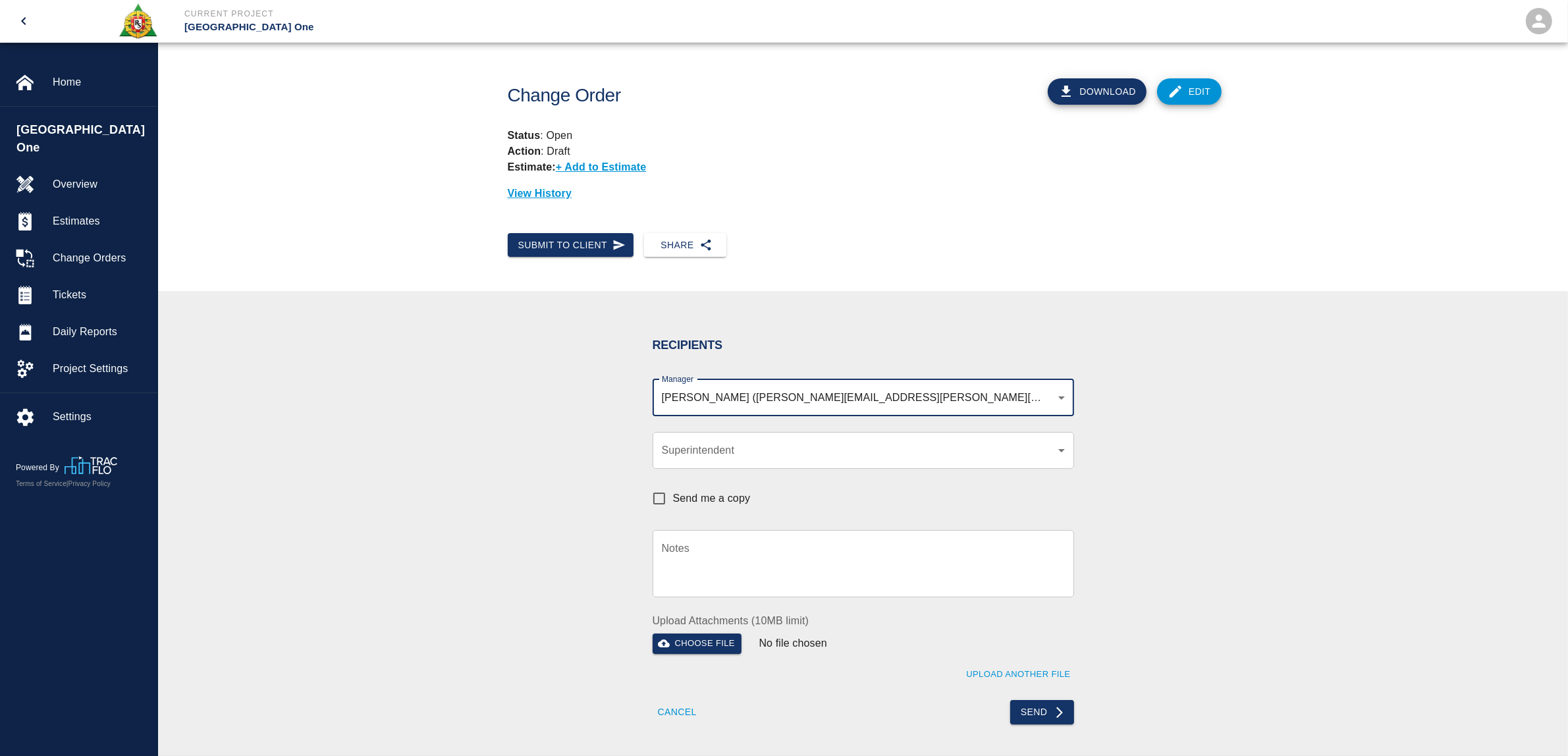
click at [1045, 712] on button "Send" at bounding box center [1042, 712] width 64 height 25
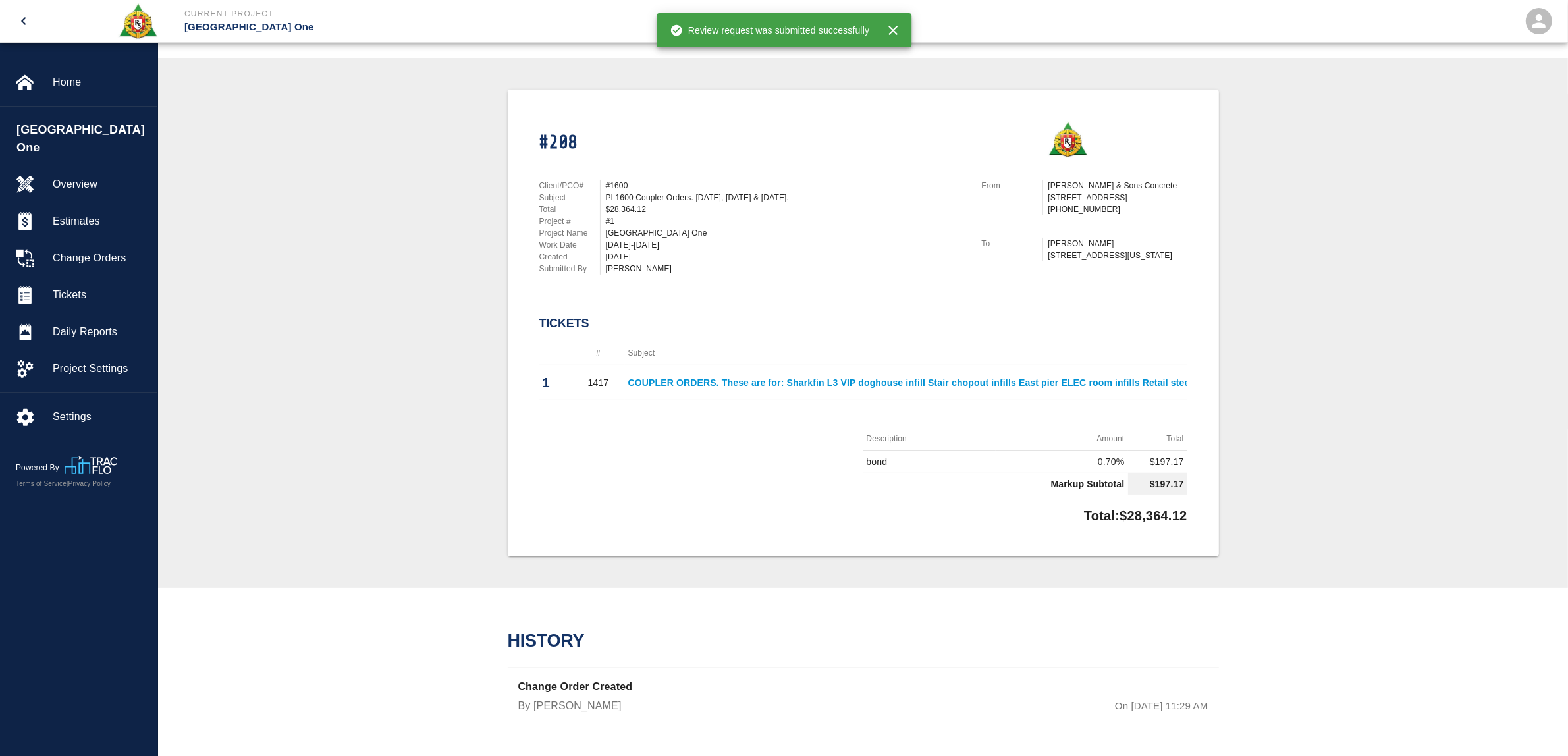
scroll to position [252, 0]
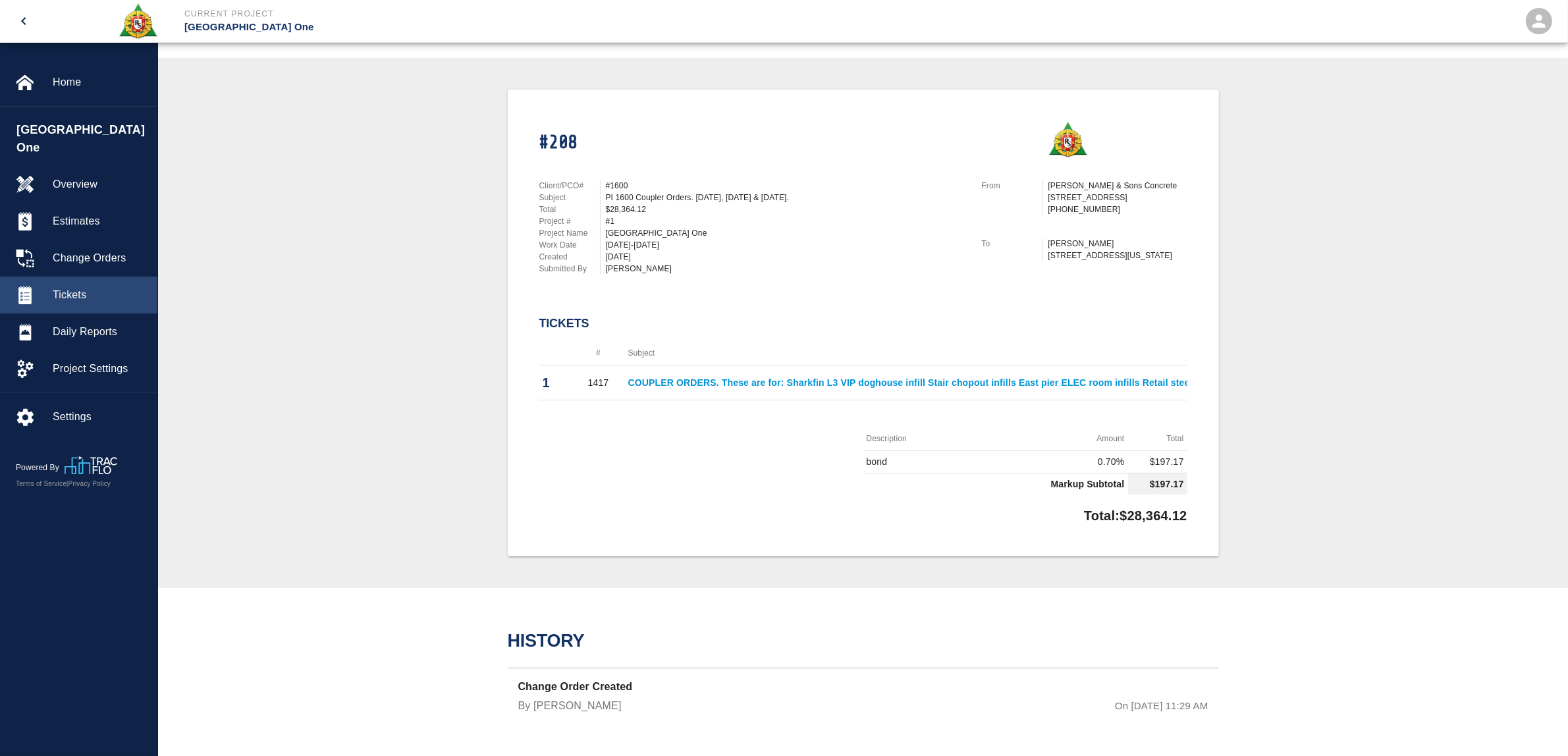
click at [71, 287] on span "Tickets" at bounding box center [100, 295] width 94 height 16
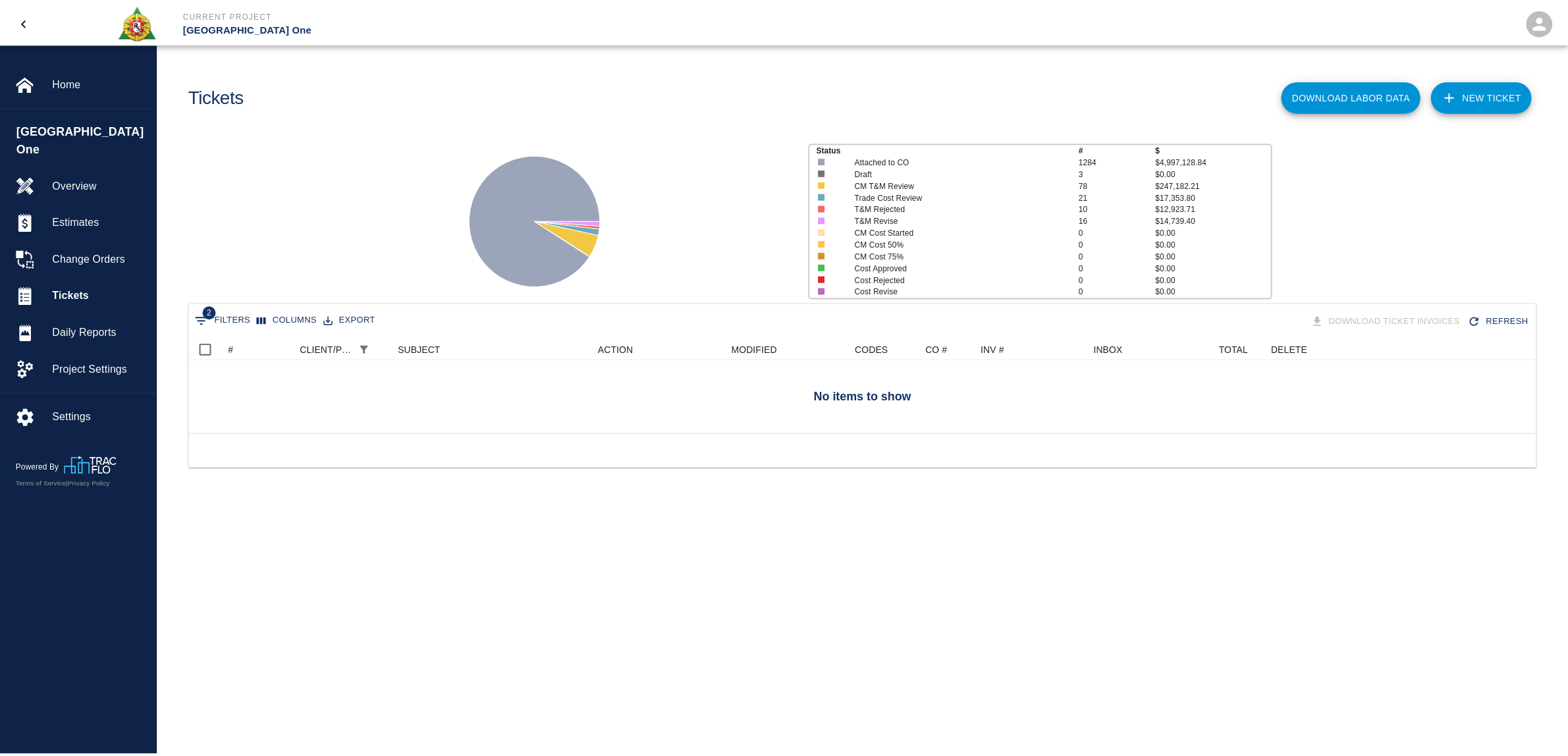
scroll to position [83, 1345]
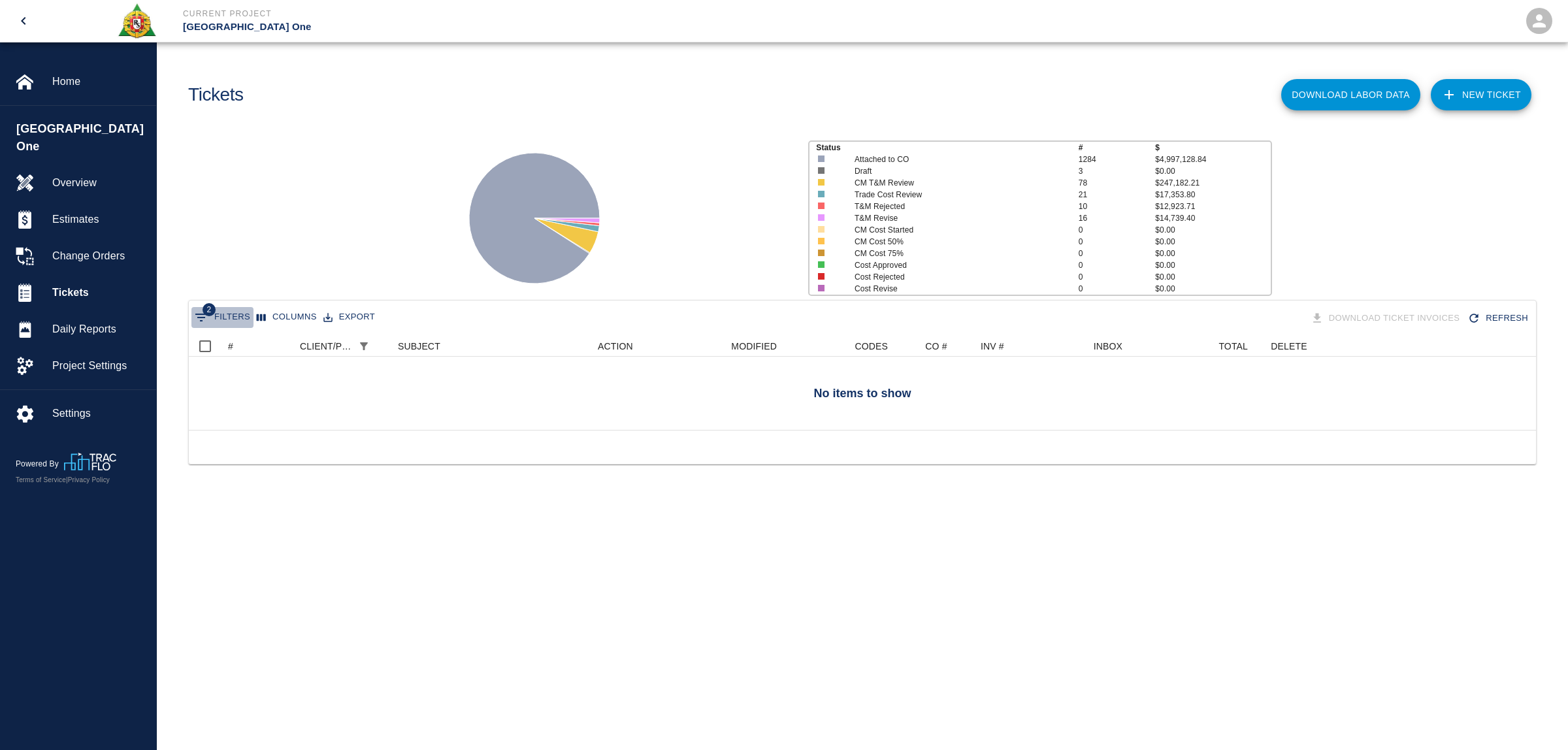
click at [207, 317] on icon "Show filters" at bounding box center [201, 317] width 15 height 15
select select "date_closed"
select select "isEmpty"
select select "pco_number"
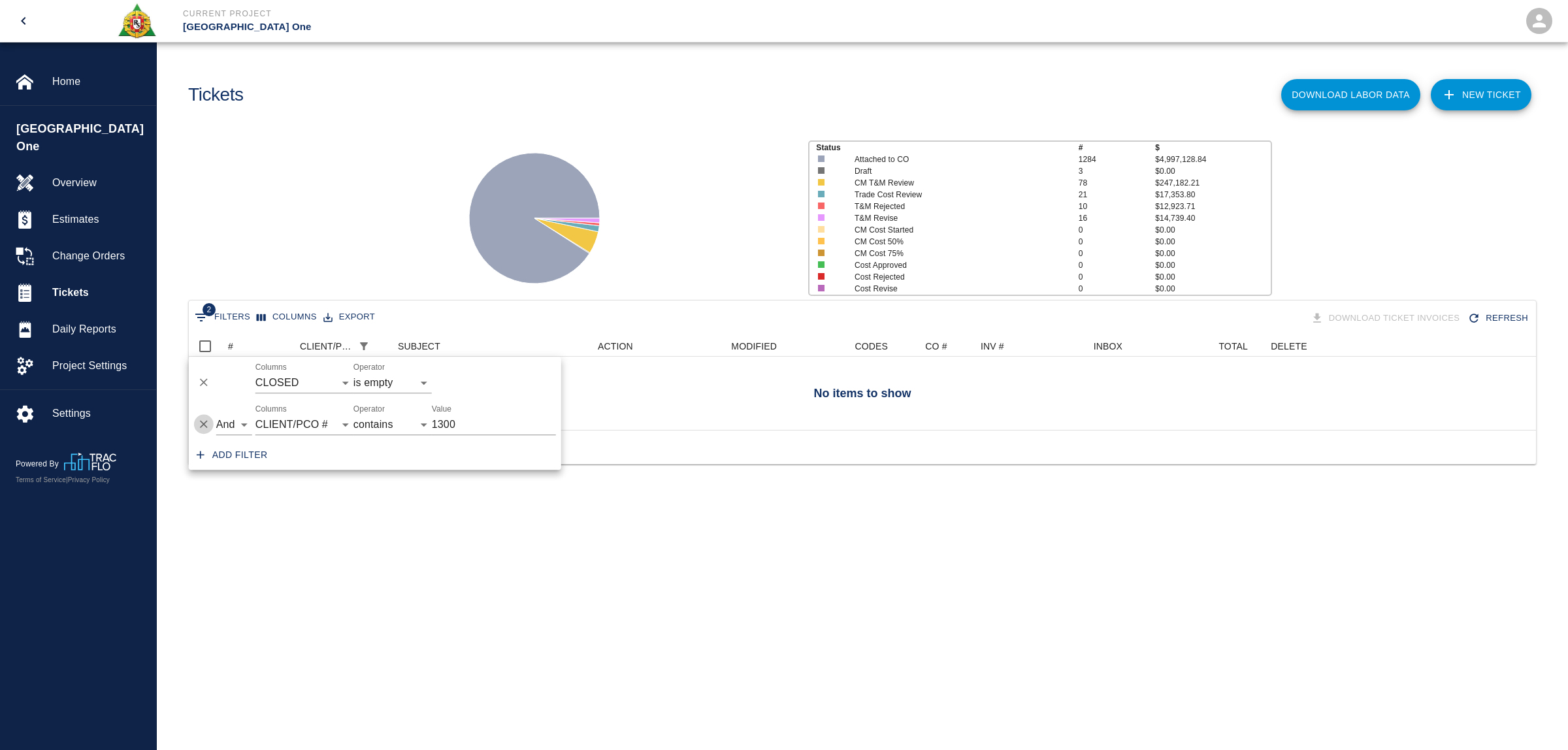
click at [200, 426] on icon "Delete" at bounding box center [204, 424] width 13 height 13
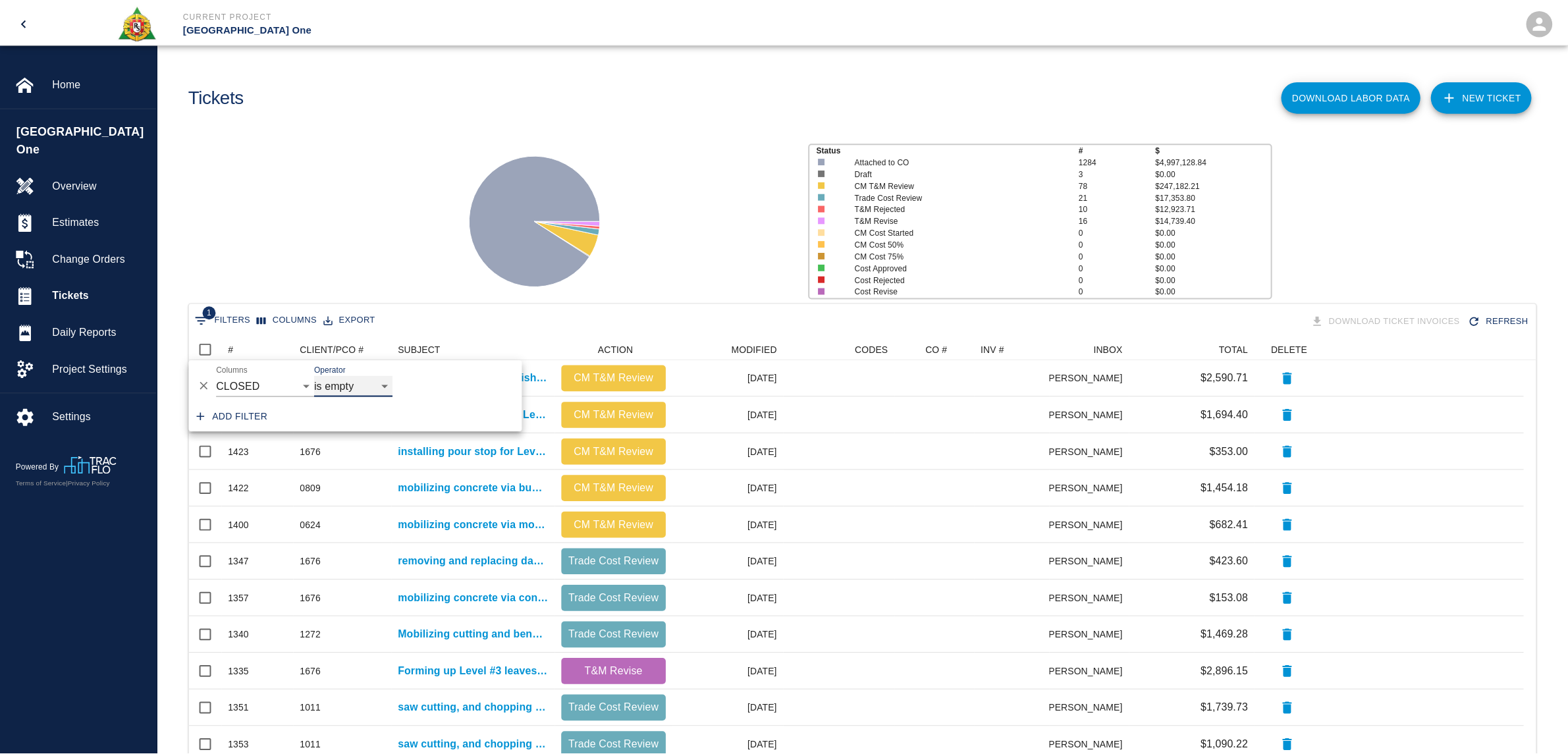
scroll to position [12, 13]
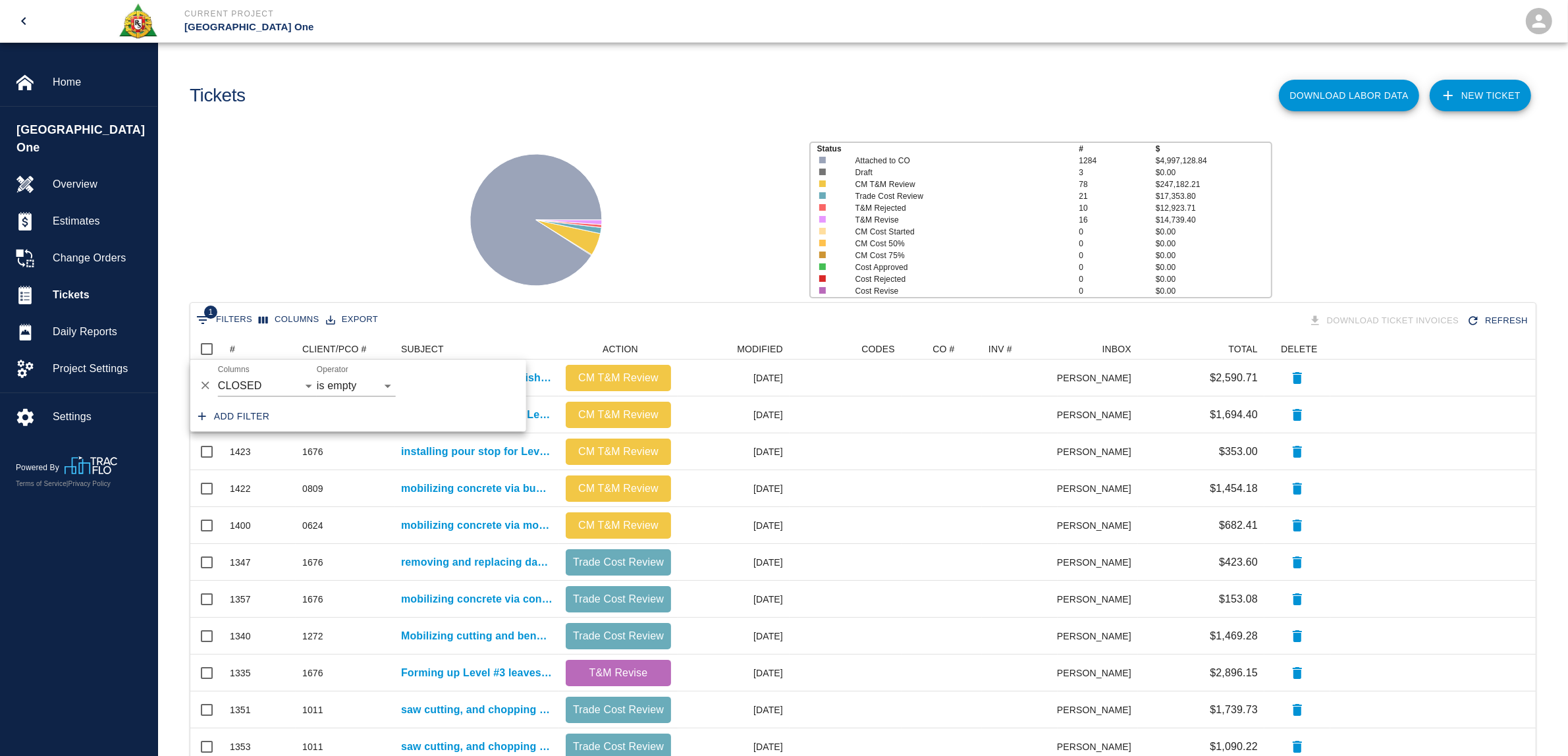
click at [444, 171] on div at bounding box center [621, 215] width 355 height 175
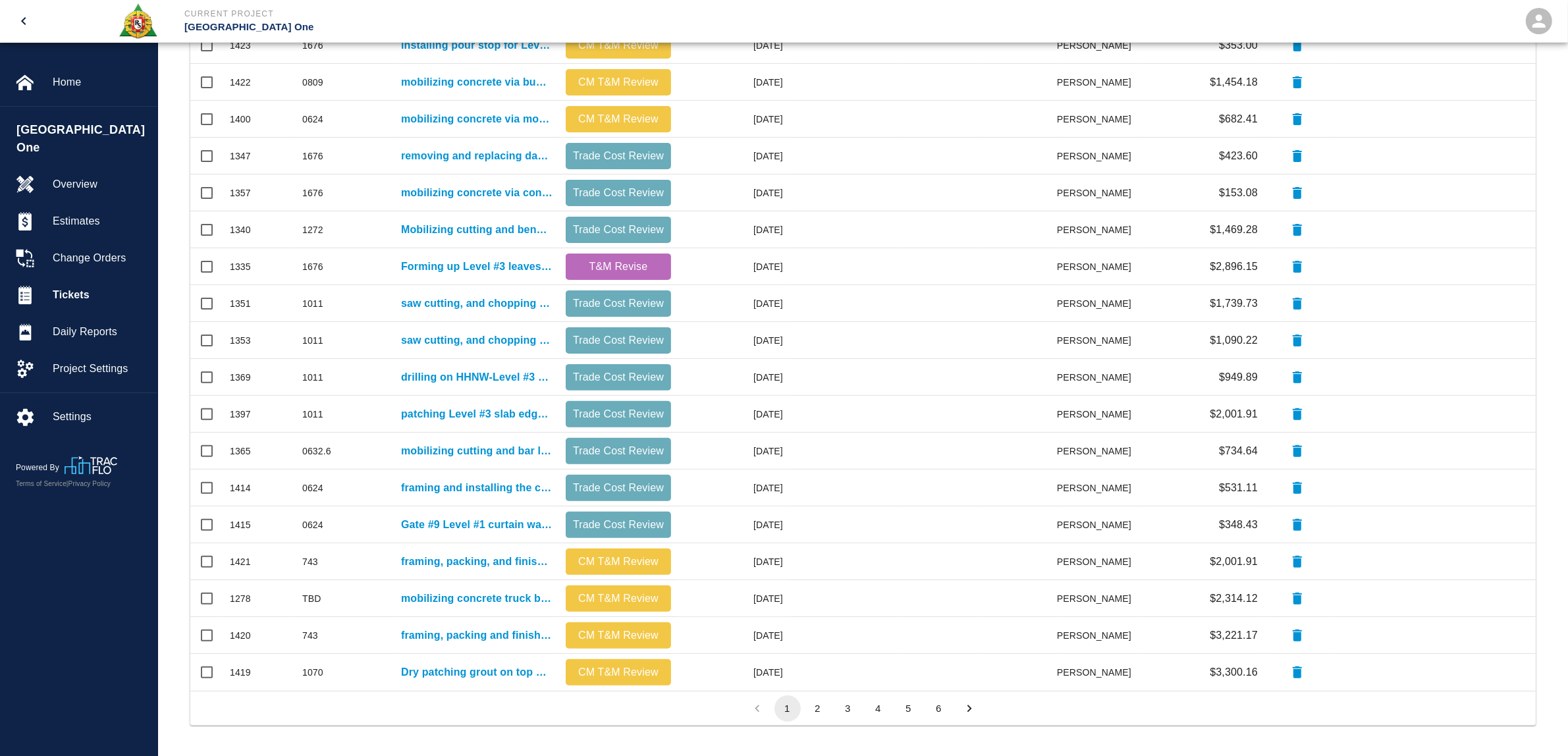
scroll to position [407, 0]
click at [824, 709] on button "2" at bounding box center [818, 707] width 26 height 26
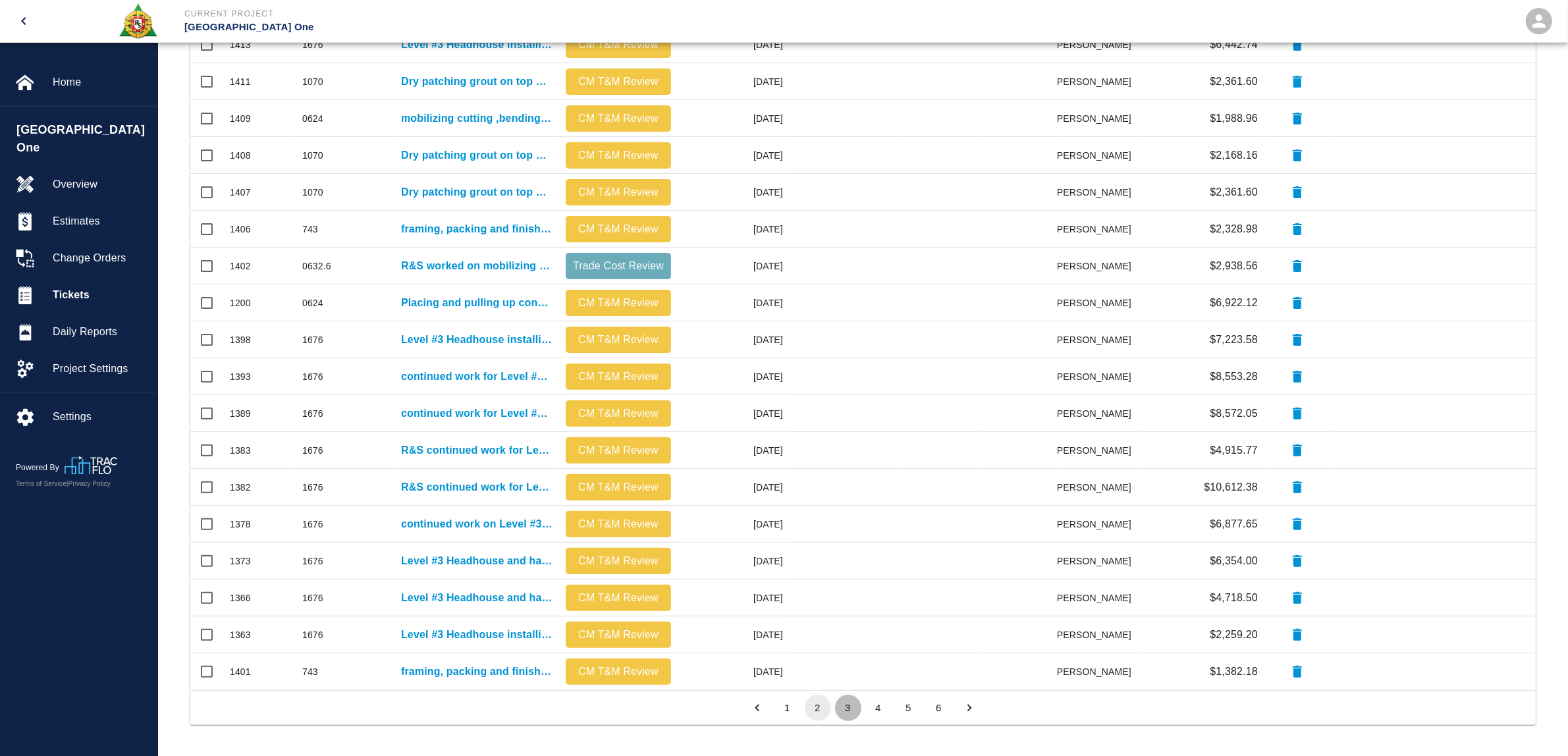
click at [845, 700] on button "3" at bounding box center [848, 707] width 26 height 26
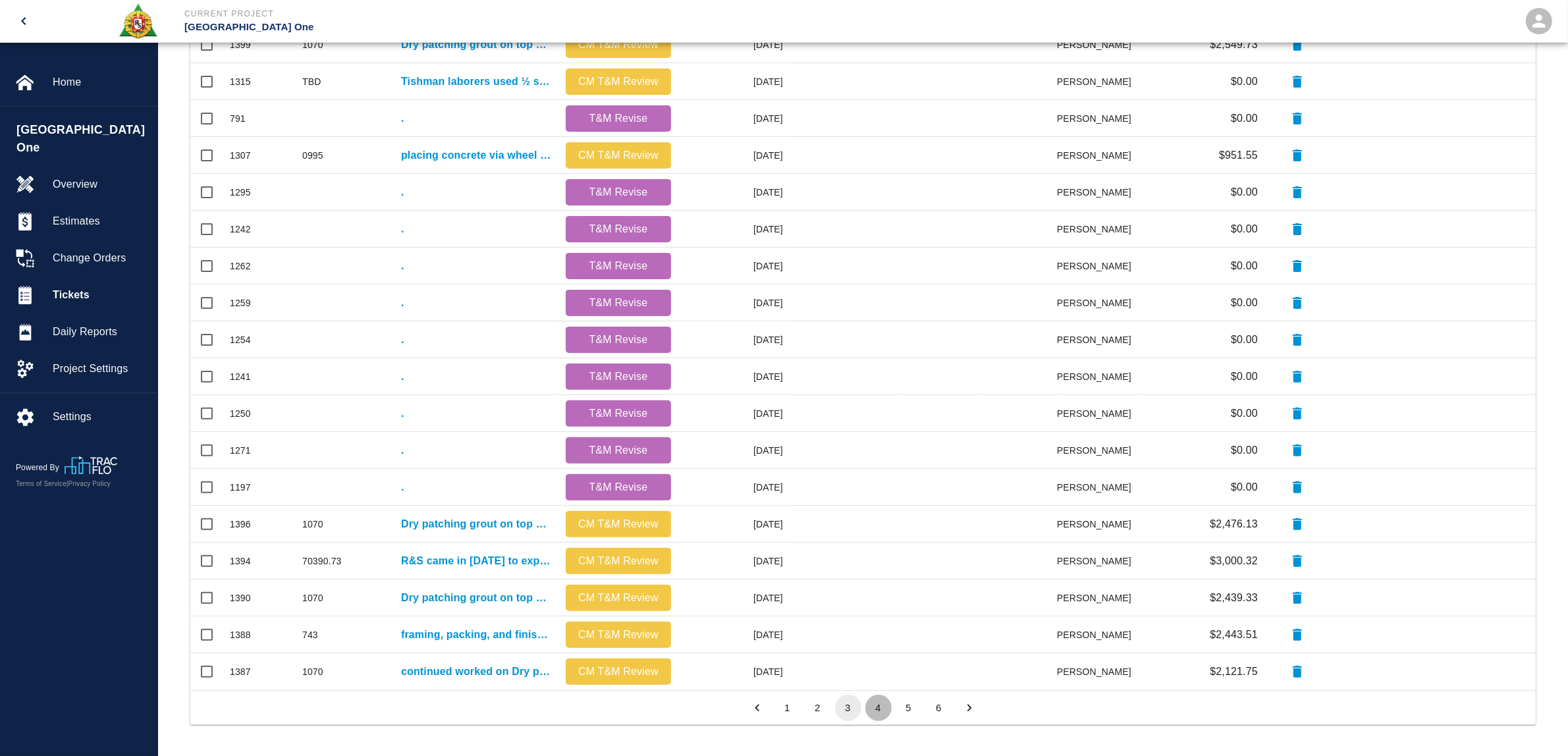
click at [879, 705] on button "4" at bounding box center [878, 707] width 26 height 26
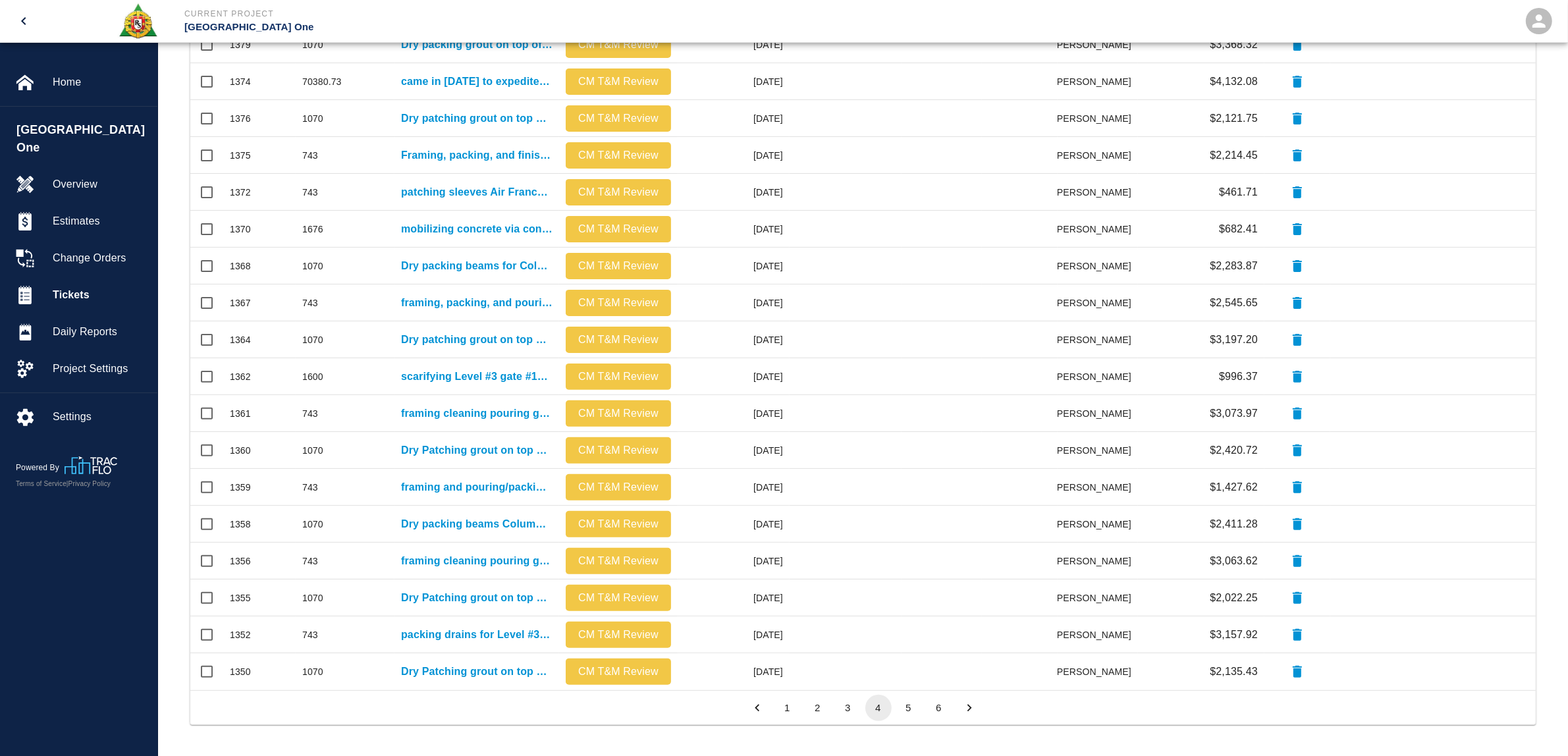
click at [783, 707] on button "1" at bounding box center [788, 707] width 26 height 26
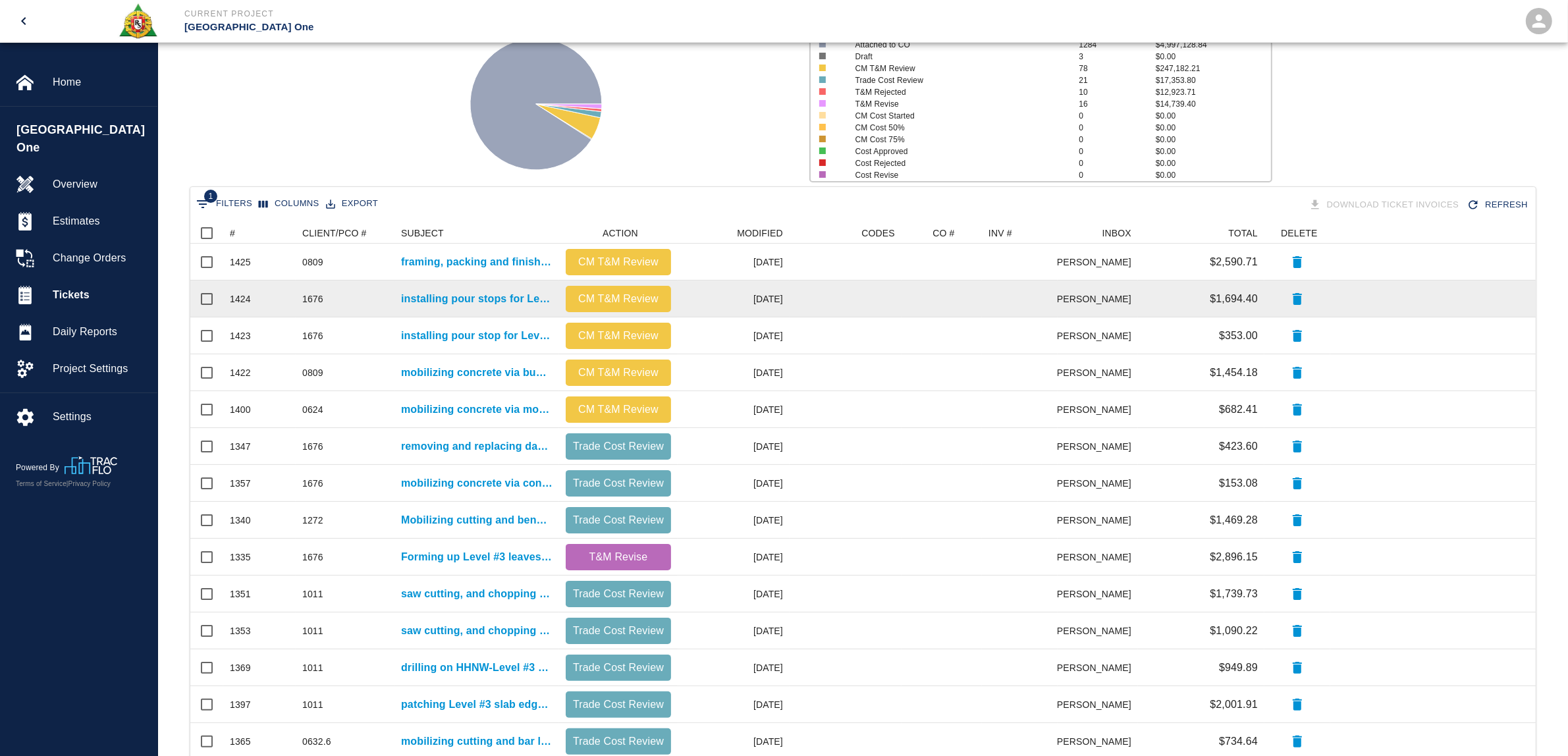
scroll to position [0, 0]
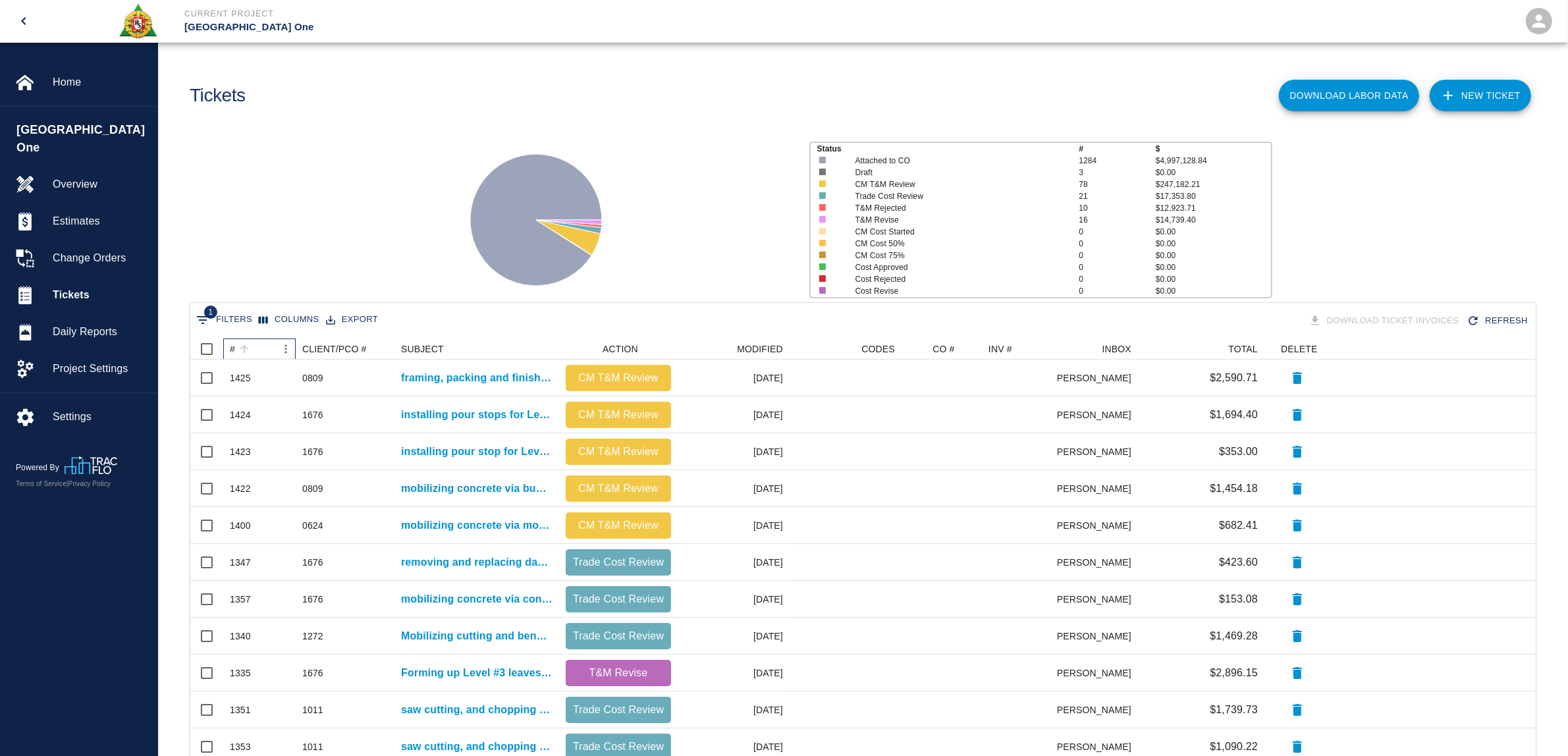
click at [232, 347] on div "#" at bounding box center [232, 349] width 5 height 21
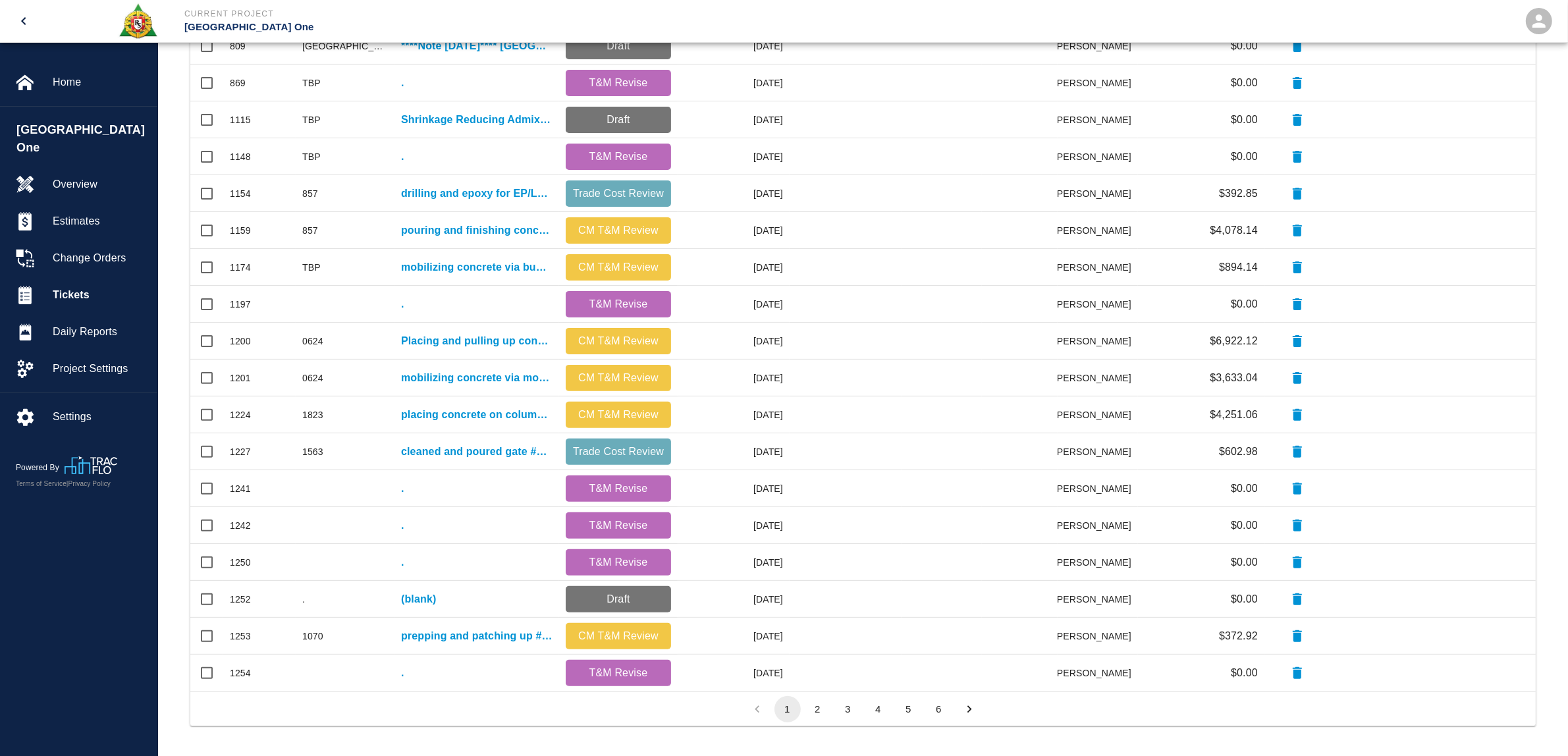
scroll to position [407, 0]
click at [815, 702] on button "2" at bounding box center [818, 707] width 26 height 26
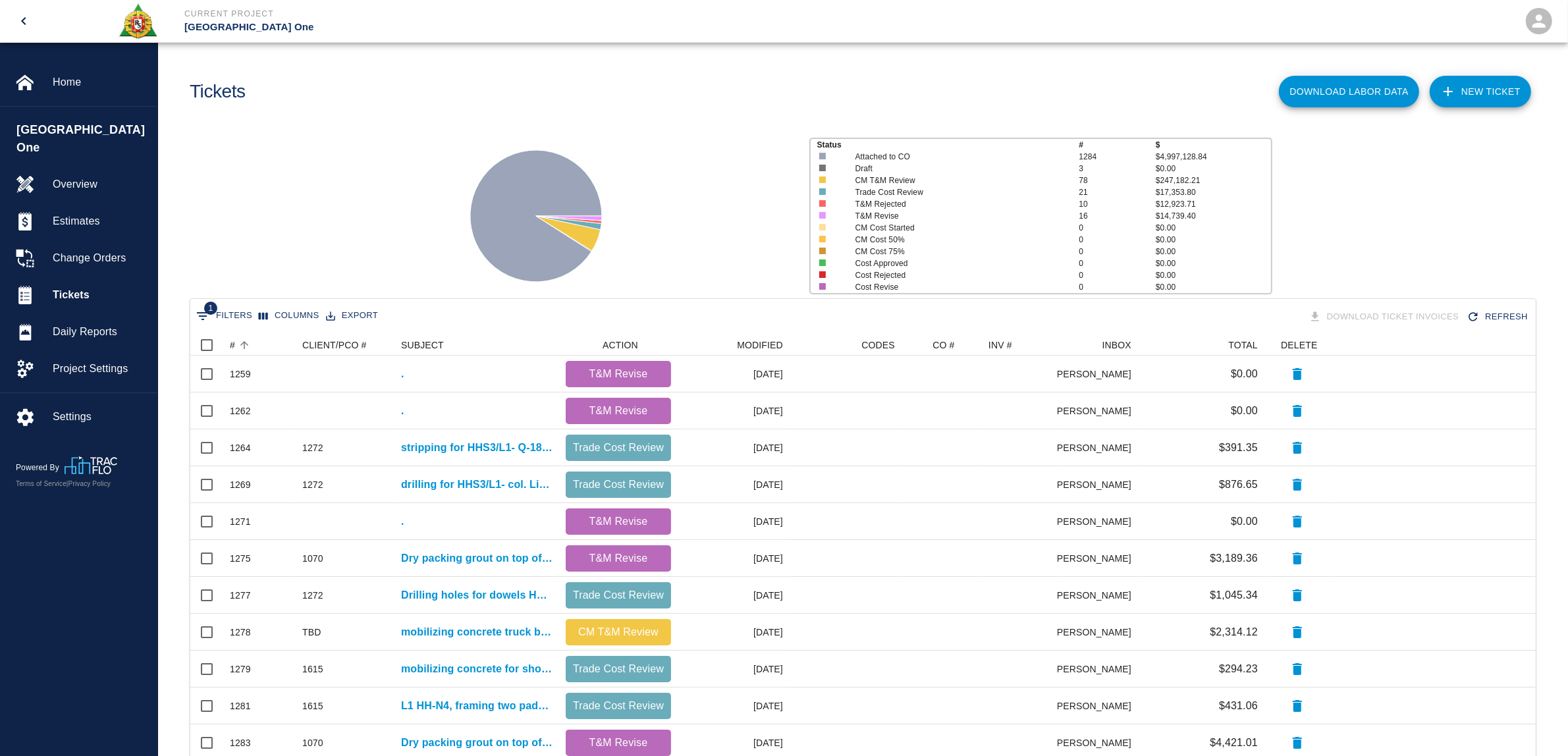
scroll to position [0, 0]
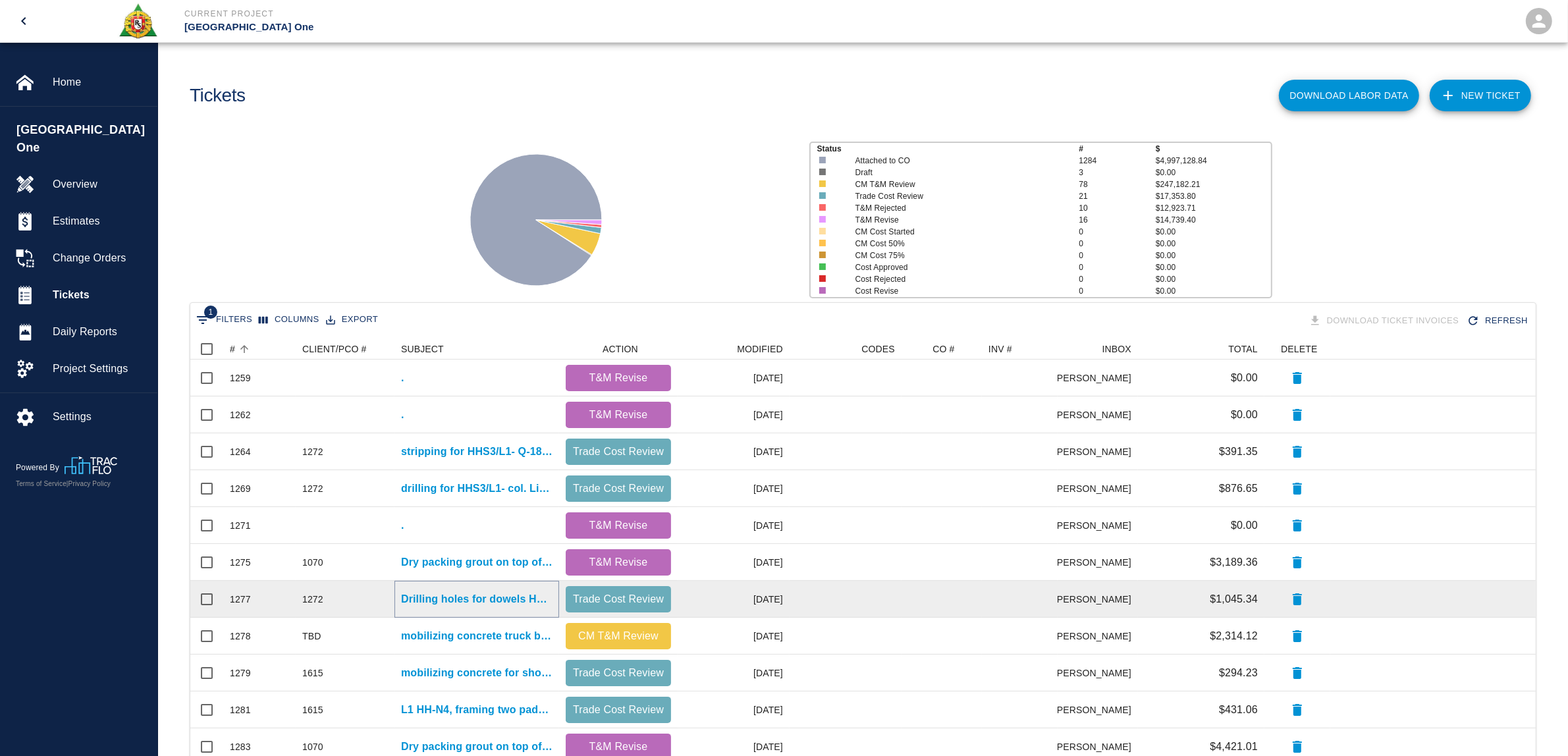
click at [529, 602] on p "Drilling holes for dowels HHS3/L1- Area 36- SOG electrical man hole- Column lin…" at bounding box center [477, 599] width 151 height 16
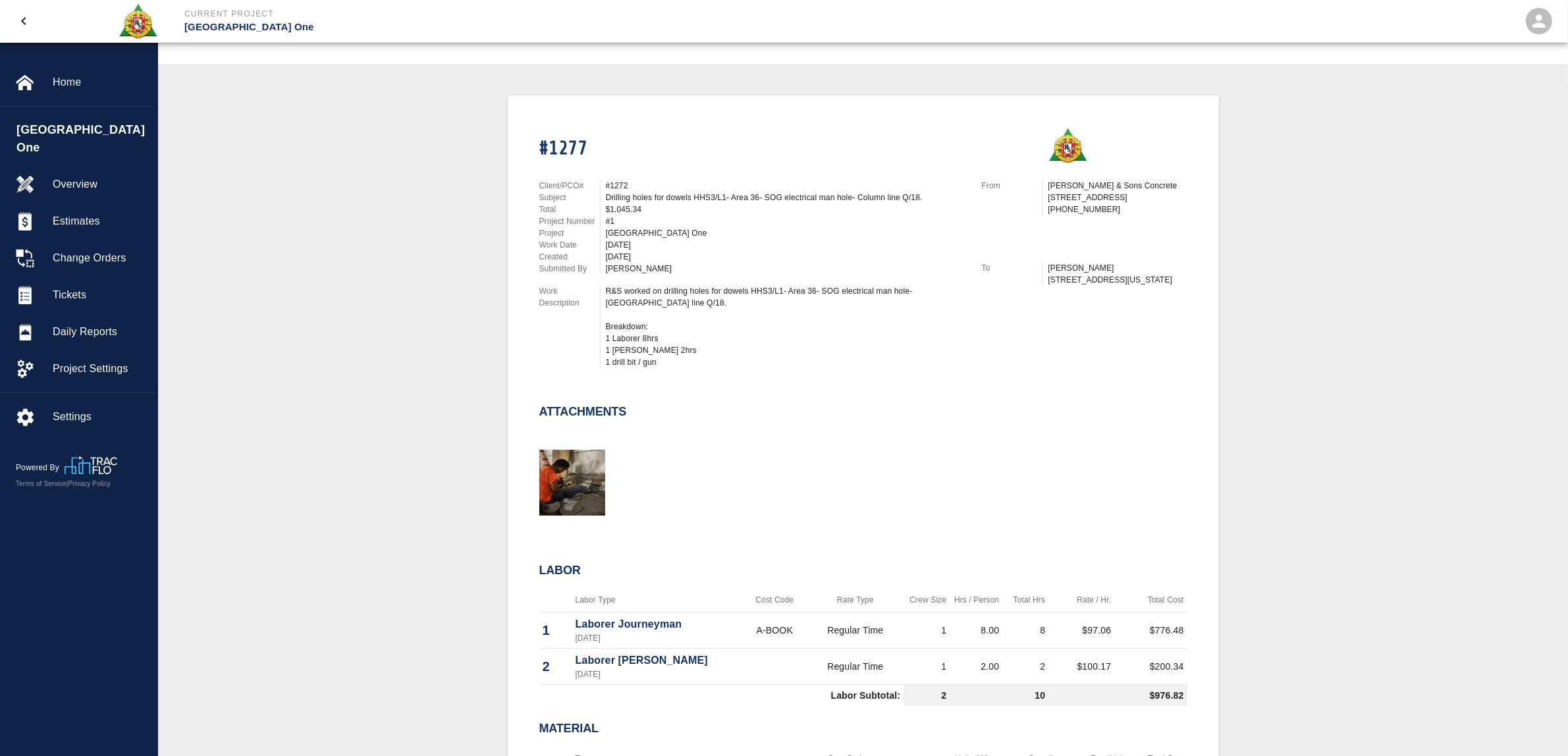
scroll to position [247, 0]
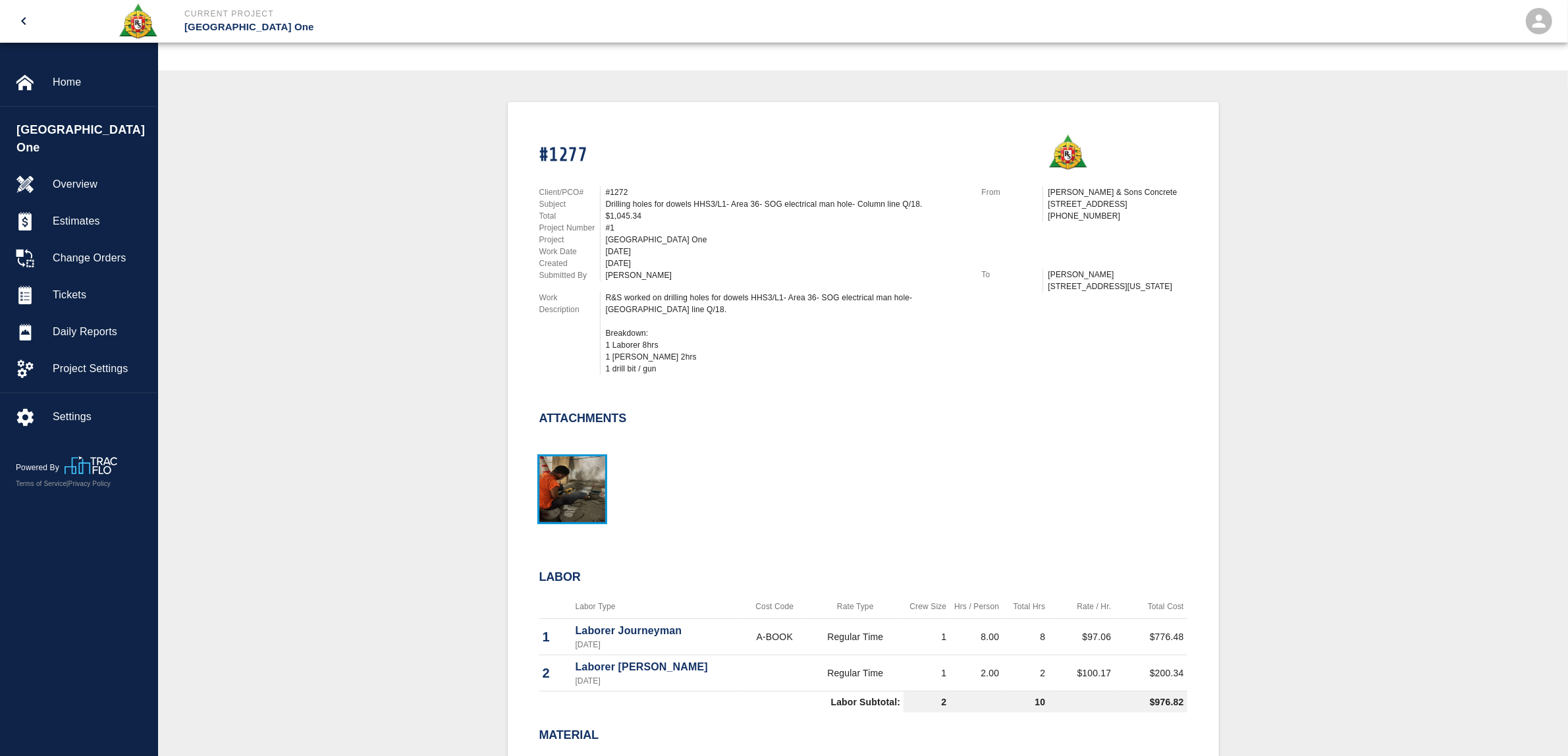
click at [575, 481] on img "button" at bounding box center [572, 488] width 66 height 66
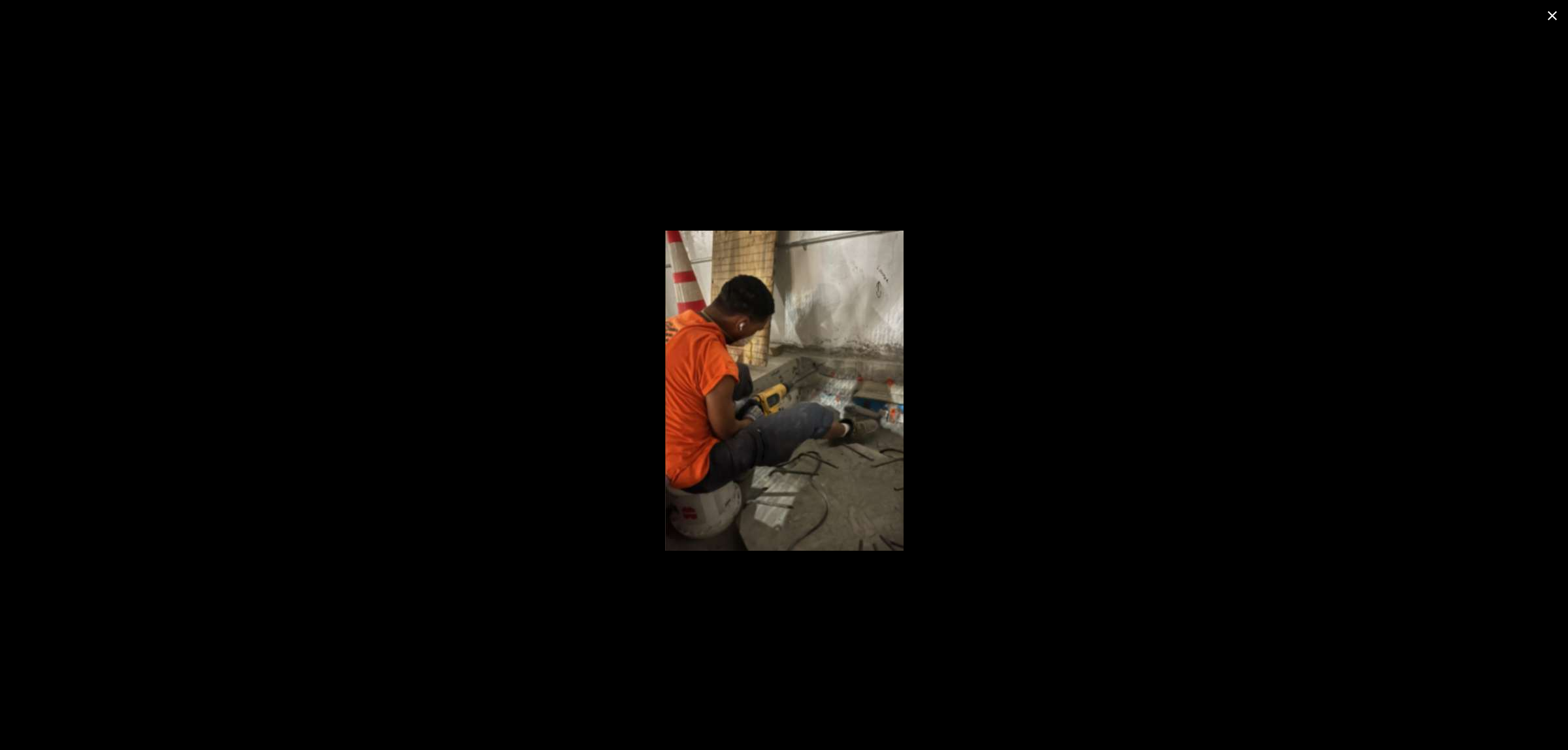
click at [570, 478] on div at bounding box center [784, 391] width 1568 height 718
click at [1546, 26] on button "close" at bounding box center [1552, 15] width 32 height 32
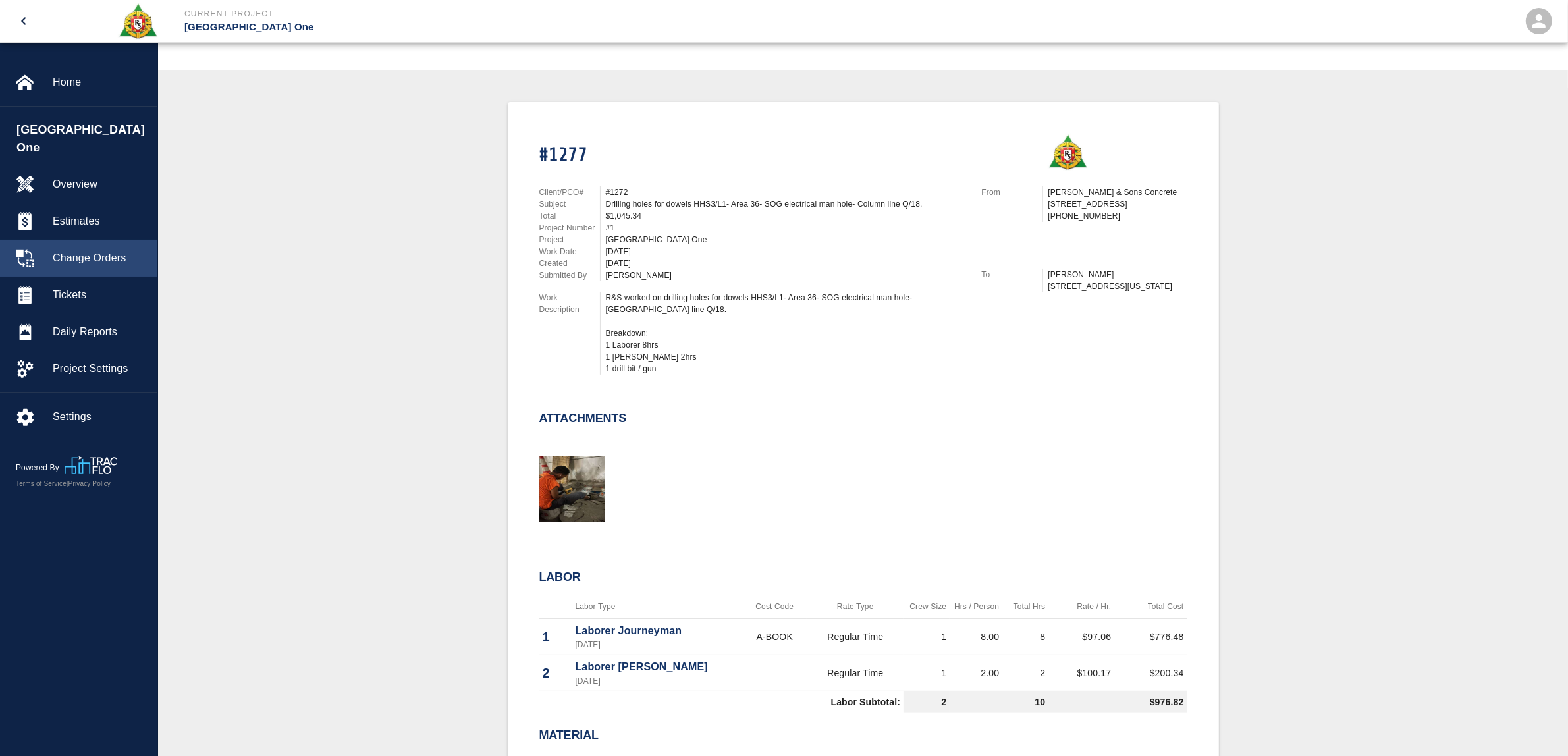
click at [132, 250] on span "Change Orders" at bounding box center [100, 258] width 94 height 16
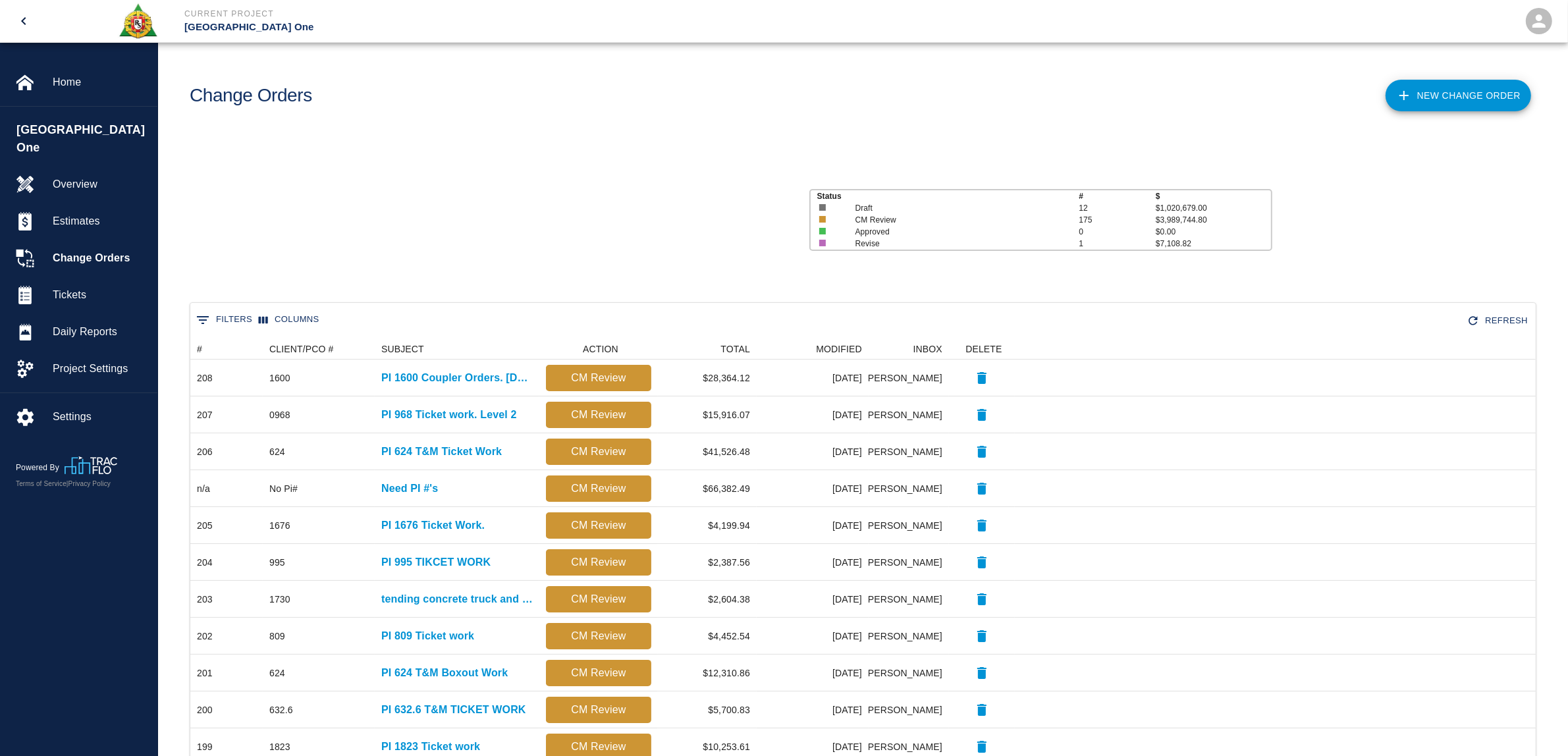
scroll to position [745, 1332]
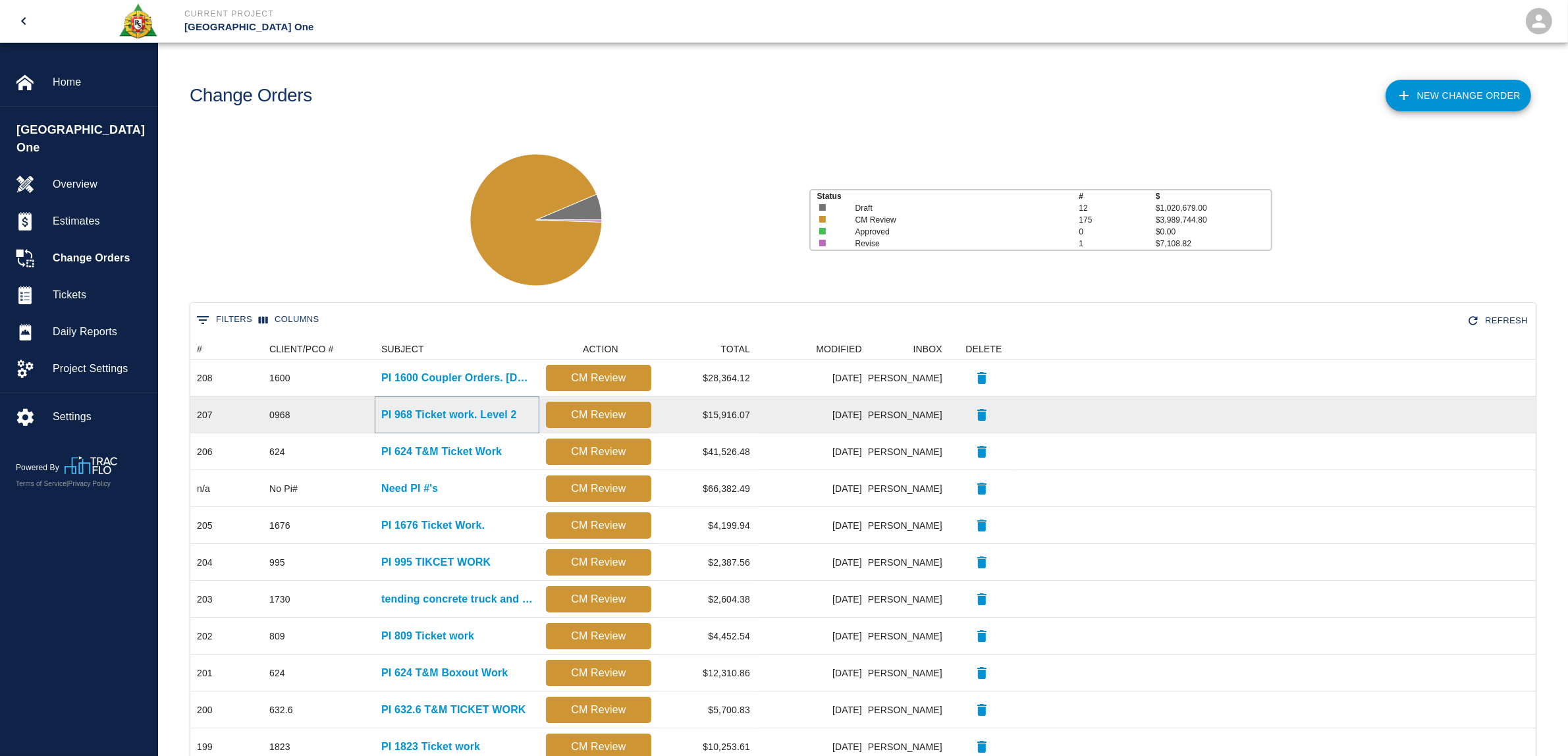
click at [448, 414] on p "PI 968 Ticket work. Level 2" at bounding box center [449, 414] width 136 height 16
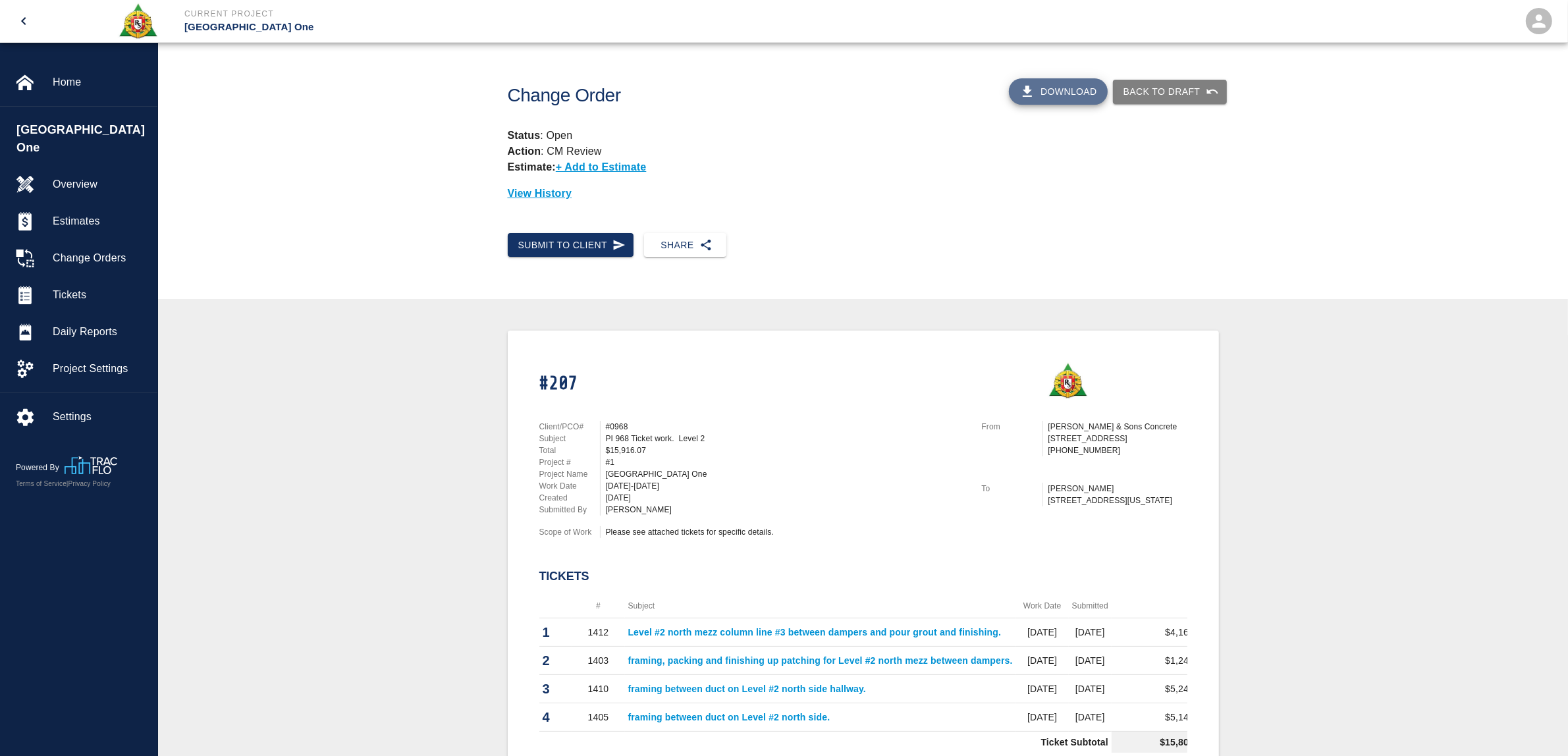
click at [1077, 91] on button "Download" at bounding box center [1059, 91] width 99 height 26
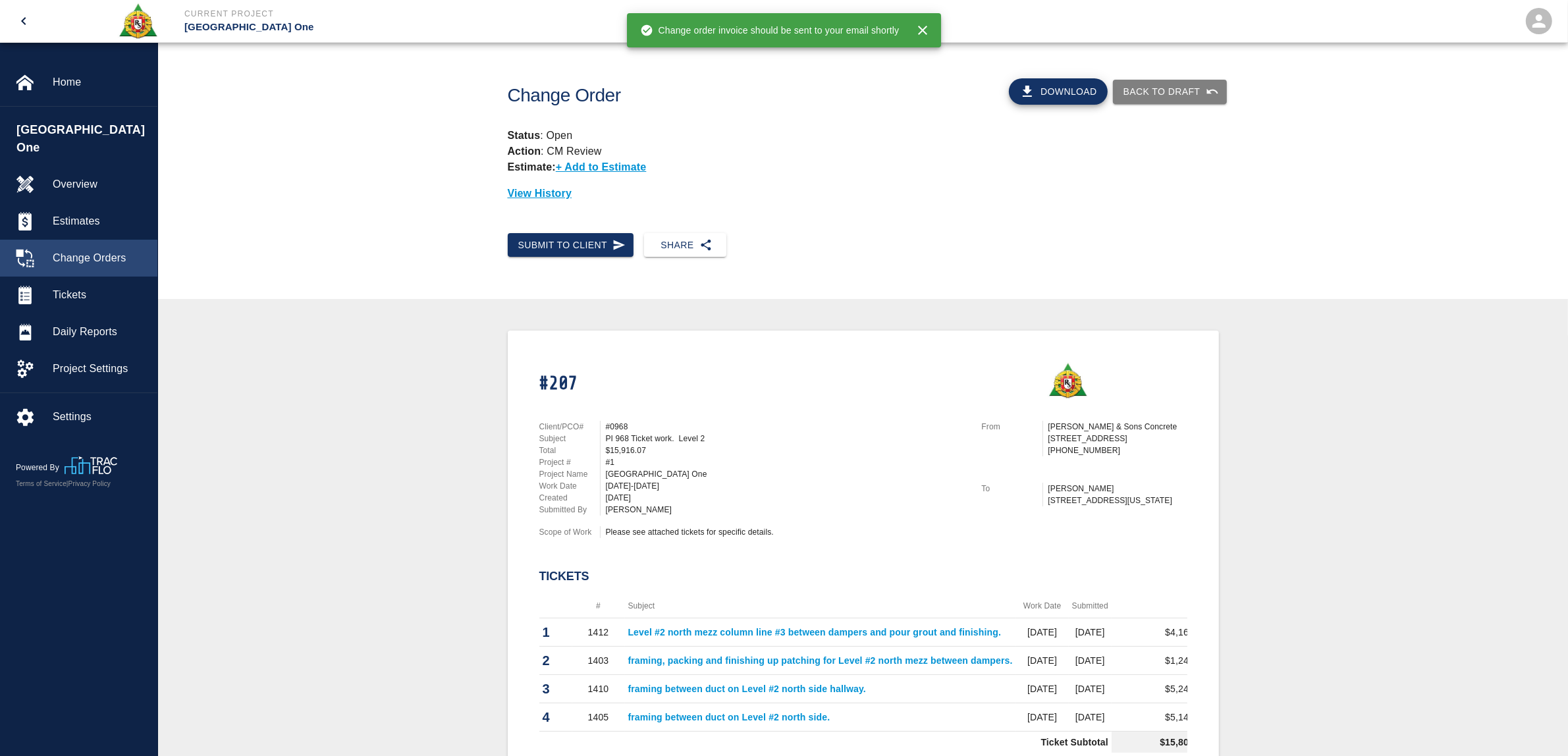
click at [76, 251] on div "Change Orders" at bounding box center [78, 258] width 158 height 37
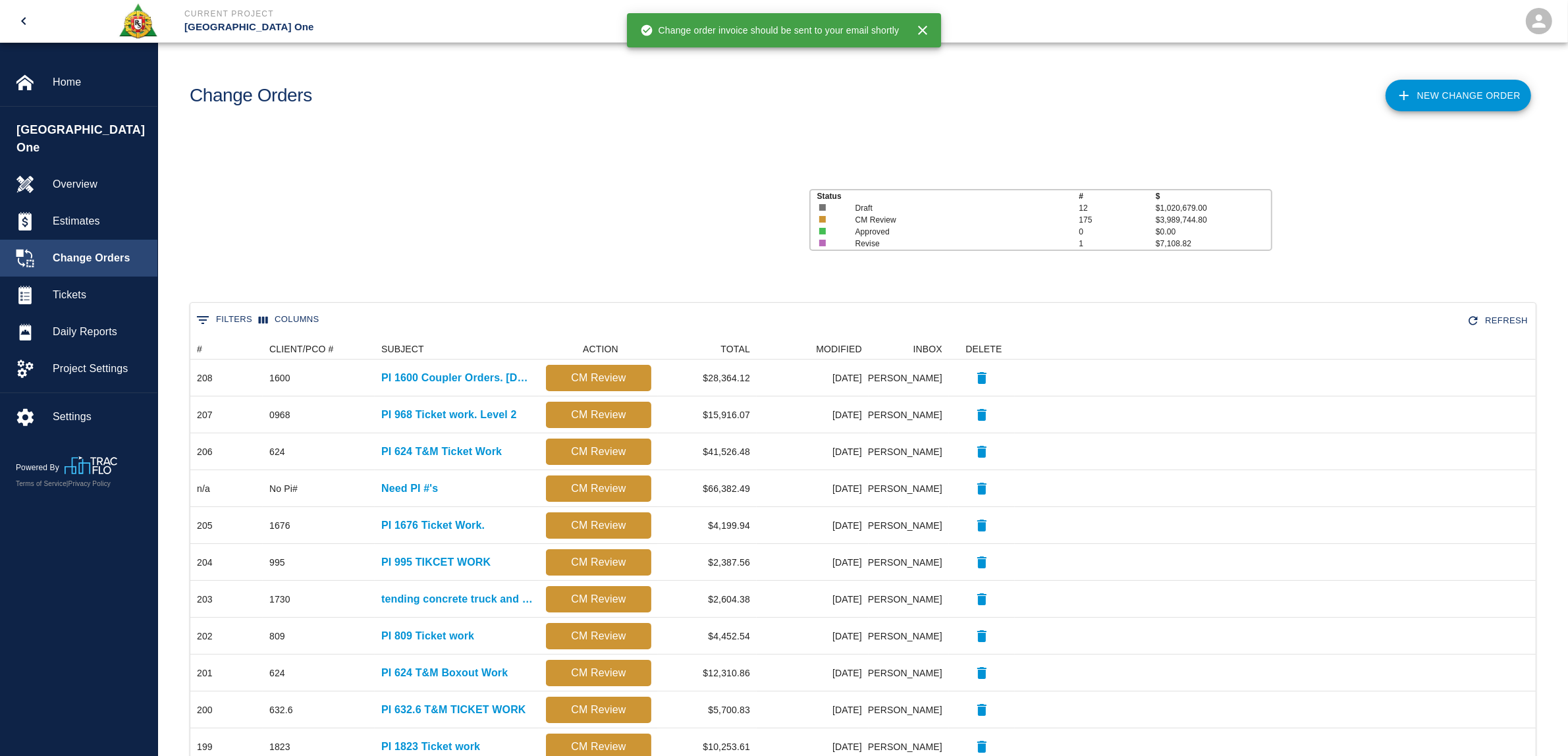
scroll to position [745, 1332]
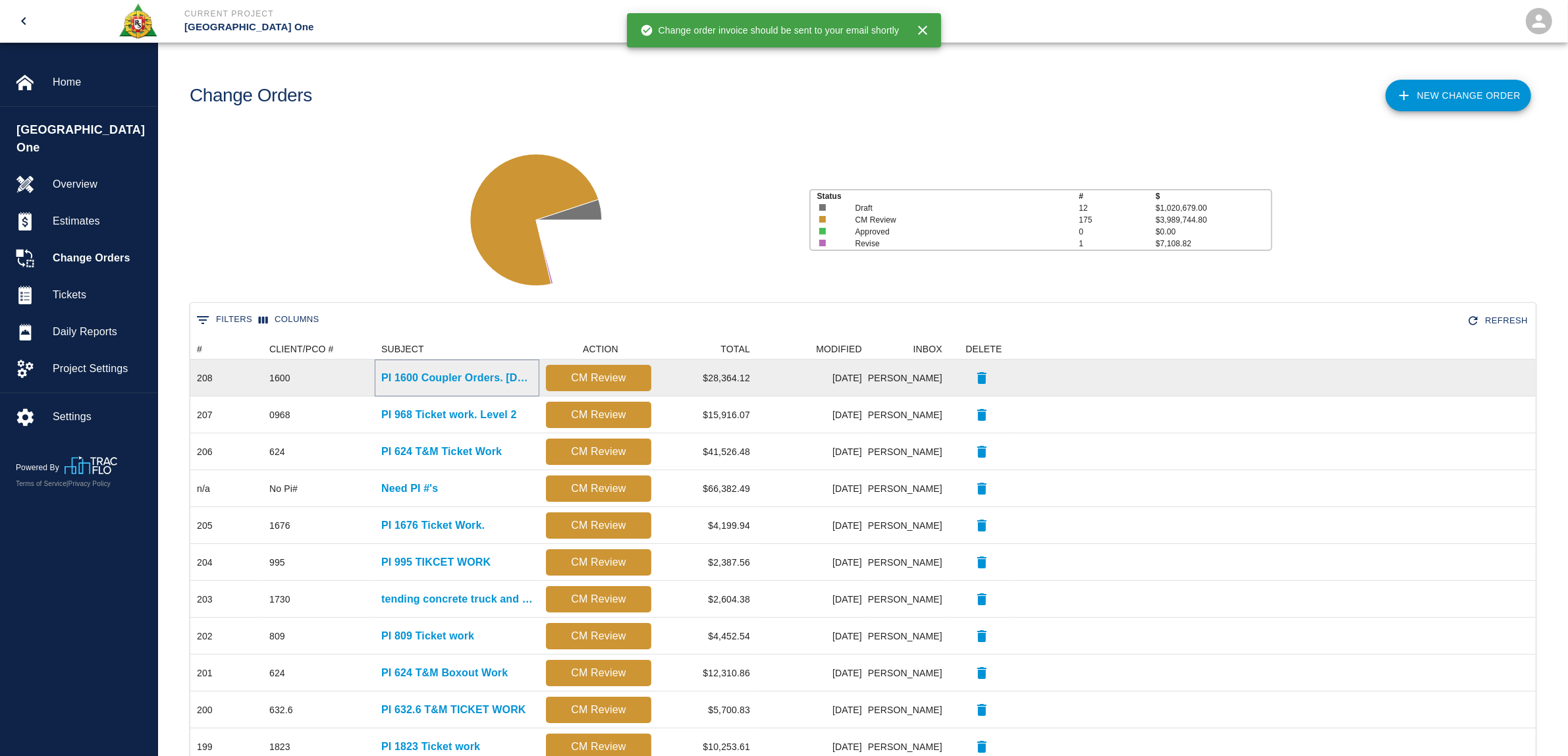
click at [450, 372] on p "PI 1600 Coupler Orders. July 29, September 8 & 23, 2025." at bounding box center [457, 378] width 151 height 16
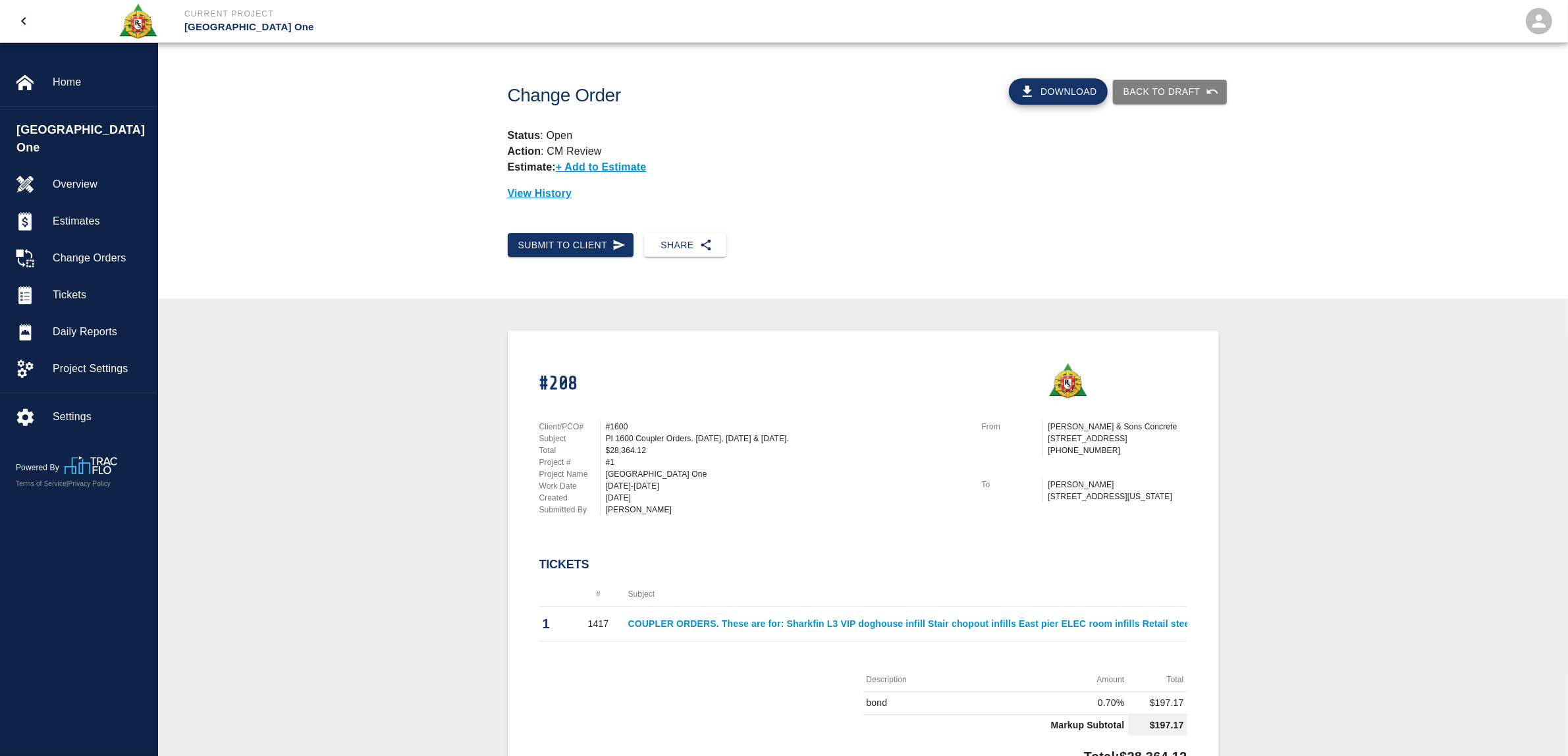
click at [1083, 91] on button "Download" at bounding box center [1059, 91] width 99 height 26
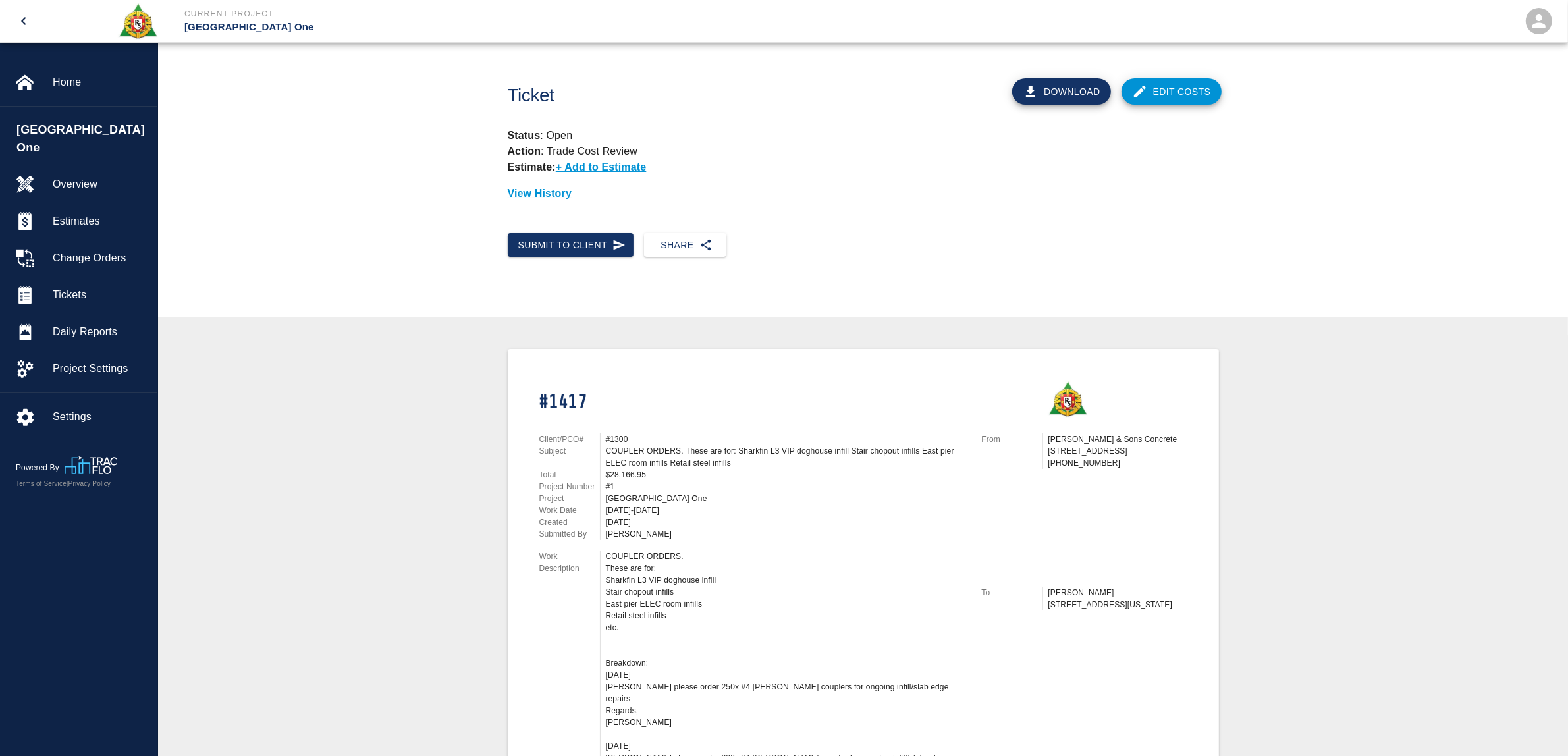
scroll to position [412, 0]
